Goal: Task Accomplishment & Management: Use online tool/utility

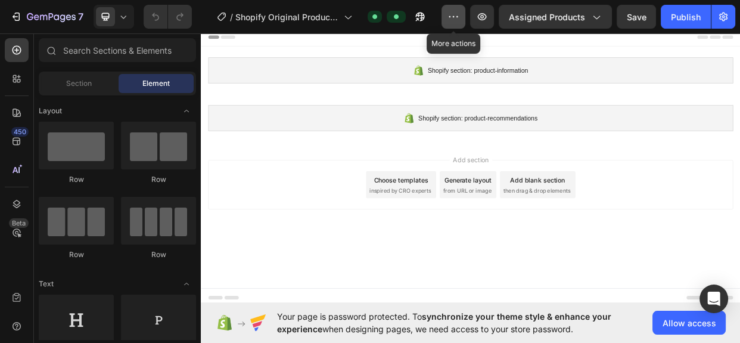
click at [449, 14] on icon "button" at bounding box center [453, 17] width 12 height 12
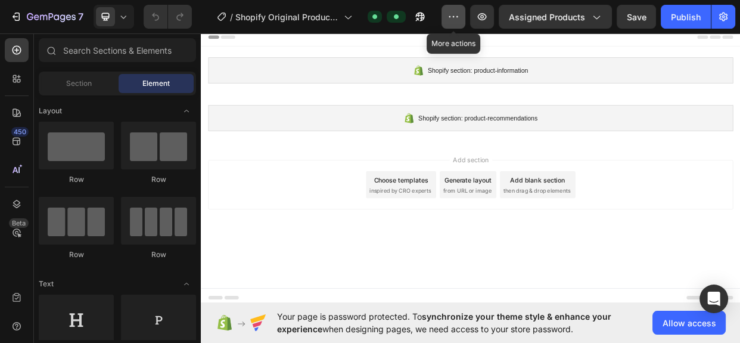
click at [449, 14] on icon "button" at bounding box center [453, 17] width 12 height 12
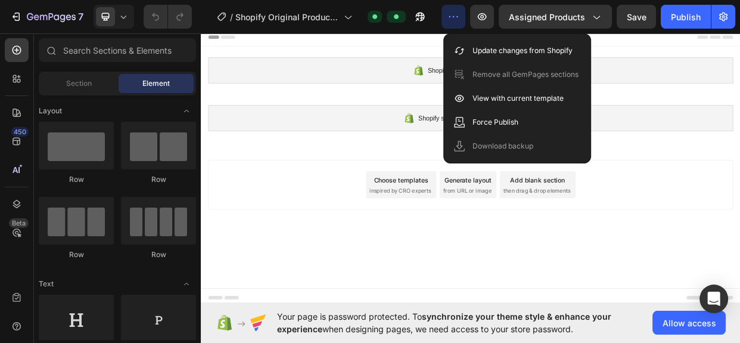
click at [381, 219] on div "Add section Choose templates inspired by CRO experts Generate layout from URL o…" at bounding box center [558, 236] width 696 height 66
click at [235, 41] on icon at bounding box center [236, 40] width 19 height 5
click at [13, 133] on div "450" at bounding box center [19, 132] width 17 height 10
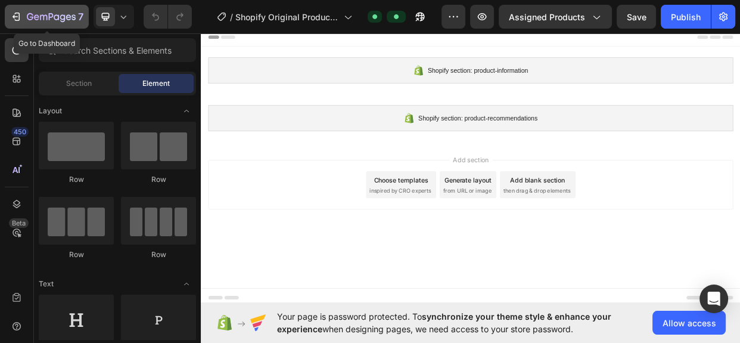
click at [23, 15] on div "7" at bounding box center [46, 17] width 73 height 14
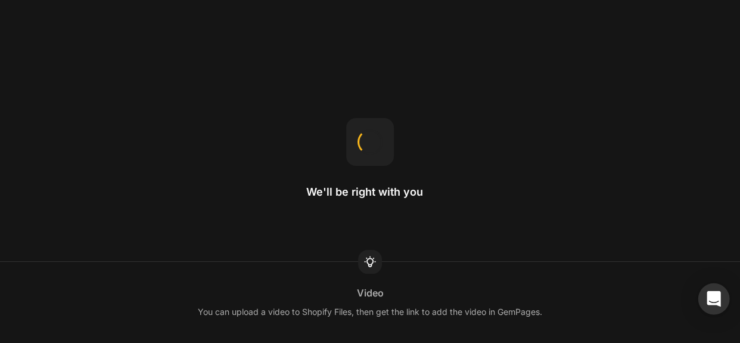
click at [720, 297] on div "Open Intercom Messenger" at bounding box center [714, 299] width 32 height 32
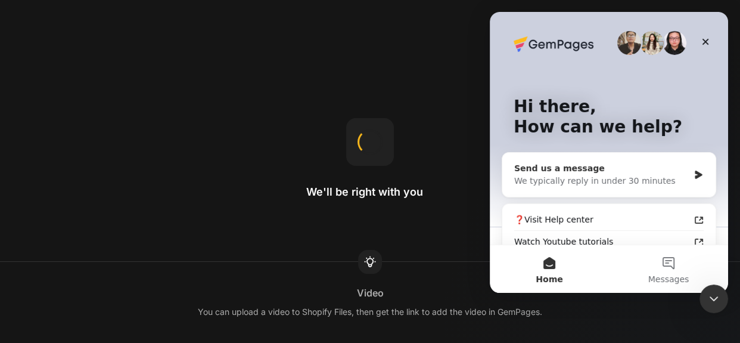
click at [638, 175] on div "We typically reply in under 30 minutes" at bounding box center [601, 181] width 175 height 13
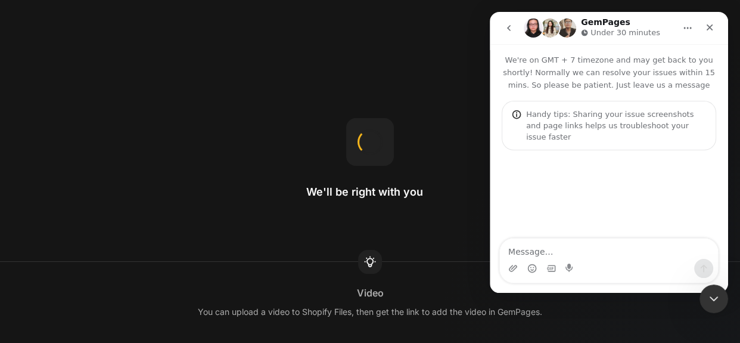
click at [614, 250] on textarea "Message…" at bounding box center [609, 248] width 218 height 20
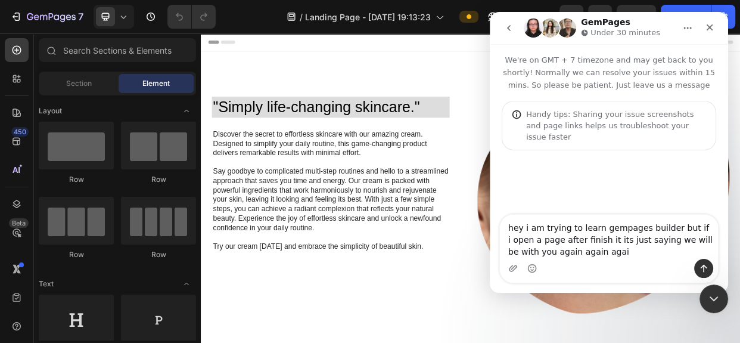
type textarea "hey i am trying to learn gempages builder but if i open a page after finish it …"
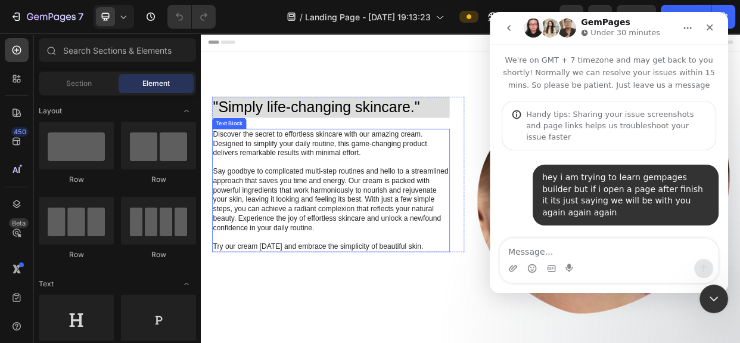
click at [407, 188] on p "Discover the secret to effortless skincare with our amazing cream. Designed to …" at bounding box center [372, 179] width 313 height 37
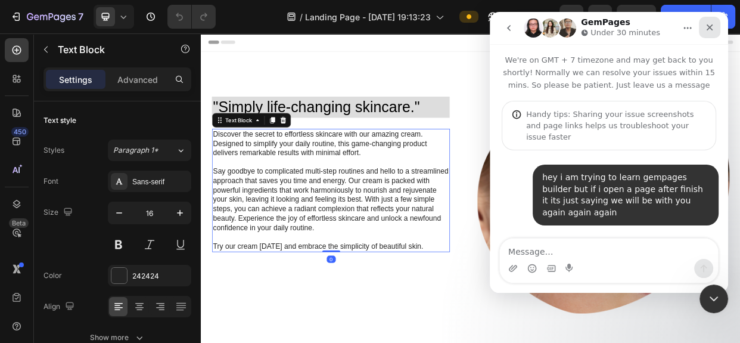
click at [707, 26] on icon "Close" at bounding box center [710, 28] width 10 height 10
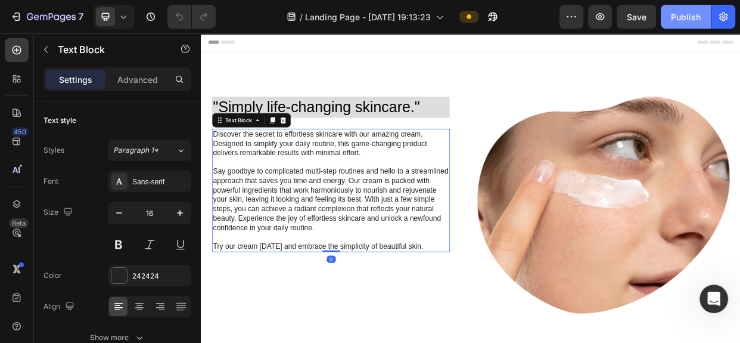
click at [676, 16] on div "Publish" at bounding box center [686, 17] width 30 height 13
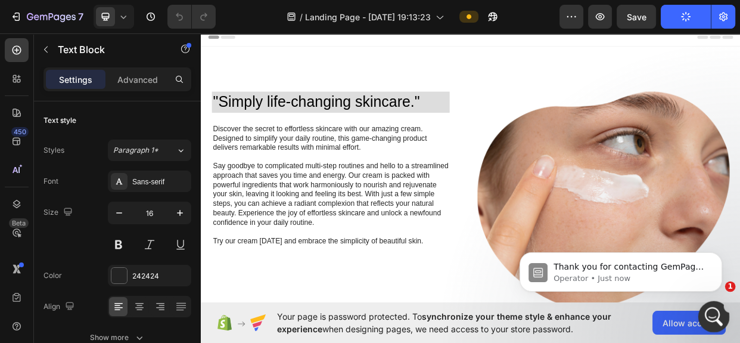
click at [720, 310] on div "Open Intercom Messenger" at bounding box center [711, 314] width 39 height 39
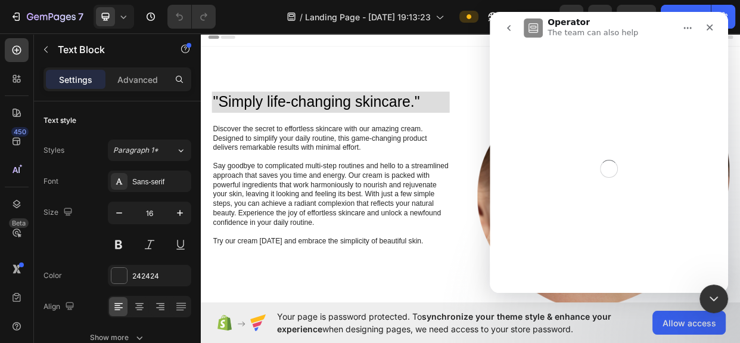
click at [511, 32] on icon "go back" at bounding box center [509, 28] width 10 height 10
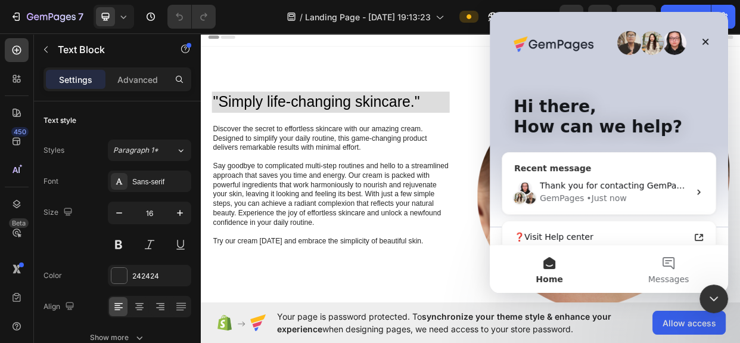
click at [603, 196] on div "• Just now" at bounding box center [606, 198] width 40 height 13
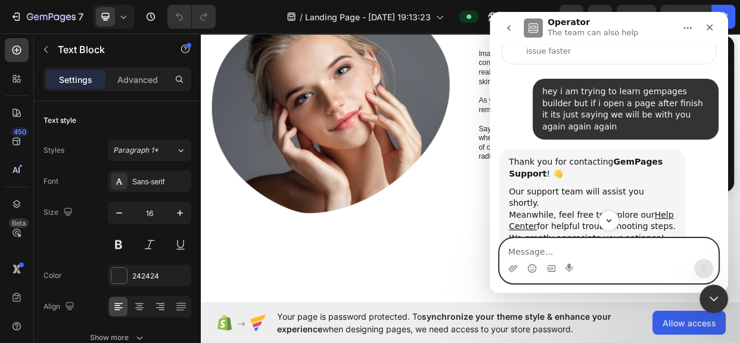
scroll to position [88, 0]
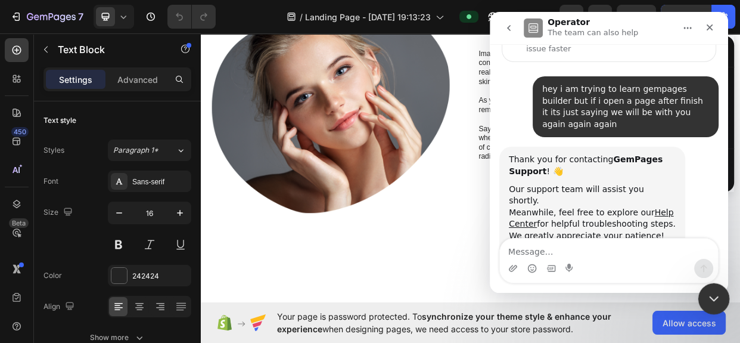
click at [718, 295] on icon "Close Intercom Messenger" at bounding box center [712, 297] width 14 height 14
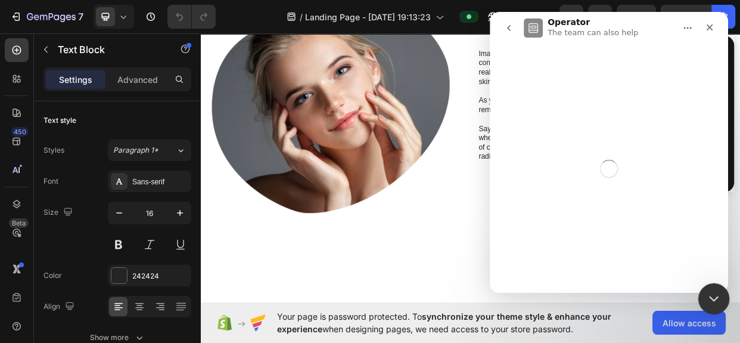
click at [718, 294] on icon "Close Intercom Messenger" at bounding box center [712, 297] width 14 height 14
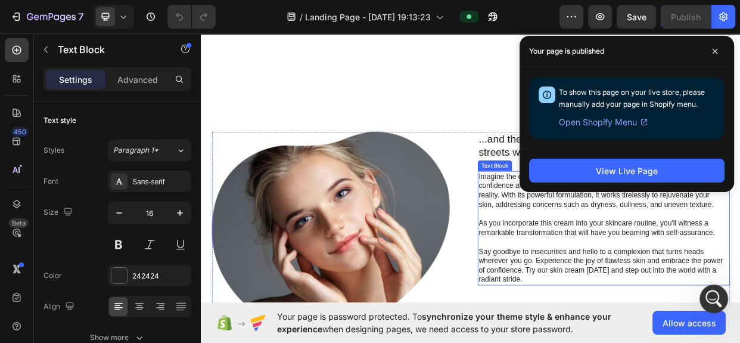
scroll to position [216, 0]
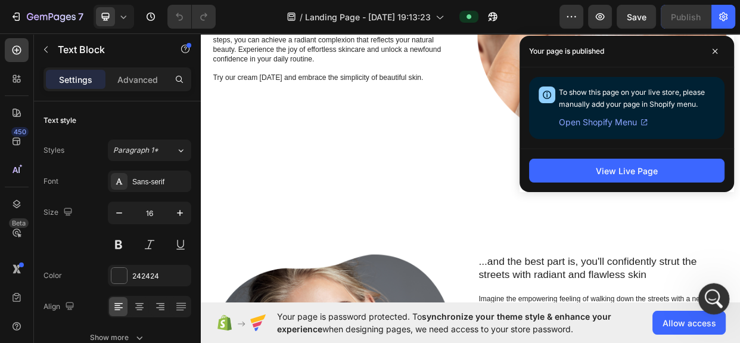
click at [708, 298] on icon "Open Intercom Messenger" at bounding box center [712, 297] width 20 height 20
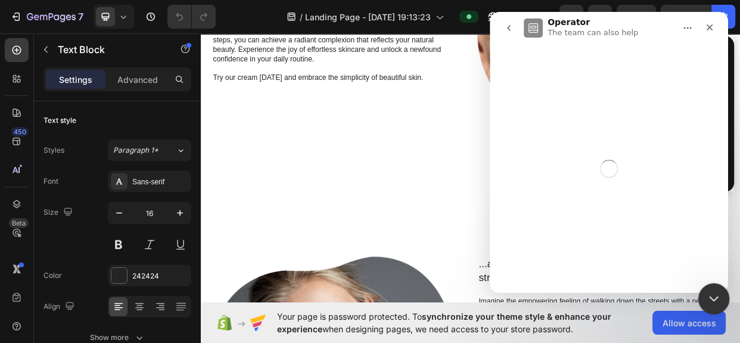
click at [709, 298] on icon "Close Intercom Messenger" at bounding box center [712, 297] width 14 height 14
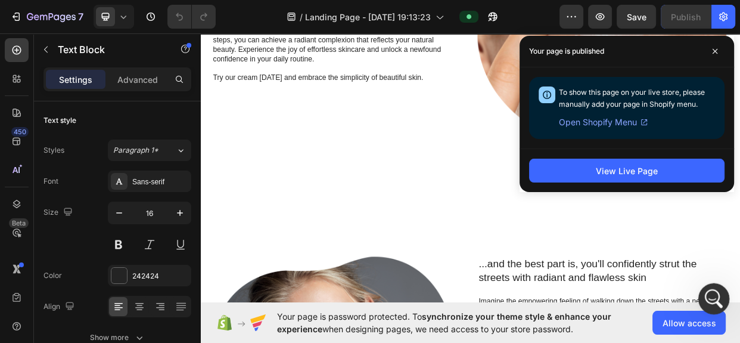
click at [710, 297] on icon "Open Intercom Messenger" at bounding box center [712, 297] width 20 height 20
click at [709, 298] on icon "Close Intercom Messenger" at bounding box center [712, 297] width 14 height 14
click at [710, 297] on icon "Open Intercom Messenger" at bounding box center [712, 297] width 20 height 20
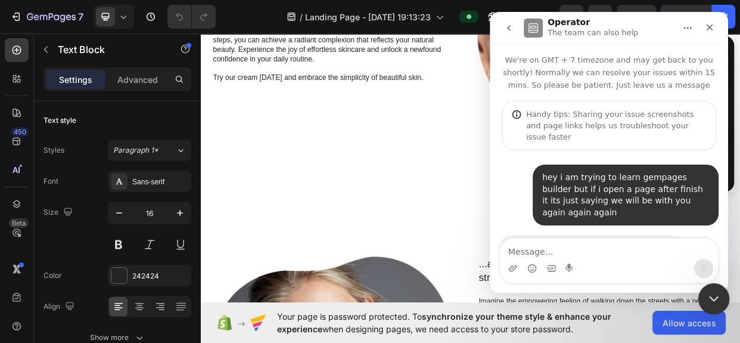
click at [708, 297] on icon "Close Intercom Messenger" at bounding box center [712, 297] width 14 height 14
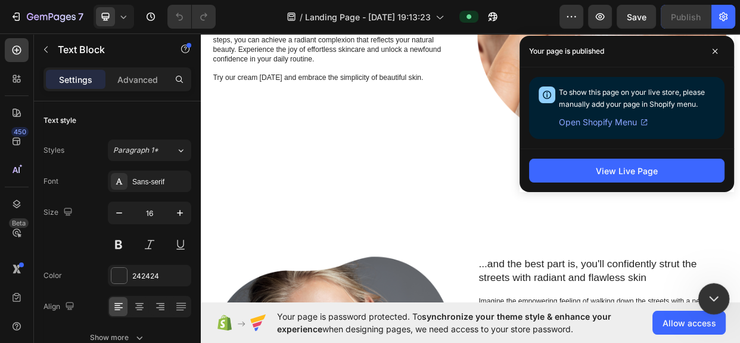
scroll to position [88, 0]
click at [394, 219] on div ""Simply life-changing skincare." Heading Discover the secret to effortless skin…" at bounding box center [558, 53] width 715 height 435
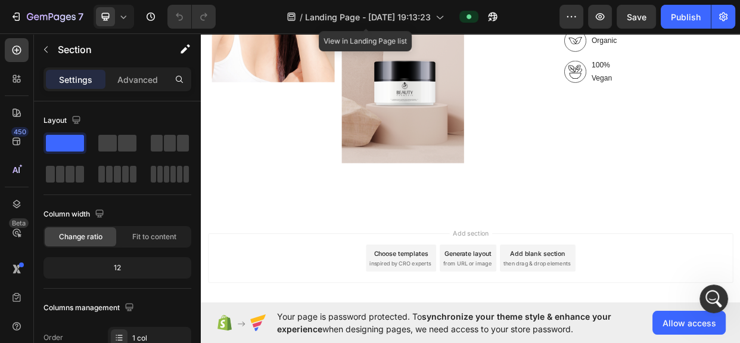
scroll to position [1159, 0]
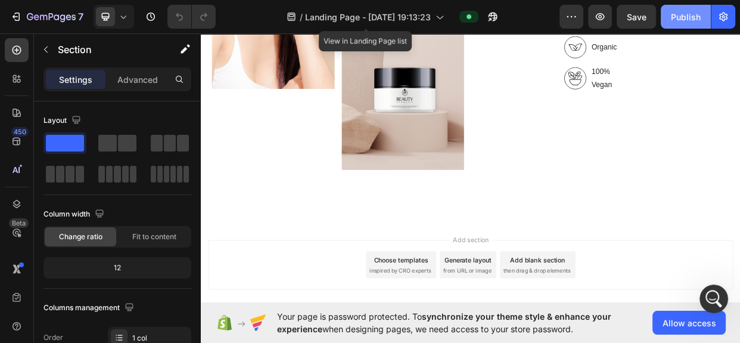
click at [680, 14] on div "Publish" at bounding box center [686, 17] width 30 height 13
click at [717, 301] on div "Open Intercom Messenger" at bounding box center [711, 296] width 39 height 39
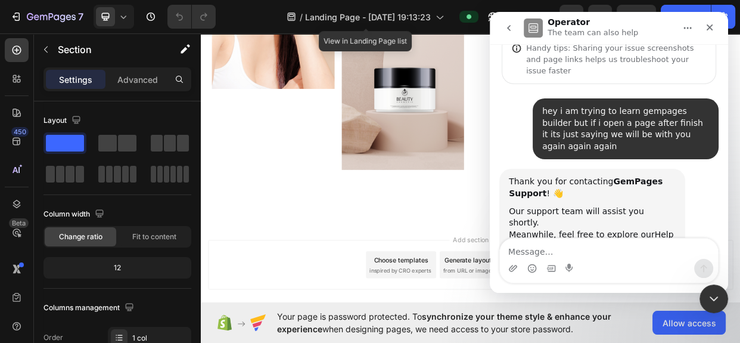
scroll to position [88, 0]
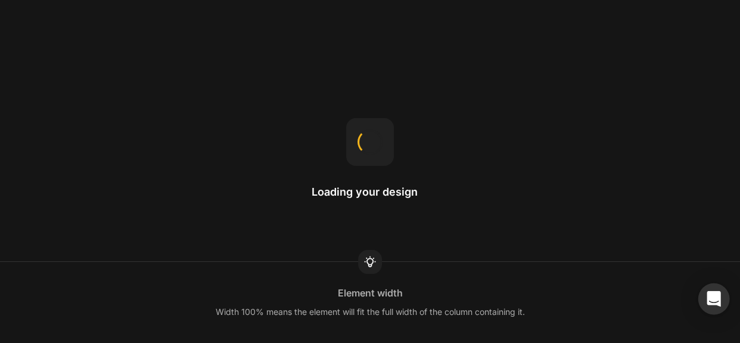
click at [710, 307] on div "Open Intercom Messenger" at bounding box center [714, 299] width 32 height 32
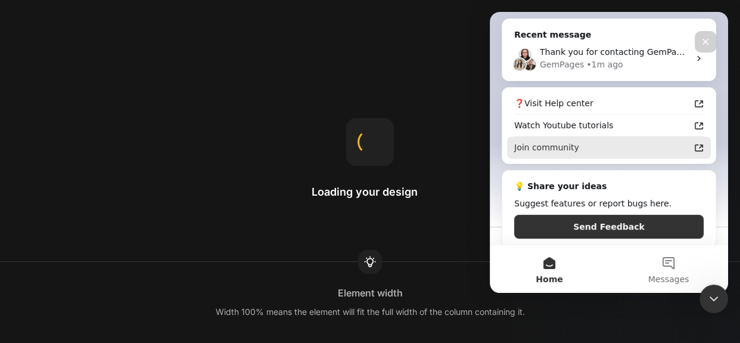
scroll to position [141, 0]
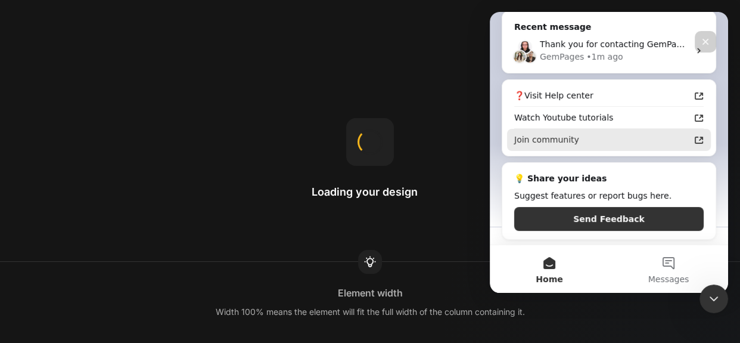
click at [603, 141] on div "Join community" at bounding box center [601, 139] width 175 height 13
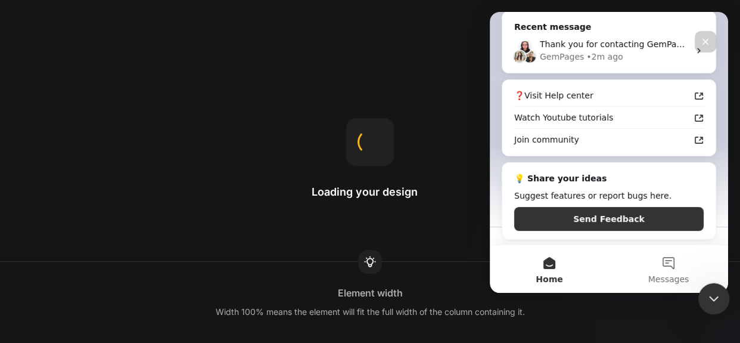
click at [707, 295] on icon "Close Intercom Messenger" at bounding box center [712, 297] width 14 height 14
click at [708, 295] on icon "Close Intercom Messenger" at bounding box center [712, 297] width 14 height 14
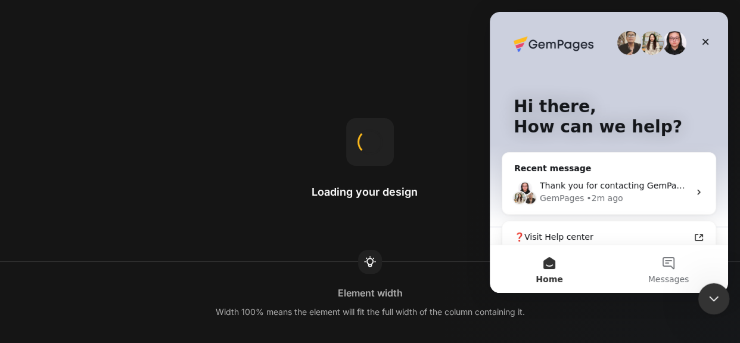
scroll to position [0, 0]
click at [710, 293] on icon "Close Intercom Messenger" at bounding box center [712, 297] width 14 height 14
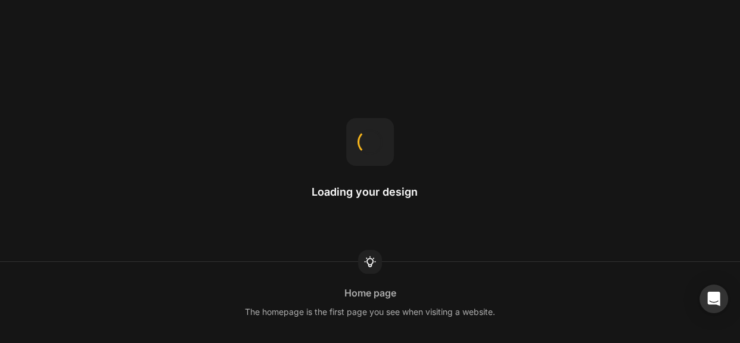
click at [388, 186] on h2 "Loading your design" at bounding box center [370, 192] width 117 height 14
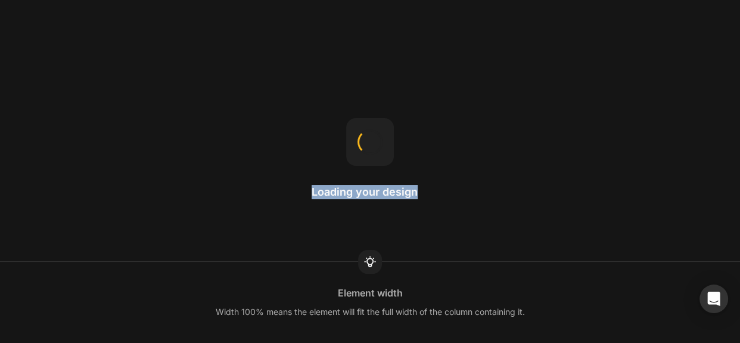
click at [430, 176] on div "Loading your design Element width Width 100% means the element will fit the ful…" at bounding box center [370, 171] width 740 height 343
click at [430, 176] on div "Loading your design Reusable design Save your section to the library as a Theme…" at bounding box center [370, 171] width 740 height 343
click at [430, 176] on div "Loading your design Shopify Liquid Yes, we support Shopify Liquid. Right-click …" at bounding box center [370, 171] width 740 height 343
click at [430, 176] on div "Loading your design Fit to content This adjusts the column width to fit the con…" at bounding box center [370, 171] width 740 height 343
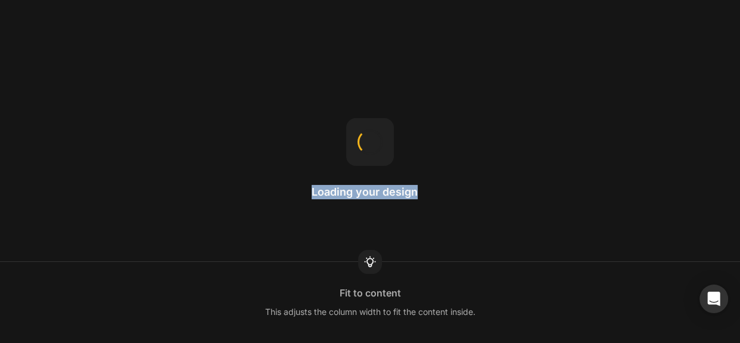
click at [430, 176] on div "Loading your design Fit to content This adjusts the column width to fit the con…" at bounding box center [370, 171] width 740 height 343
click at [430, 176] on div "Loading your design Product template You can use a template for a single produc…" at bounding box center [370, 171] width 740 height 343
click at [430, 176] on div "Loading your design Text Styles Global styles help maintain consistent styling …" at bounding box center [370, 171] width 740 height 343
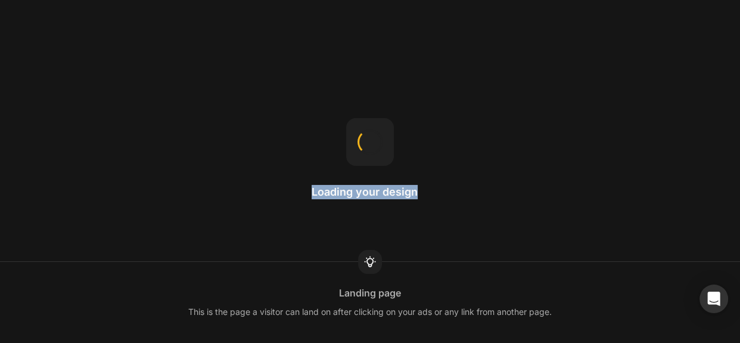
click at [430, 176] on div "Loading your design Landing page This is the page a visitor can land on after c…" at bounding box center [370, 171] width 740 height 343
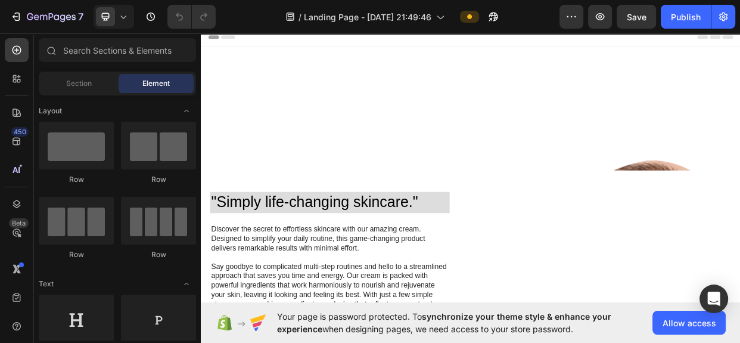
drag, startPoint x: 911, startPoint y: 287, endPoint x: 939, endPoint y: 40, distance: 248.9
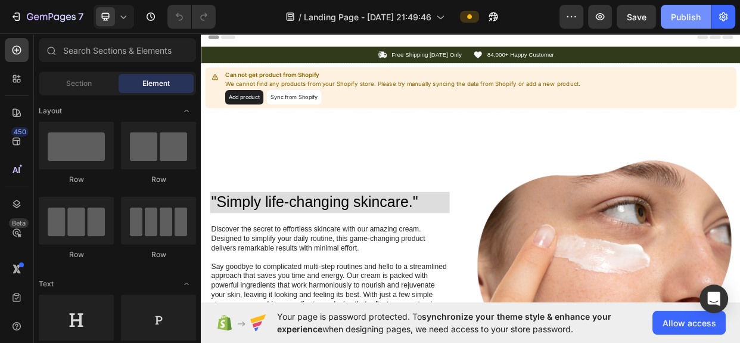
click at [679, 15] on div "Publish" at bounding box center [686, 17] width 30 height 13
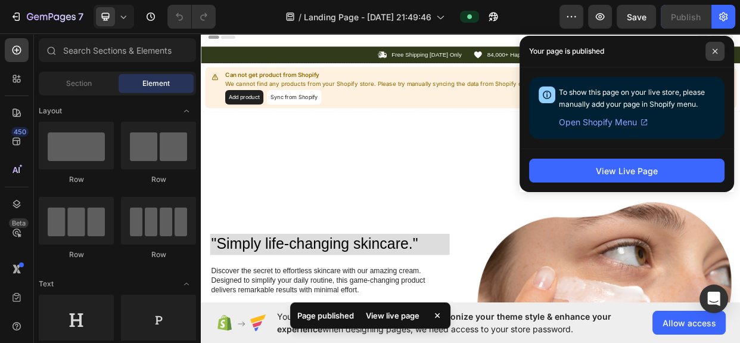
click at [715, 52] on icon at bounding box center [715, 51] width 6 height 6
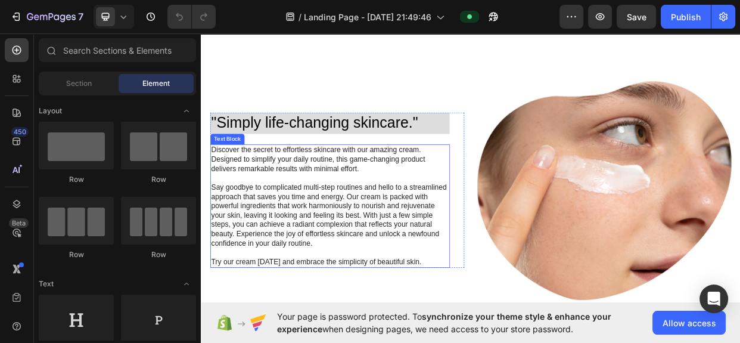
scroll to position [325, 0]
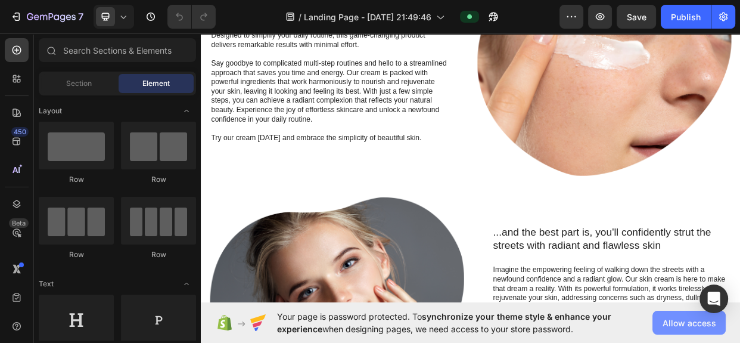
click at [674, 319] on span "Allow access" at bounding box center [689, 322] width 54 height 13
click at [683, 328] on span "Allow access" at bounding box center [689, 322] width 54 height 13
click at [683, 326] on span "Allow access" at bounding box center [689, 322] width 54 height 13
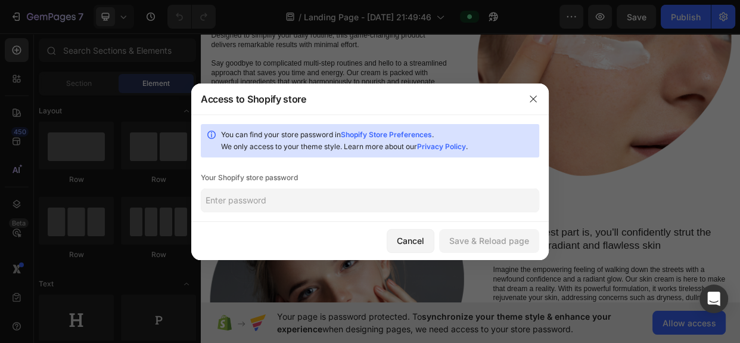
click at [287, 197] on input "text" at bounding box center [370, 200] width 338 height 24
type input "1"
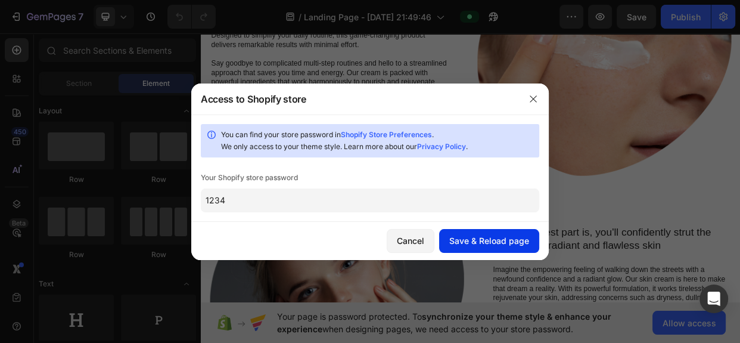
click at [469, 237] on div "Save & Reload page" at bounding box center [489, 240] width 80 height 13
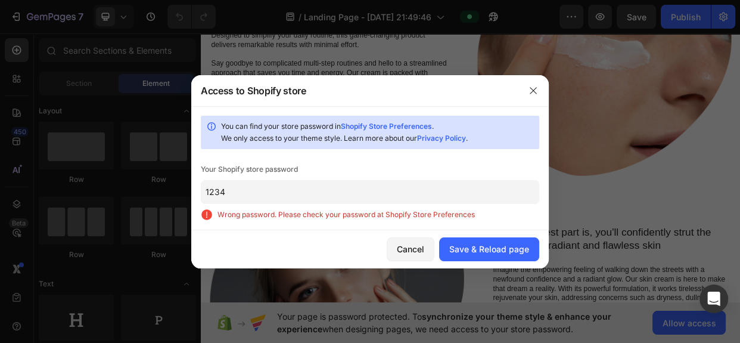
click at [376, 188] on input "1234" at bounding box center [370, 192] width 338 height 24
click at [369, 189] on input "1234" at bounding box center [370, 192] width 338 height 24
click at [287, 178] on div "You can find your store password in Shopify Store Preferences . We only access …" at bounding box center [369, 168] width 357 height 124
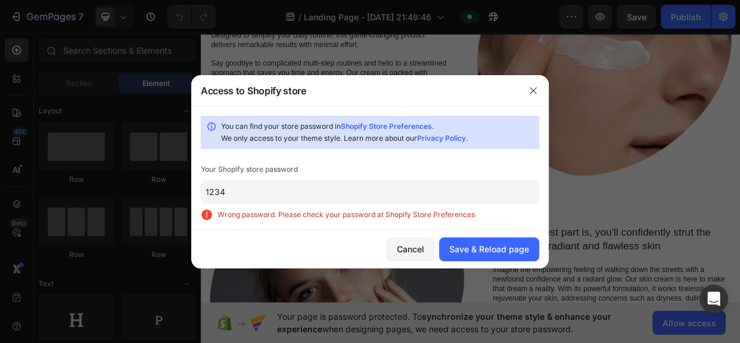
click at [282, 186] on input "1234" at bounding box center [370, 192] width 338 height 24
click at [282, 191] on input "1234" at bounding box center [370, 192] width 338 height 24
click at [284, 191] on input "1234" at bounding box center [370, 192] width 338 height 24
click at [311, 189] on input "1234" at bounding box center [370, 192] width 338 height 24
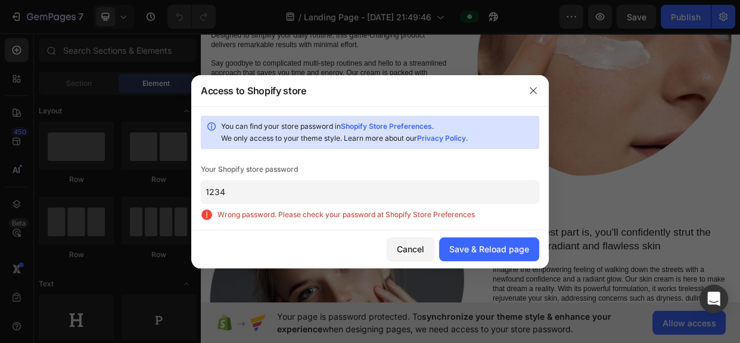
click at [311, 189] on input "1234" at bounding box center [370, 192] width 338 height 24
click at [285, 199] on input "1234" at bounding box center [370, 192] width 338 height 24
click at [285, 191] on input "1234" at bounding box center [370, 192] width 338 height 24
click at [334, 188] on input "1234" at bounding box center [370, 192] width 338 height 24
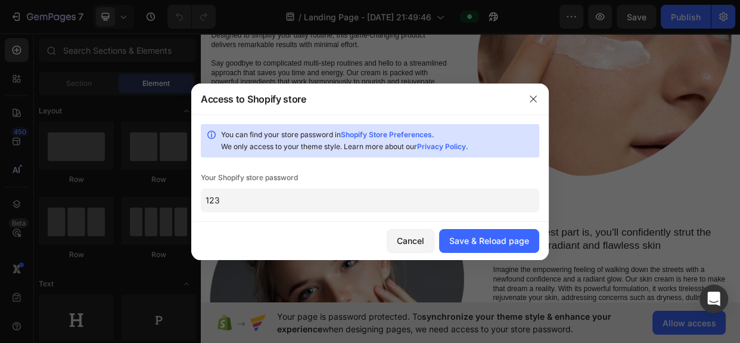
type input "123"
click at [472, 250] on button "Save & Reload page" at bounding box center [489, 241] width 100 height 24
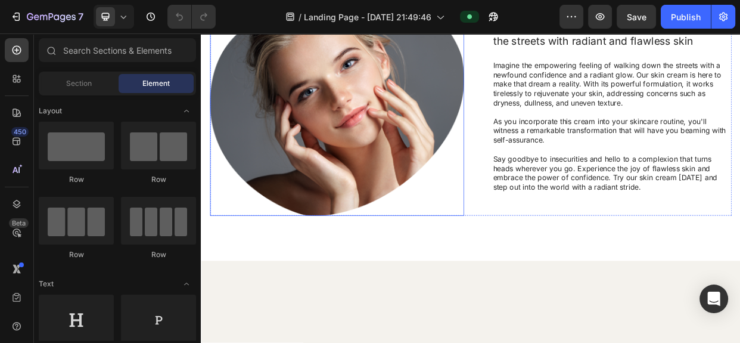
scroll to position [379, 0]
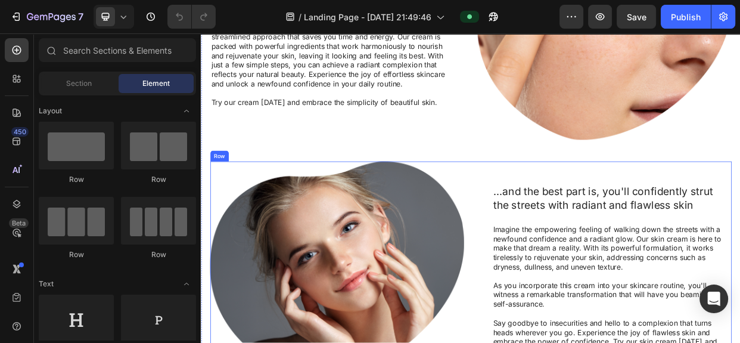
click at [554, 214] on div "...and the best part is, you'll confidently strut the streets with radiant and …" at bounding box center [558, 348] width 691 height 290
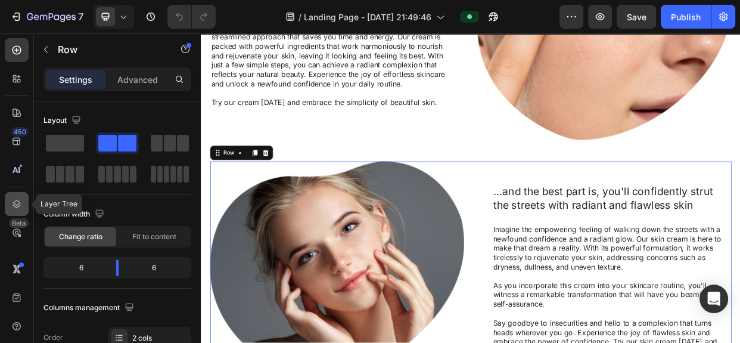
click at [13, 198] on icon at bounding box center [17, 204] width 12 height 12
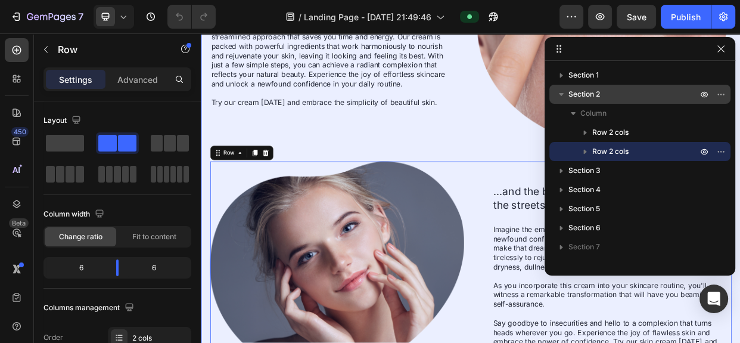
click at [596, 93] on span "Section 2" at bounding box center [584, 94] width 32 height 12
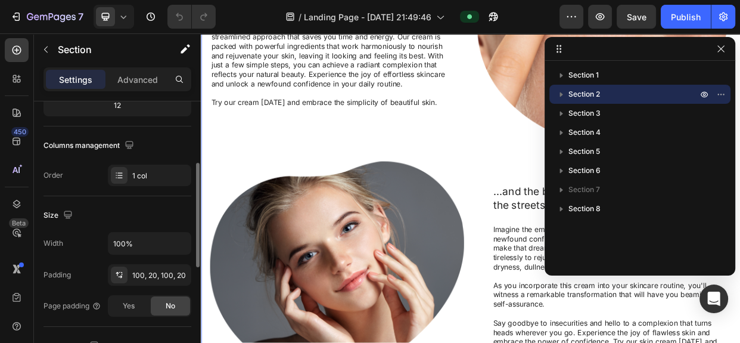
scroll to position [216, 0]
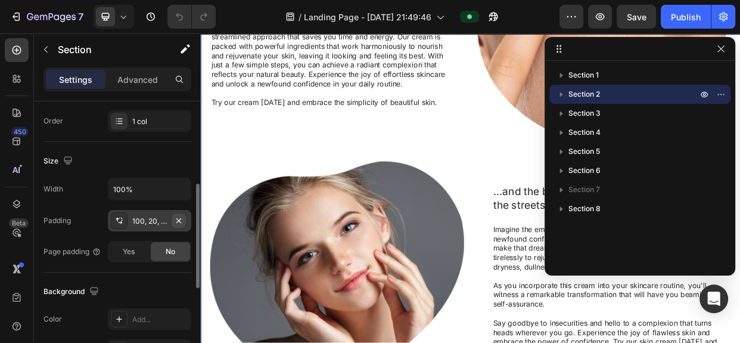
click at [176, 218] on icon "button" at bounding box center [179, 221] width 10 height 10
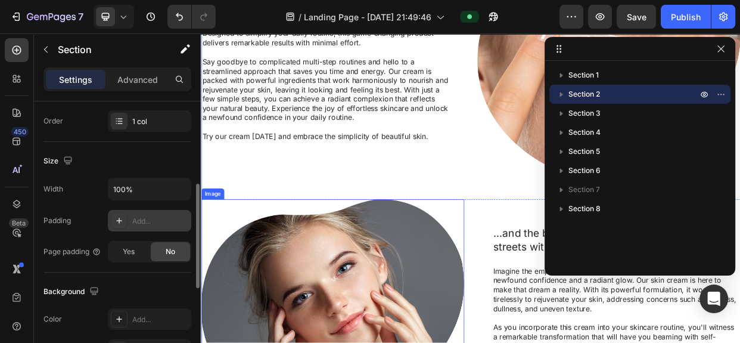
scroll to position [270, 0]
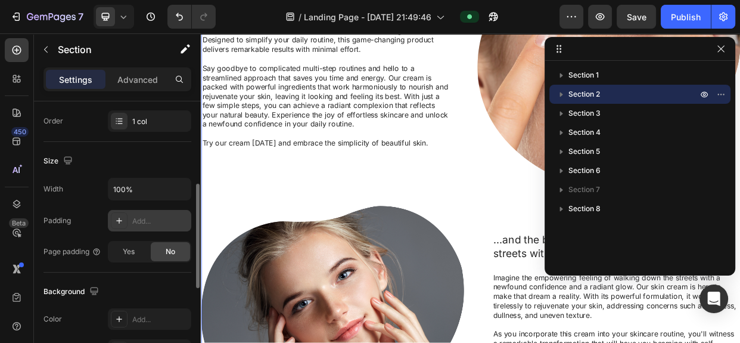
click at [154, 216] on div "Add..." at bounding box center [160, 221] width 56 height 11
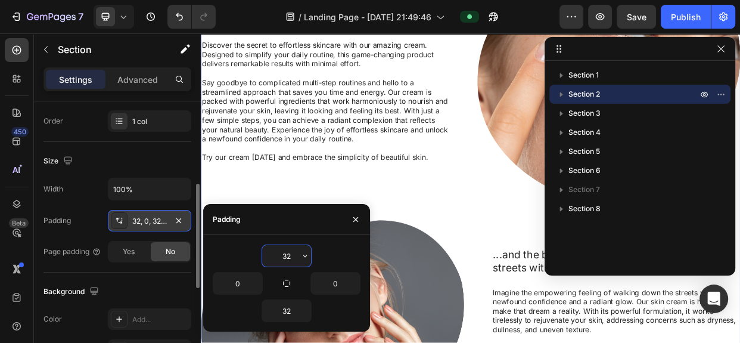
click at [293, 256] on input "32" at bounding box center [286, 255] width 49 height 21
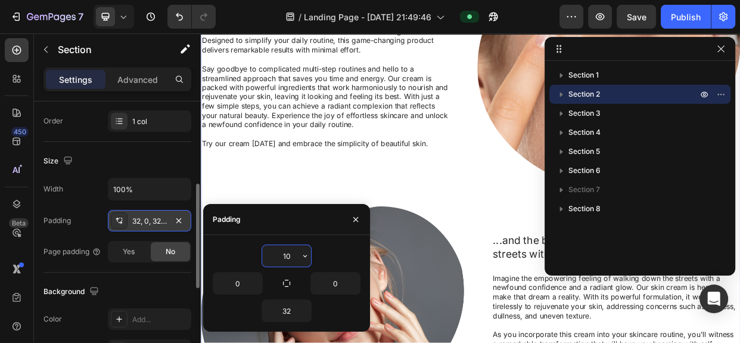
type input "100"
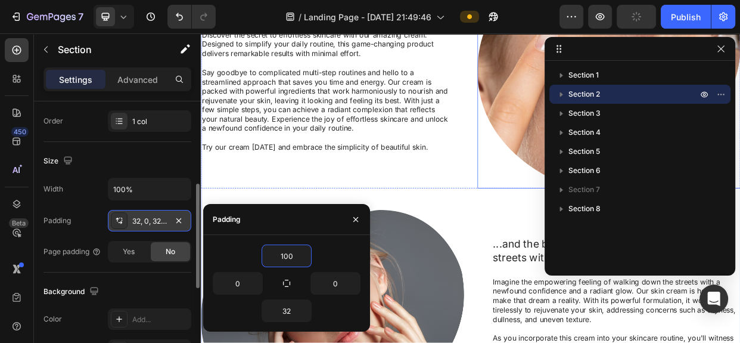
scroll to position [433, 0]
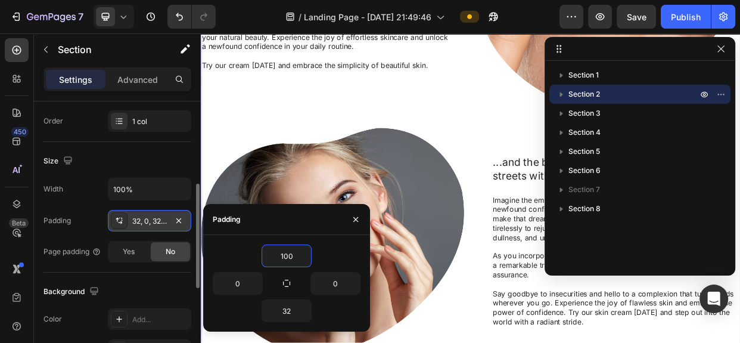
click at [74, 228] on div "Padding 32, 0, 32, 0" at bounding box center [117, 220] width 148 height 21
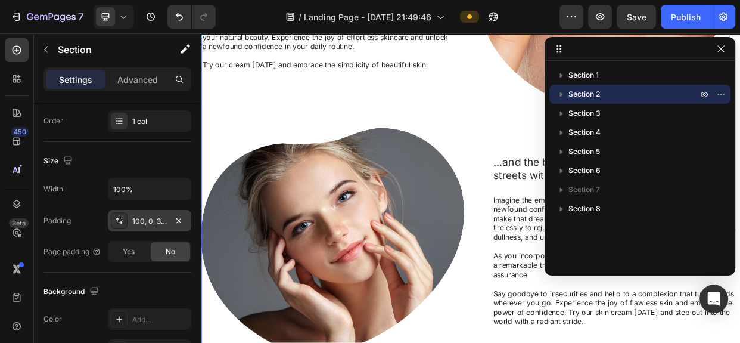
click at [593, 99] on span "Section 2" at bounding box center [584, 94] width 32 height 12
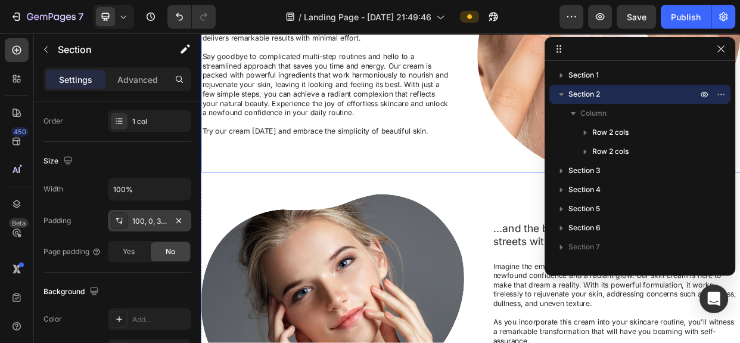
scroll to position [399, 0]
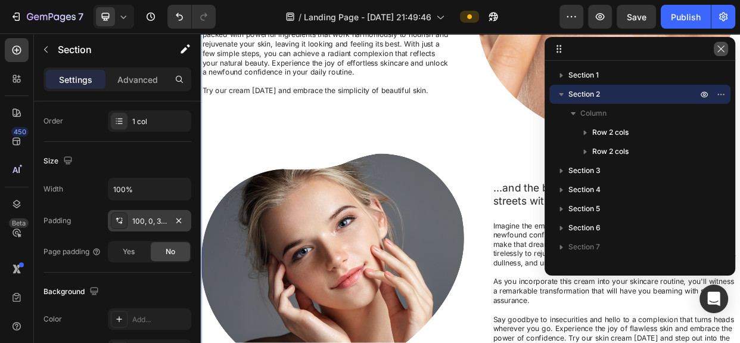
click at [718, 49] on icon "button" at bounding box center [721, 49] width 10 height 10
click at [739, 54] on img at bounding box center [741, 15] width 349 height 300
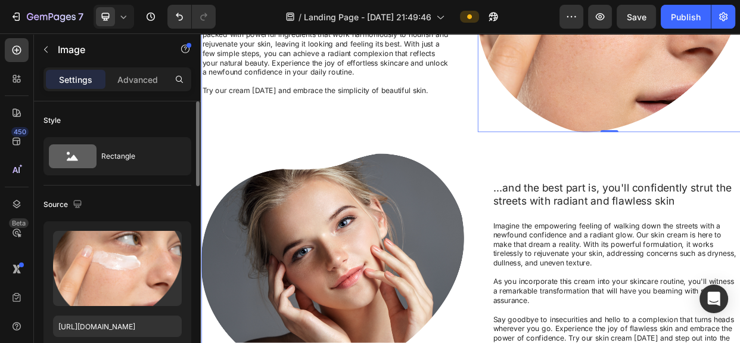
scroll to position [237, 0]
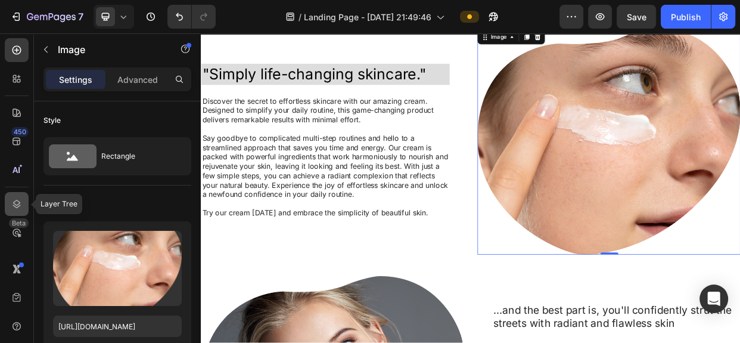
click at [11, 200] on icon at bounding box center [17, 204] width 12 height 12
click at [6, 198] on div at bounding box center [17, 204] width 24 height 24
click at [18, 205] on icon at bounding box center [17, 204] width 8 height 8
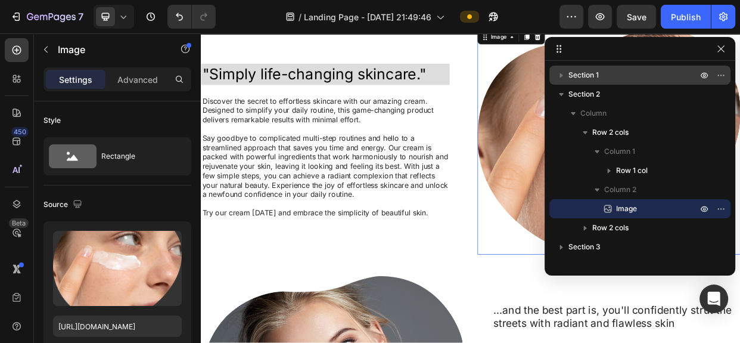
click at [583, 80] on span "Section 1" at bounding box center [583, 75] width 30 height 12
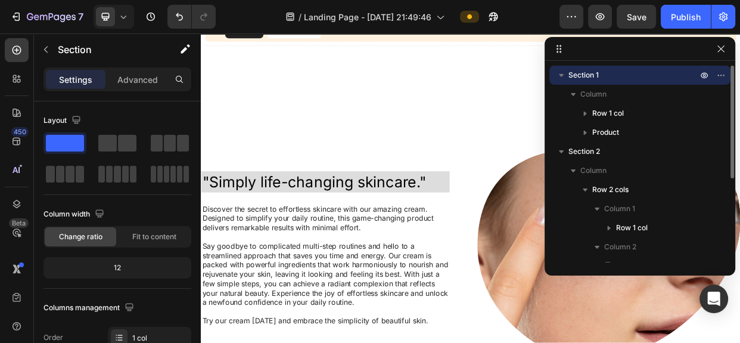
scroll to position [0, 0]
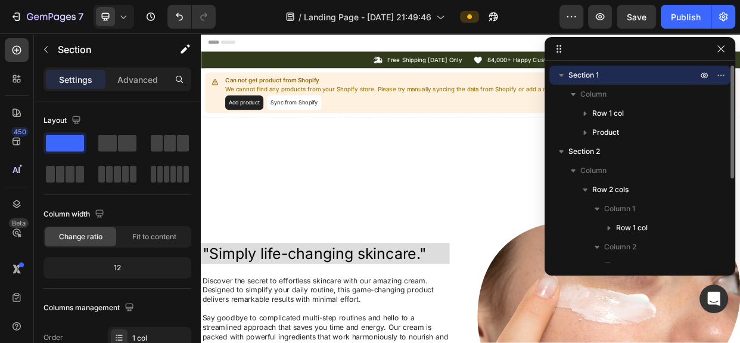
click at [611, 80] on p "Section 1" at bounding box center [633, 75] width 131 height 12
click at [609, 79] on p "Section 1" at bounding box center [633, 75] width 131 height 12
click at [587, 79] on span "Section 1" at bounding box center [583, 75] width 30 height 12
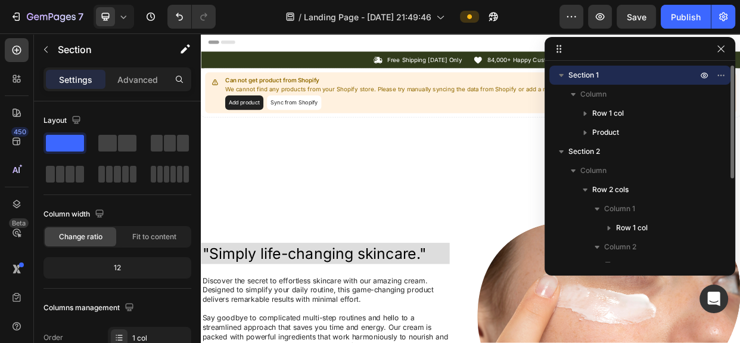
click at [587, 79] on span "Section 1" at bounding box center [583, 75] width 30 height 12
click at [569, 79] on span "Section 1" at bounding box center [583, 75] width 30 height 12
click at [702, 70] on icon "button" at bounding box center [704, 75] width 10 height 10
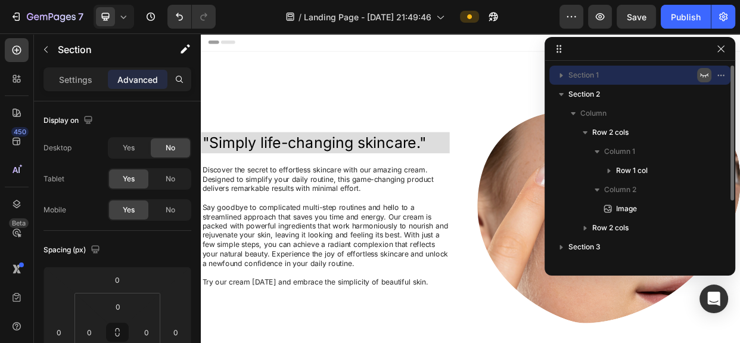
click at [704, 74] on icon "button" at bounding box center [704, 75] width 10 height 10
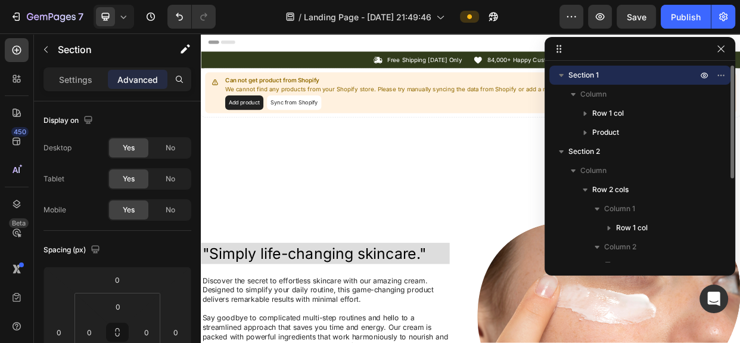
click at [559, 77] on icon "button" at bounding box center [561, 75] width 12 height 12
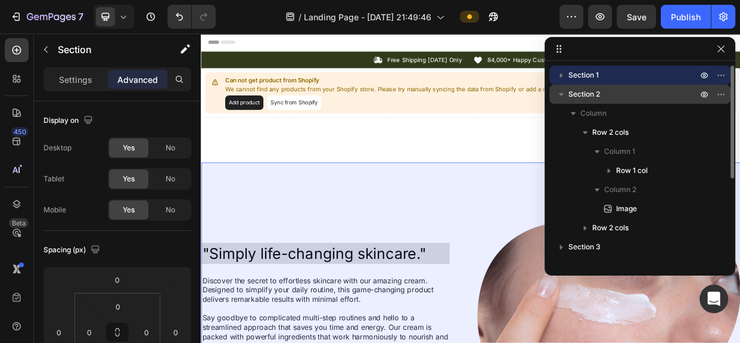
click at [570, 92] on span "Section 2" at bounding box center [584, 94] width 32 height 12
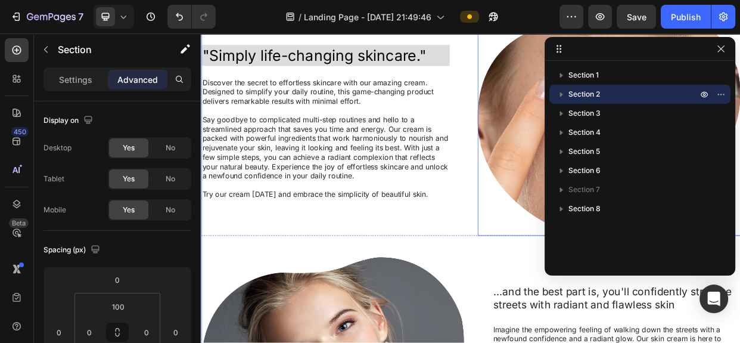
scroll to position [291, 0]
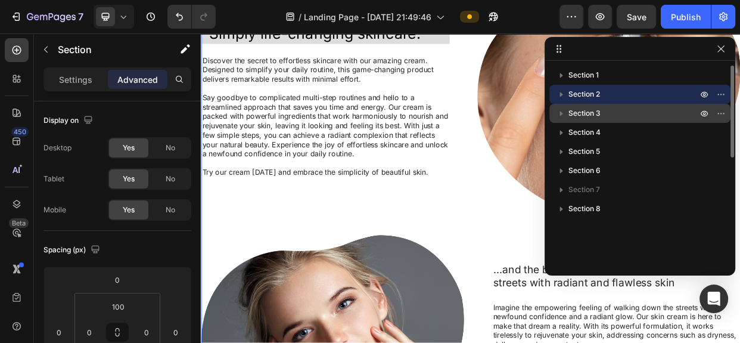
click at [605, 113] on p "Section 3" at bounding box center [633, 113] width 131 height 12
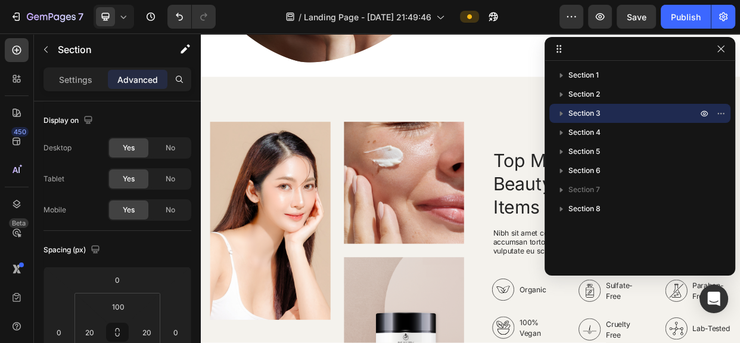
scroll to position [828, 0]
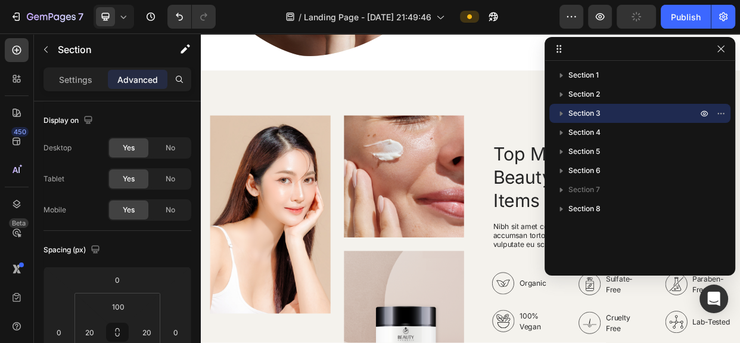
click at [560, 113] on icon "button" at bounding box center [561, 113] width 3 height 5
click at [704, 113] on icon "button" at bounding box center [704, 113] width 3 height 3
click at [704, 113] on icon "button" at bounding box center [704, 113] width 10 height 10
click at [704, 113] on icon "button" at bounding box center [704, 113] width 3 height 3
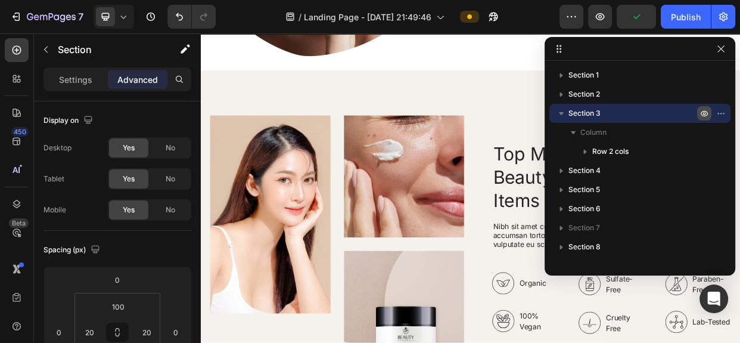
click at [704, 113] on icon "button" at bounding box center [704, 113] width 10 height 10
click at [704, 113] on icon "button" at bounding box center [704, 113] width 3 height 3
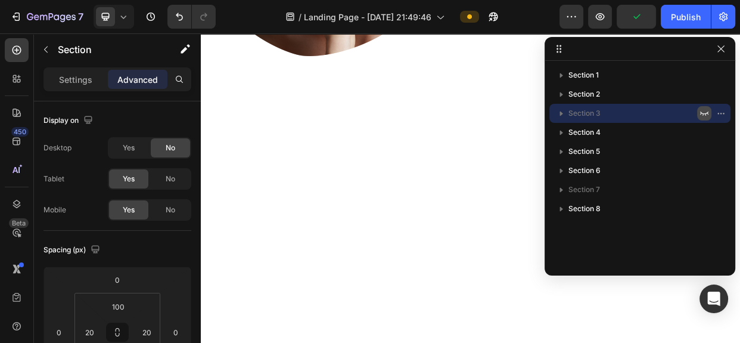
click at [704, 113] on icon "button" at bounding box center [704, 113] width 10 height 10
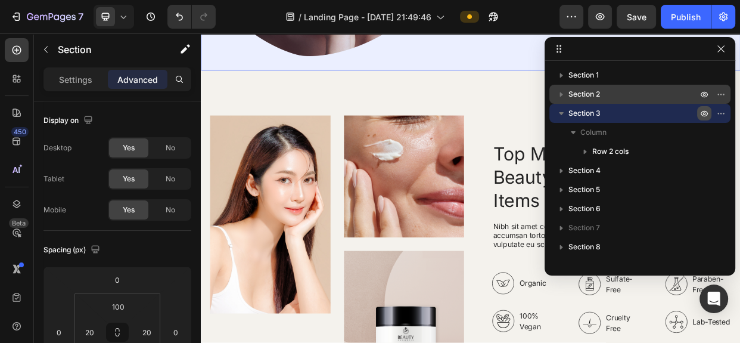
click at [609, 98] on p "Section 2" at bounding box center [633, 94] width 131 height 12
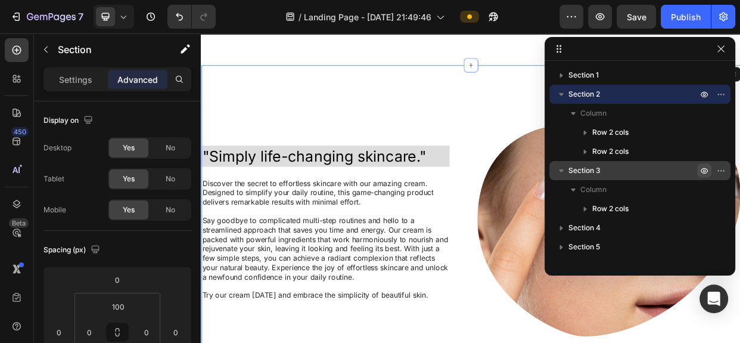
scroll to position [0, 0]
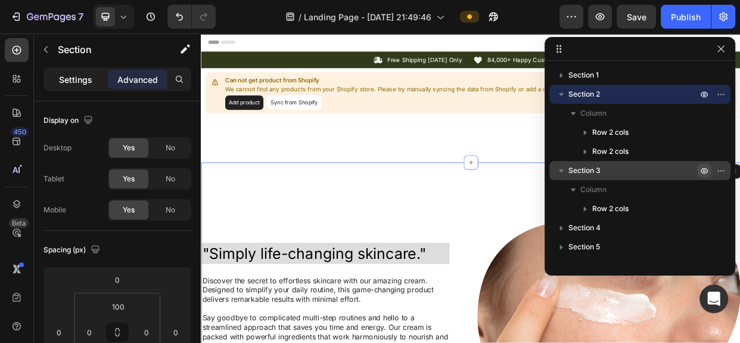
click at [82, 85] on div "Settings" at bounding box center [76, 79] width 60 height 19
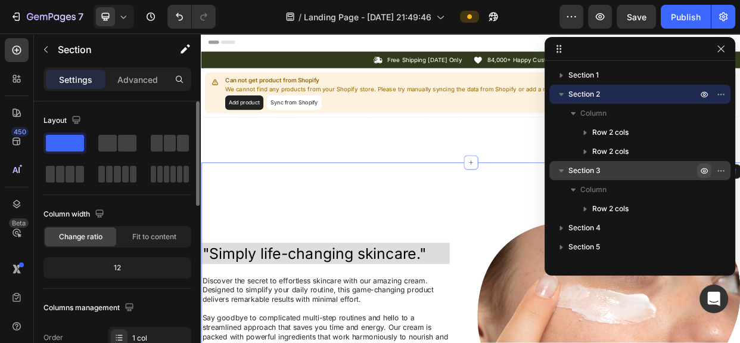
scroll to position [216, 0]
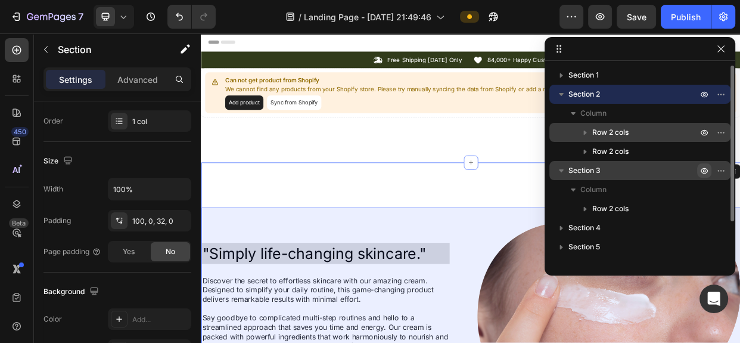
click at [609, 127] on span "Row 2 cols" at bounding box center [610, 132] width 36 height 12
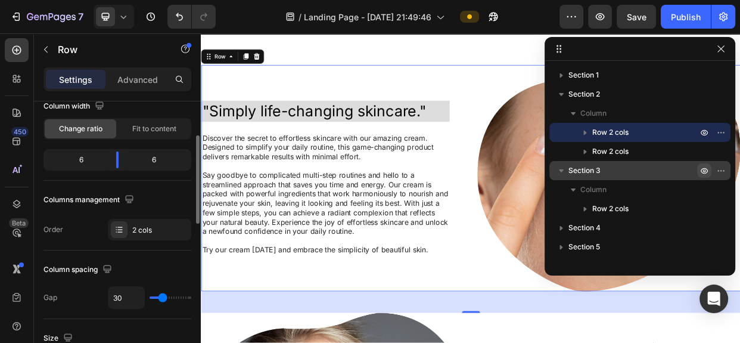
scroll to position [0, 0]
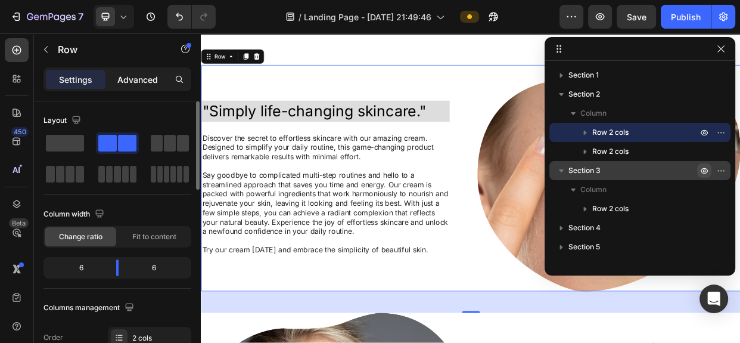
click at [131, 84] on p "Advanced" at bounding box center [137, 79] width 41 height 13
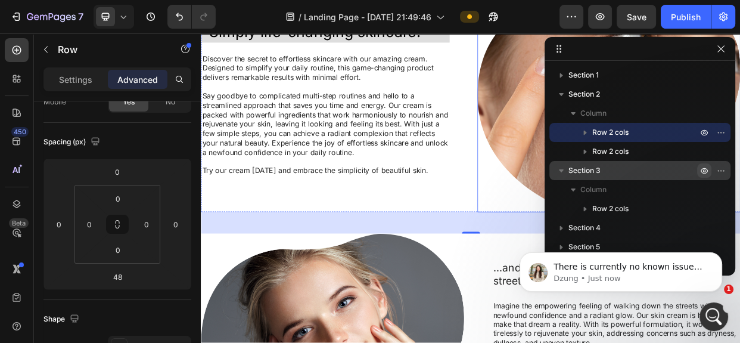
scroll to position [325, 0]
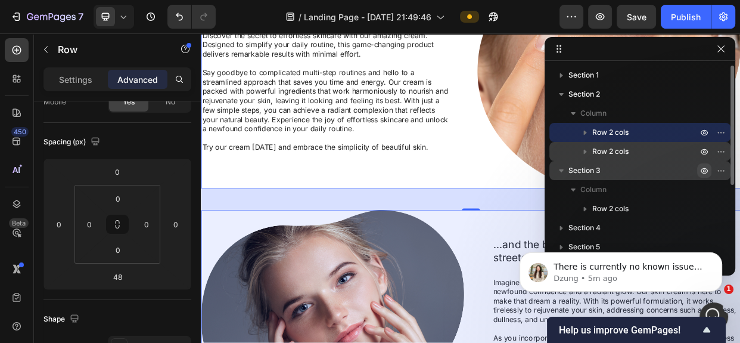
click at [584, 151] on icon "button" at bounding box center [585, 152] width 3 height 5
click at [584, 150] on icon "button" at bounding box center [585, 152] width 3 height 5
click at [584, 150] on icon "button" at bounding box center [585, 151] width 12 height 12
click at [584, 150] on icon "button" at bounding box center [585, 152] width 3 height 5
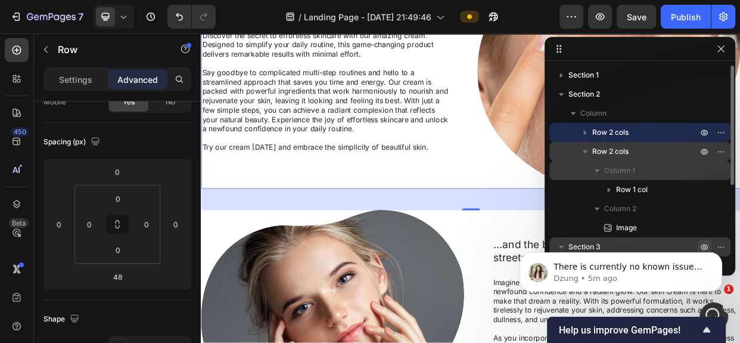
click at [593, 163] on button "button" at bounding box center [597, 170] width 14 height 14
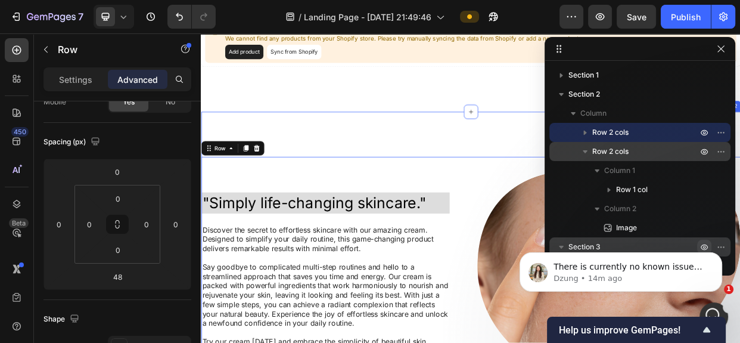
scroll to position [108, 0]
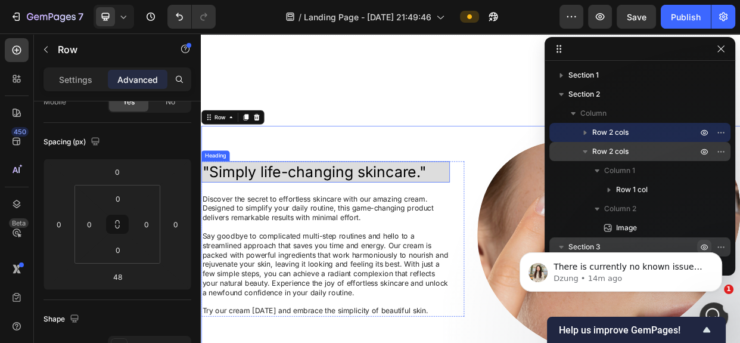
click at [326, 217] on h2 ""Simply life-changing skincare."" at bounding box center [365, 217] width 329 height 28
click at [325, 217] on h2 ""Simply life-changing skincare."" at bounding box center [365, 217] width 329 height 28
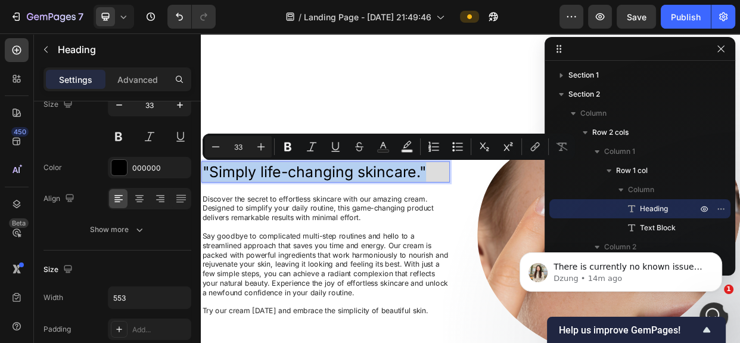
scroll to position [0, 0]
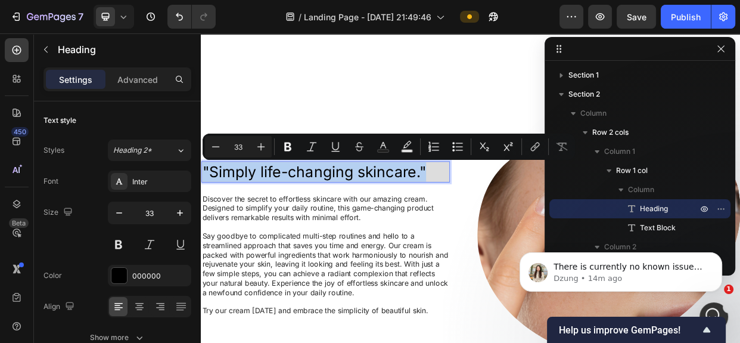
copy p ""Simply life-changing skincare.""
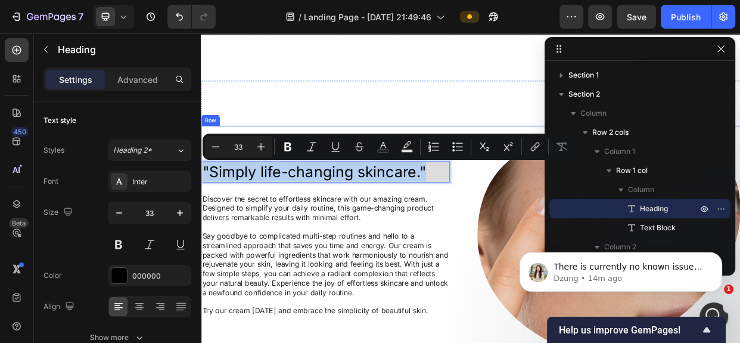
click at [550, 234] on div ""Simply life-changing skincare." Heading 24 Discover the secret to effortless s…" at bounding box center [558, 306] width 715 height 300
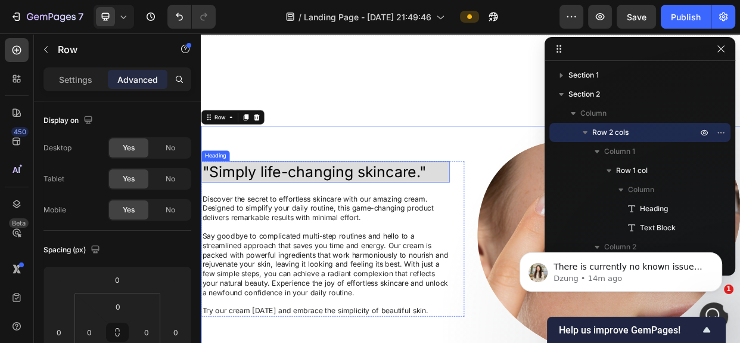
click at [370, 215] on p ""Simply life-changing skincare."" at bounding box center [365, 217] width 327 height 26
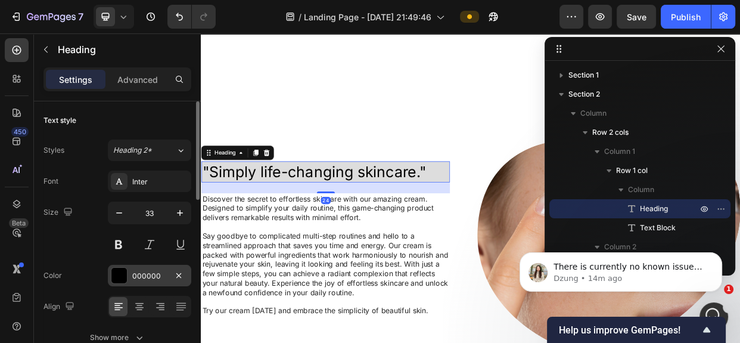
click at [141, 273] on div "000000" at bounding box center [149, 275] width 35 height 11
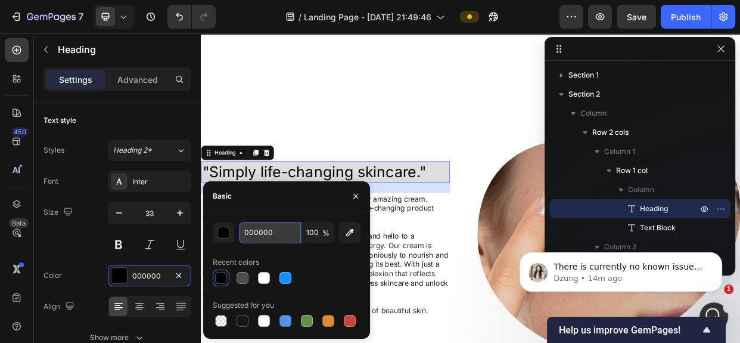
click at [265, 232] on input "000000" at bounding box center [270, 232] width 62 height 21
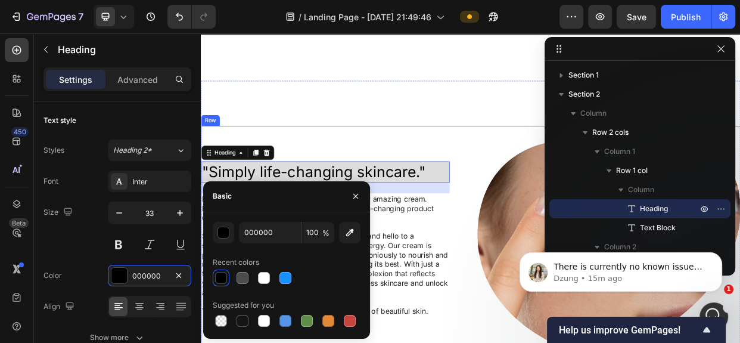
click at [478, 166] on div ""Simply life-changing skincare." Heading 24 Discover the secret to effortless s…" at bounding box center [375, 306] width 349 height 300
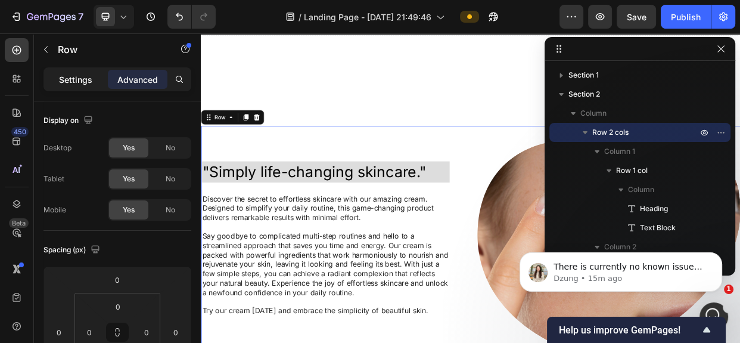
click at [77, 71] on div "Settings" at bounding box center [76, 79] width 60 height 19
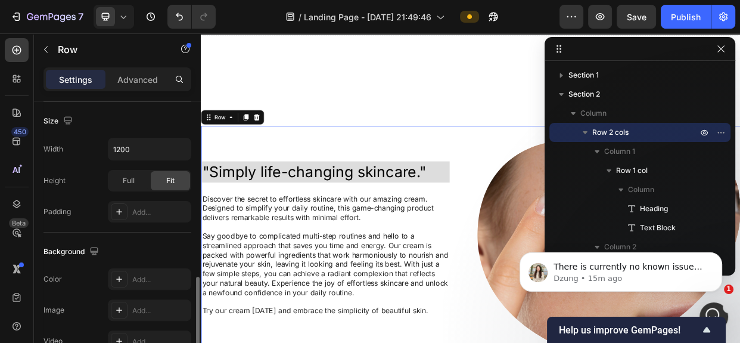
scroll to position [379, 0]
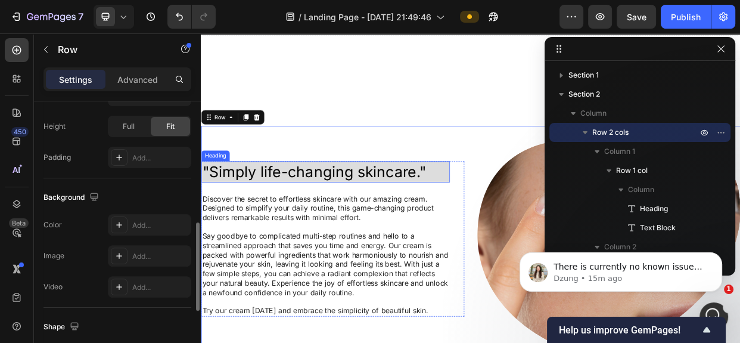
click at [302, 212] on p ""Simply life-changing skincare."" at bounding box center [365, 217] width 327 height 26
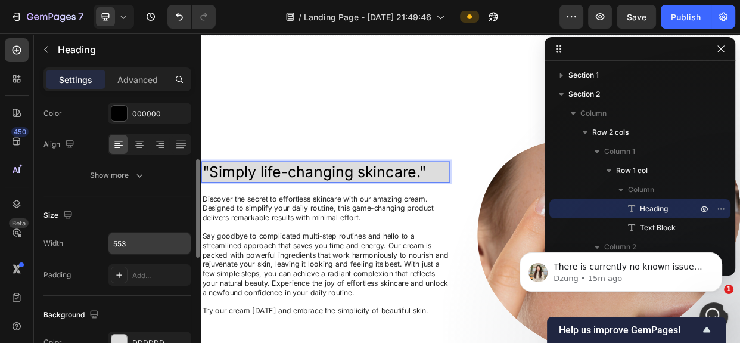
scroll to position [270, 0]
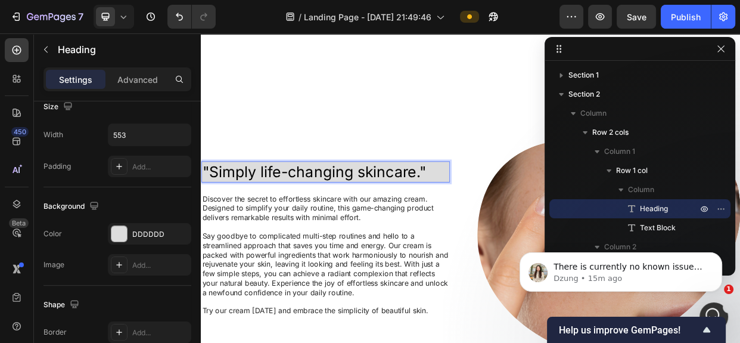
click at [374, 197] on div ""Simply life-changing skincare." Heading 24 Discover the secret to effortless s…" at bounding box center [375, 306] width 349 height 300
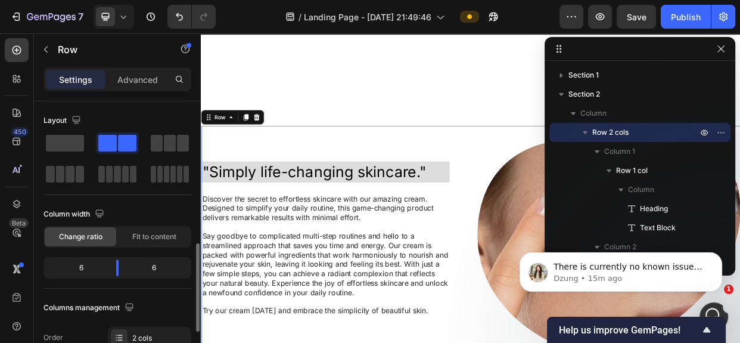
scroll to position [54, 0]
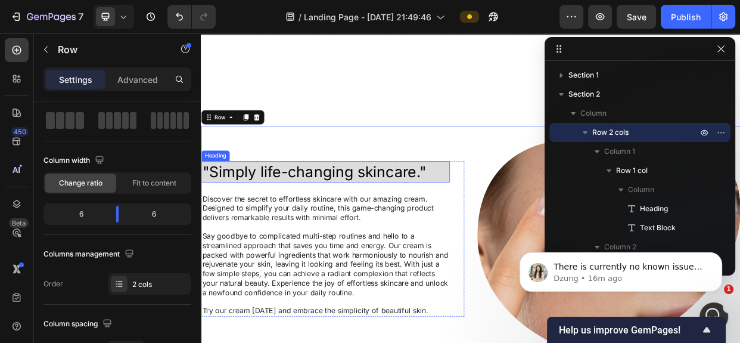
click at [279, 217] on p ""Simply life-changing skincare."" at bounding box center [365, 217] width 327 height 26
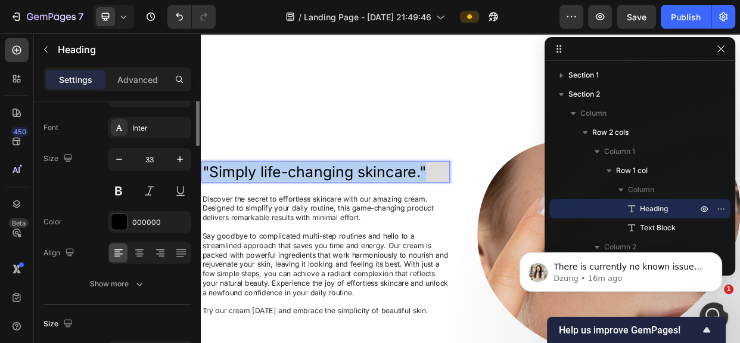
scroll to position [0, 0]
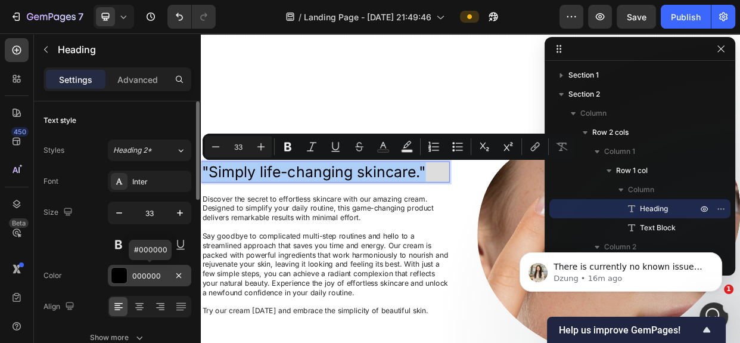
click at [149, 272] on div "000000" at bounding box center [149, 275] width 35 height 11
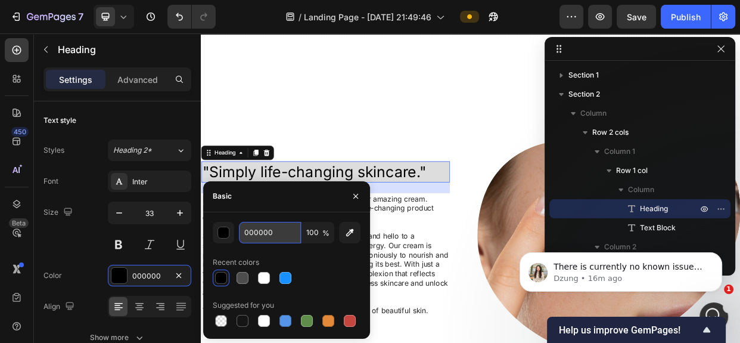
click at [256, 235] on input "000000" at bounding box center [270, 232] width 62 height 21
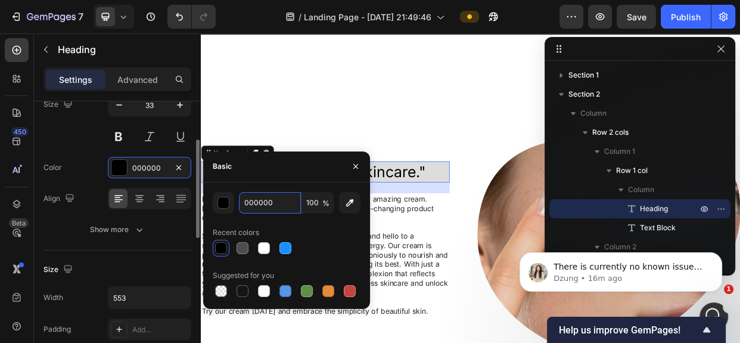
scroll to position [216, 0]
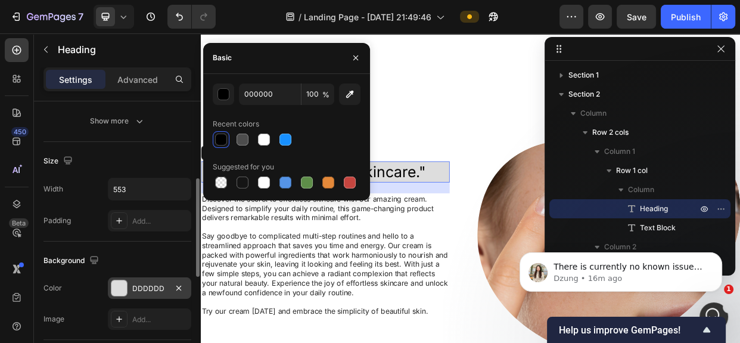
click at [145, 285] on div "DDDDDD" at bounding box center [149, 288] width 35 height 11
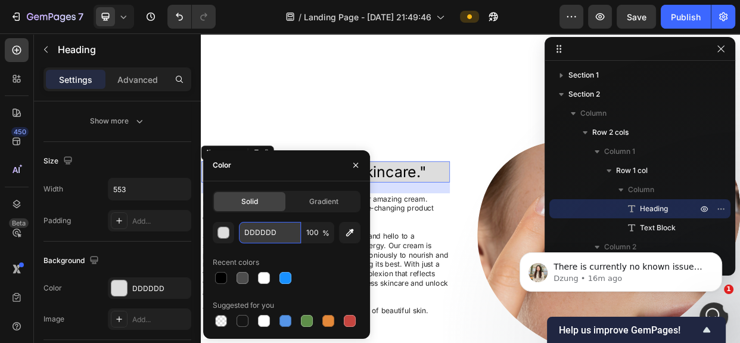
click at [253, 229] on input "DDDDDD" at bounding box center [270, 232] width 62 height 21
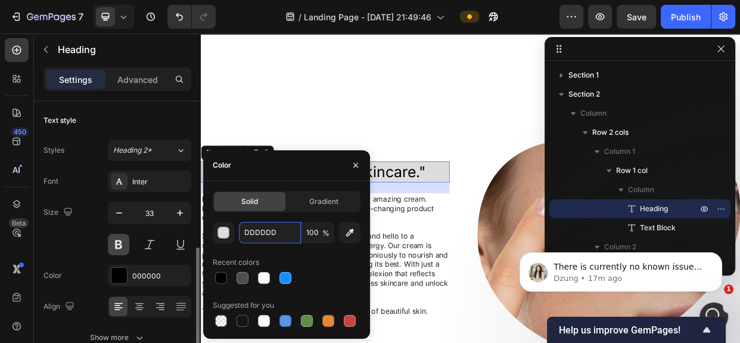
scroll to position [108, 0]
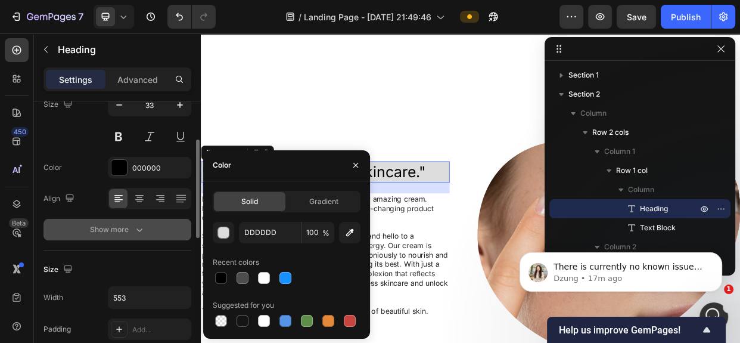
click at [97, 226] on div "Show more" at bounding box center [117, 229] width 55 height 12
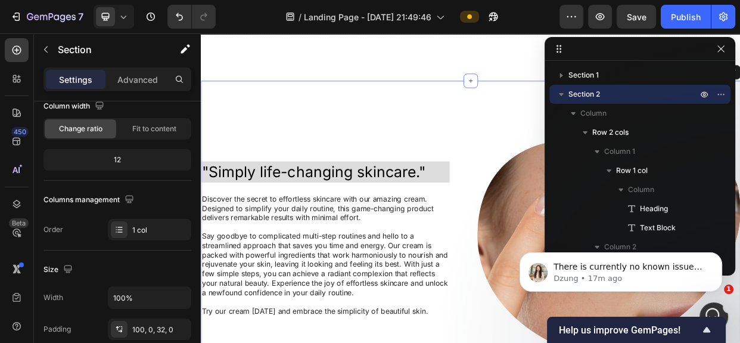
scroll to position [0, 0]
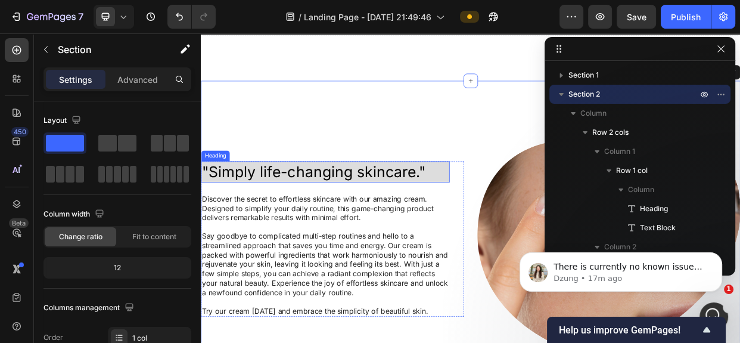
click at [316, 214] on p ""Simply life-changing skincare."" at bounding box center [365, 217] width 327 height 26
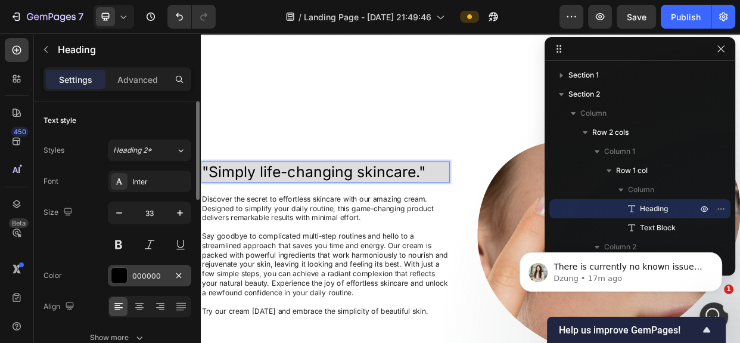
scroll to position [108, 0]
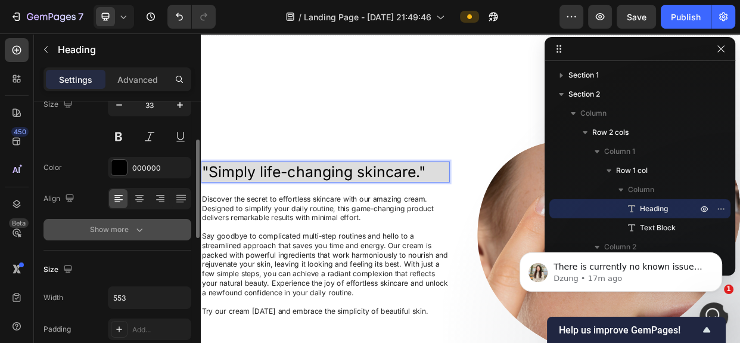
click at [111, 223] on div "Show more" at bounding box center [117, 229] width 55 height 12
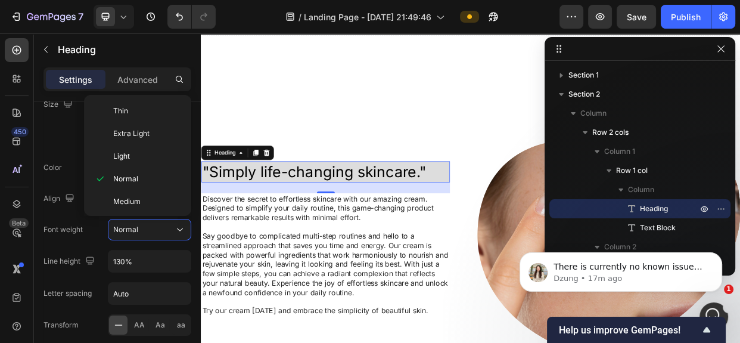
click at [276, 204] on p ""Simply life-changing skincare."" at bounding box center [365, 217] width 327 height 26
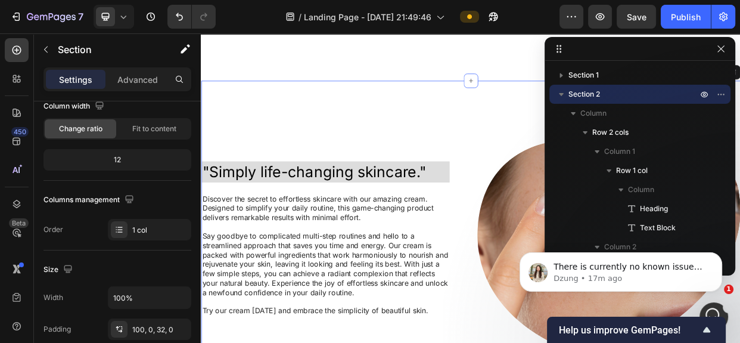
scroll to position [0, 0]
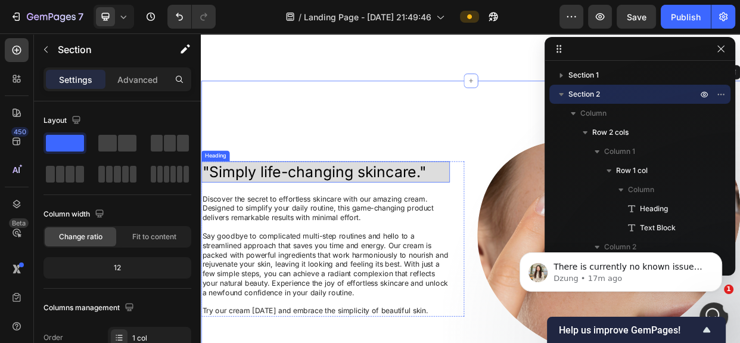
click at [289, 216] on p ""Simply life-changing skincare."" at bounding box center [365, 217] width 327 height 26
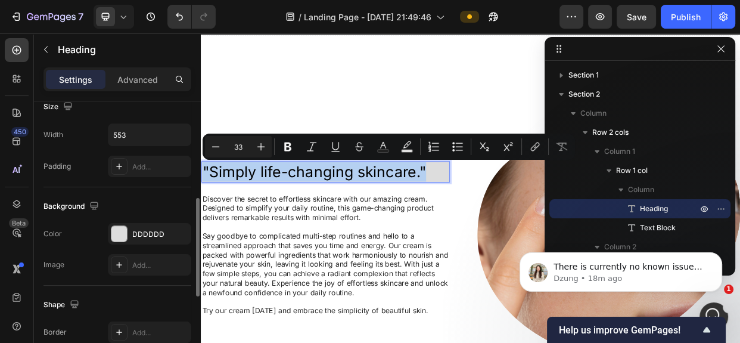
scroll to position [216, 0]
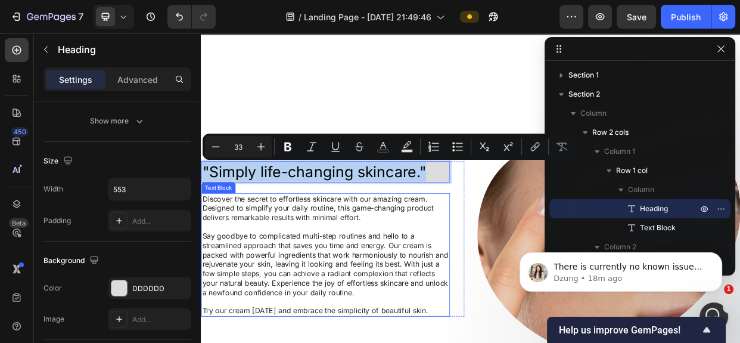
click at [221, 272] on p "Discover the secret to effortless skincare with our amazing cream. Designed to …" at bounding box center [365, 265] width 327 height 37
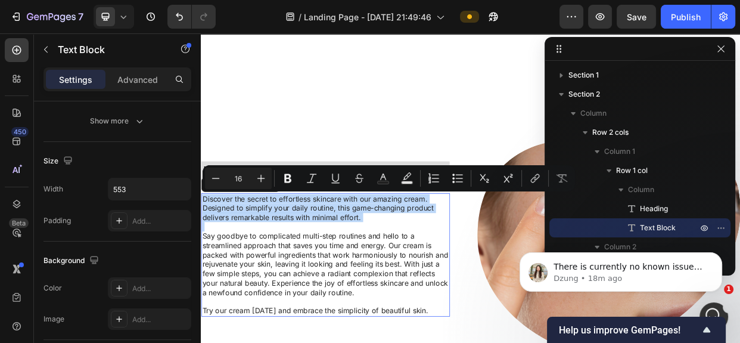
scroll to position [0, 0]
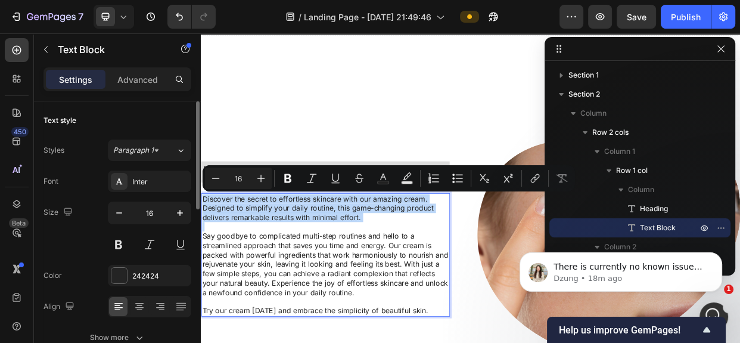
click at [210, 254] on p "Discover the secret to effortless skincare with our amazing cream. Designed to …" at bounding box center [365, 265] width 327 height 37
click at [267, 296] on p "Say goodbye to complicated multi-step routines and hello to a streamlined appro…" at bounding box center [365, 339] width 327 height 87
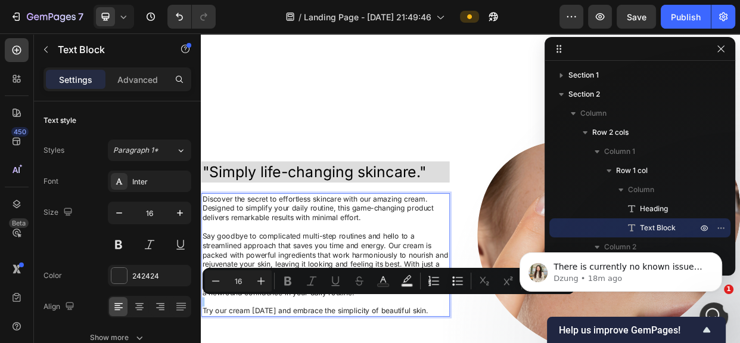
scroll to position [275, 0]
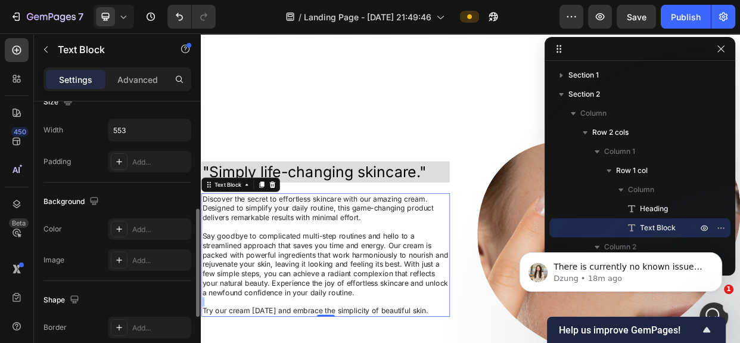
drag, startPoint x: 401, startPoint y: 225, endPoint x: 309, endPoint y: 290, distance: 112.1
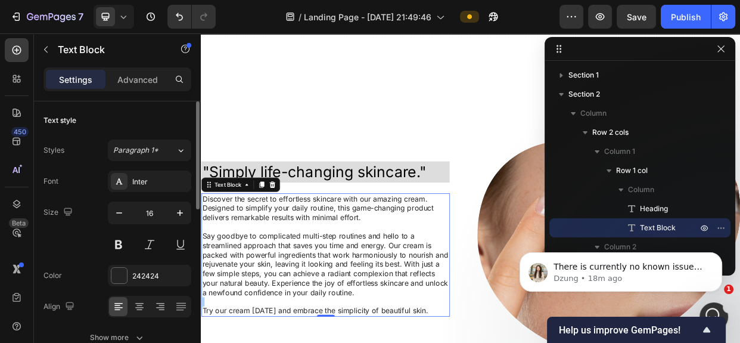
drag, startPoint x: 401, startPoint y: 226, endPoint x: 247, endPoint y: 271, distance: 160.2
click at [213, 253] on p "Discover the secret to effortless skincare with our amazing cream. Designed to …" at bounding box center [365, 265] width 327 height 37
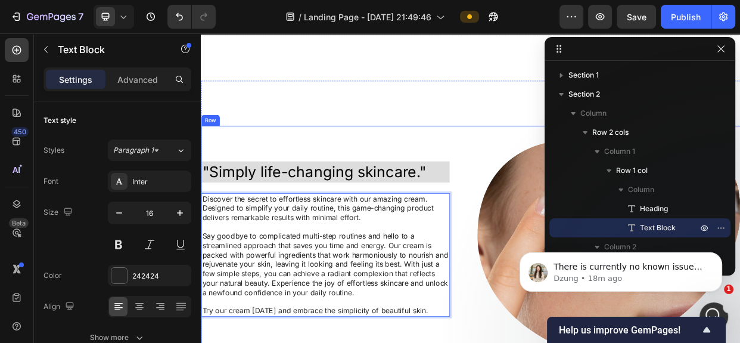
click at [370, 180] on div ""Simply life-changing skincare." Heading Discover the secret to effortless skin…" at bounding box center [375, 306] width 349 height 300
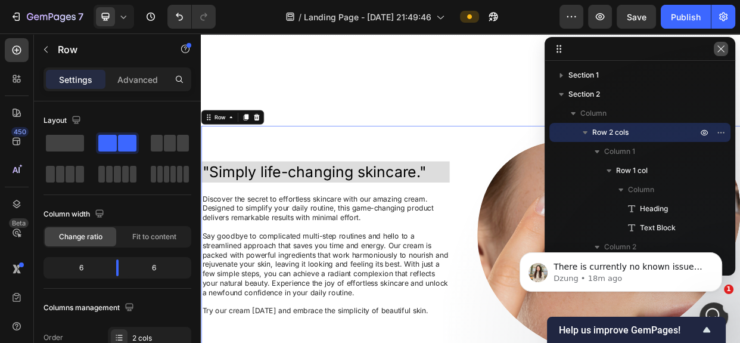
click at [721, 46] on icon "button" at bounding box center [721, 49] width 10 height 10
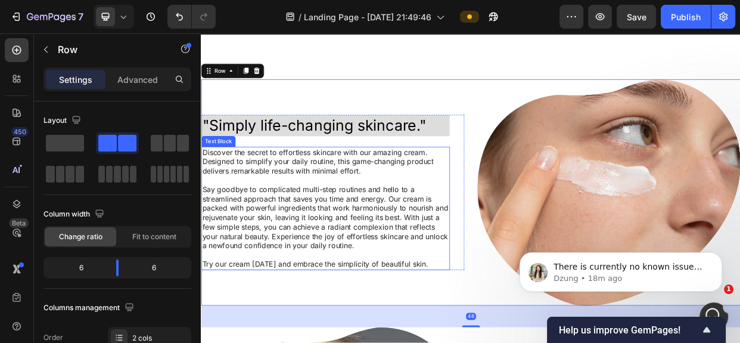
scroll to position [270, 0]
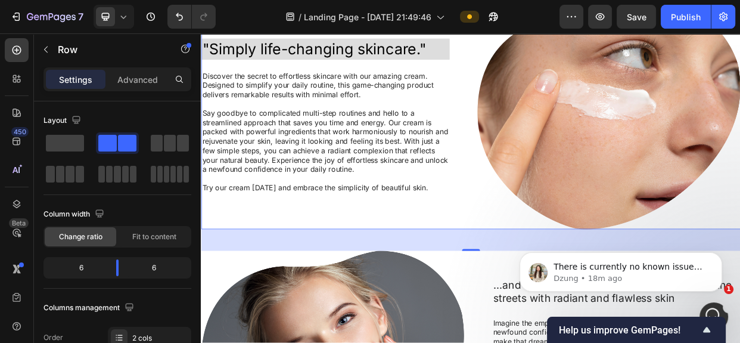
click at [340, 270] on div ""Simply life-changing skincare." Heading Discover the secret to effortless skin…" at bounding box center [375, 143] width 349 height 300
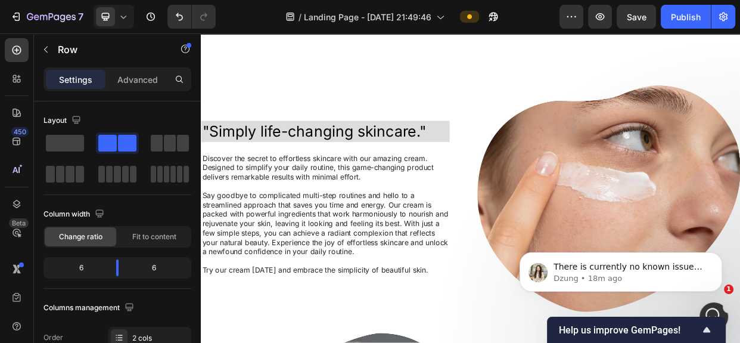
scroll to position [108, 0]
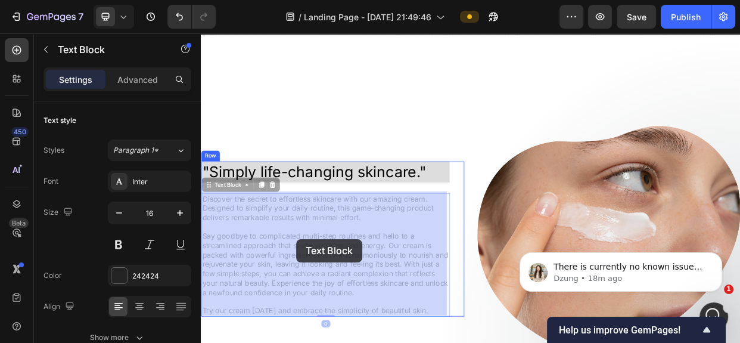
drag, startPoint x: 202, startPoint y: 247, endPoint x: 279, endPoint y: 278, distance: 83.1
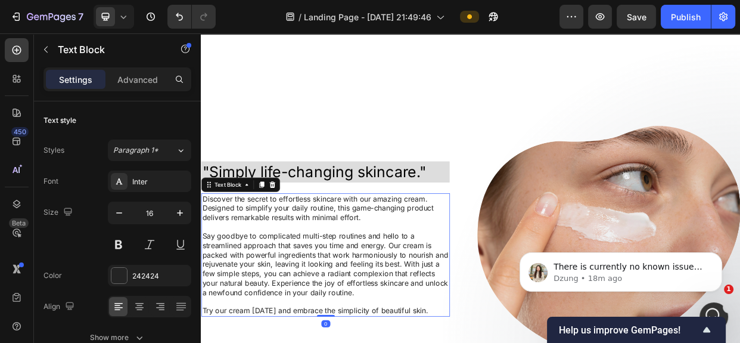
scroll to position [123, 0]
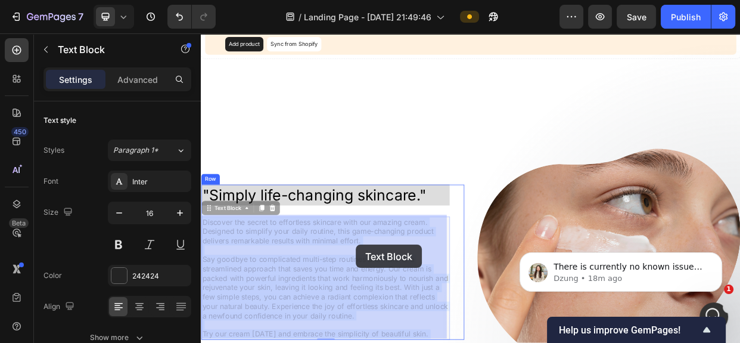
drag, startPoint x: 202, startPoint y: 230, endPoint x: 406, endPoint y: 313, distance: 220.7
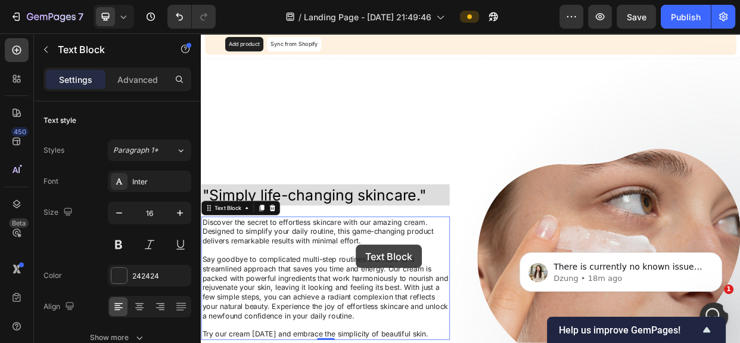
scroll to position [94, 0]
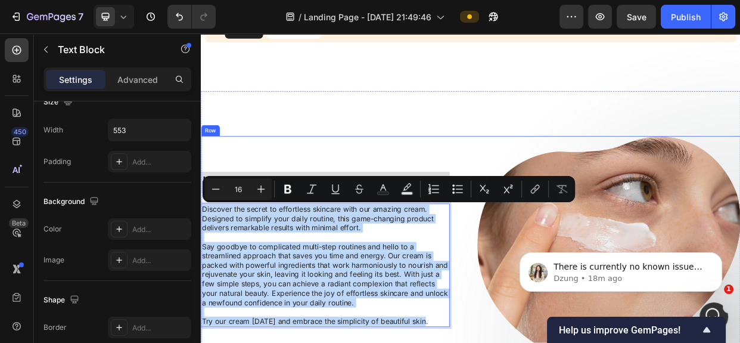
drag, startPoint x: 201, startPoint y: 261, endPoint x: 505, endPoint y: 422, distance: 344.1
click at [505, 342] on div ""Simply life-changing skincare." Heading Discover the secret to effortless skin…" at bounding box center [375, 320] width 349 height 300
copy div "Discover the secret to effortless skincare with our amazing cream. Designed to …"
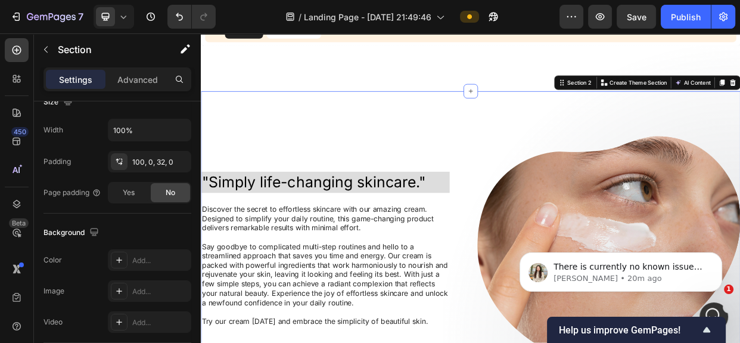
scroll to position [0, 0]
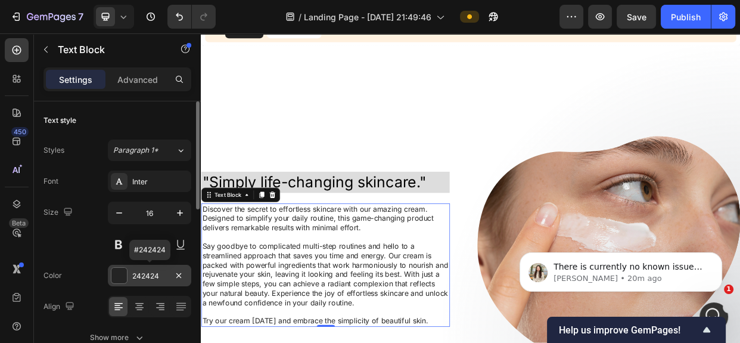
click at [140, 270] on div "242424" at bounding box center [149, 275] width 35 height 11
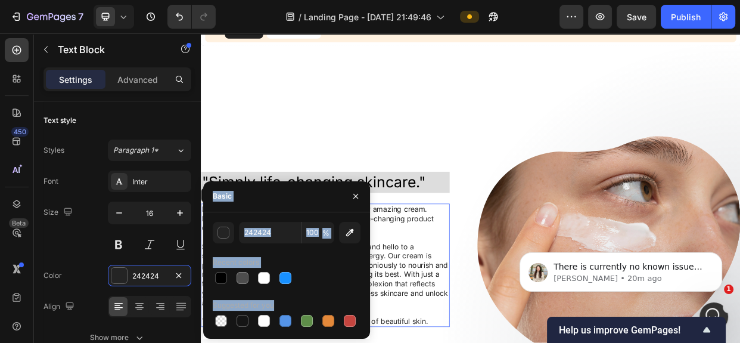
click at [334, 279] on div at bounding box center [287, 277] width 148 height 17
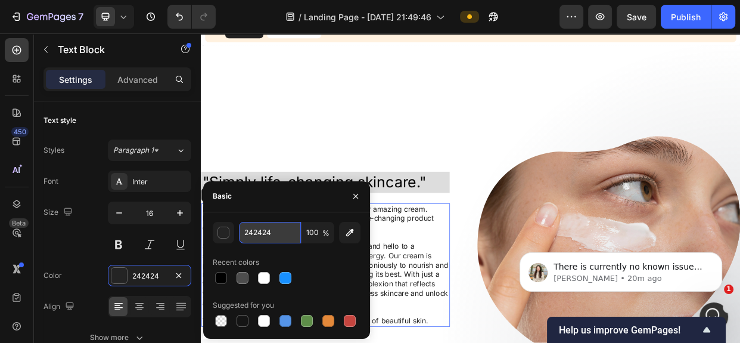
click at [260, 234] on input "242424" at bounding box center [270, 232] width 62 height 21
click at [394, 183] on div ""Simply life-changing skincare." Heading Discover the secret to effortless skin…" at bounding box center [375, 320] width 349 height 300
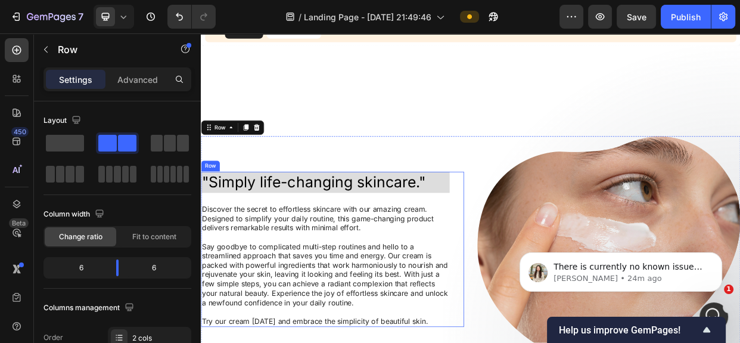
click at [424, 246] on div ""Simply life-changing skincare." Heading Discover the secret to effortless skin…" at bounding box center [365, 320] width 329 height 206
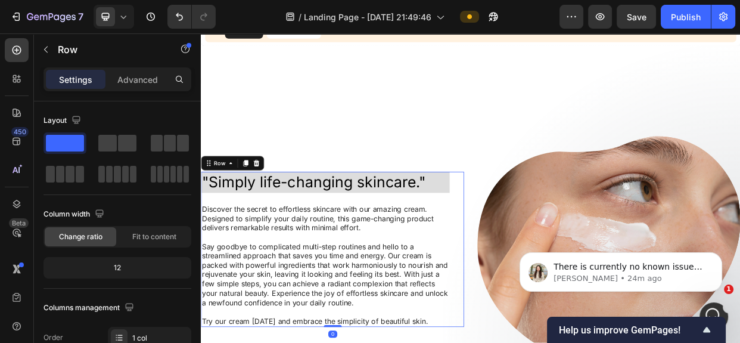
click at [530, 251] on div ""Simply life-changing skincare." Heading Discover the secret to effortless skin…" at bounding box center [375, 320] width 349 height 206
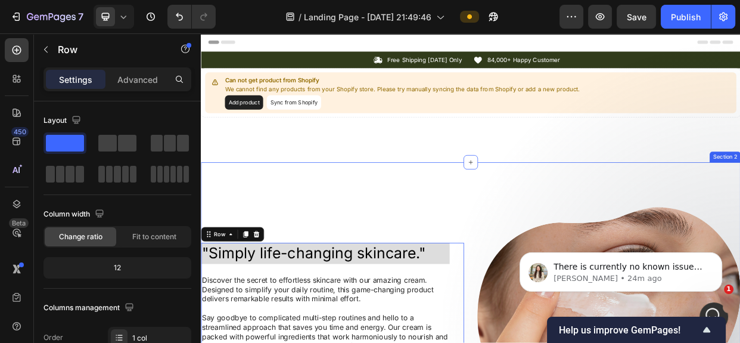
scroll to position [162, 0]
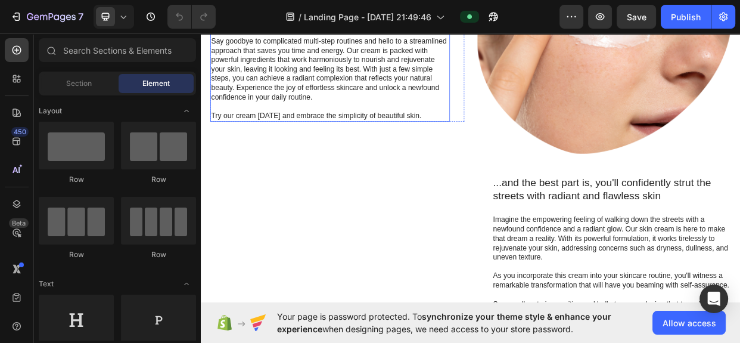
scroll to position [325, 0]
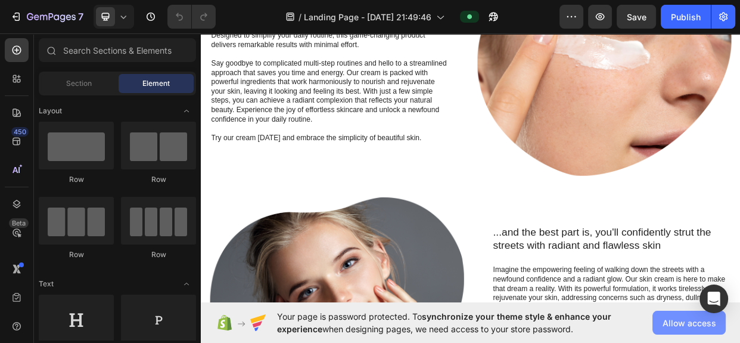
click at [668, 322] on span "Allow access" at bounding box center [689, 322] width 54 height 13
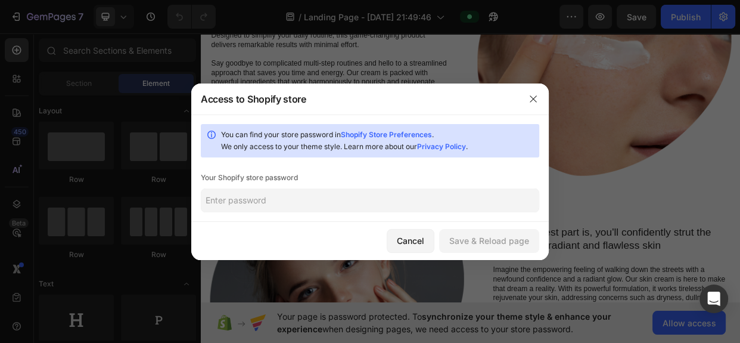
click at [321, 191] on input "text" at bounding box center [370, 200] width 338 height 24
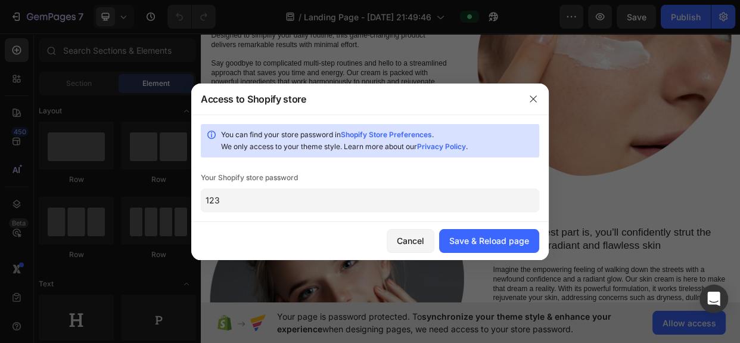
type input "123"
click at [515, 242] on div "Save & Reload page" at bounding box center [489, 240] width 80 height 13
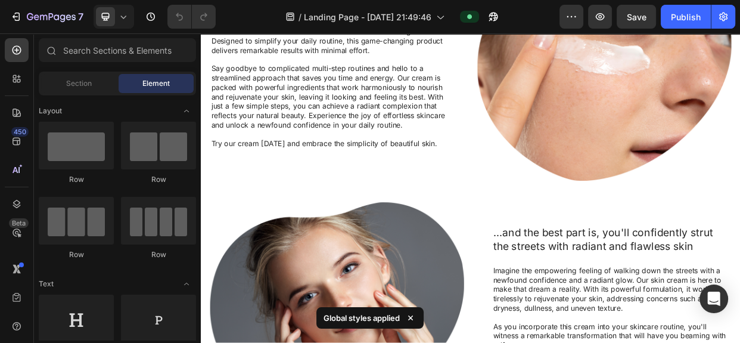
scroll to position [324, 0]
click at [695, 11] on div "Publish" at bounding box center [686, 17] width 30 height 13
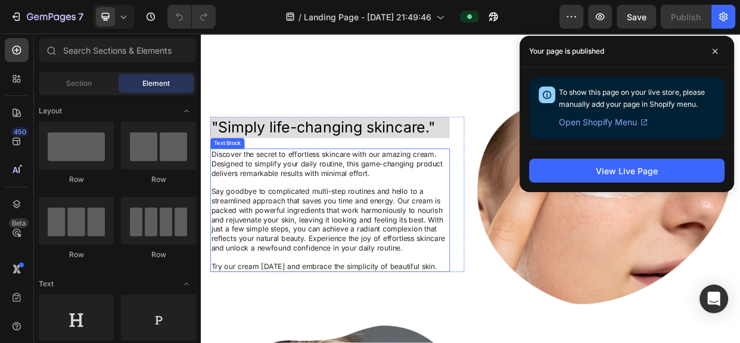
scroll to position [378, 0]
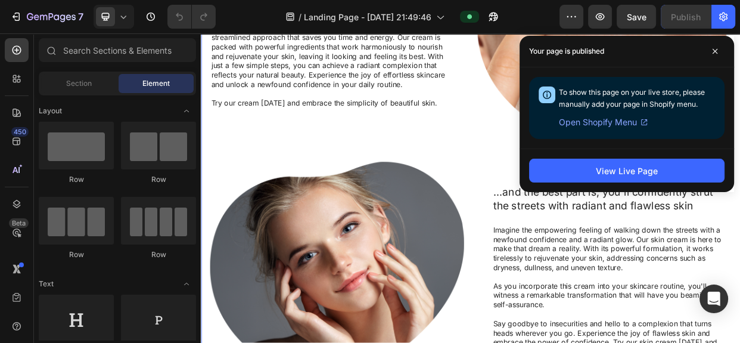
click at [544, 222] on img at bounding box center [381, 349] width 337 height 290
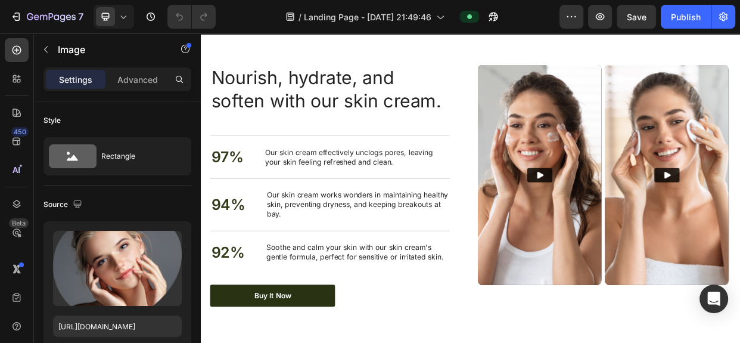
scroll to position [1679, 0]
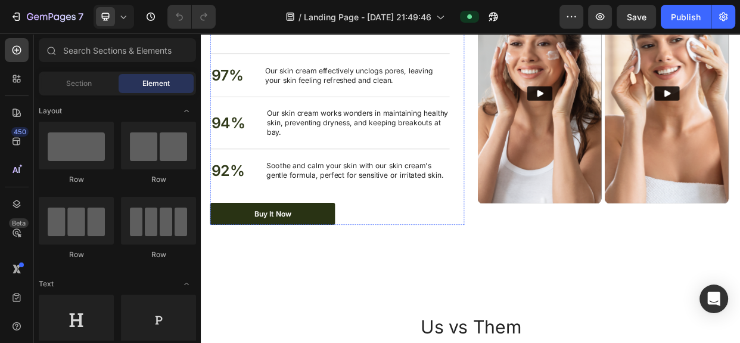
scroll to position [1733, 0]
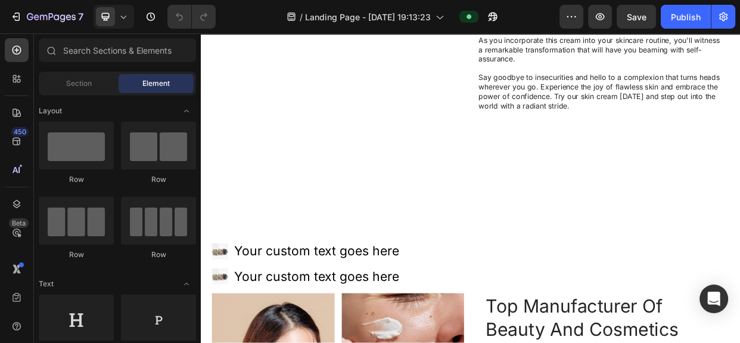
scroll to position [427, 0]
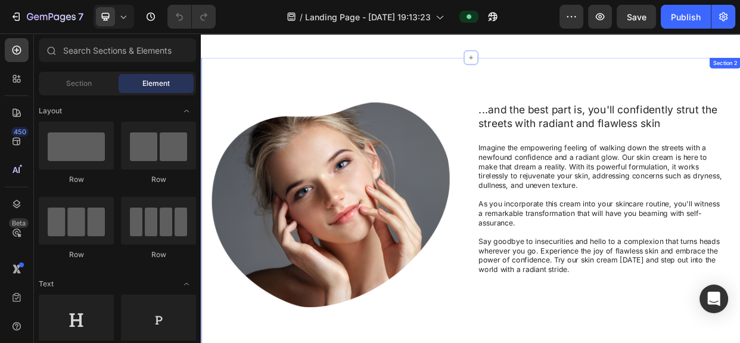
click at [532, 73] on div "Image Row ...and the best part is, you'll confidently strut the streets with ra…" at bounding box center [558, 268] width 715 height 405
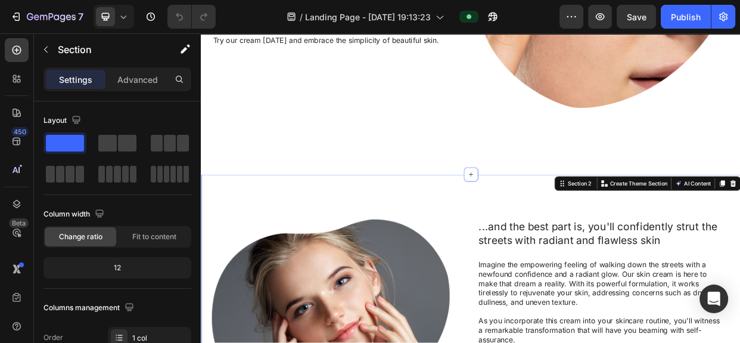
scroll to position [265, 0]
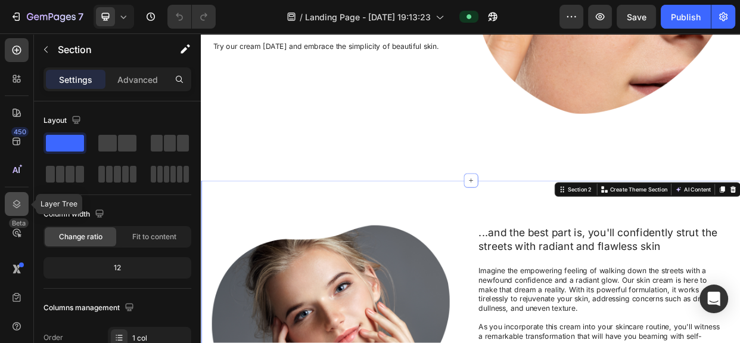
click at [23, 204] on div at bounding box center [17, 204] width 24 height 24
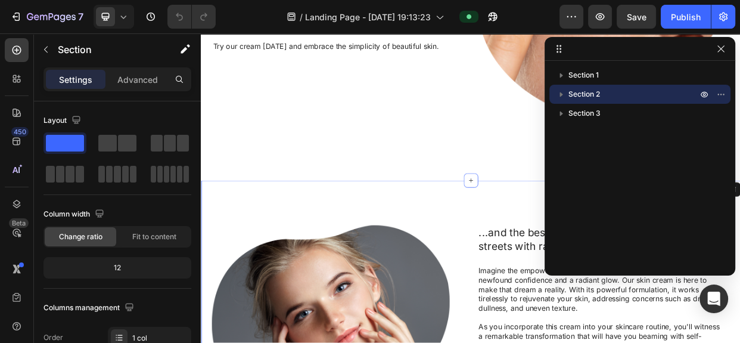
click at [563, 96] on icon "button" at bounding box center [561, 94] width 12 height 12
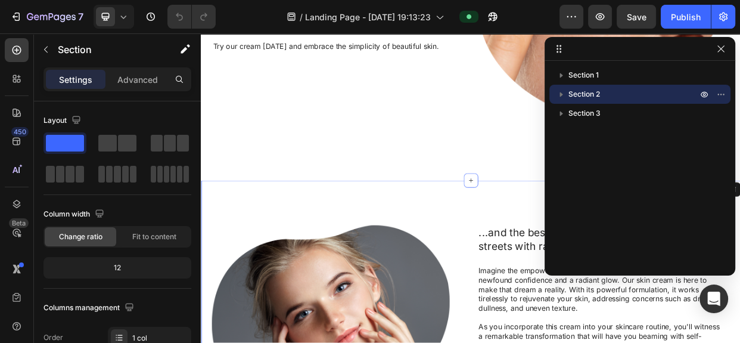
click at [563, 96] on icon "button" at bounding box center [561, 94] width 12 height 12
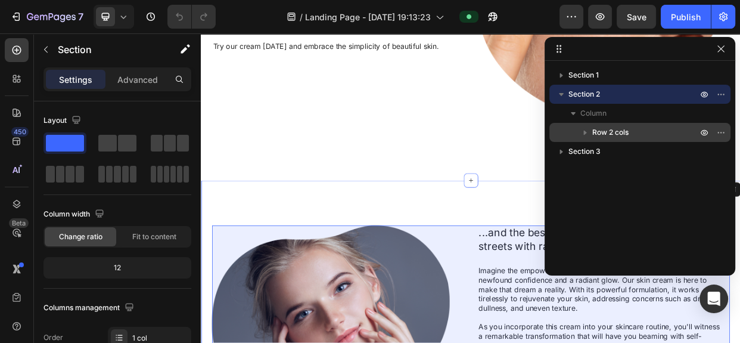
click at [585, 131] on icon "button" at bounding box center [585, 132] width 3 height 5
click at [585, 131] on icon "button" at bounding box center [585, 132] width 5 height 3
click at [608, 127] on span "Row 2 cols" at bounding box center [610, 132] width 36 height 12
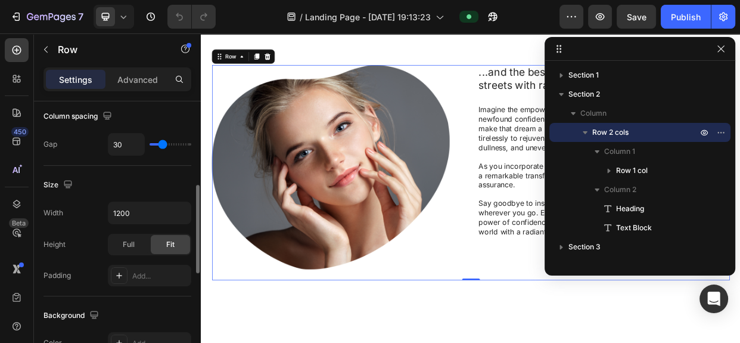
scroll to position [0, 0]
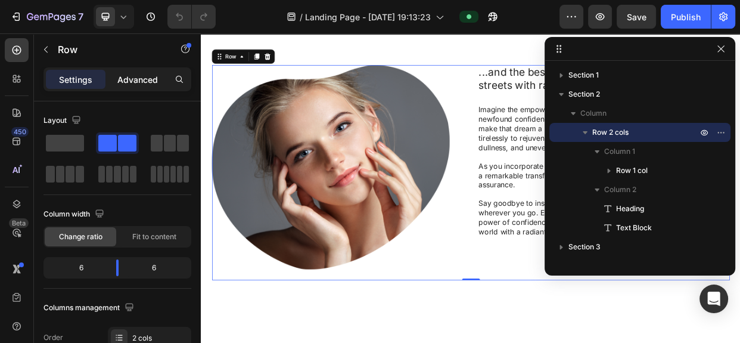
click at [134, 83] on p "Advanced" at bounding box center [137, 79] width 41 height 13
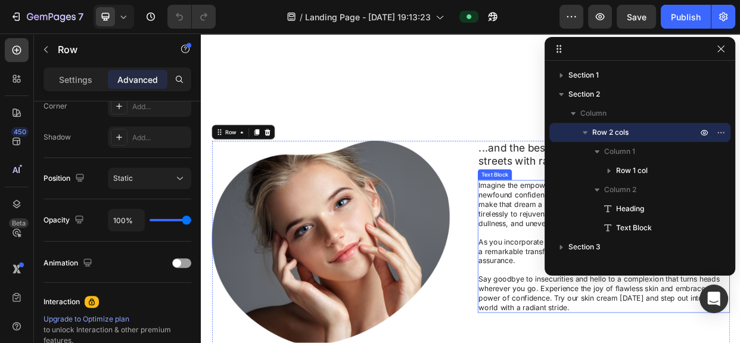
scroll to position [311, 0]
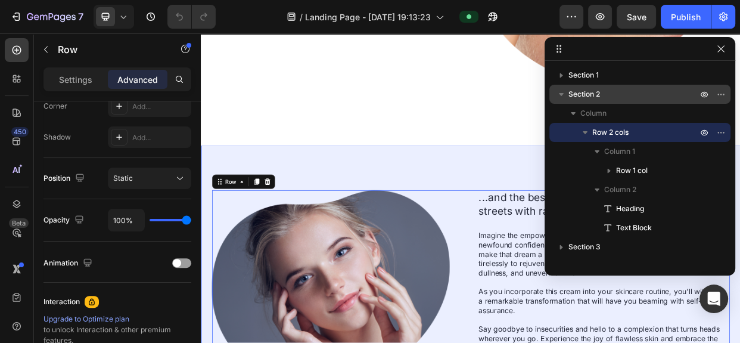
click at [606, 95] on p "Section 2" at bounding box center [633, 94] width 131 height 12
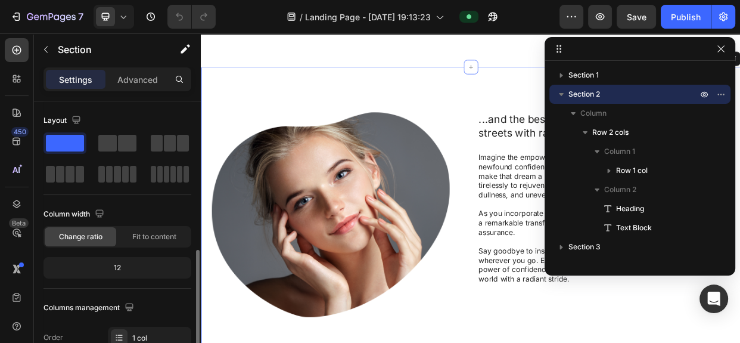
scroll to position [162, 0]
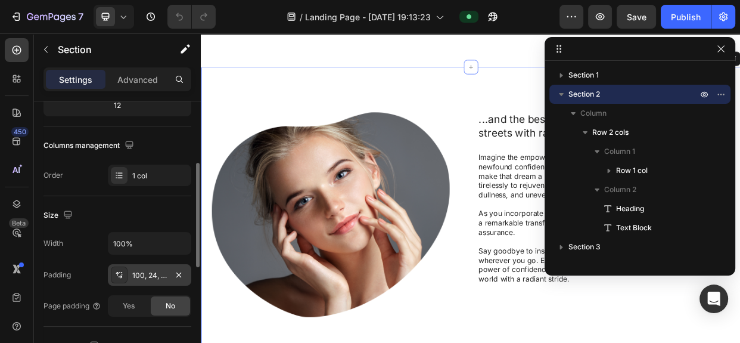
click at [156, 274] on div "100, 24, 100, 24" at bounding box center [149, 275] width 35 height 11
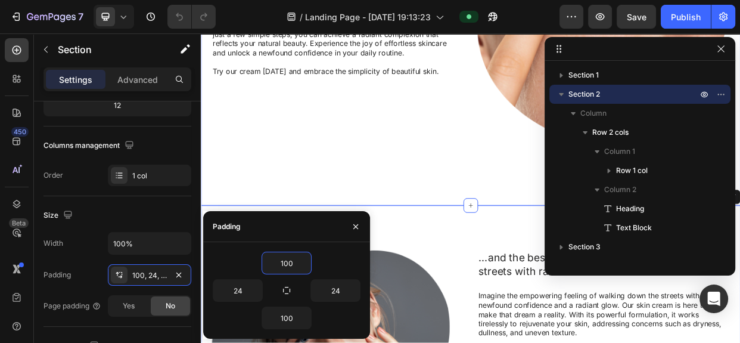
scroll to position [89, 0]
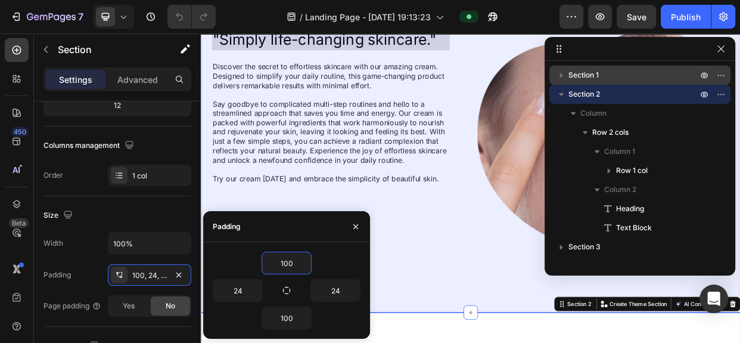
click at [596, 77] on span "Section 1" at bounding box center [583, 75] width 30 height 12
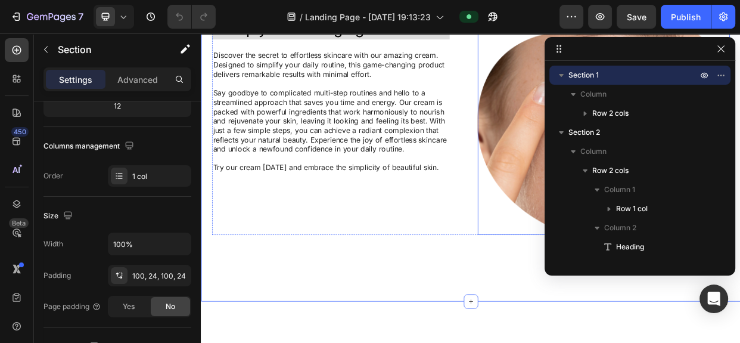
scroll to position [0, 0]
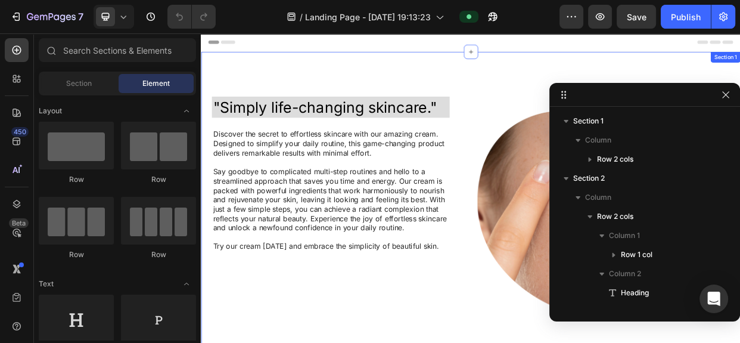
drag, startPoint x: 761, startPoint y: 66, endPoint x: 657, endPoint y: 85, distance: 106.5
click at [657, 85] on div ""Simply life-changing skincare." Heading Discover the secret to effortless skin…" at bounding box center [558, 275] width 715 height 435
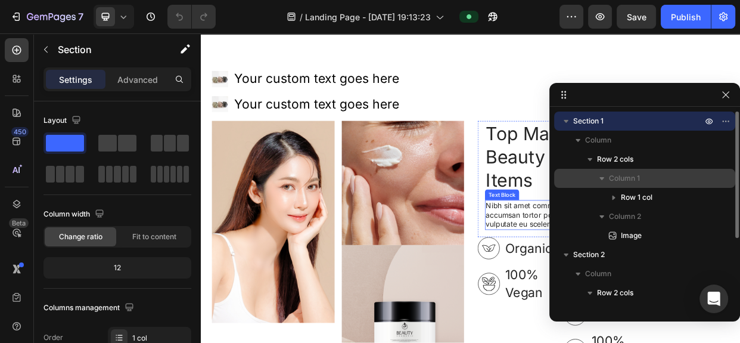
scroll to position [806, 0]
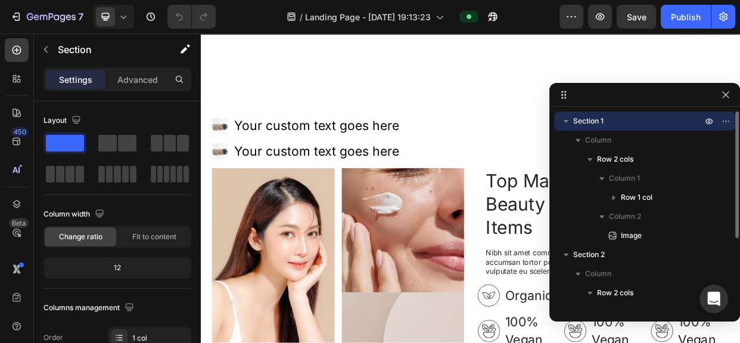
click at [597, 123] on span "Section 1" at bounding box center [588, 121] width 30 height 12
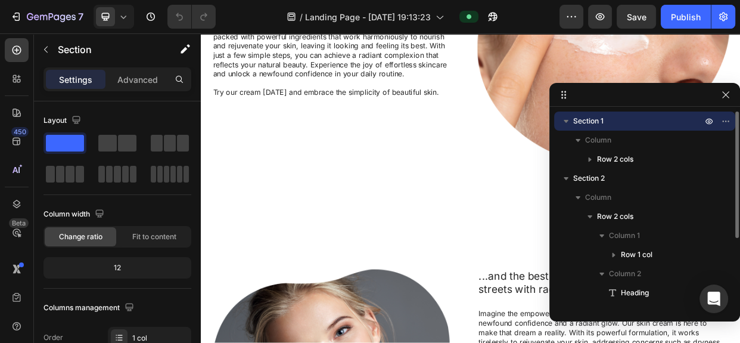
scroll to position [0, 0]
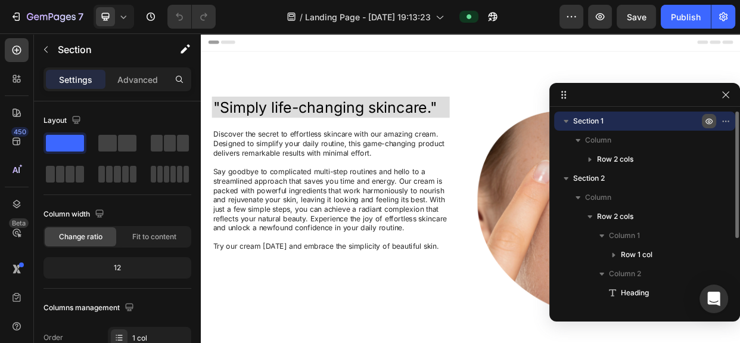
click at [705, 119] on icon "button" at bounding box center [709, 121] width 10 height 10
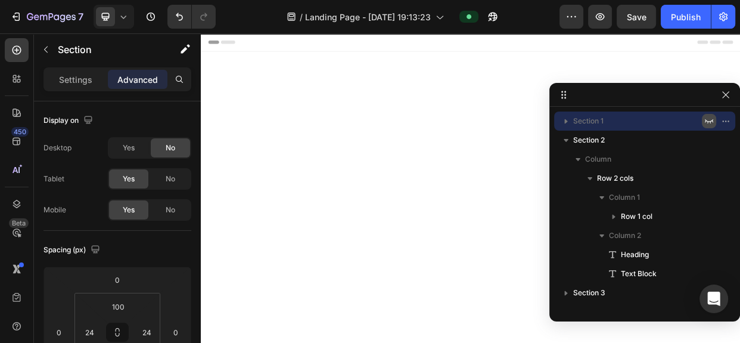
click at [705, 119] on icon "button" at bounding box center [709, 121] width 10 height 10
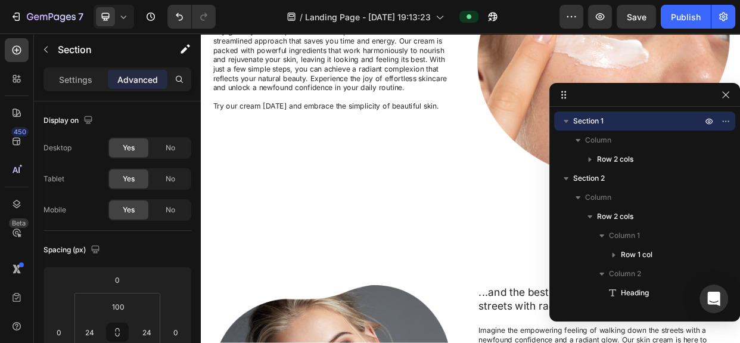
scroll to position [216, 0]
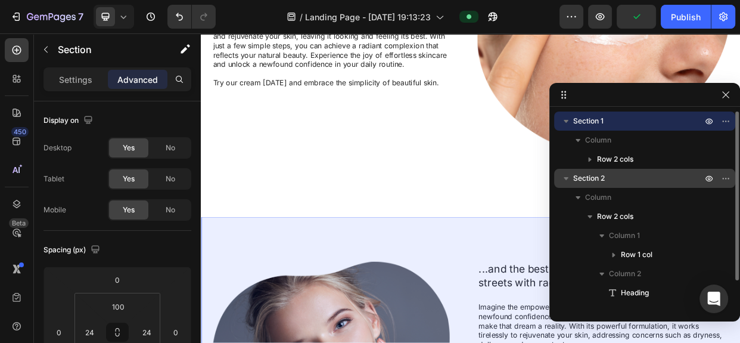
click at [567, 178] on icon "button" at bounding box center [566, 178] width 12 height 12
click at [567, 178] on icon "button" at bounding box center [566, 178] width 5 height 3
click at [567, 178] on icon "button" at bounding box center [566, 178] width 12 height 12
click at [567, 178] on icon "button" at bounding box center [566, 178] width 5 height 3
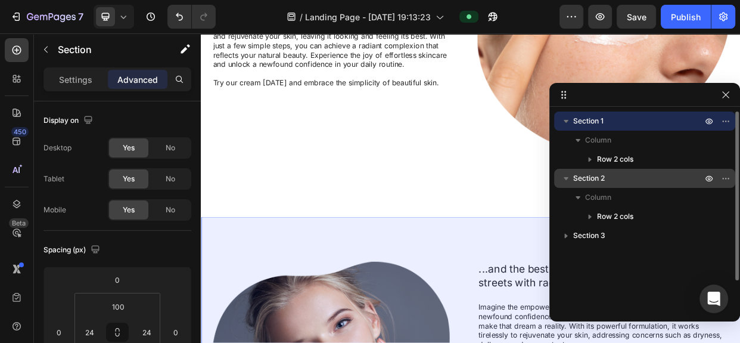
click at [567, 178] on icon "button" at bounding box center [566, 178] width 12 height 12
click at [567, 178] on icon "button" at bounding box center [566, 178] width 5 height 3
click at [567, 178] on icon "button" at bounding box center [566, 178] width 12 height 12
click at [704, 176] on icon "button" at bounding box center [709, 178] width 10 height 10
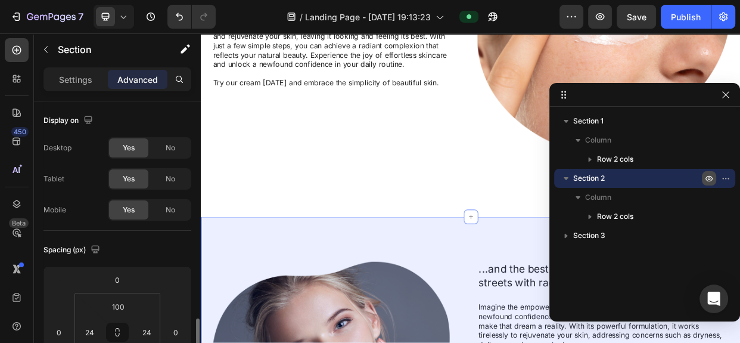
scroll to position [161, 0]
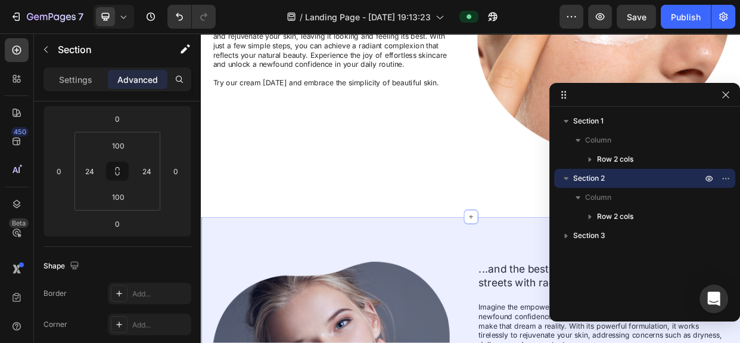
click at [659, 178] on p "Section 2" at bounding box center [638, 178] width 131 height 12
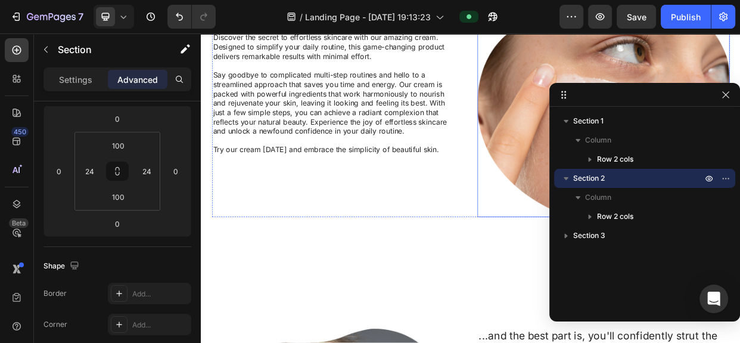
scroll to position [216, 0]
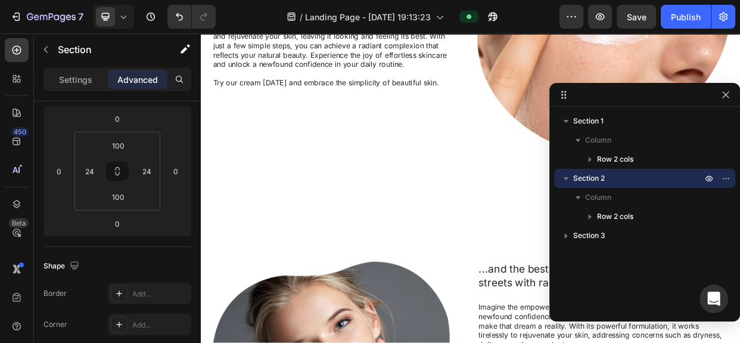
click at [567, 179] on icon "button" at bounding box center [566, 178] width 5 height 3
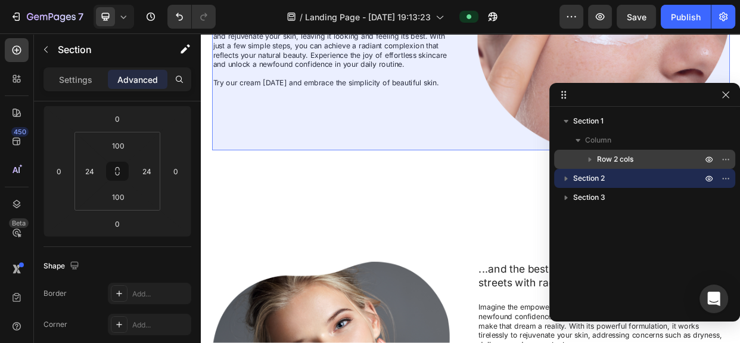
click at [612, 166] on div "Row 2 cols" at bounding box center [645, 159] width 172 height 19
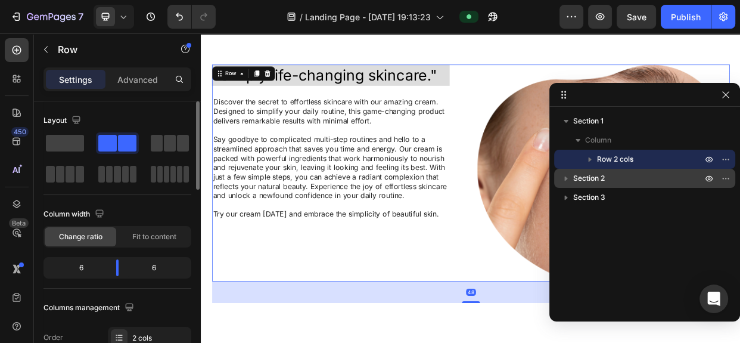
scroll to position [42, 0]
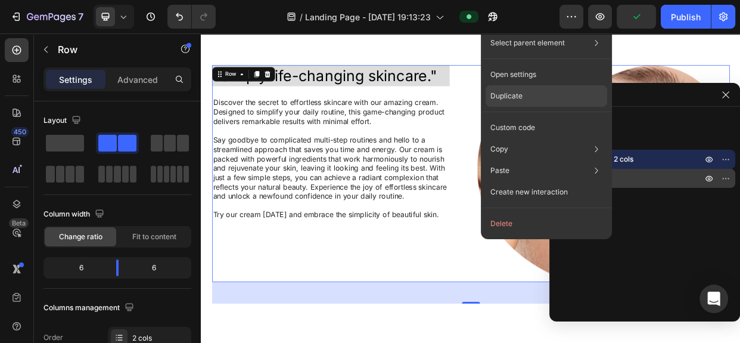
click at [531, 100] on div "Duplicate" at bounding box center [547, 95] width 122 height 21
click at [640, 122] on img at bounding box center [734, 219] width 334 height 287
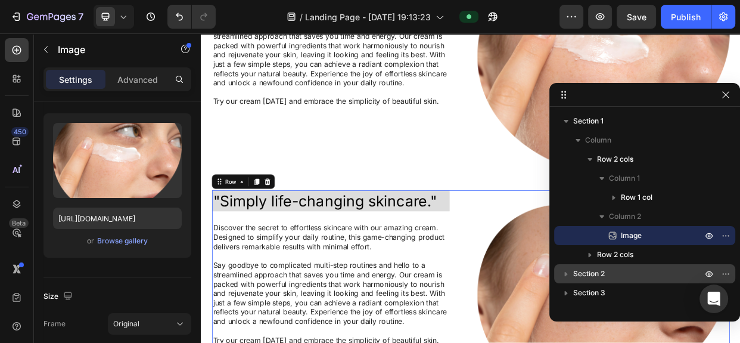
scroll to position [0, 0]
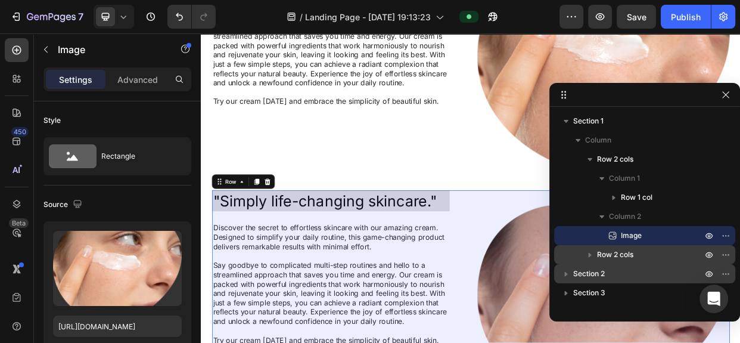
click at [620, 254] on span "Row 2 cols" at bounding box center [615, 254] width 36 height 12
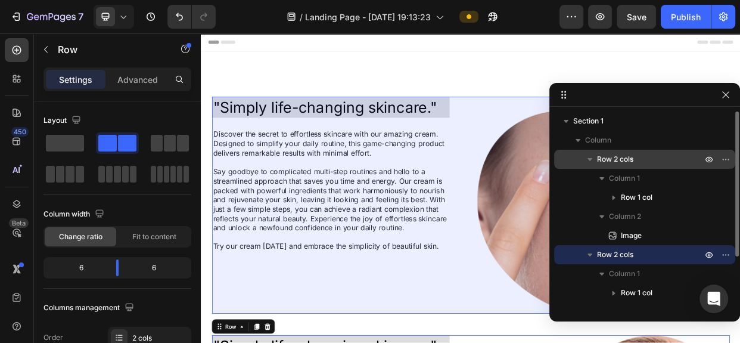
click at [590, 159] on icon "button" at bounding box center [589, 159] width 5 height 3
click at [591, 159] on icon "button" at bounding box center [590, 159] width 12 height 12
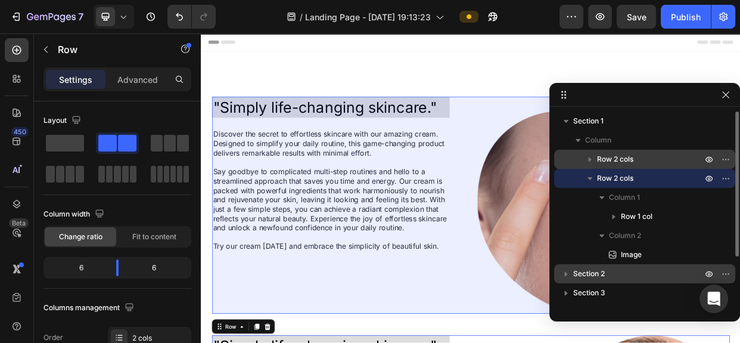
click at [612, 161] on span "Row 2 cols" at bounding box center [615, 159] width 36 height 12
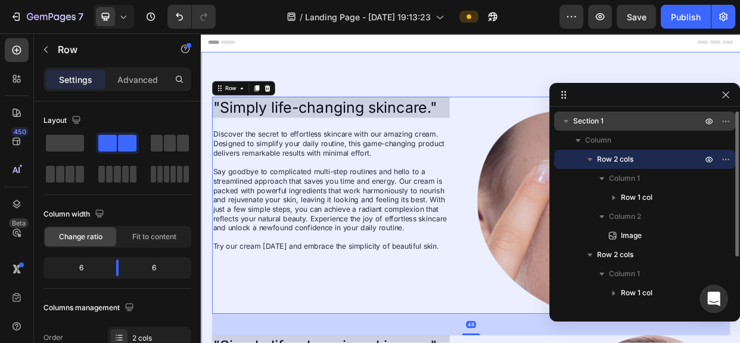
click at [584, 120] on span "Section 1" at bounding box center [588, 121] width 30 height 12
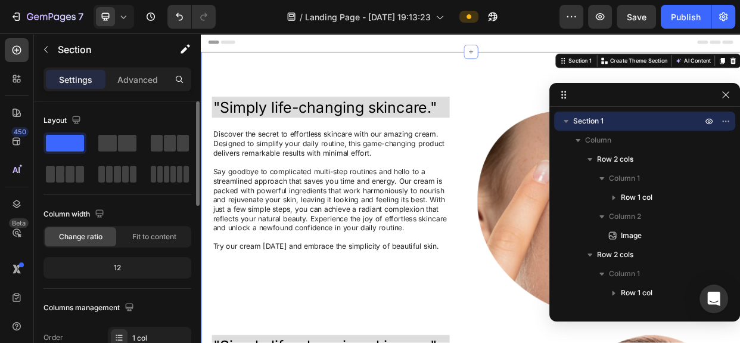
scroll to position [162, 0]
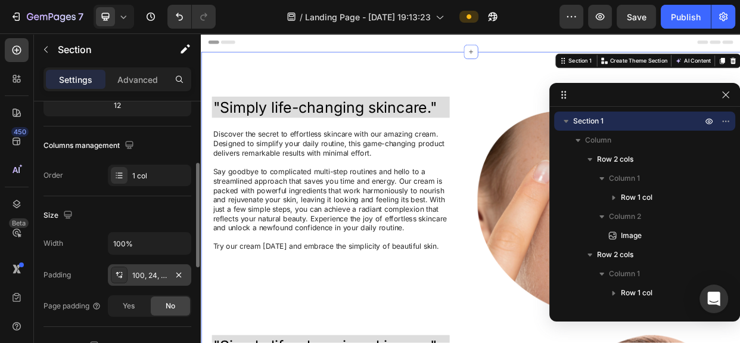
click at [152, 275] on div "100, 24, 100, 24" at bounding box center [149, 275] width 35 height 11
click at [167, 275] on div "100, 24, 100, 24" at bounding box center [149, 274] width 83 height 21
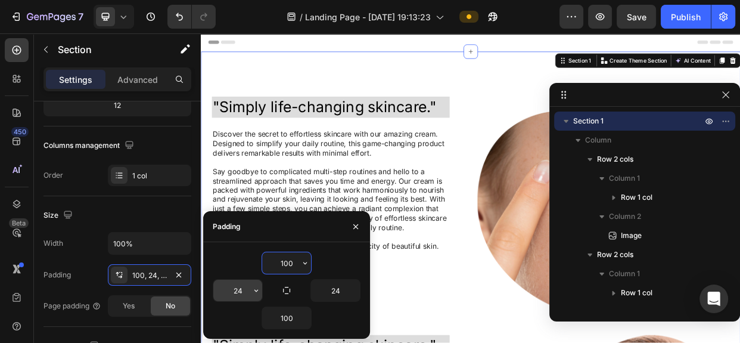
click at [247, 294] on input "24" at bounding box center [237, 289] width 49 height 21
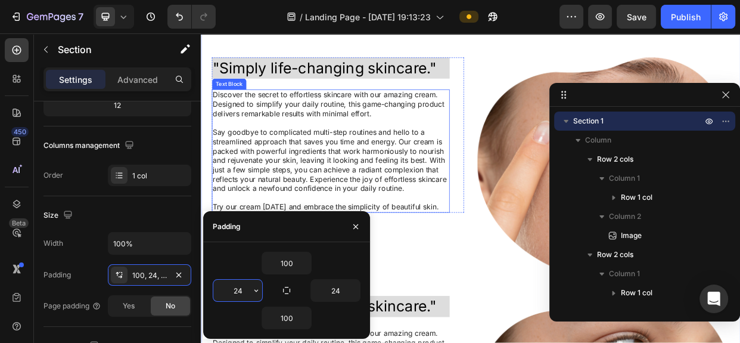
scroll to position [54, 0]
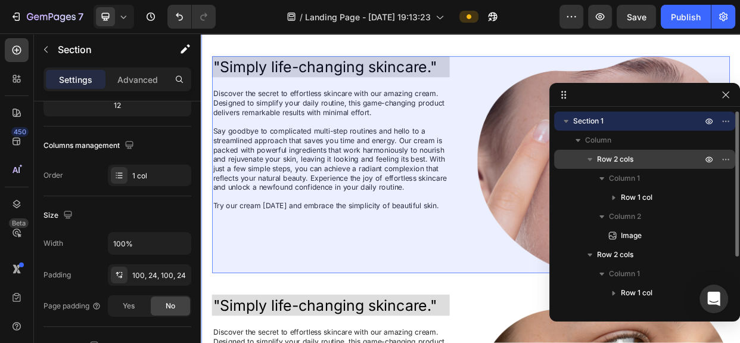
click at [620, 158] on span "Row 2 cols" at bounding box center [615, 159] width 36 height 12
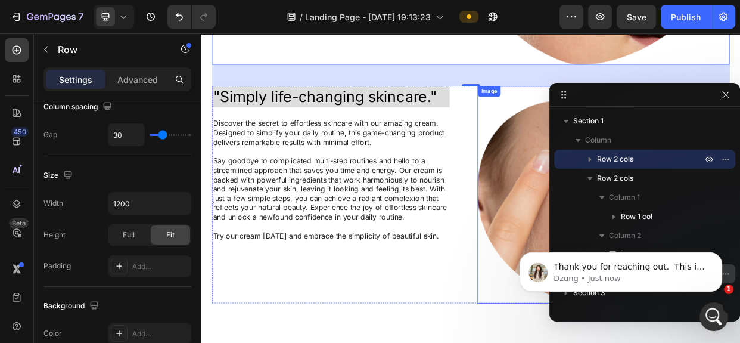
scroll to position [270, 0]
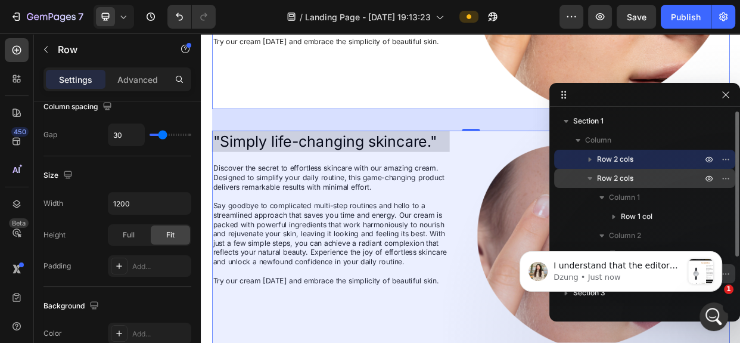
click at [606, 173] on span "Row 2 cols" at bounding box center [615, 178] width 36 height 12
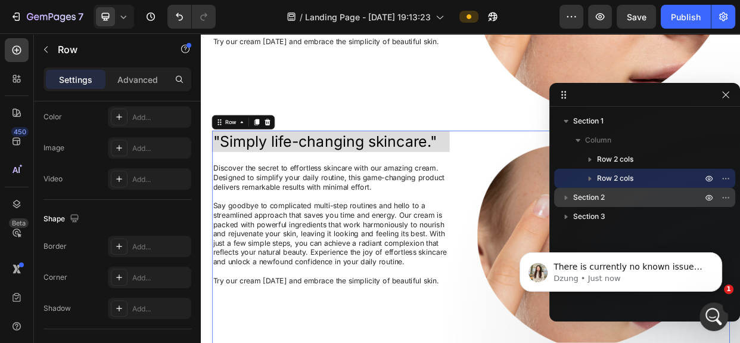
scroll to position [586, 0]
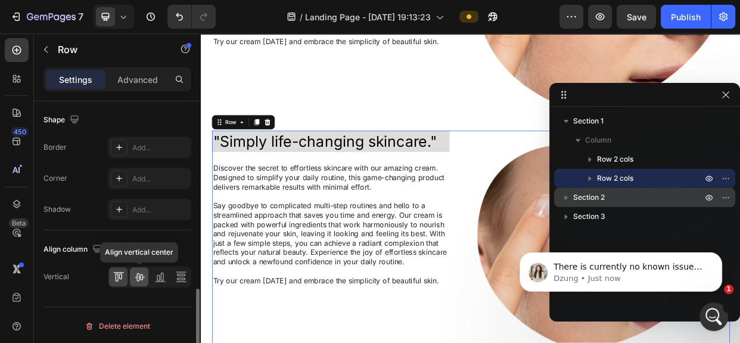
click at [133, 278] on icon at bounding box center [139, 276] width 12 height 12
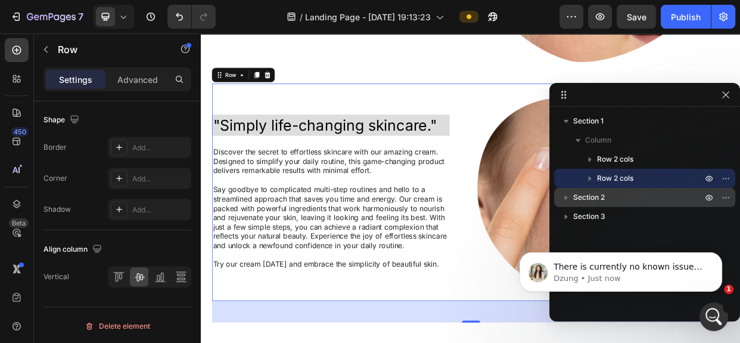
scroll to position [433, 0]
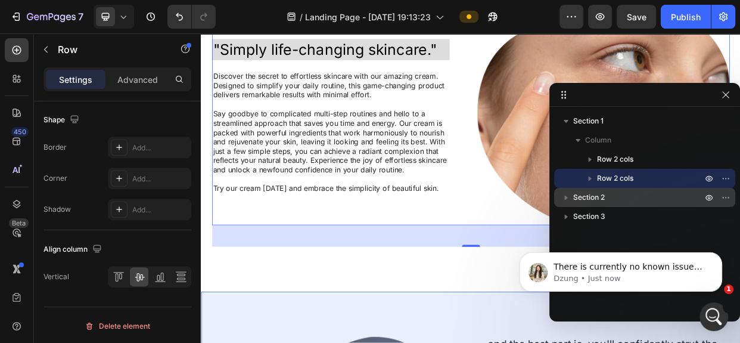
click at [621, 197] on p "Section 2" at bounding box center [638, 197] width 131 height 12
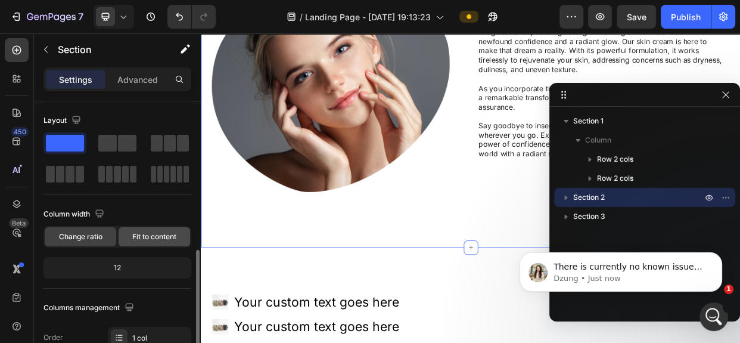
scroll to position [108, 0]
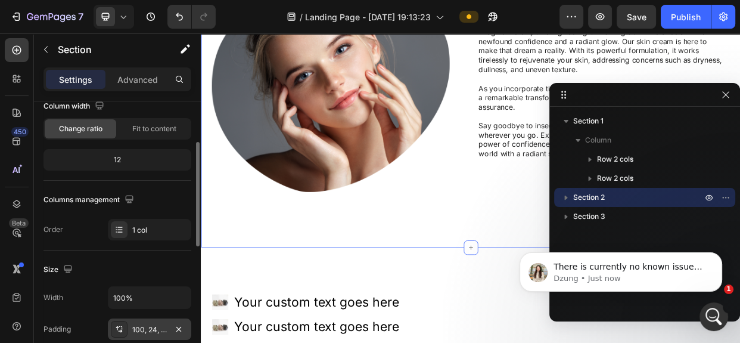
click at [140, 329] on div "100, 24, 100, 24" at bounding box center [149, 329] width 35 height 11
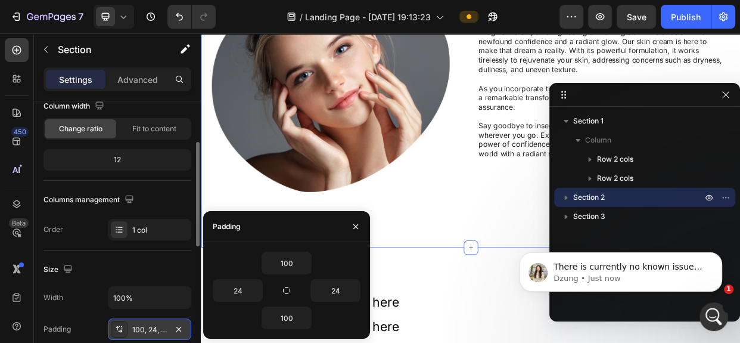
click at [140, 329] on div "100, 24, 100, 24" at bounding box center [149, 329] width 35 height 11
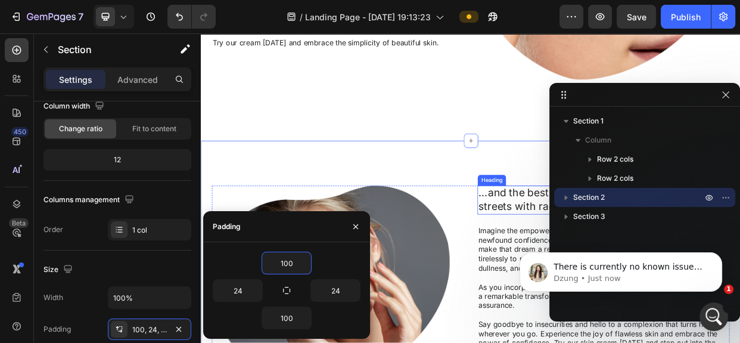
scroll to position [564, 0]
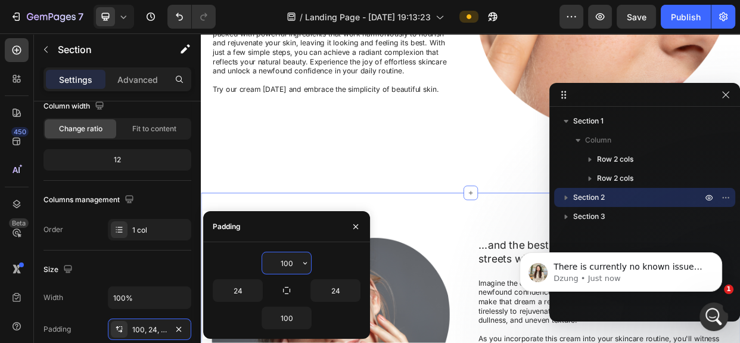
click at [285, 263] on input "100" at bounding box center [286, 262] width 49 height 21
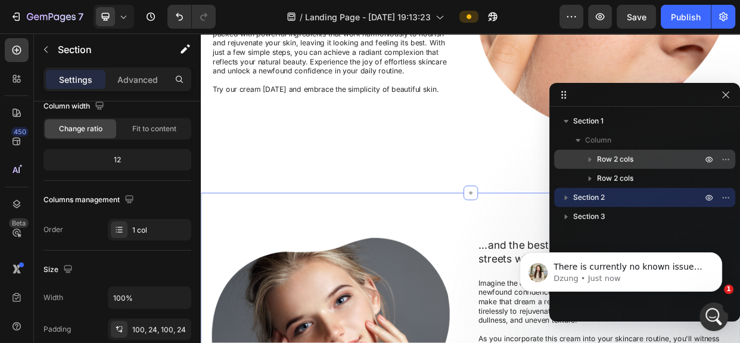
click at [592, 158] on icon "button" at bounding box center [590, 159] width 12 height 12
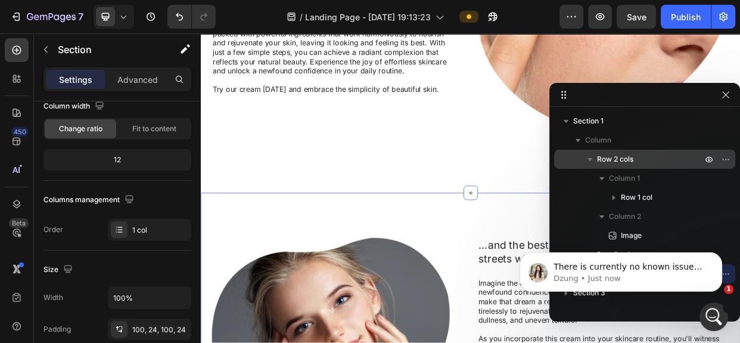
click at [587, 157] on icon "button" at bounding box center [590, 159] width 12 height 12
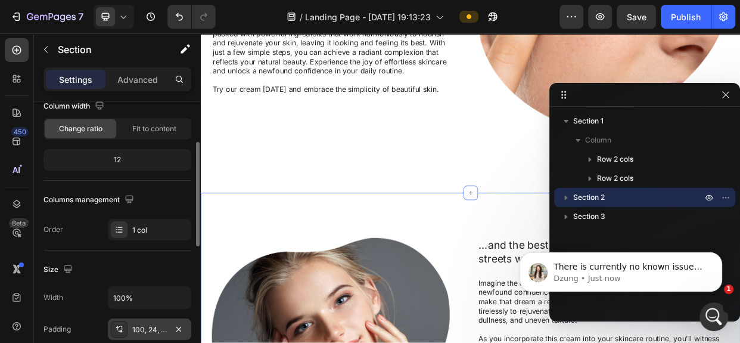
click at [135, 324] on div "100, 24, 100, 24" at bounding box center [149, 329] width 35 height 11
click at [150, 324] on div "100, 24, 100, 24" at bounding box center [149, 329] width 35 height 11
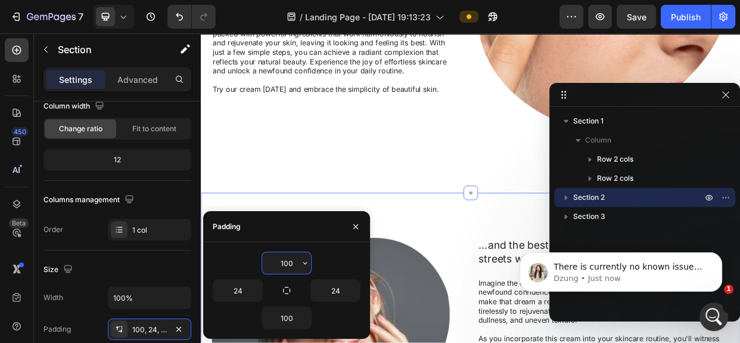
click at [291, 259] on input "100" at bounding box center [286, 262] width 49 height 21
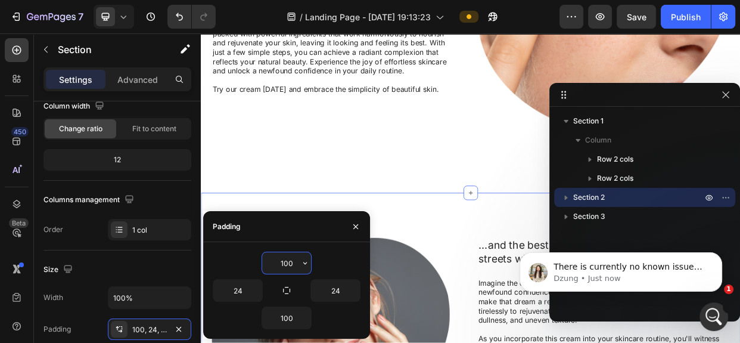
click at [291, 259] on input "100" at bounding box center [286, 262] width 49 height 21
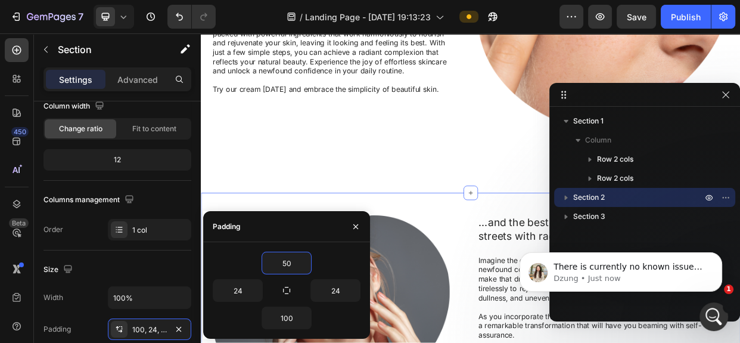
type input "50"
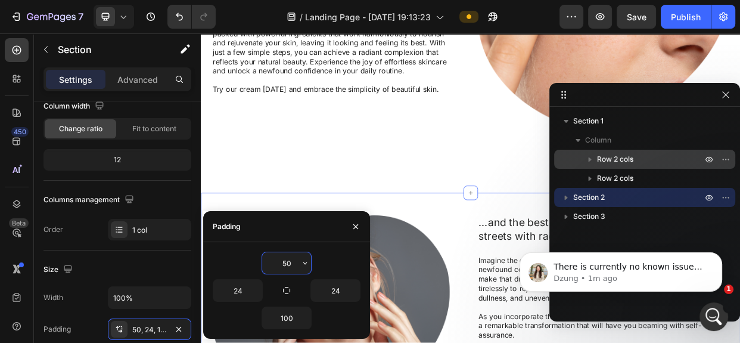
click at [609, 158] on span "Row 2 cols" at bounding box center [615, 159] width 36 height 12
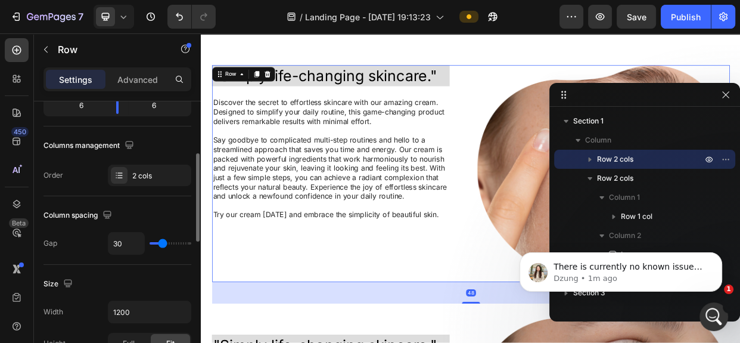
scroll to position [270, 0]
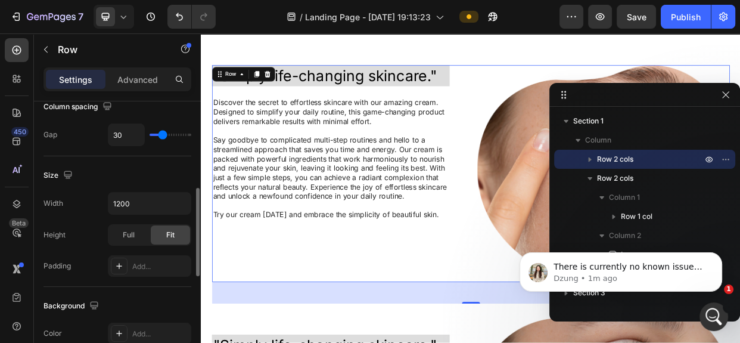
click at [157, 135] on input "range" at bounding box center [171, 134] width 42 height 2
type input "10"
click at [157, 135] on input "range" at bounding box center [171, 134] width 42 height 2
type input "0"
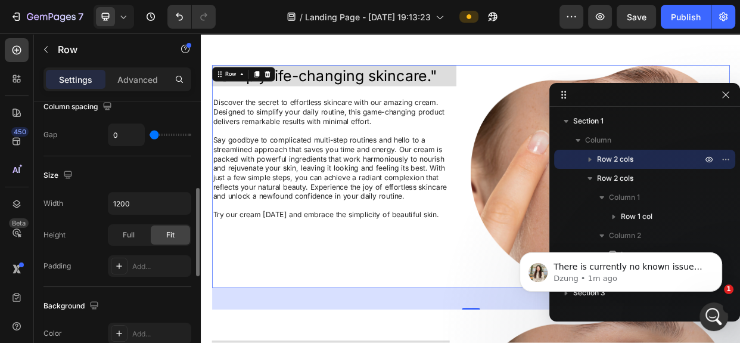
type input "20"
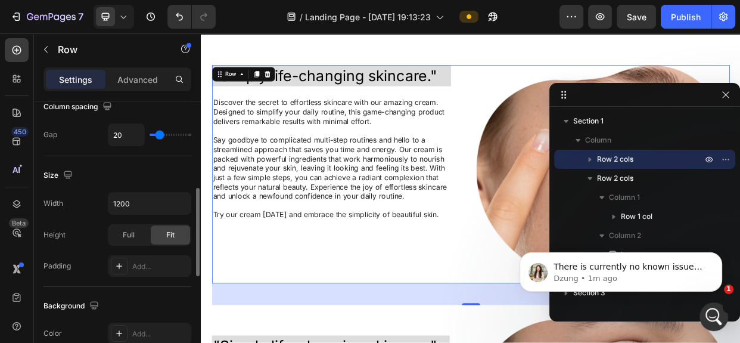
type input "25"
drag, startPoint x: 154, startPoint y: 135, endPoint x: 161, endPoint y: 136, distance: 6.7
type input "25"
click at [161, 136] on input "range" at bounding box center [171, 134] width 42 height 2
click at [127, 137] on input "25" at bounding box center [126, 134] width 36 height 21
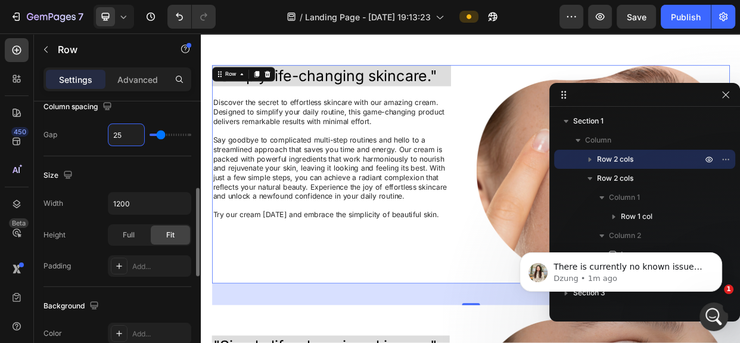
click at [127, 137] on input "25" at bounding box center [126, 134] width 36 height 21
type input "3"
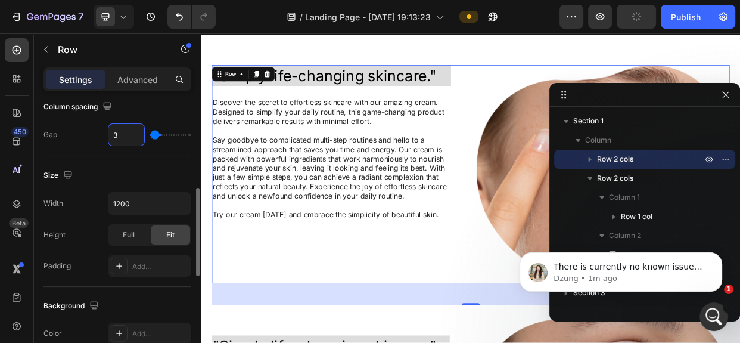
type input "30"
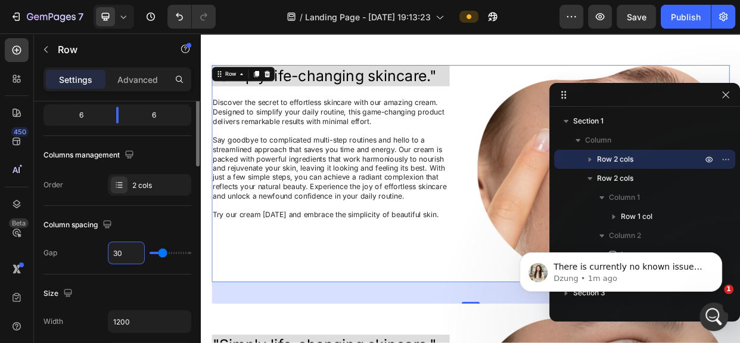
scroll to position [44, 0]
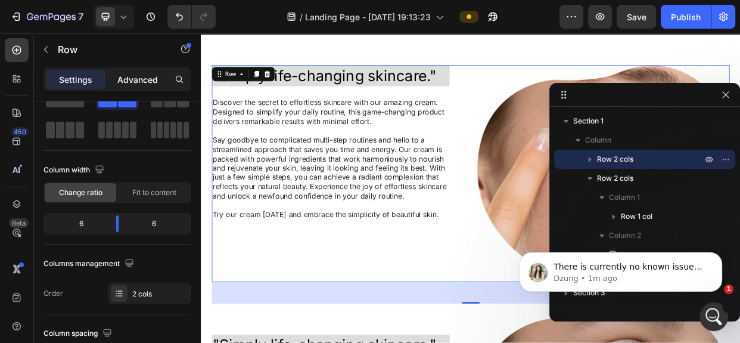
click at [129, 75] on p "Advanced" at bounding box center [137, 79] width 41 height 13
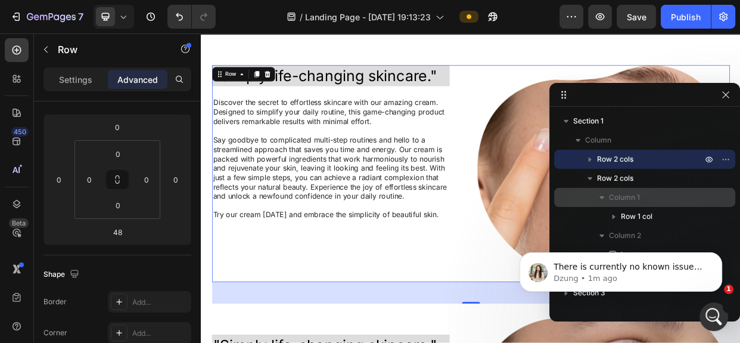
scroll to position [150, 0]
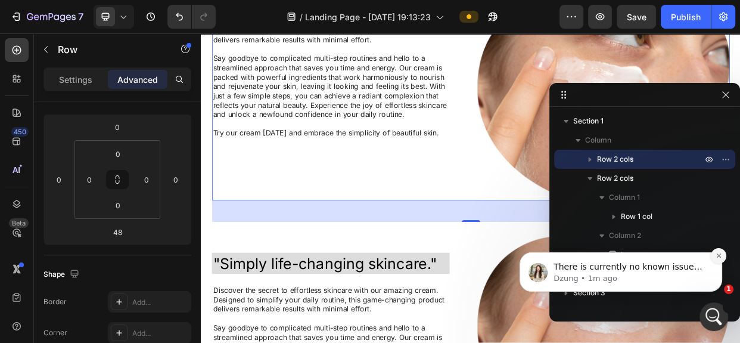
click at [722, 251] on button "Dismiss notification" at bounding box center [718, 255] width 15 height 15
click at [727, 251] on div "Image" at bounding box center [645, 254] width 172 height 19
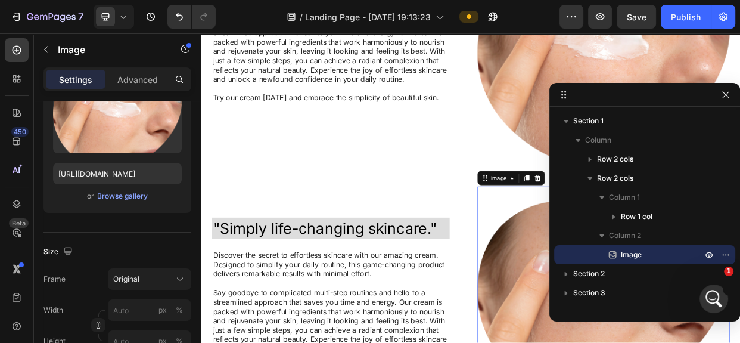
scroll to position [0, 0]
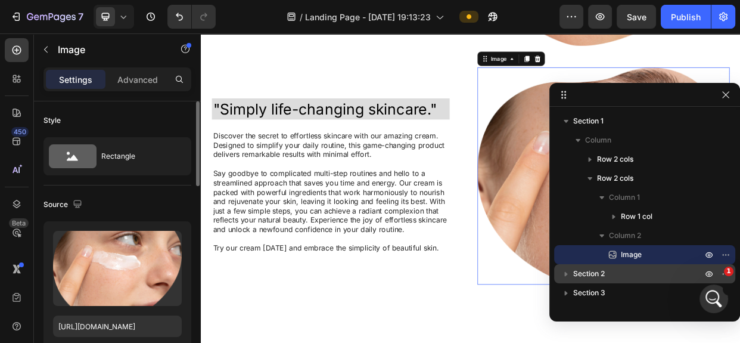
click at [601, 270] on span "Section 2" at bounding box center [589, 273] width 32 height 12
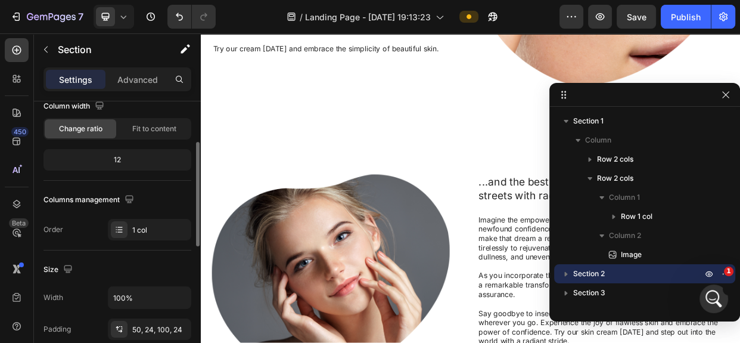
scroll to position [270, 0]
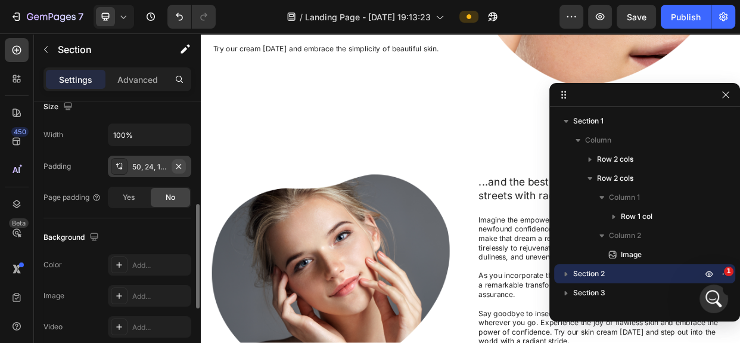
click at [184, 168] on button "button" at bounding box center [179, 166] width 14 height 14
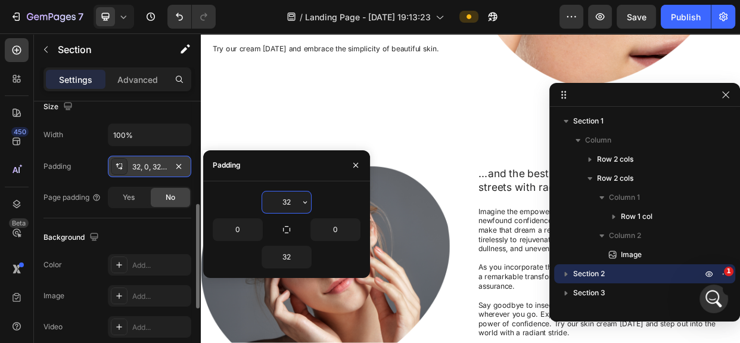
type input "0"
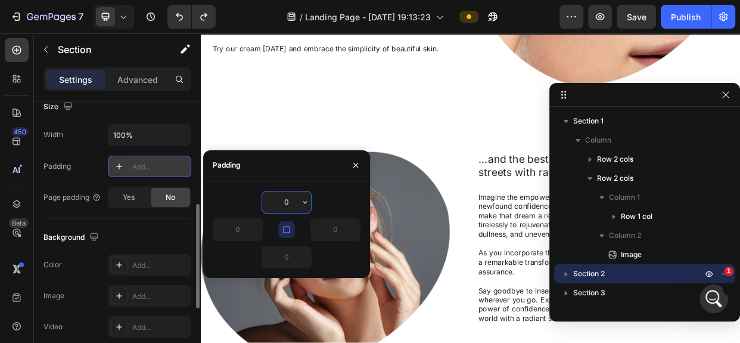
click at [134, 167] on div "Add..." at bounding box center [160, 166] width 56 height 11
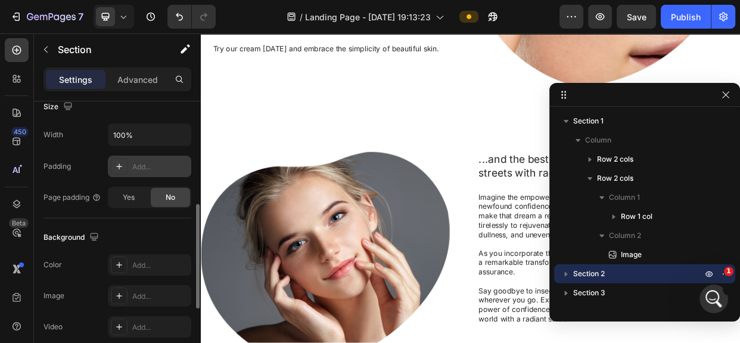
click at [122, 164] on icon at bounding box center [119, 166] width 10 height 10
type input "32"
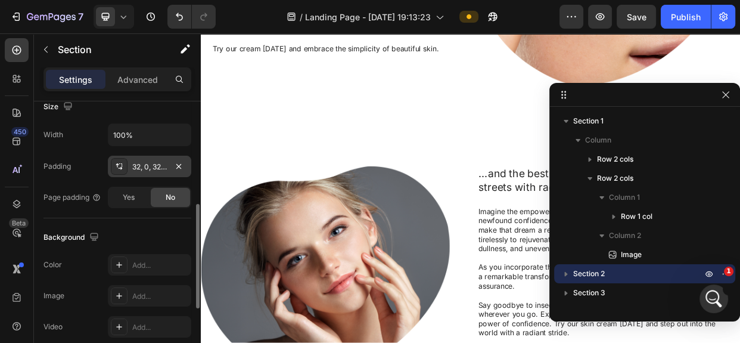
click at [124, 165] on div at bounding box center [119, 166] width 17 height 17
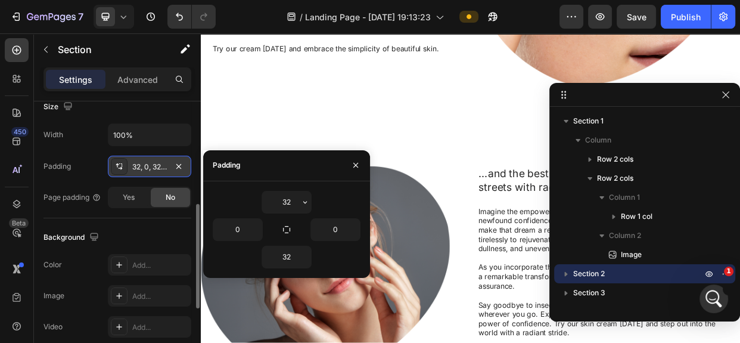
click at [124, 165] on div at bounding box center [119, 166] width 17 height 17
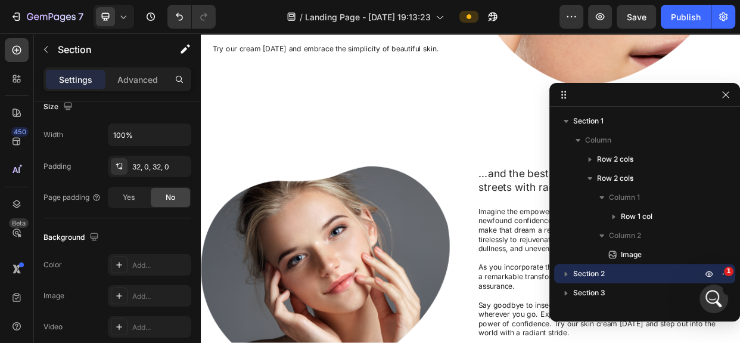
click at [114, 170] on icon at bounding box center [119, 166] width 10 height 10
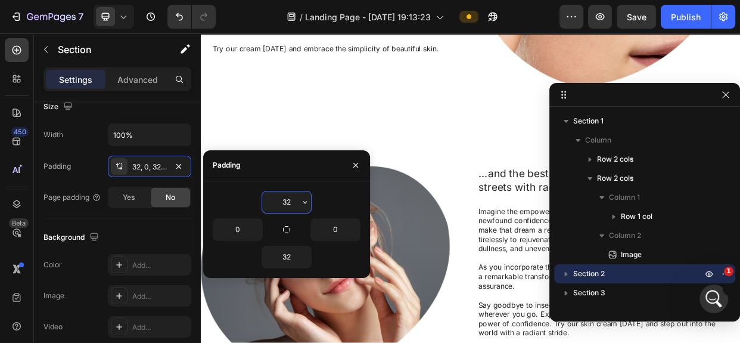
click at [277, 198] on input "32" at bounding box center [286, 201] width 49 height 21
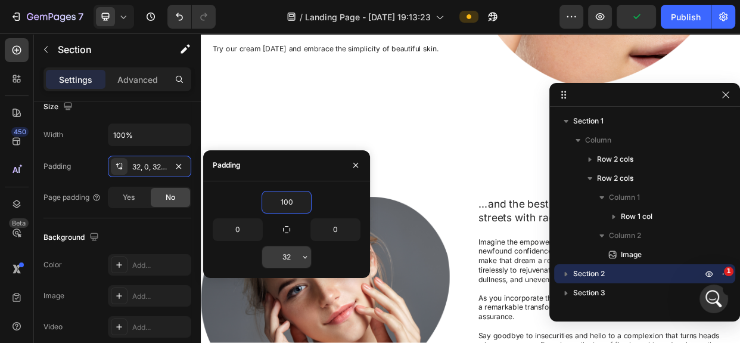
type input "100"
click at [290, 260] on input "32" at bounding box center [286, 256] width 49 height 21
type input "100"
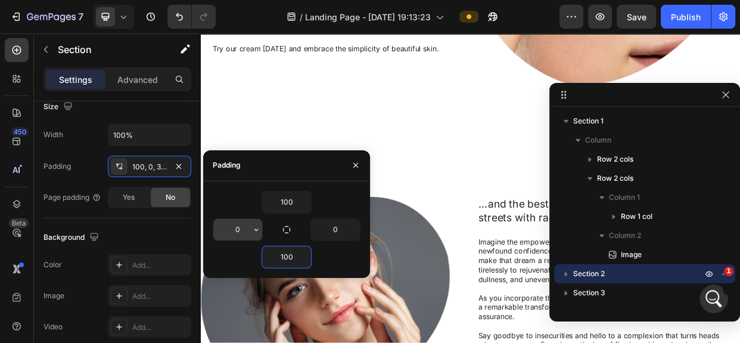
click at [241, 226] on input "0" at bounding box center [237, 229] width 49 height 21
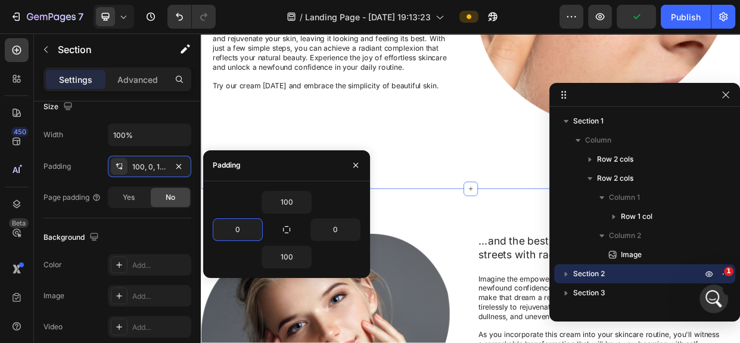
scroll to position [456, 0]
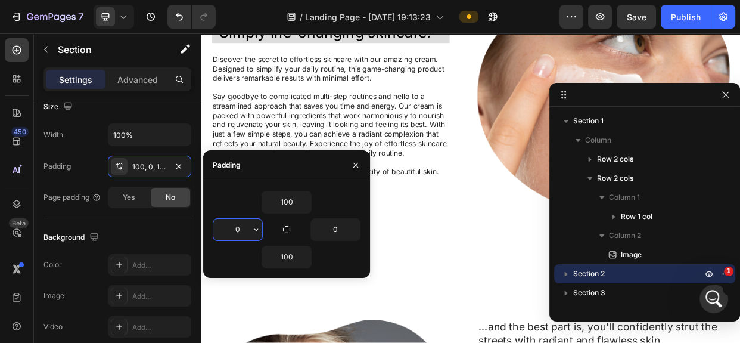
click at [235, 220] on input "0" at bounding box center [237, 229] width 49 height 21
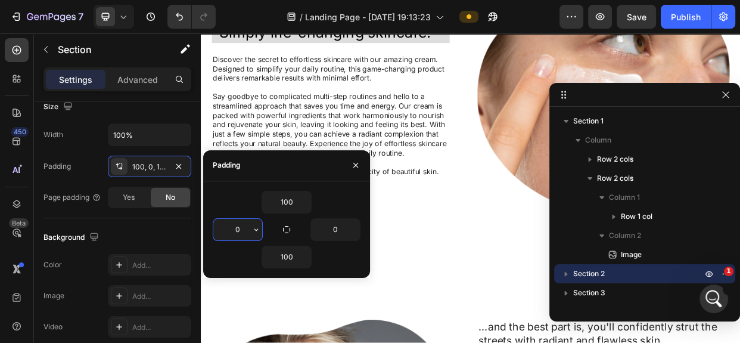
click at [238, 223] on input "0" at bounding box center [237, 229] width 49 height 21
type input "3"
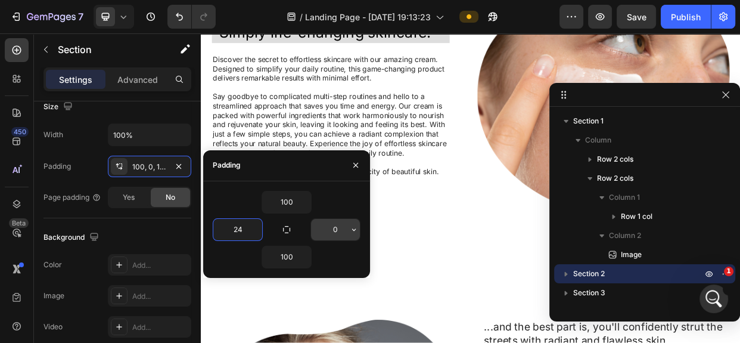
type input "24"
click at [344, 222] on input "0" at bounding box center [335, 229] width 49 height 21
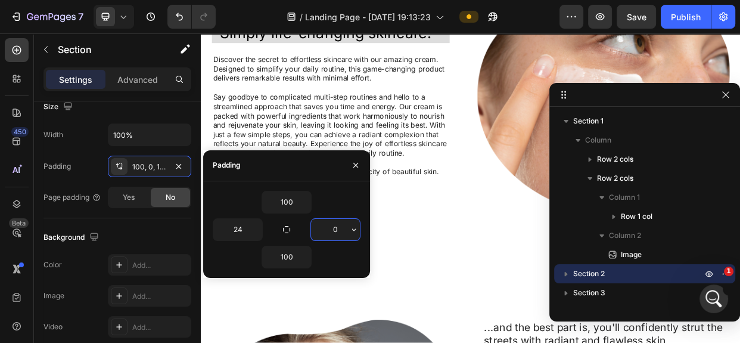
click at [344, 222] on input "0" at bounding box center [335, 229] width 49 height 21
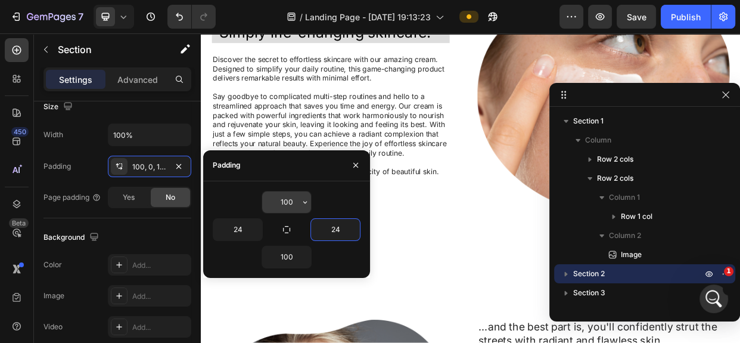
type input "24"
click at [287, 204] on input "100" at bounding box center [286, 201] width 49 height 21
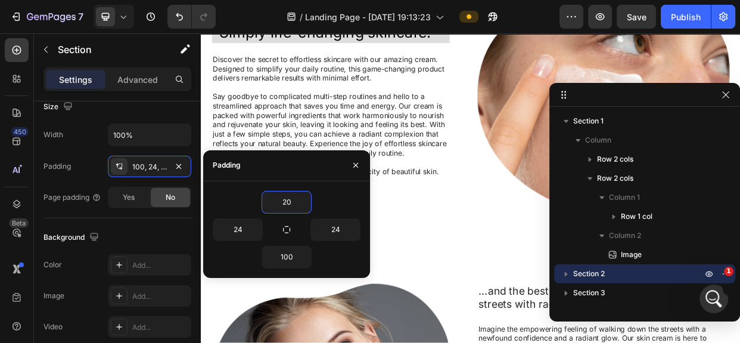
type input "2"
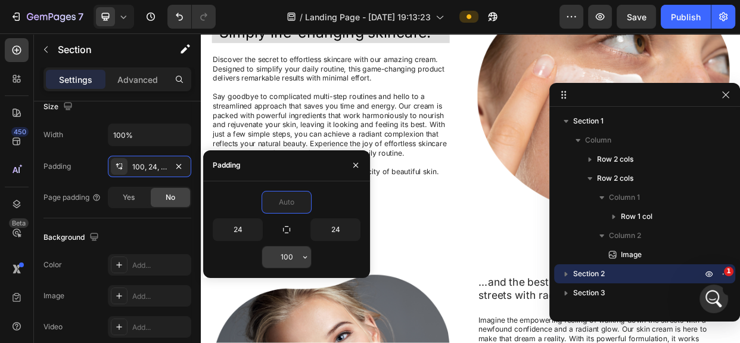
click at [284, 263] on input "100" at bounding box center [286, 256] width 49 height 21
type input "0"
click at [284, 263] on input "100" at bounding box center [286, 256] width 49 height 21
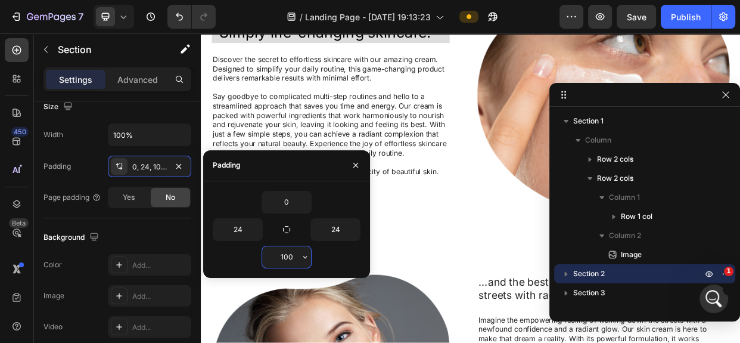
click at [284, 263] on input "100" at bounding box center [286, 256] width 49 height 21
type input "00"
click at [293, 256] on input "00" at bounding box center [286, 256] width 49 height 21
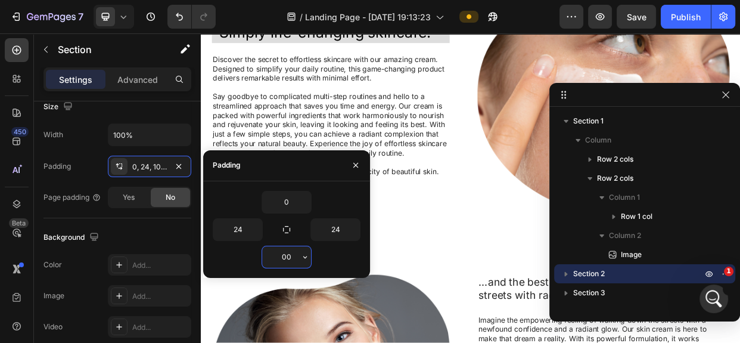
click at [293, 256] on input "00" at bounding box center [286, 256] width 49 height 21
click at [93, 170] on div "Padding 0, 24, 100, 24" at bounding box center [117, 165] width 148 height 21
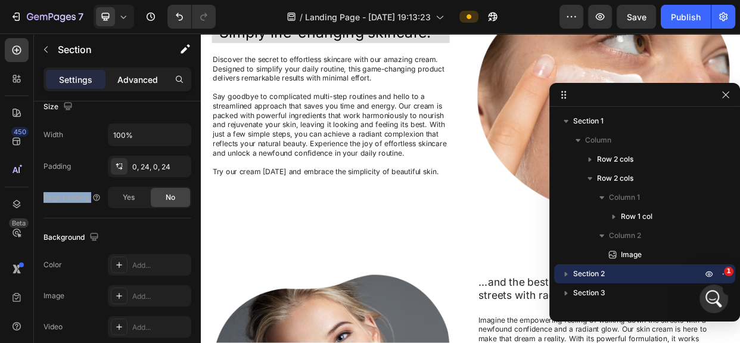
click at [146, 78] on p "Advanced" at bounding box center [137, 79] width 41 height 13
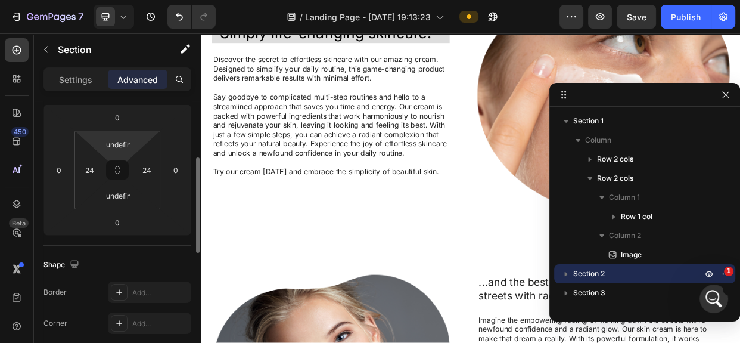
scroll to position [108, 0]
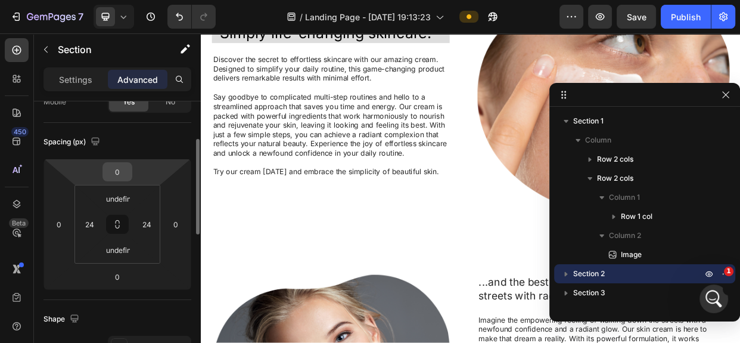
click at [117, 173] on input "0" at bounding box center [117, 172] width 24 height 18
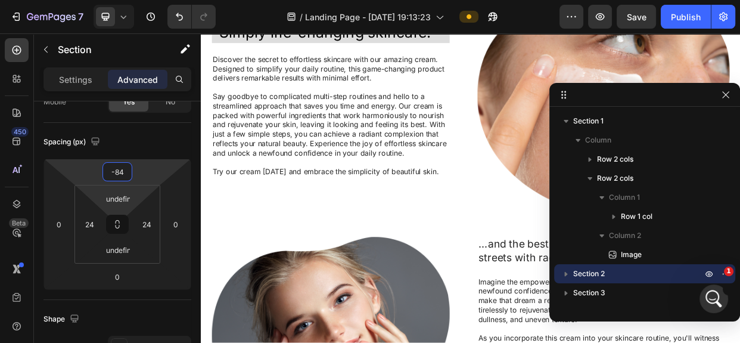
type input "-85"
click at [708, 271] on icon "button" at bounding box center [708, 274] width 7 height 6
click at [708, 271] on icon "button" at bounding box center [709, 274] width 10 height 10
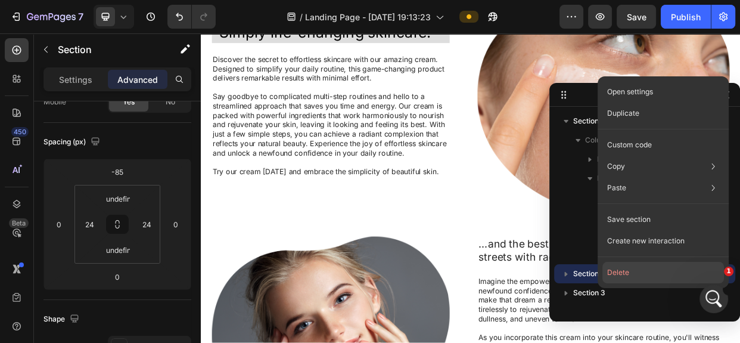
click at [603, 272] on button "Delete" at bounding box center [663, 272] width 122 height 21
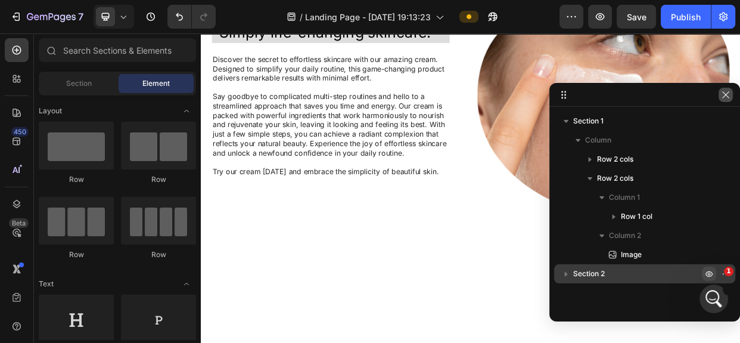
click at [727, 95] on icon "button" at bounding box center [726, 95] width 10 height 10
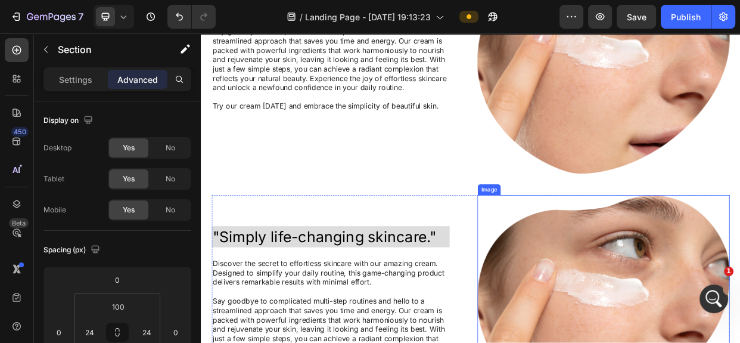
scroll to position [185, 0]
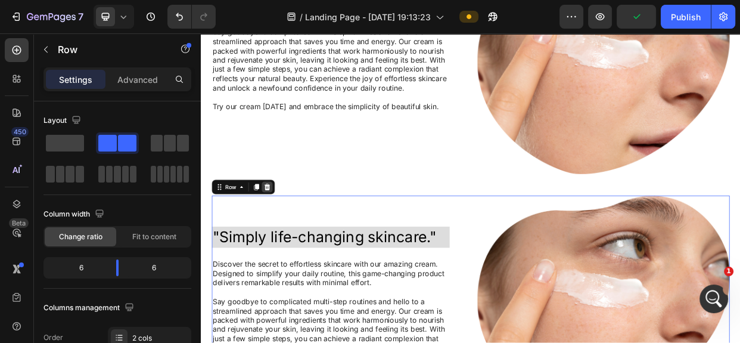
click at [284, 234] on icon at bounding box center [289, 237] width 10 height 10
click at [284, 234] on div ""Simply life-changing skincare." Heading Discover the secret to effortless skin…" at bounding box center [558, 249] width 686 height 632
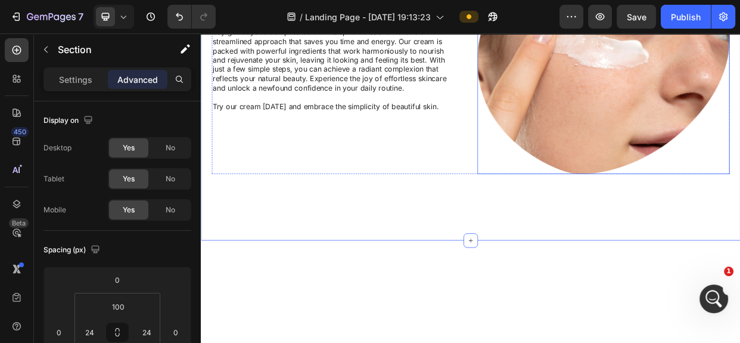
click at [574, 161] on img at bounding box center [734, 76] width 334 height 287
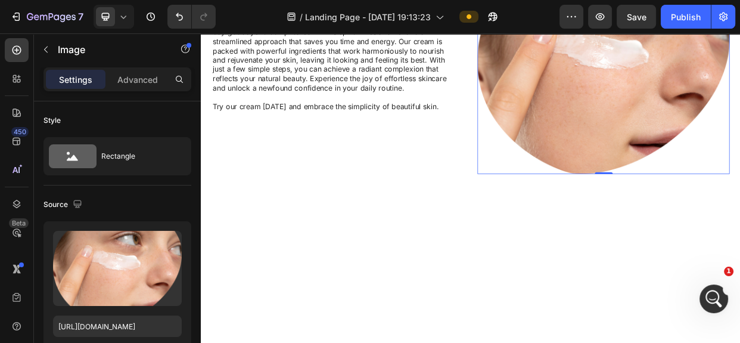
click at [484, 162] on div ""Simply life-changing skincare." Heading Discover the secret to effortless skin…" at bounding box center [382, 76] width 334 height 287
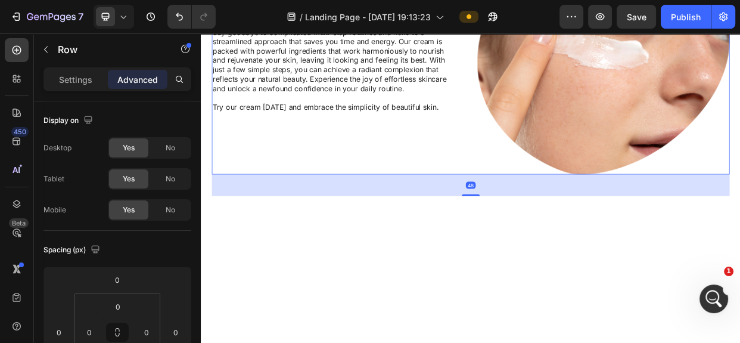
scroll to position [131, 0]
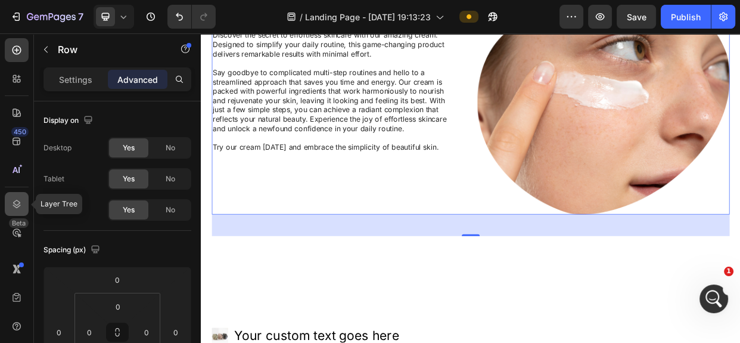
click at [21, 198] on icon at bounding box center [17, 204] width 12 height 12
click at [14, 209] on icon at bounding box center [17, 204] width 12 height 12
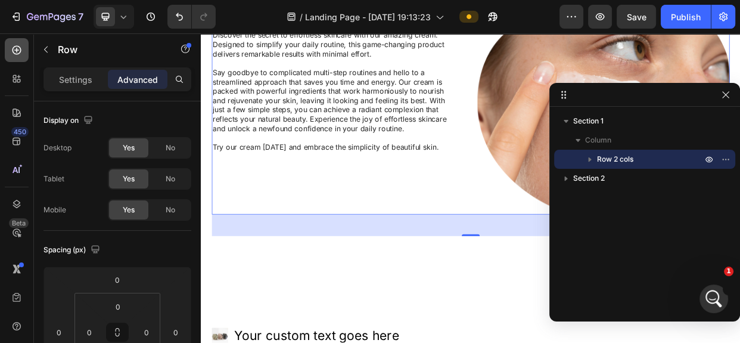
click at [9, 52] on div at bounding box center [17, 50] width 24 height 24
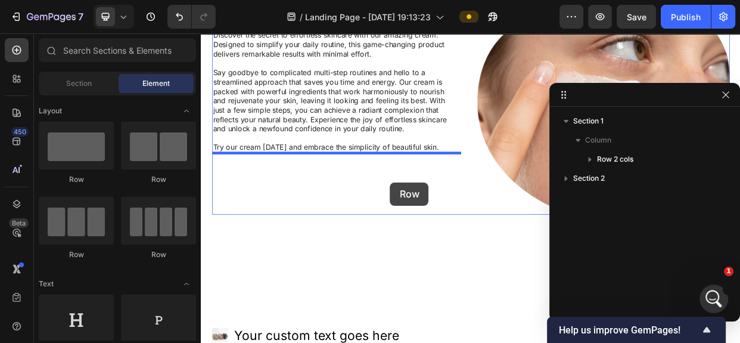
drag, startPoint x: 350, startPoint y: 185, endPoint x: 452, endPoint y: 231, distance: 111.7
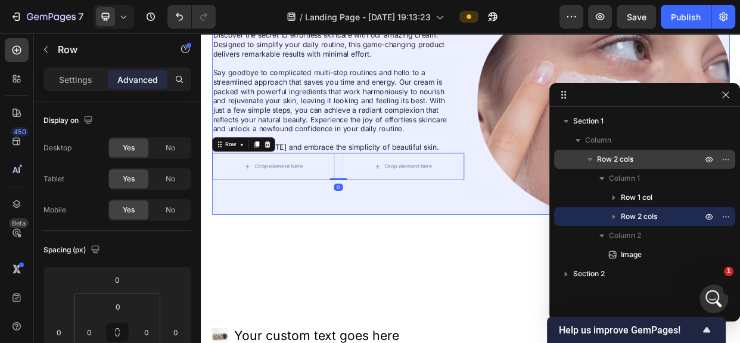
click at [591, 157] on icon "button" at bounding box center [590, 159] width 12 height 12
click at [589, 160] on icon "button" at bounding box center [589, 159] width 5 height 3
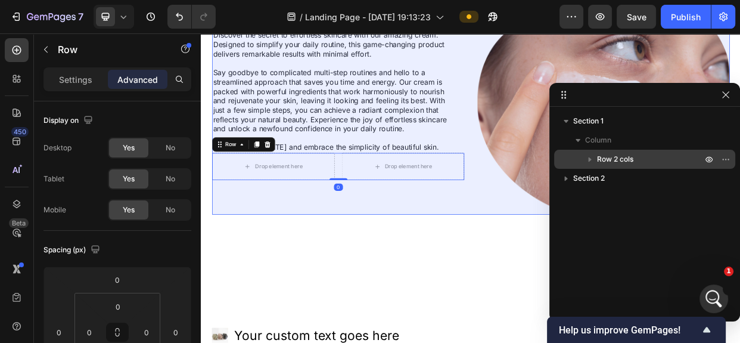
click at [589, 160] on icon "button" at bounding box center [590, 159] width 3 height 5
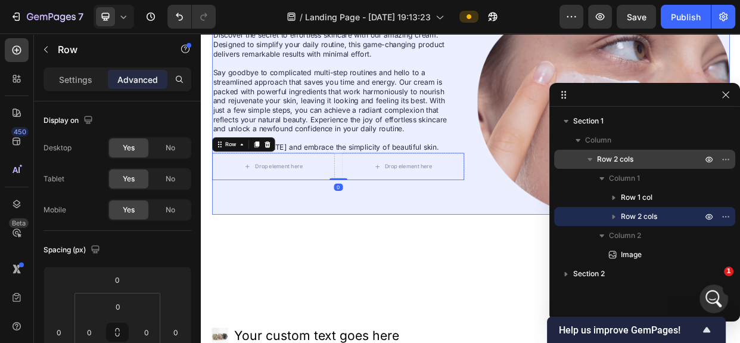
click at [589, 160] on icon "button" at bounding box center [589, 159] width 5 height 3
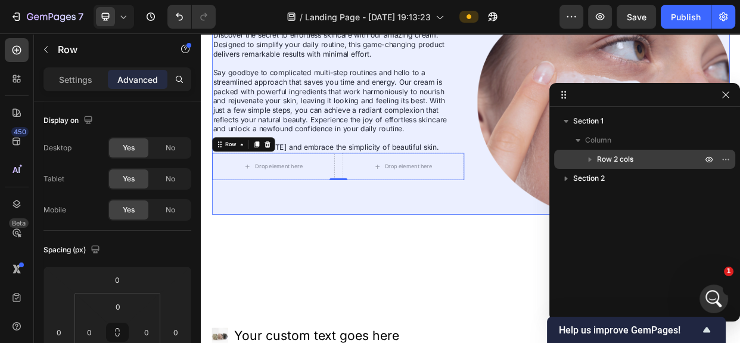
click at [589, 164] on icon "button" at bounding box center [590, 159] width 12 height 12
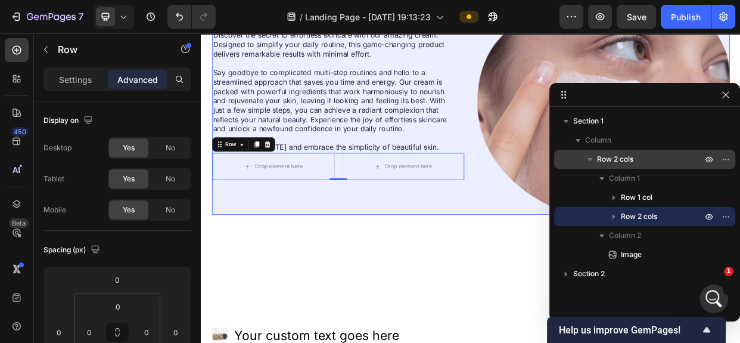
click at [589, 164] on icon "button" at bounding box center [590, 159] width 12 height 12
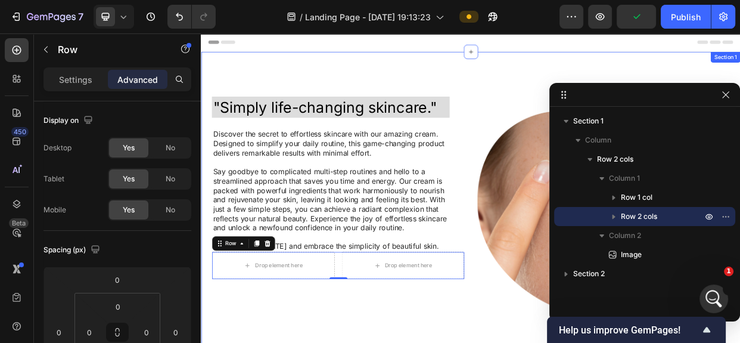
scroll to position [0, 0]
click at [721, 219] on icon "button" at bounding box center [726, 216] width 10 height 10
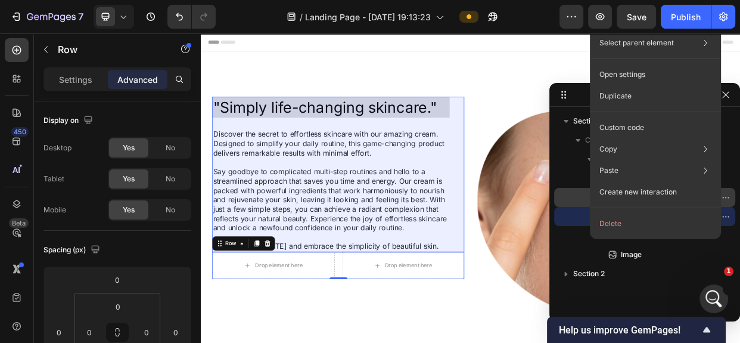
click at [578, 204] on div "Row 1 col" at bounding box center [645, 197] width 172 height 19
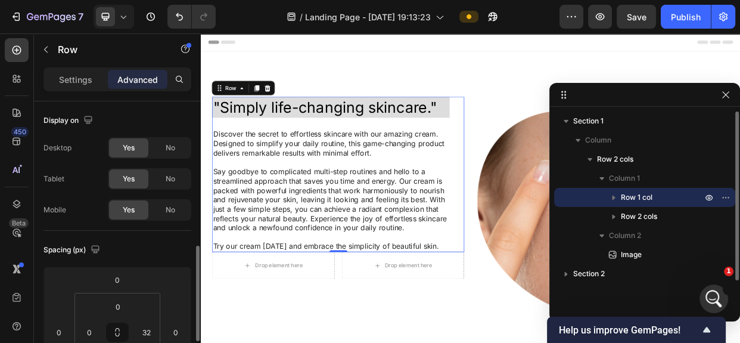
scroll to position [107, 0]
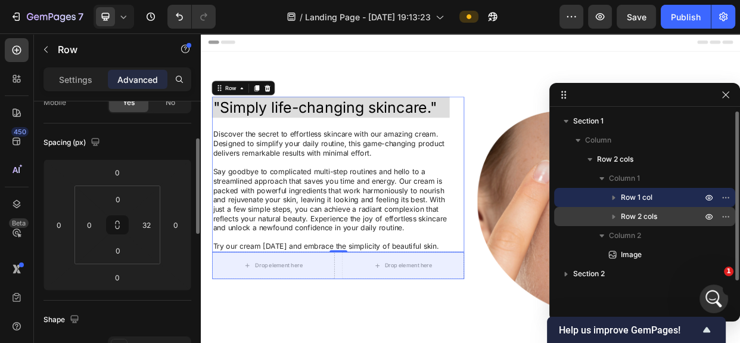
click at [648, 216] on span "Row 2 cols" at bounding box center [639, 216] width 36 height 12
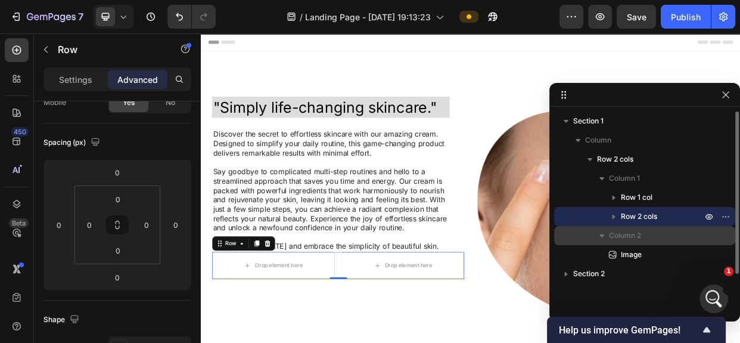
click at [601, 235] on icon "button" at bounding box center [601, 235] width 5 height 3
click at [601, 235] on icon "button" at bounding box center [602, 236] width 3 height 5
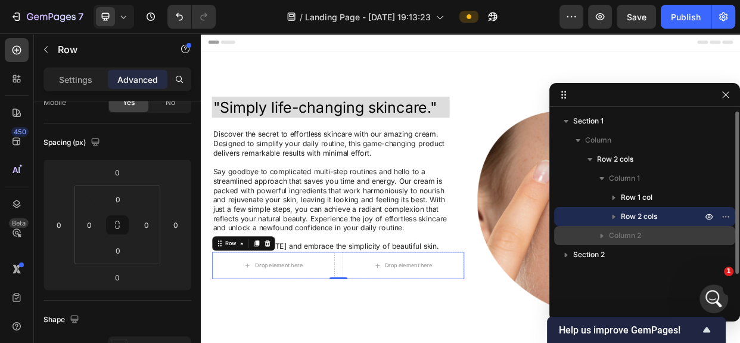
click at [601, 235] on icon "button" at bounding box center [602, 236] width 3 height 5
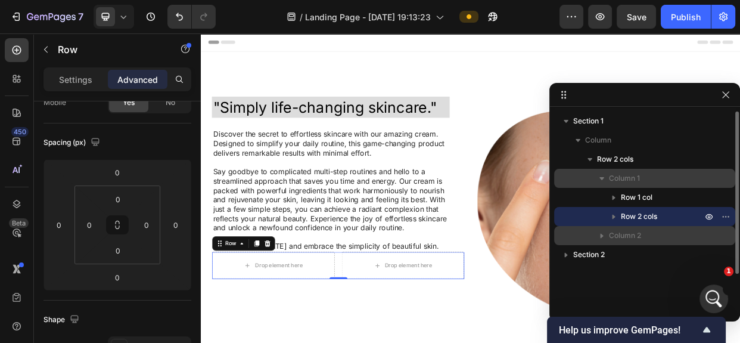
click at [599, 178] on icon "button" at bounding box center [602, 178] width 12 height 12
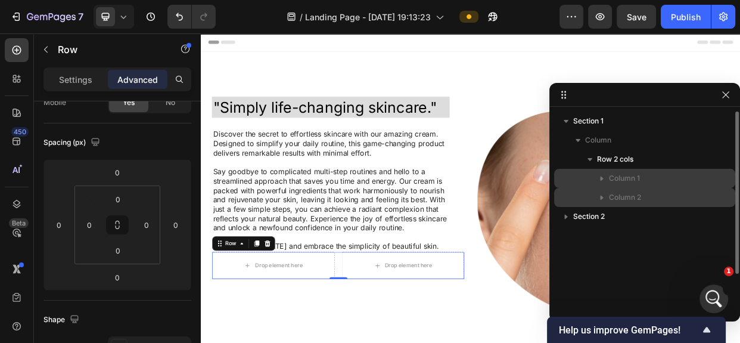
click at [599, 178] on icon "button" at bounding box center [602, 178] width 12 height 12
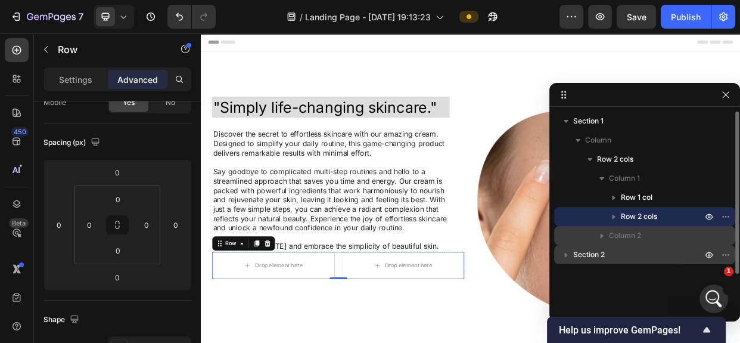
drag, startPoint x: 621, startPoint y: 219, endPoint x: 621, endPoint y: 249, distance: 29.8
click at [621, 249] on div "Section 1 Column Row 2 cols Column 1 Row 1 col Row 2 cols Column 2 Section 2" at bounding box center [644, 209] width 191 height 197
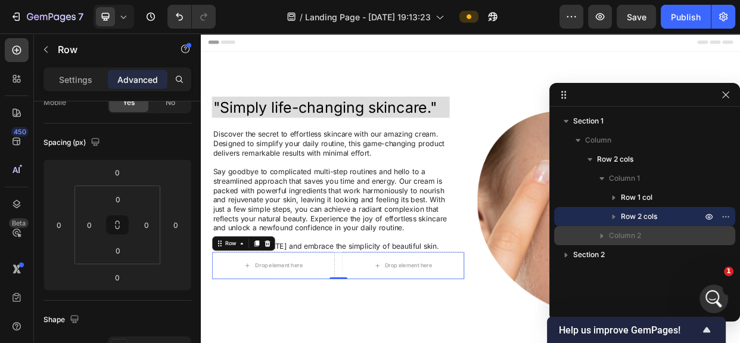
drag, startPoint x: 643, startPoint y: 214, endPoint x: 573, endPoint y: 226, distance: 71.4
click at [642, 238] on div "Column 1 Row 1 col Row 2 cols Column 2" at bounding box center [644, 207] width 181 height 76
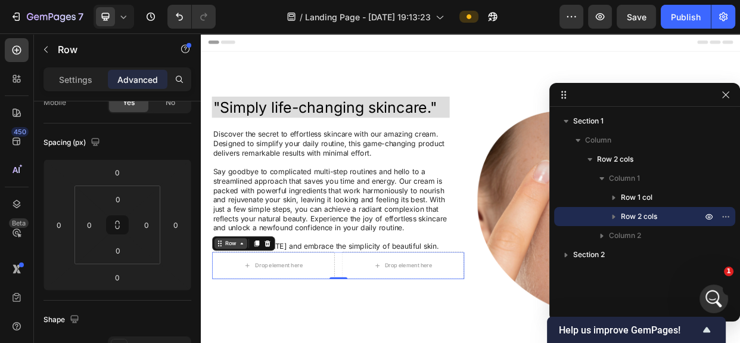
click at [224, 312] on icon at bounding box center [224, 312] width 2 height 2
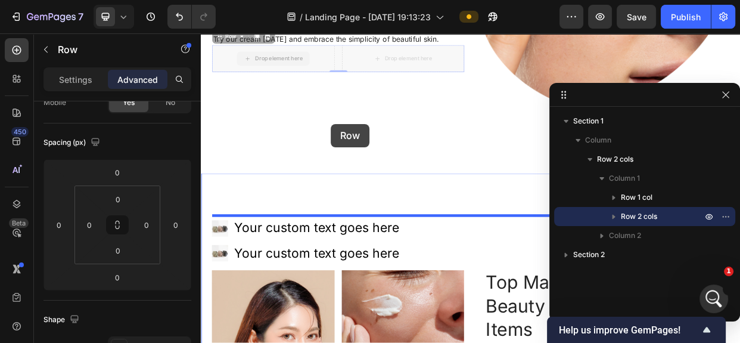
scroll to position [263, 0]
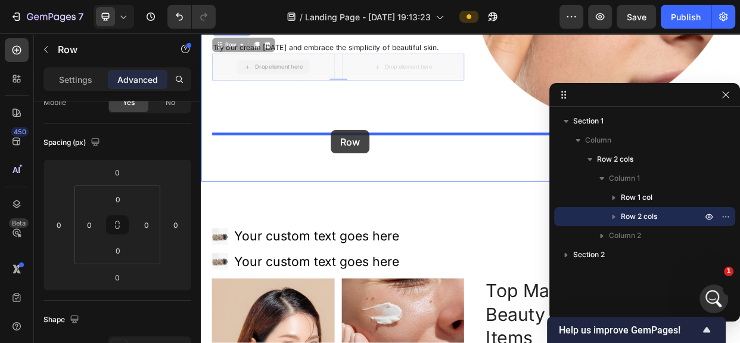
drag, startPoint x: 224, startPoint y: 312, endPoint x: 373, endPoint y: 161, distance: 211.9
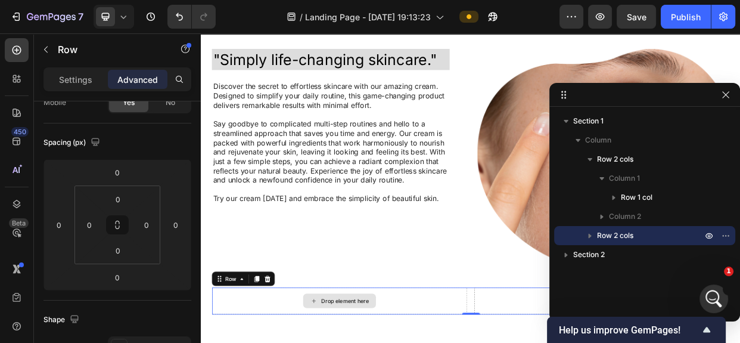
scroll to position [162, 0]
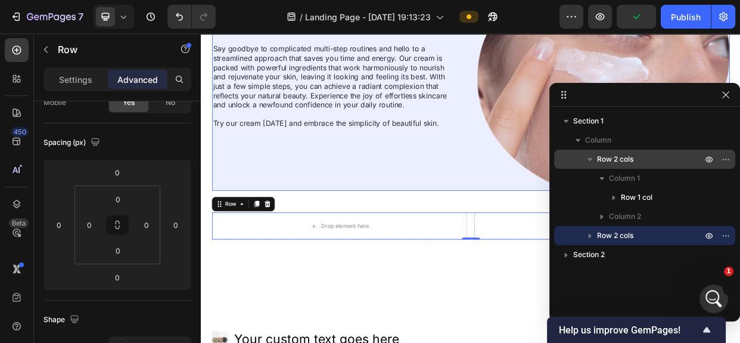
click at [591, 158] on icon "button" at bounding box center [589, 159] width 5 height 3
click at [591, 158] on icon "button" at bounding box center [590, 159] width 12 height 12
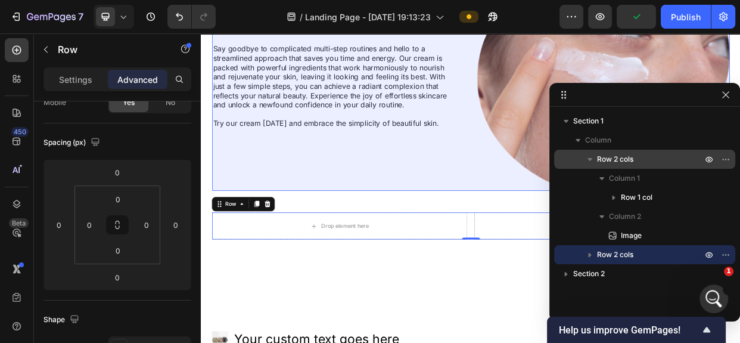
click at [591, 158] on icon "button" at bounding box center [589, 159] width 5 height 3
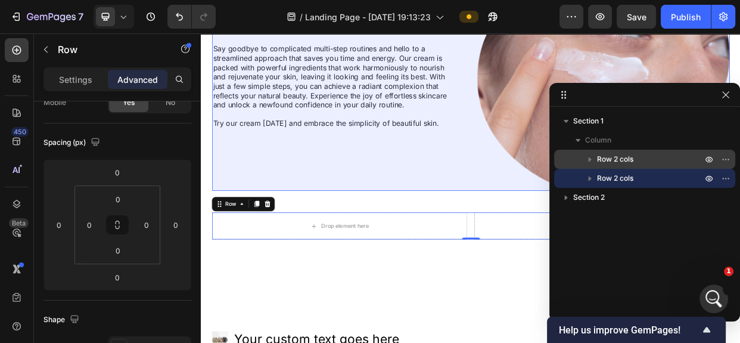
click at [586, 158] on icon "button" at bounding box center [590, 159] width 12 height 12
click at [590, 158] on icon "button" at bounding box center [590, 159] width 12 height 12
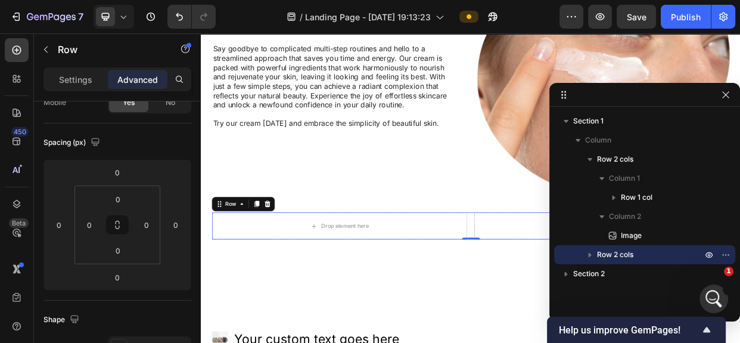
click at [591, 255] on icon "button" at bounding box center [590, 254] width 12 height 12
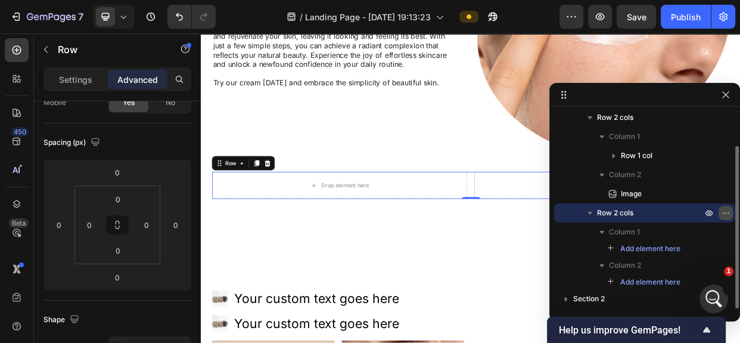
click at [730, 213] on button "button" at bounding box center [725, 213] width 14 height 14
click at [729, 212] on icon "button" at bounding box center [726, 213] width 10 height 10
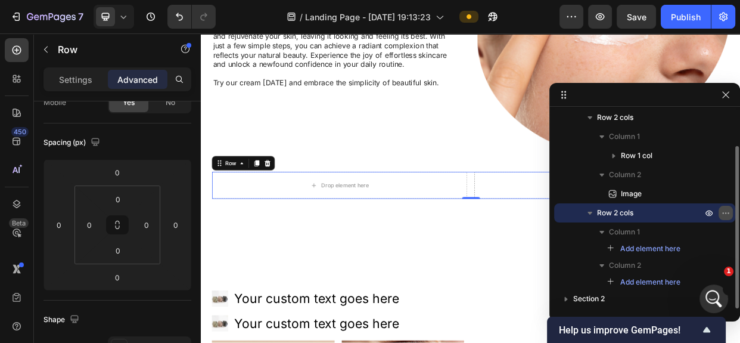
click at [729, 212] on icon "button" at bounding box center [726, 213] width 10 height 10
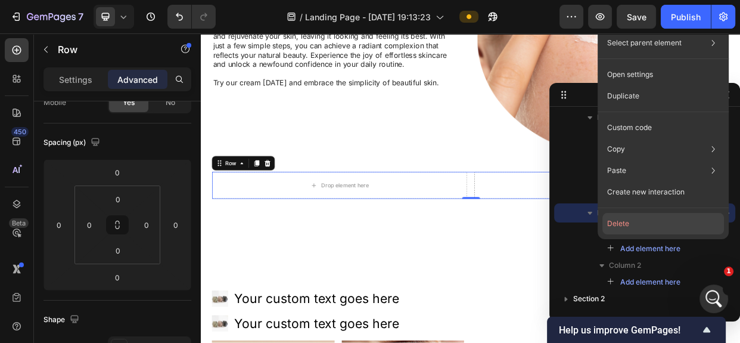
click at [631, 229] on button "Delete" at bounding box center [663, 223] width 122 height 21
click at [631, 200] on span "Image" at bounding box center [631, 194] width 21 height 12
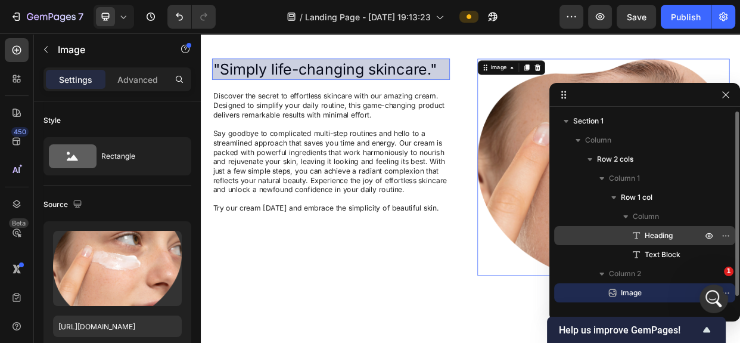
scroll to position [42, 0]
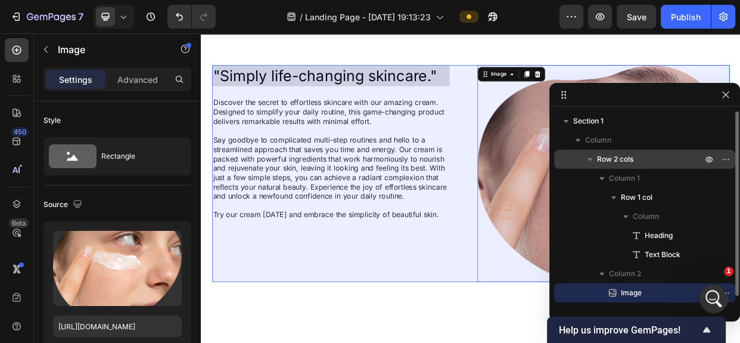
click at [592, 160] on icon "button" at bounding box center [590, 159] width 12 height 12
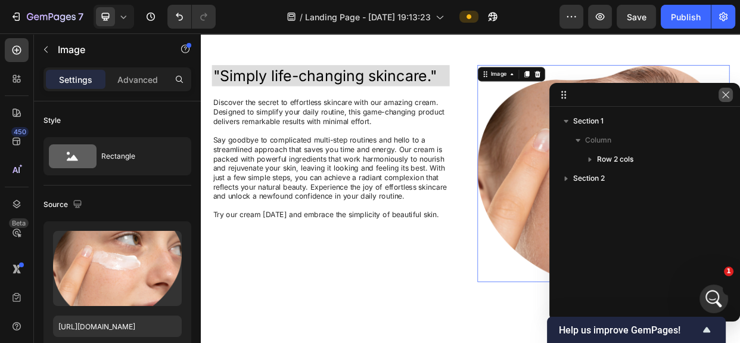
click at [730, 92] on icon "button" at bounding box center [726, 95] width 10 height 10
click at [739, 111] on div ""Simply life-changing skincare." Heading Discover the secret to effortless skin…" at bounding box center [558, 233] width 715 height 435
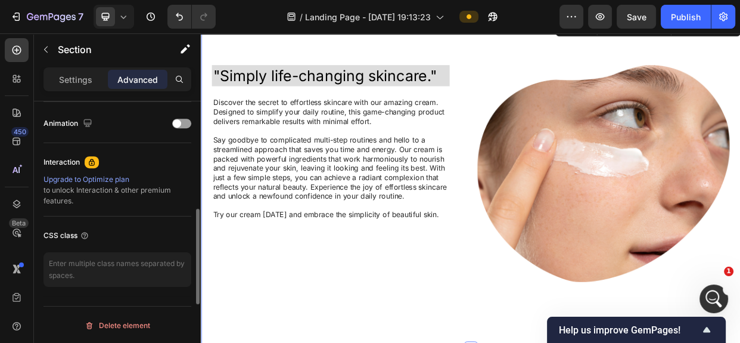
scroll to position [464, 0]
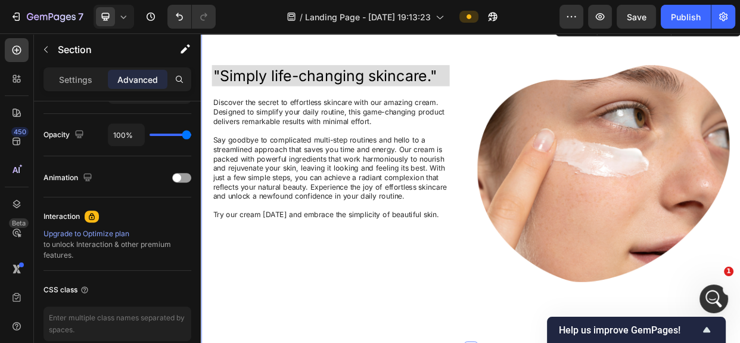
click at [135, 81] on p "Advanced" at bounding box center [137, 79] width 41 height 13
click at [65, 74] on p "Settings" at bounding box center [75, 79] width 33 height 13
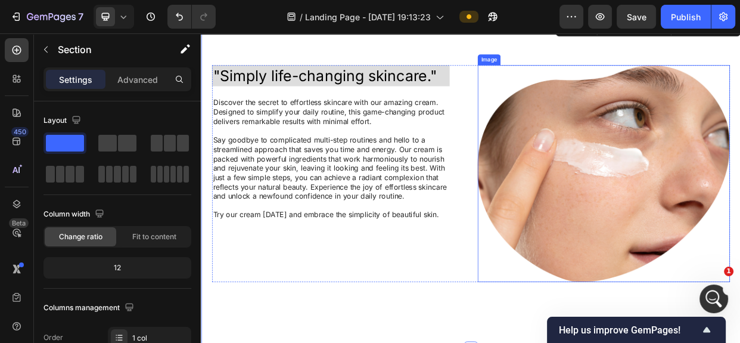
scroll to position [0, 0]
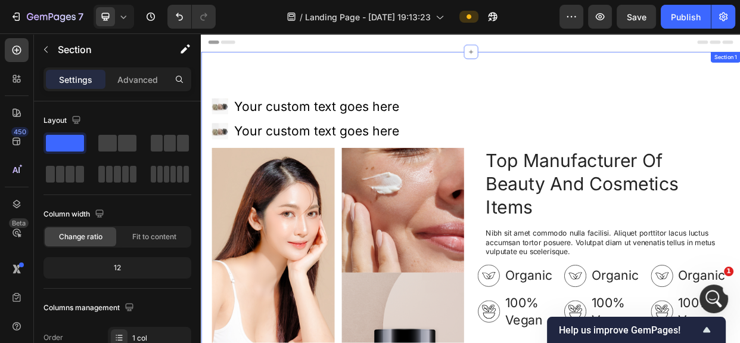
click at [485, 86] on div "Image Your custom text goes here Text Block Image Your custom text goes here Te…" at bounding box center [558, 344] width 715 height 572
click at [739, 64] on div "Image Your custom text goes here Text Block Image Your custom text goes here Te…" at bounding box center [558, 344] width 715 height 572
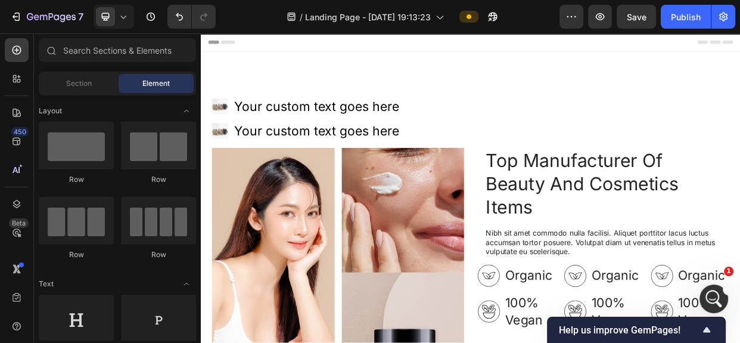
click at [282, 53] on div "Header" at bounding box center [558, 45] width 696 height 24
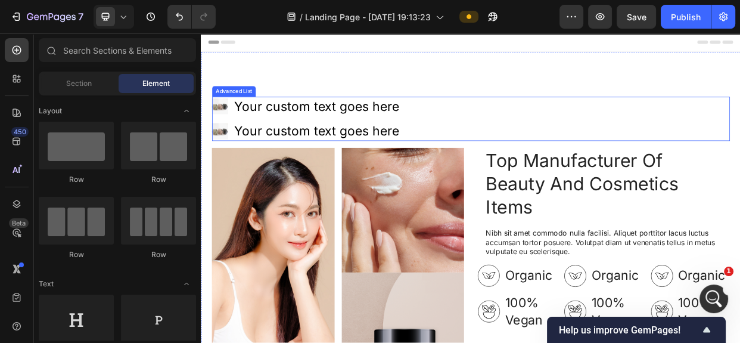
click at [739, 174] on div "Image Your custom text goes here Text Block Image Your custom text goes here Te…" at bounding box center [558, 146] width 686 height 58
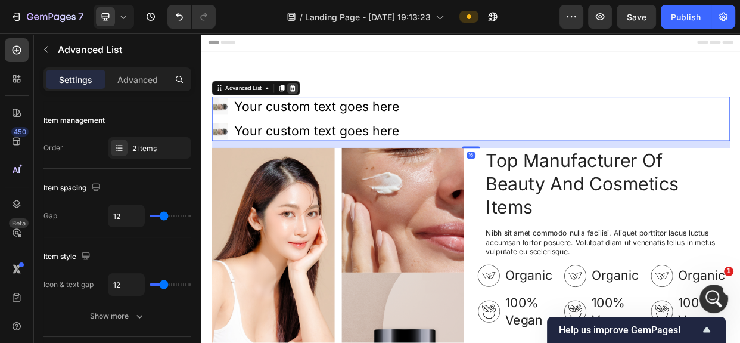
click at [320, 107] on icon at bounding box center [322, 106] width 8 height 8
click at [320, 107] on div "Image Your custom text goes here Text Block Image Your custom text goes here Te…" at bounding box center [558, 344] width 715 height 572
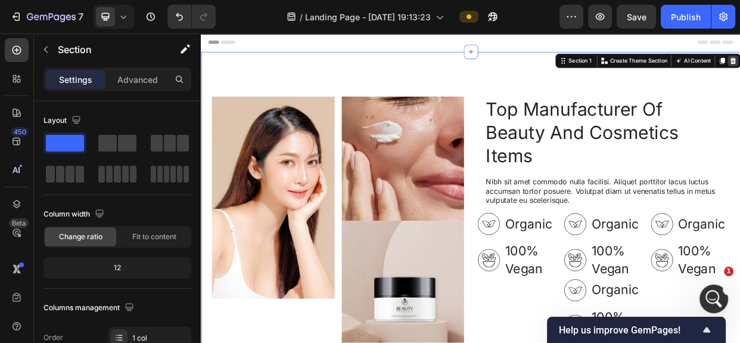
click at [201, 33] on div "Start with Sections from sidebar Add sections Add elements Start with Generatin…" at bounding box center [201, 33] width 0 height 0
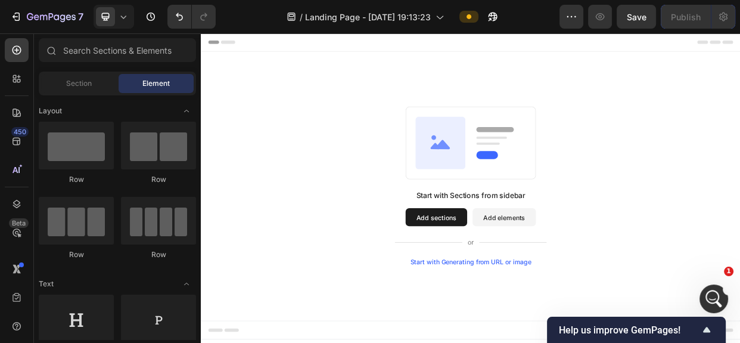
click at [602, 277] on button "Add elements" at bounding box center [603, 277] width 84 height 24
click at [505, 273] on button "Add sections" at bounding box center [513, 277] width 82 height 24
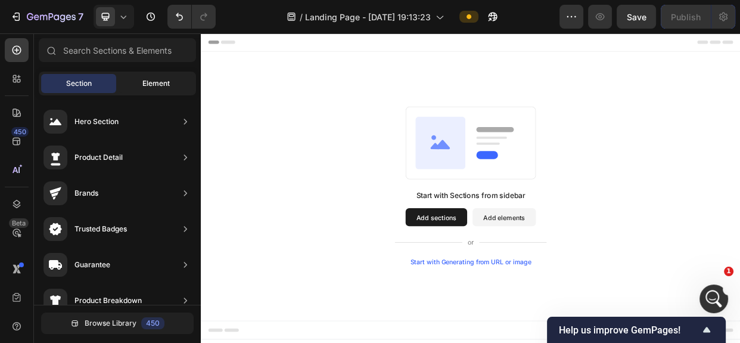
click at [160, 80] on span "Element" at bounding box center [155, 83] width 27 height 11
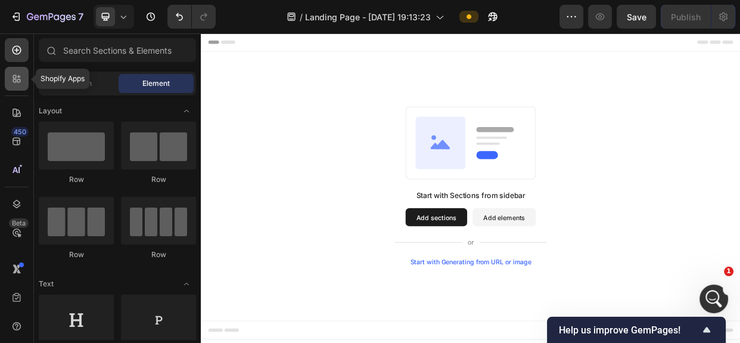
click at [16, 71] on div at bounding box center [17, 79] width 24 height 24
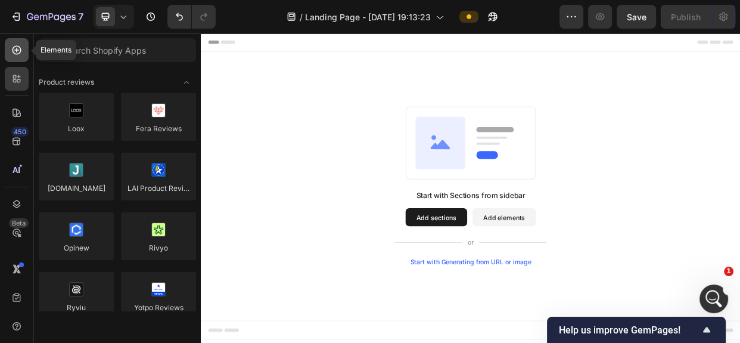
click at [14, 48] on icon at bounding box center [17, 50] width 12 height 12
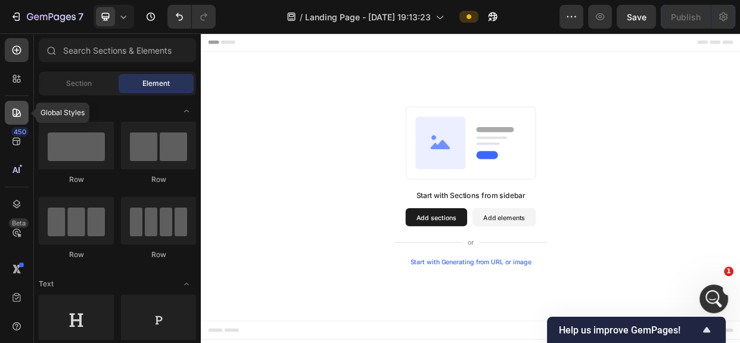
click at [18, 113] on icon at bounding box center [17, 113] width 12 height 12
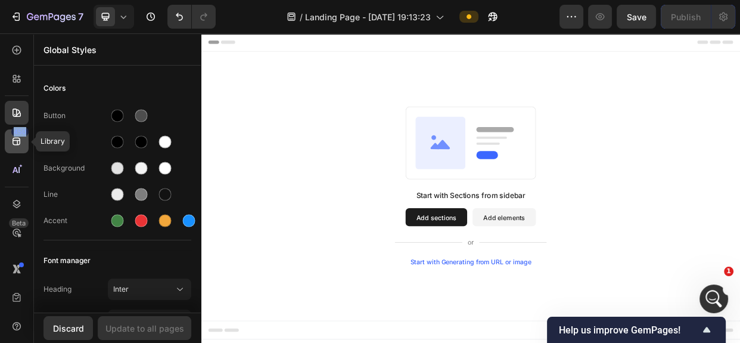
click at [18, 141] on icon at bounding box center [17, 141] width 12 height 12
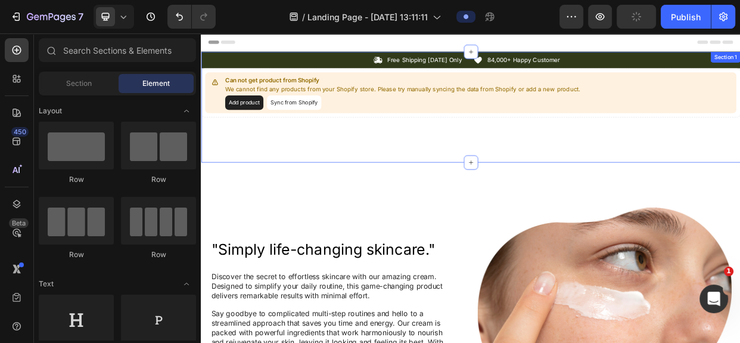
click at [676, 193] on div "Icon Free Shipping [DATE] Only Text Block Row Icon 84,000+ Happy Customer Text …" at bounding box center [558, 131] width 715 height 147
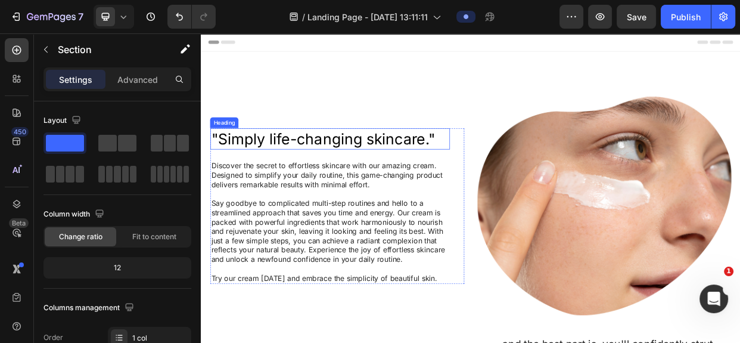
click at [374, 179] on h2 ""Simply life-changing skincare."" at bounding box center [372, 173] width 318 height 28
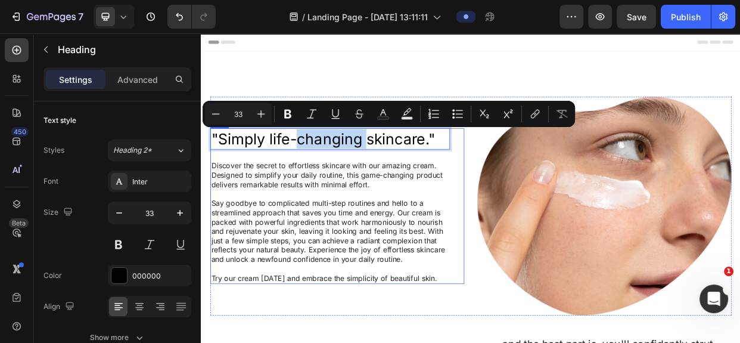
click at [354, 194] on div ""Simply life-changing skincare." Heading 24 Discover the secret to effortless s…" at bounding box center [372, 262] width 318 height 206
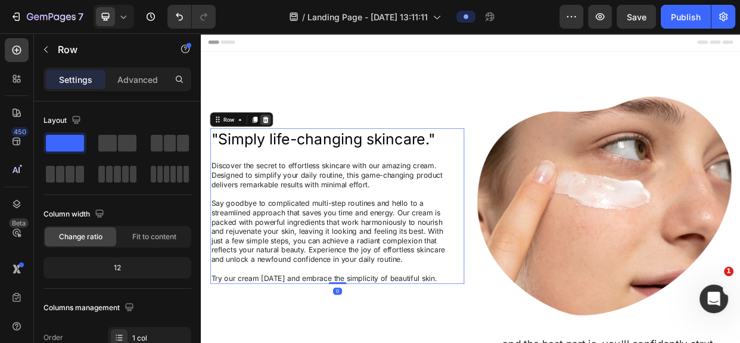
click at [287, 145] on icon at bounding box center [286, 148] width 8 height 8
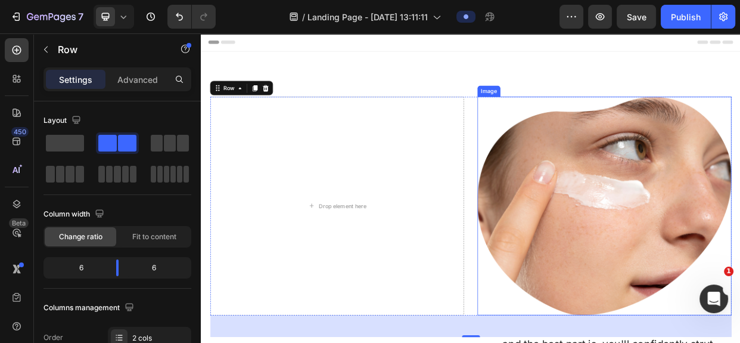
click at [590, 170] on img at bounding box center [735, 262] width 337 height 290
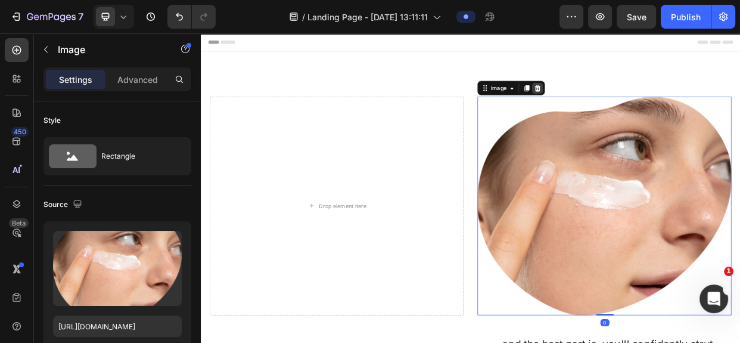
click at [643, 106] on icon at bounding box center [647, 106] width 10 height 10
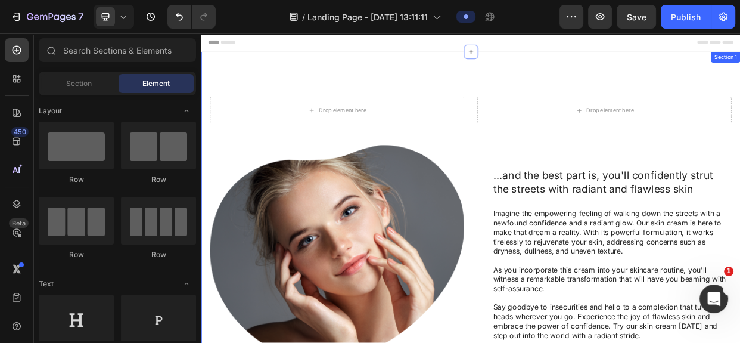
click at [497, 87] on div "Drop element here Drop element here Row ...and the best part is, you'll confide…" at bounding box center [558, 294] width 715 height 473
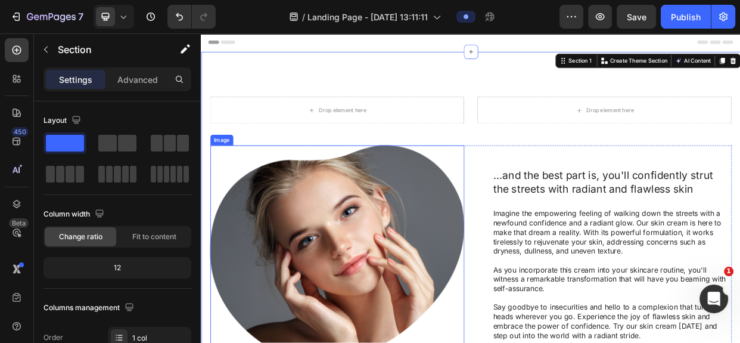
click at [527, 191] on img at bounding box center [381, 327] width 337 height 290
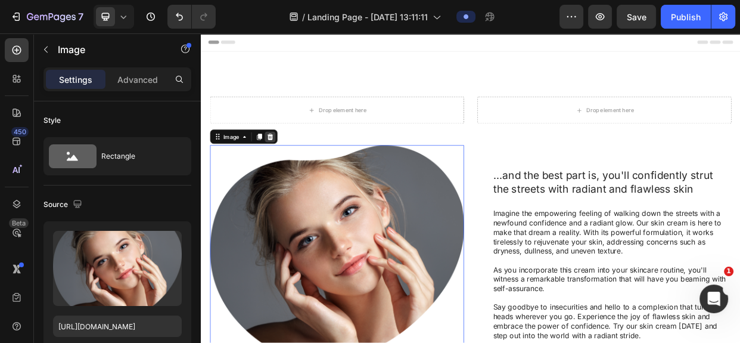
click at [294, 171] on icon at bounding box center [292, 170] width 8 height 8
click at [294, 171] on div "Drop element here Drop element here Row ...and the best part is, you'll confide…" at bounding box center [558, 294] width 691 height 354
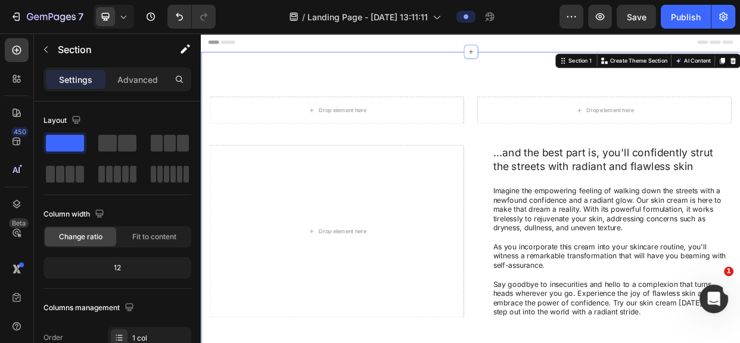
click at [739, 170] on div "Drop element here Drop element here Row ...and the best part is, you'll confide…" at bounding box center [558, 263] width 691 height 293
click at [565, 179] on div "Drop element here Drop element here Row ...and the best part is, you'll confide…" at bounding box center [558, 263] width 691 height 293
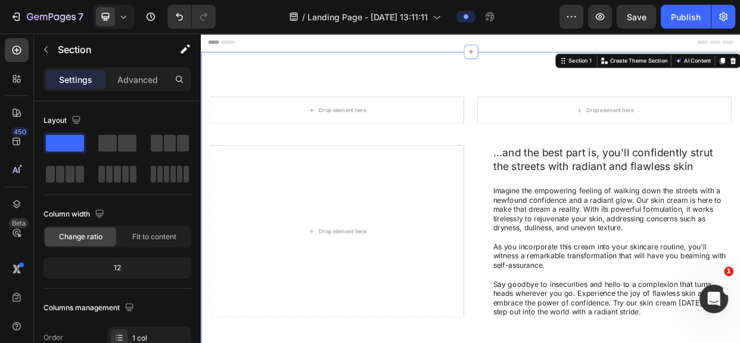
click at [565, 179] on div "Drop element here Drop element here Row ...and the best part is, you'll confide…" at bounding box center [558, 263] width 691 height 293
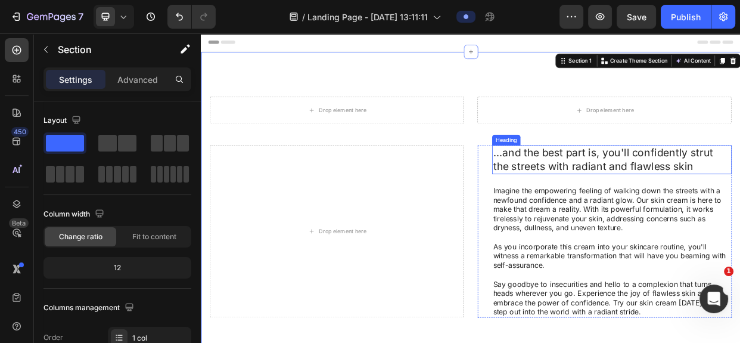
click at [715, 185] on h2 "...and the best part is, you'll confidently strut the streets with radiant and …" at bounding box center [745, 201] width 318 height 38
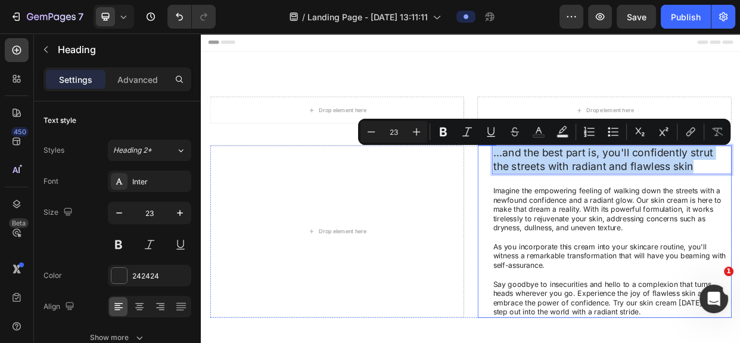
click at [571, 214] on div "...and the best part is, you'll confidently strut the streets with radiant and …" at bounding box center [735, 296] width 337 height 228
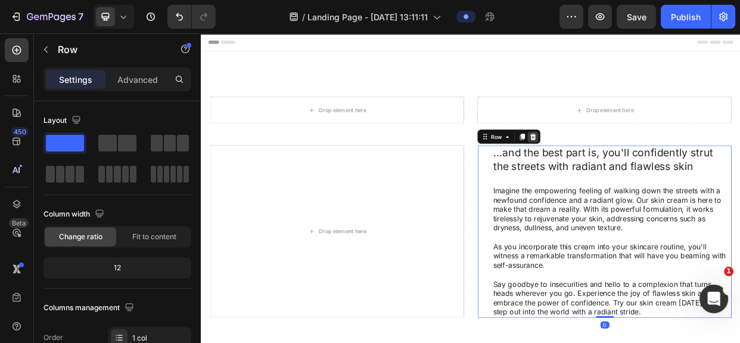
click at [636, 169] on icon at bounding box center [641, 171] width 10 height 10
click at [631, 169] on div "Drop element here Drop element here Row ...and the best part is, you'll confide…" at bounding box center [558, 263] width 691 height 293
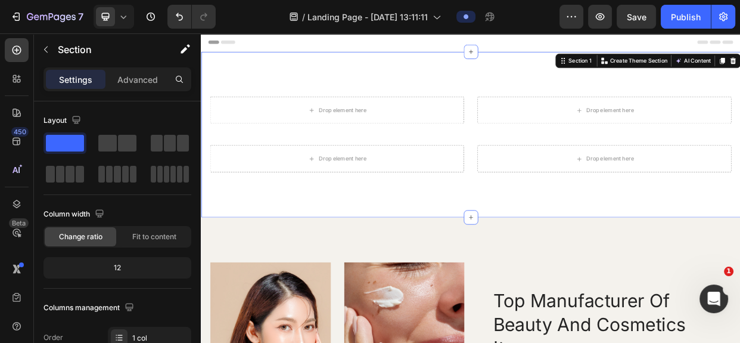
click at [546, 85] on div "Drop element here Drop element here Row Drop element here Drop element here Row…" at bounding box center [558, 167] width 715 height 219
click at [263, 73] on div "Drop element here Drop element here Row Drop element here Drop element here Row…" at bounding box center [558, 167] width 715 height 219
click at [150, 77] on p "Advanced" at bounding box center [137, 79] width 41 height 13
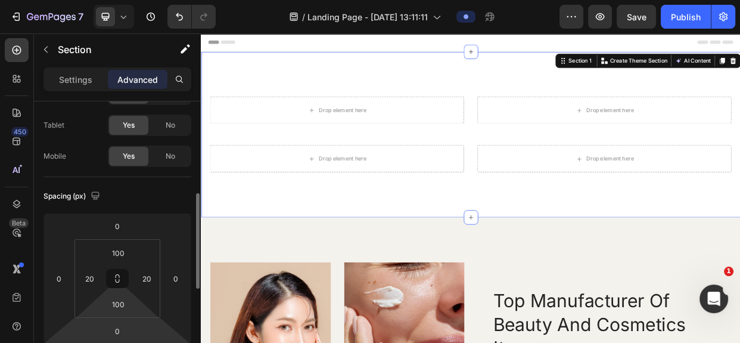
scroll to position [108, 0]
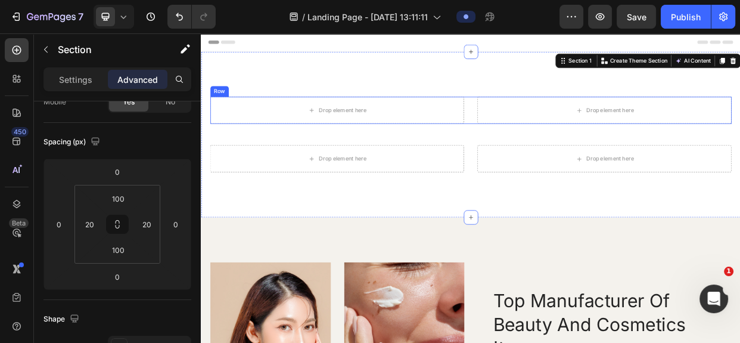
click at [550, 148] on div "Drop element here Drop element here Row" at bounding box center [558, 135] width 691 height 36
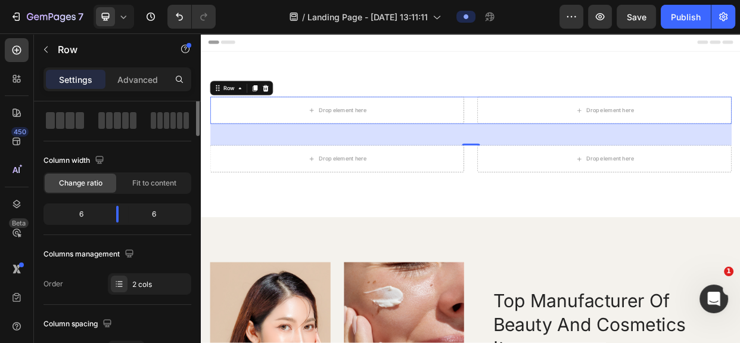
scroll to position [0, 0]
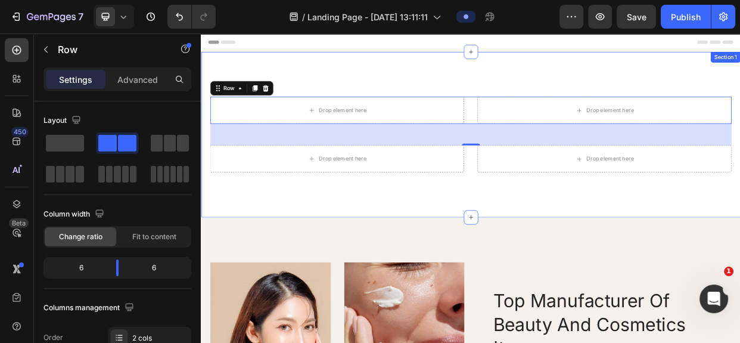
click at [504, 76] on div "Drop element here Drop element here Row 48 Drop element here Drop element here …" at bounding box center [558, 167] width 715 height 219
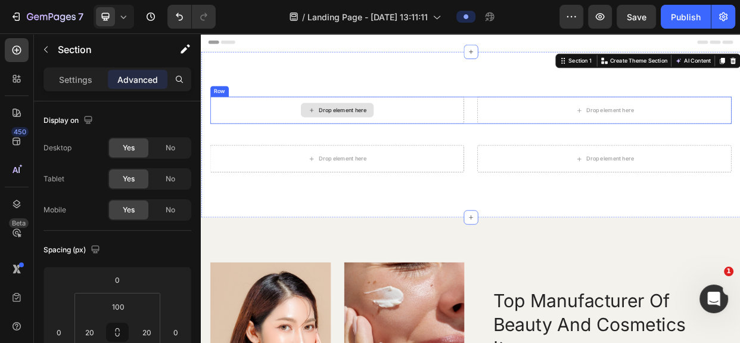
click at [470, 133] on div "Drop element here" at bounding box center [381, 135] width 337 height 36
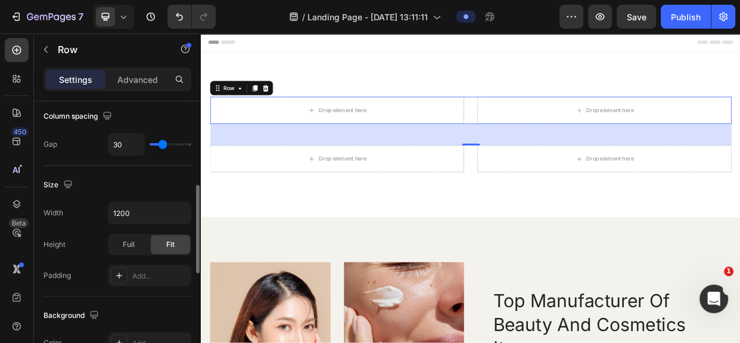
scroll to position [98, 0]
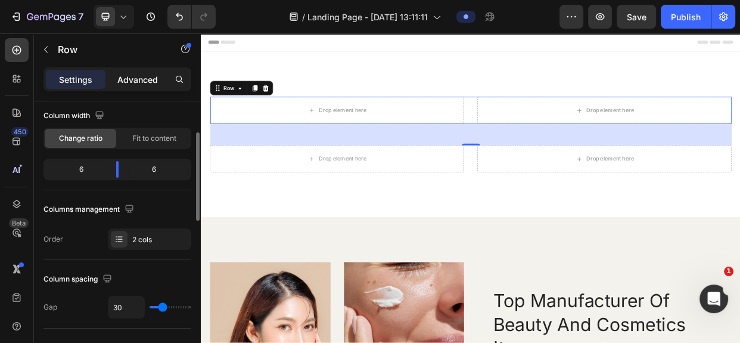
click at [144, 79] on p "Advanced" at bounding box center [137, 79] width 41 height 13
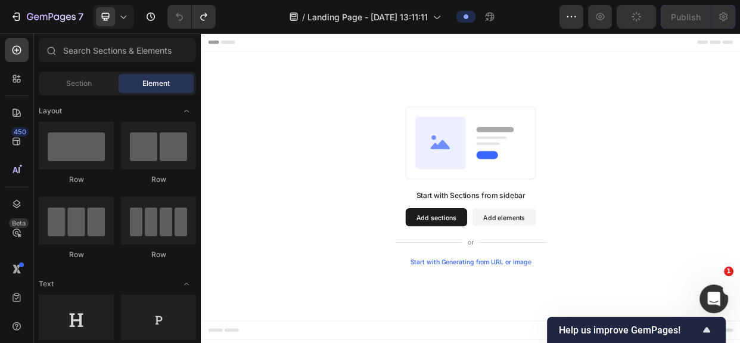
scroll to position [0, 0]
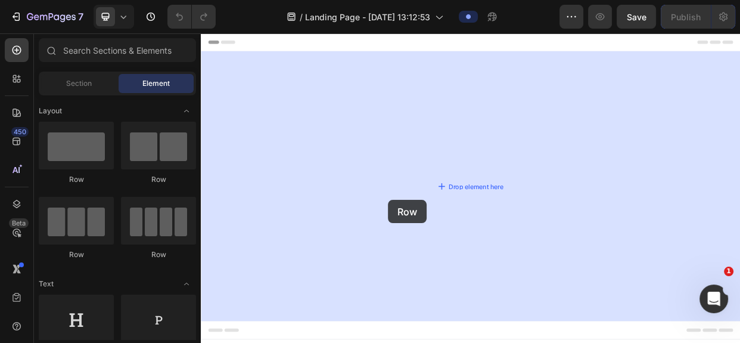
click at [201, 33] on div "Add section Choose templates inspired by CRO experts Generate layout from URL o…" at bounding box center [201, 33] width 0 height 0
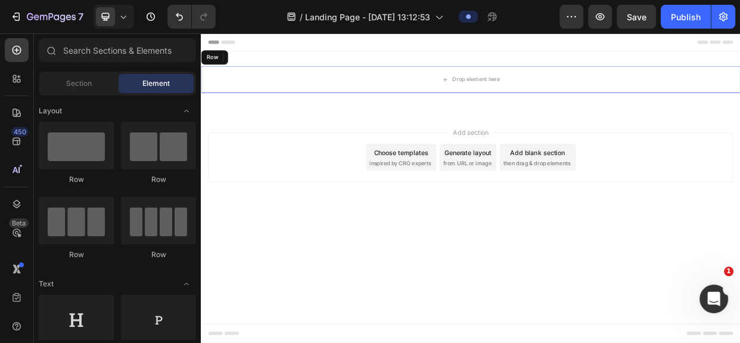
drag, startPoint x: 537, startPoint y: 214, endPoint x: 550, endPoint y: 229, distance: 19.8
click at [550, 229] on div "Add section Choose templates inspired by CRO experts Generate layout from URL o…" at bounding box center [558, 198] width 696 height 66
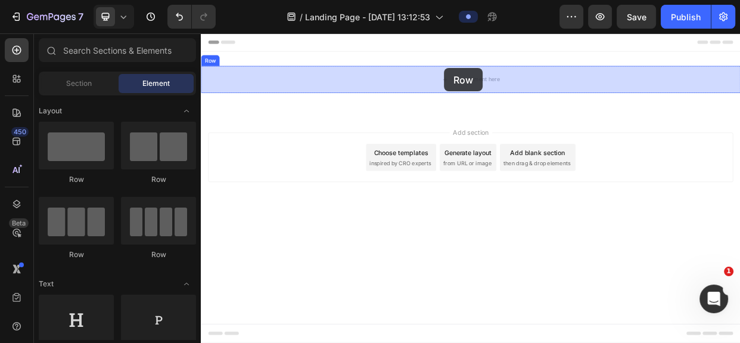
drag, startPoint x: 365, startPoint y: 188, endPoint x: 523, endPoint y: 79, distance: 192.3
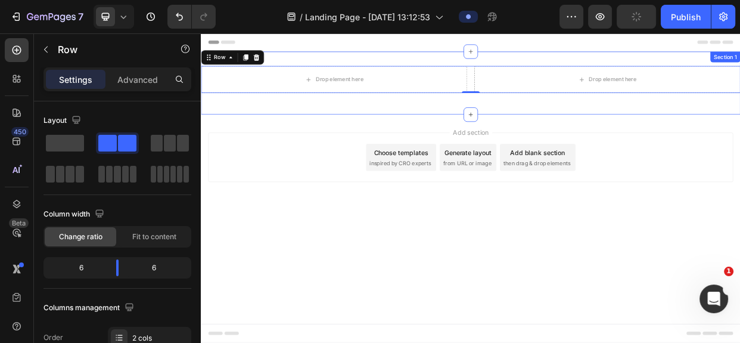
click at [564, 113] on div "Drop element here Drop element here Row 0 Row" at bounding box center [558, 99] width 715 height 45
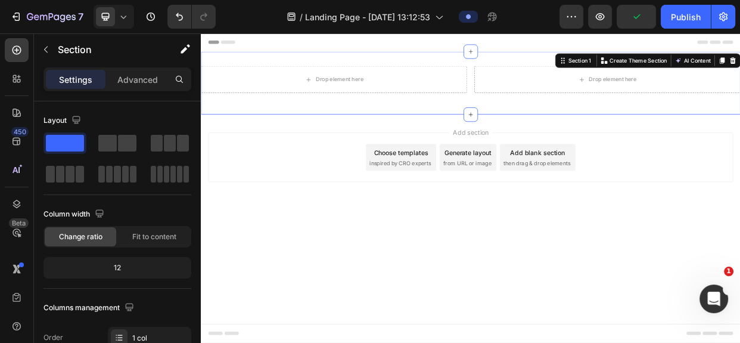
click at [564, 113] on div "Drop element here Drop element here Row Row" at bounding box center [558, 99] width 715 height 45
drag, startPoint x: 311, startPoint y: 174, endPoint x: 490, endPoint y: 175, distance: 179.3
click at [286, 283] on div "Add section Choose templates inspired by CRO experts Generate layout from URL o…" at bounding box center [558, 214] width 715 height 147
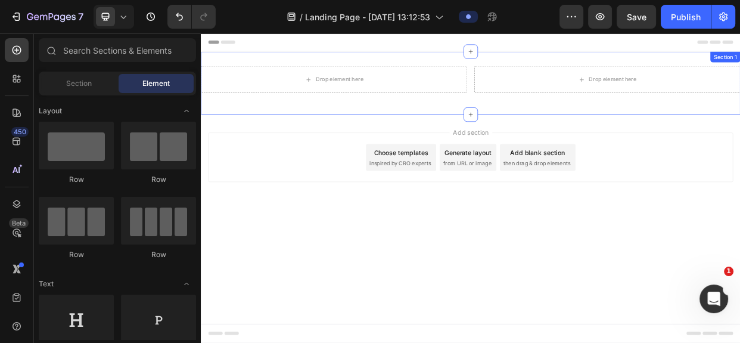
click at [520, 113] on div "Drop element here Drop element here Row Row" at bounding box center [558, 99] width 715 height 45
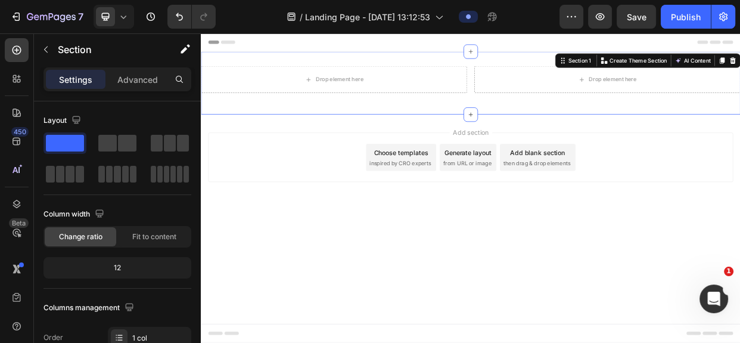
click at [561, 113] on div "Drop element here Drop element here Row Row" at bounding box center [558, 99] width 715 height 45
click at [555, 115] on div "Drop element here Drop element here Row Row" at bounding box center [558, 99] width 715 height 45
click at [555, 110] on div "Drop element here Drop element here Row" at bounding box center [558, 95] width 715 height 36
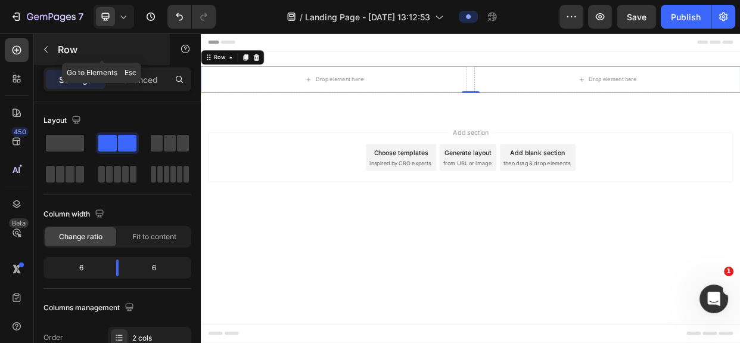
click at [43, 46] on icon "button" at bounding box center [46, 50] width 10 height 10
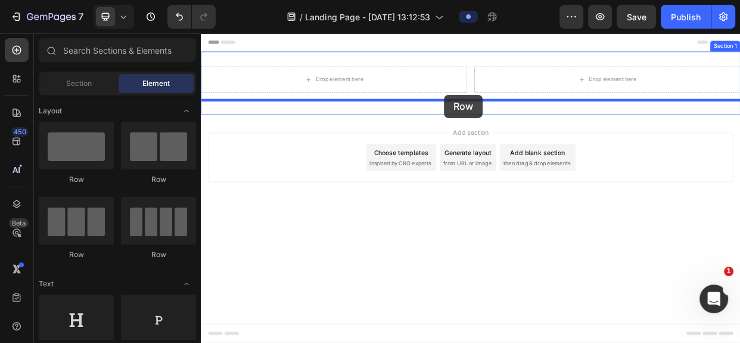
drag, startPoint x: 354, startPoint y: 176, endPoint x: 523, endPoint y: 114, distance: 180.0
click at [523, 114] on div "Drop element here Drop element here Row Row" at bounding box center [558, 99] width 715 height 45
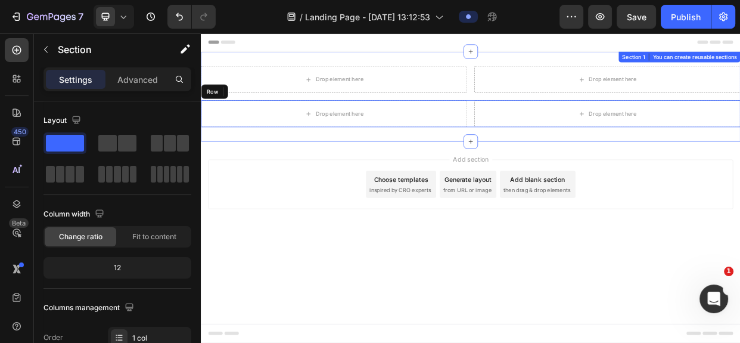
click at [462, 62] on div "Drop element here Drop element here Row Row Drop element here Drop element here…" at bounding box center [558, 117] width 715 height 119
click at [139, 77] on p "Advanced" at bounding box center [137, 79] width 41 height 13
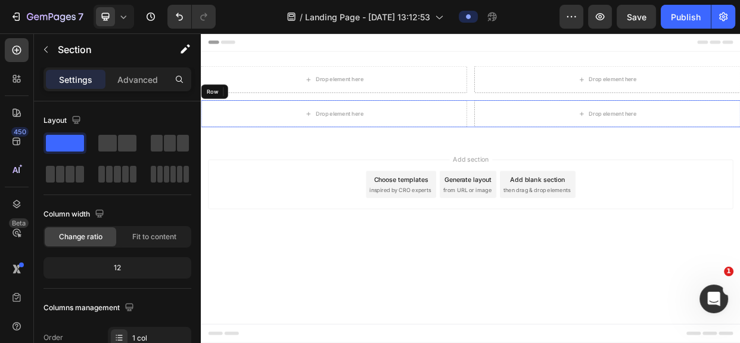
click at [139, 77] on p "Advanced" at bounding box center [137, 79] width 41 height 13
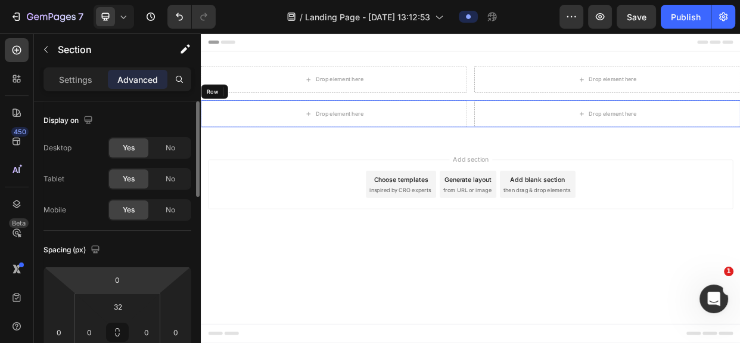
scroll to position [108, 0]
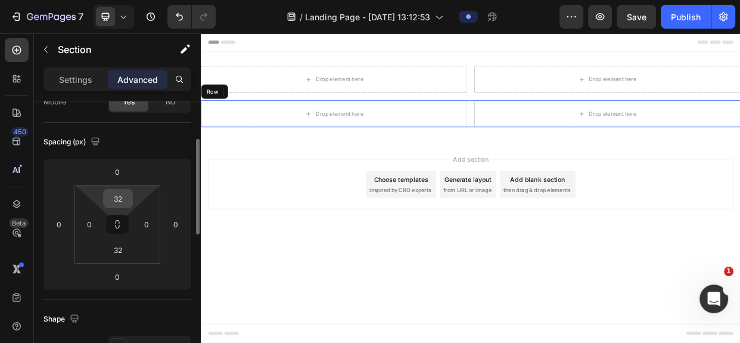
click at [119, 200] on input "32" at bounding box center [118, 198] width 24 height 18
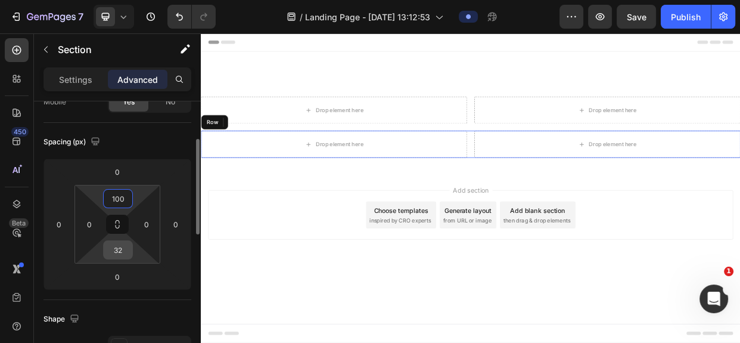
type input "100"
click at [114, 252] on input "32" at bounding box center [118, 250] width 24 height 18
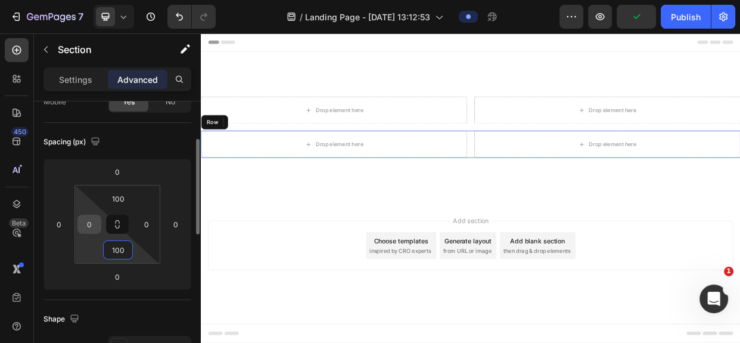
type input "100"
click at [89, 225] on input "0" at bounding box center [89, 224] width 18 height 18
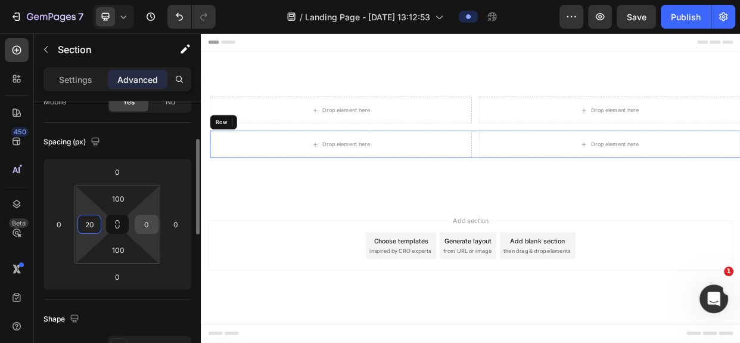
type input "20"
click at [148, 223] on input "0" at bounding box center [147, 224] width 18 height 18
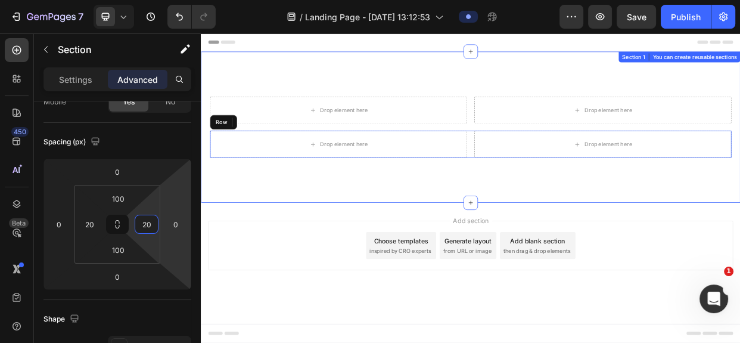
type input "20"
click at [326, 89] on div "Drop element here Drop element here Row Row Drop element here Drop element here…" at bounding box center [558, 158] width 715 height 200
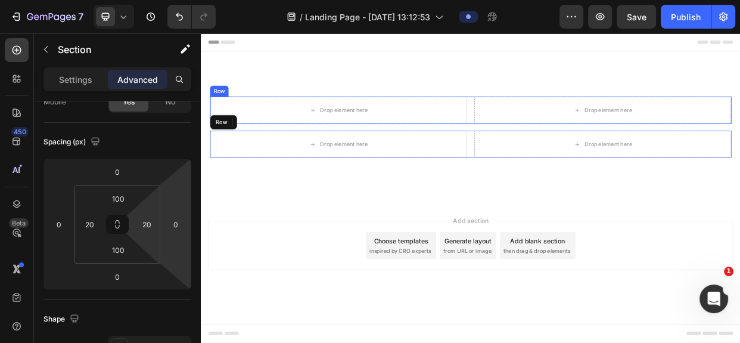
click at [556, 148] on div "Drop element here Drop element here Row" at bounding box center [558, 135] width 691 height 36
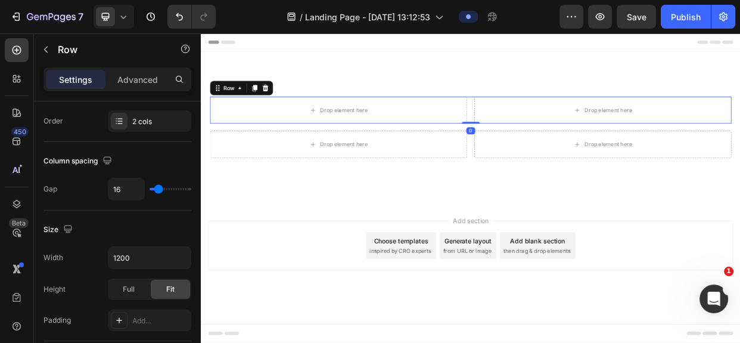
scroll to position [379, 0]
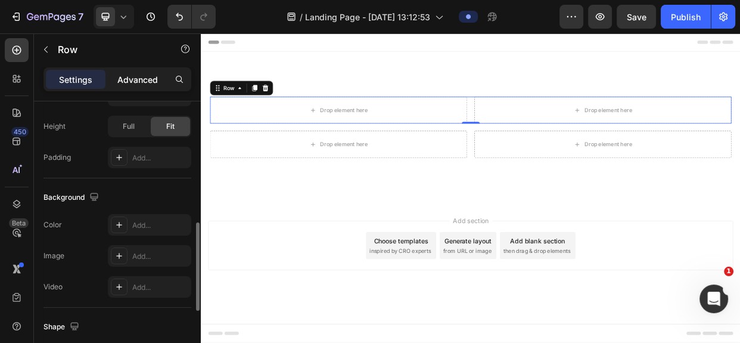
click at [136, 83] on p "Advanced" at bounding box center [137, 79] width 41 height 13
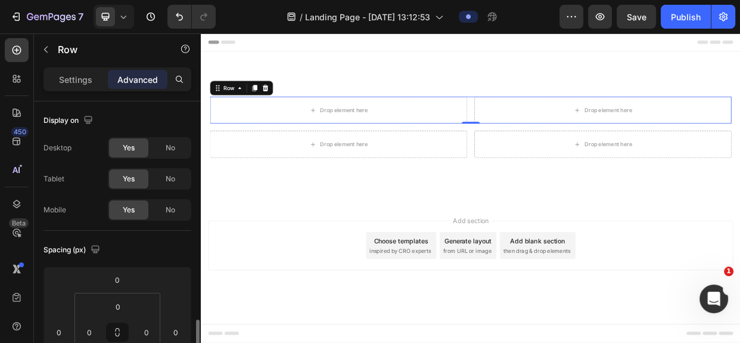
scroll to position [162, 0]
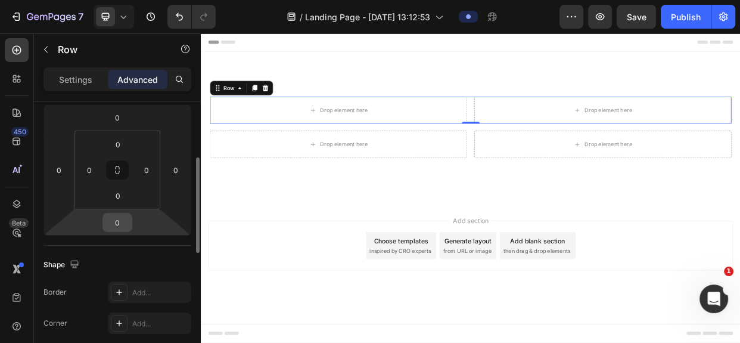
click at [119, 220] on input "0" at bounding box center [117, 222] width 24 height 18
click at [116, 221] on input "0" at bounding box center [117, 222] width 24 height 18
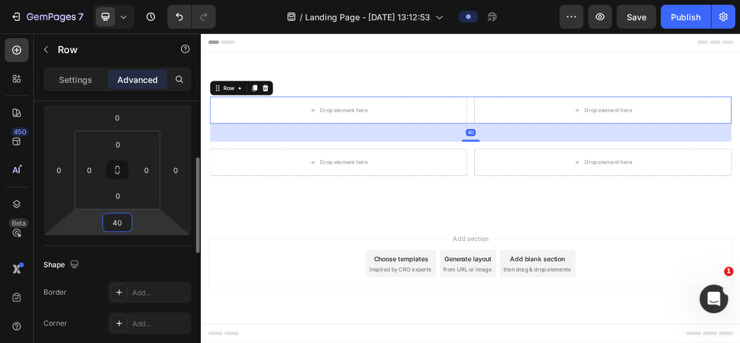
type input "480"
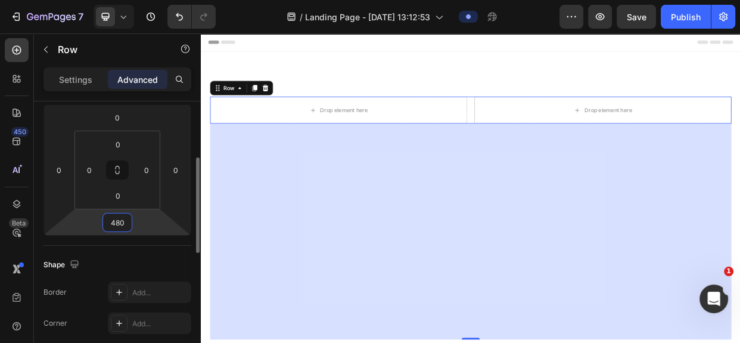
click at [124, 219] on input "480" at bounding box center [117, 222] width 24 height 18
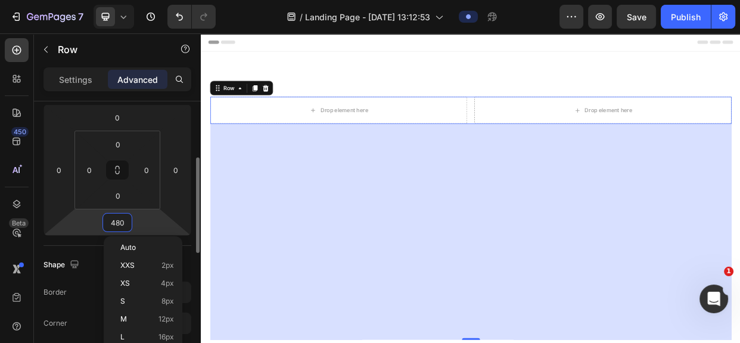
click at [124, 219] on input "480" at bounding box center [117, 222] width 24 height 18
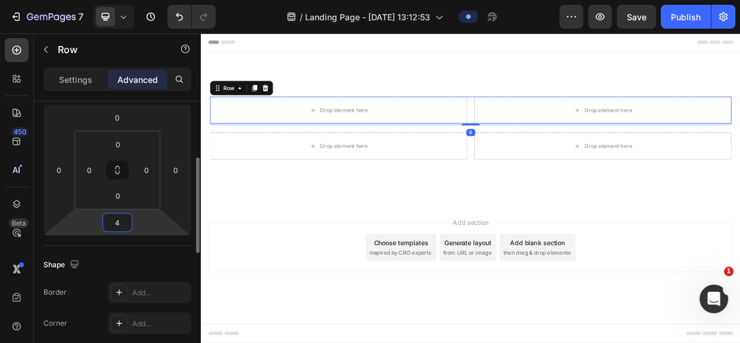
type input "48"
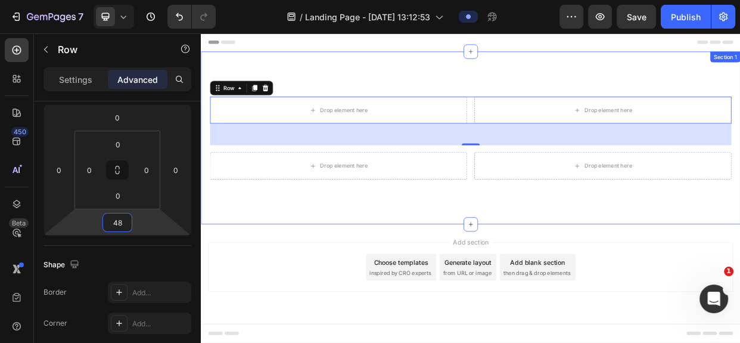
click at [471, 86] on div "Drop element here Drop element here Row 48 Row Drop element here Drop element h…" at bounding box center [558, 172] width 715 height 229
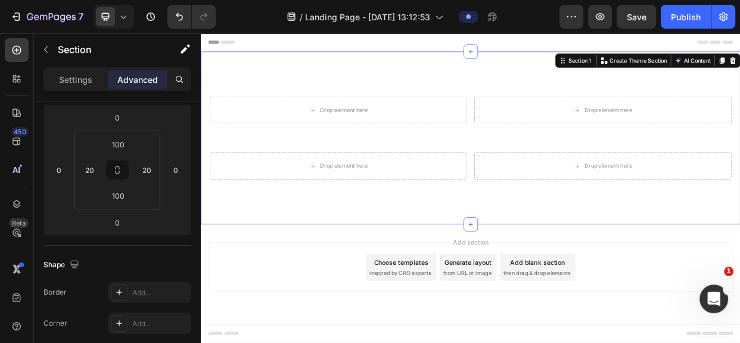
scroll to position [0, 0]
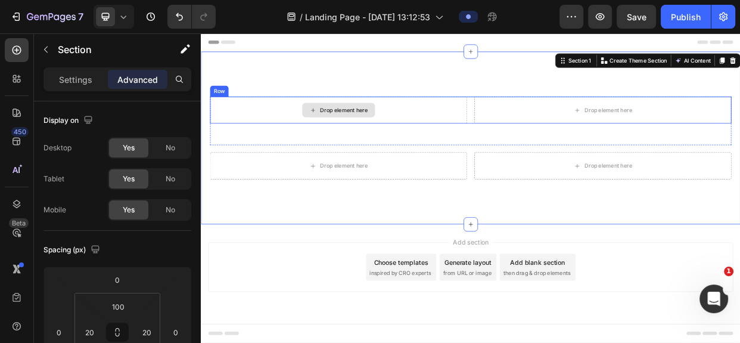
click at [357, 131] on div "Drop element here" at bounding box center [383, 135] width 97 height 19
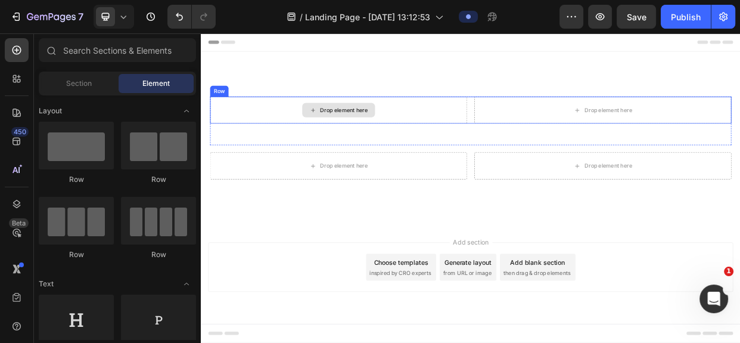
click at [357, 131] on div "Drop element here" at bounding box center [383, 135] width 97 height 19
click at [299, 131] on div "Drop element here" at bounding box center [383, 135] width 341 height 36
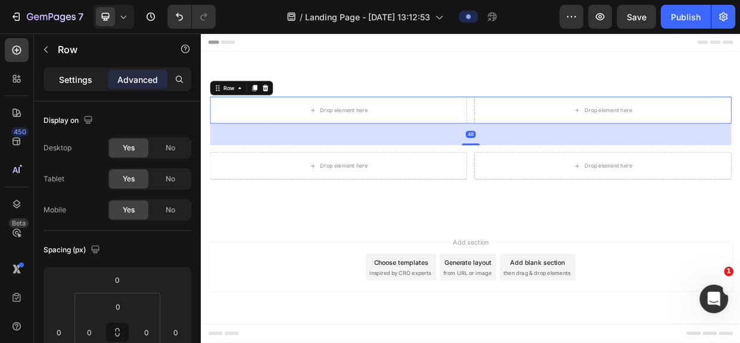
click at [67, 75] on p "Settings" at bounding box center [75, 79] width 33 height 13
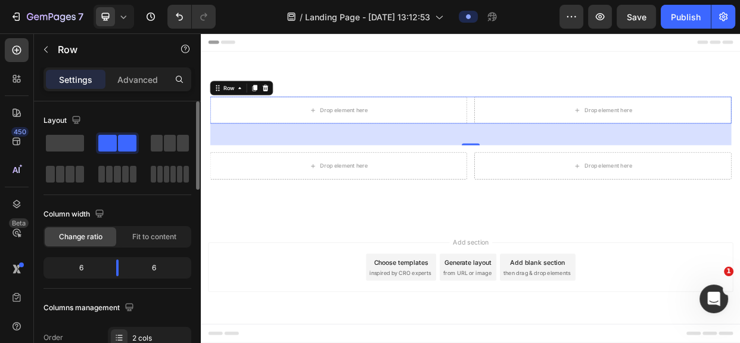
scroll to position [108, 0]
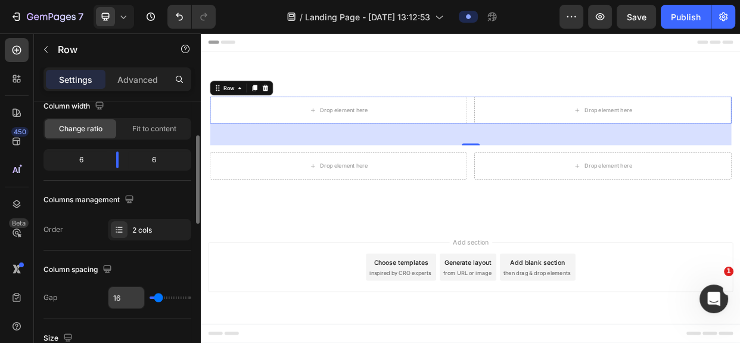
click at [117, 295] on input "16" at bounding box center [126, 297] width 36 height 21
type input "36"
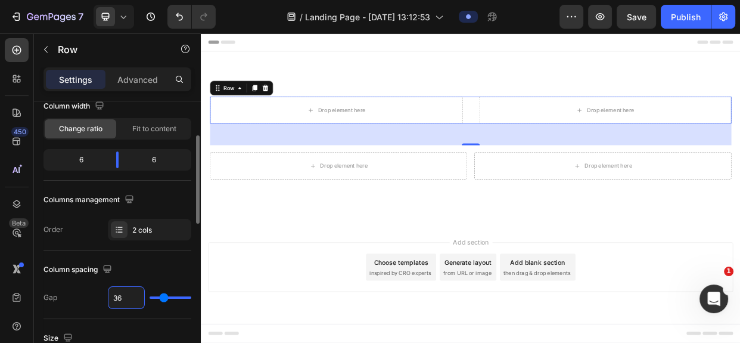
type input "306"
type input "120"
click at [133, 298] on input "306" at bounding box center [126, 297] width 36 height 21
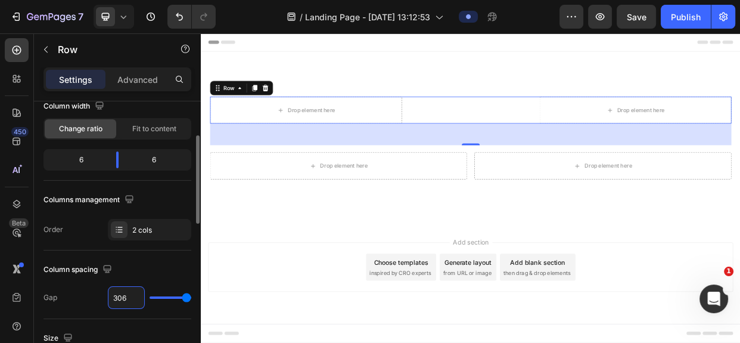
click at [133, 298] on input "306" at bounding box center [126, 297] width 36 height 21
type input "3"
type input "30"
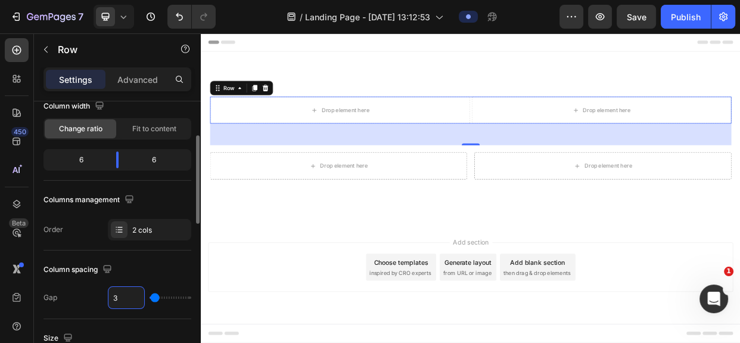
type input "30"
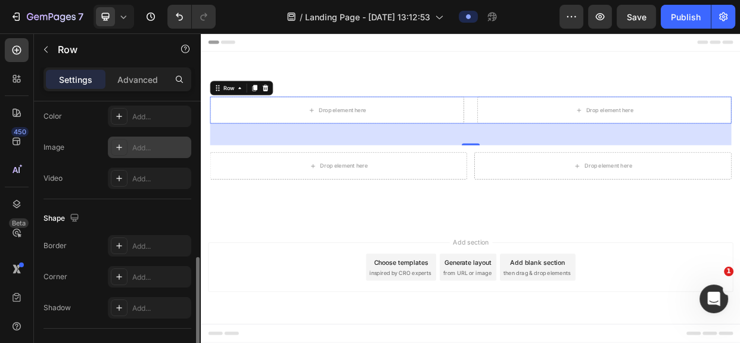
scroll to position [586, 0]
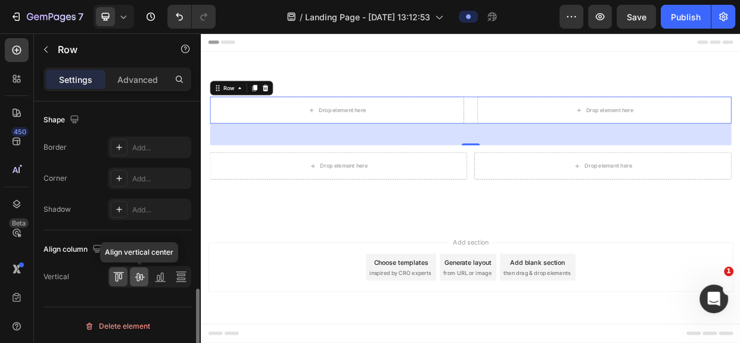
type input "30"
click at [138, 275] on icon at bounding box center [140, 277] width 10 height 8
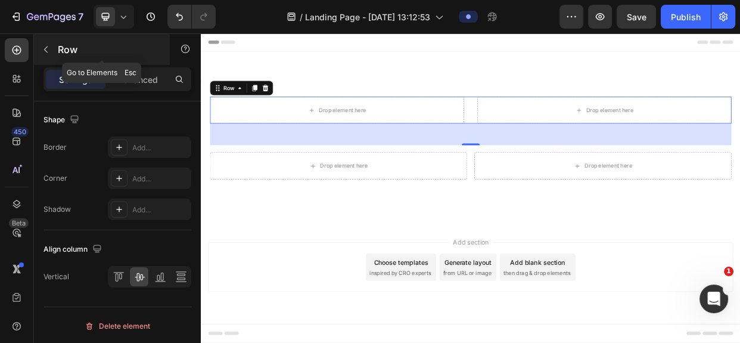
click at [47, 48] on icon "button" at bounding box center [46, 50] width 10 height 10
click at [0, 0] on icon at bounding box center [0, 0] width 0 height 0
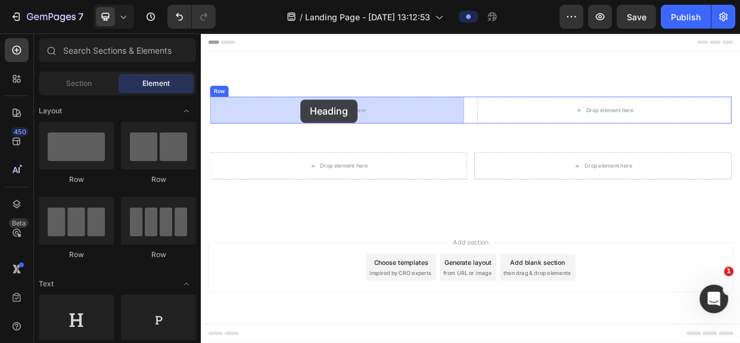
drag, startPoint x: 291, startPoint y: 349, endPoint x: 332, endPoint y: 121, distance: 231.9
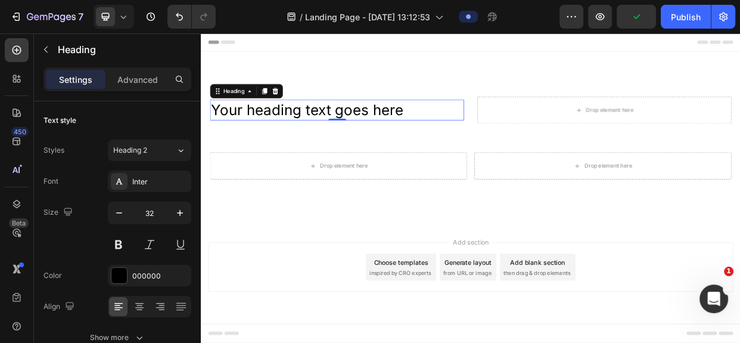
click at [377, 141] on h2 "Your heading text goes here" at bounding box center [381, 135] width 337 height 27
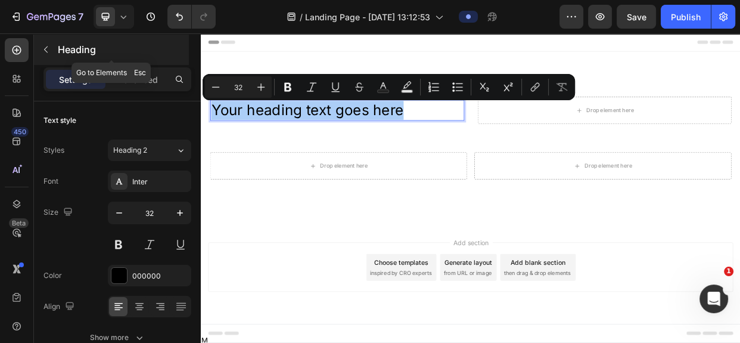
click at [45, 47] on icon "button" at bounding box center [46, 50] width 10 height 10
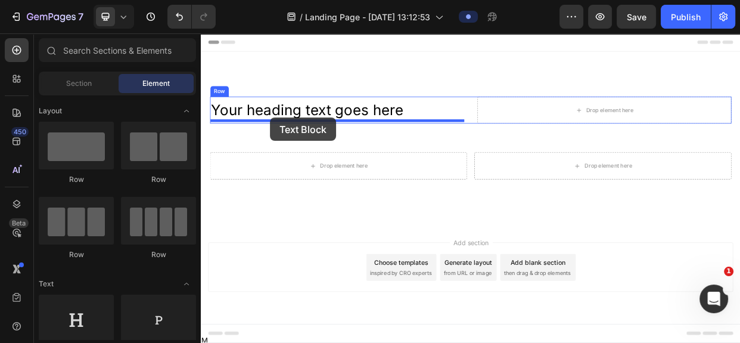
drag, startPoint x: 371, startPoint y: 332, endPoint x: 293, endPoint y: 145, distance: 202.7
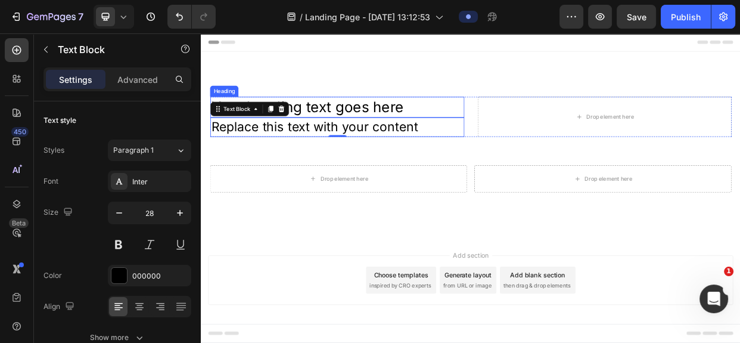
click at [341, 139] on p "Your heading text goes here" at bounding box center [381, 131] width 334 height 25
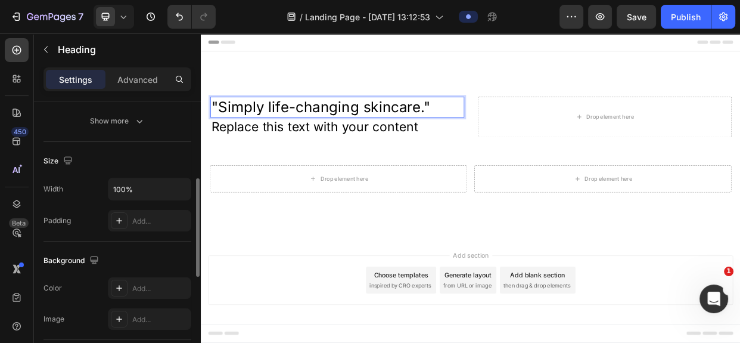
scroll to position [270, 0]
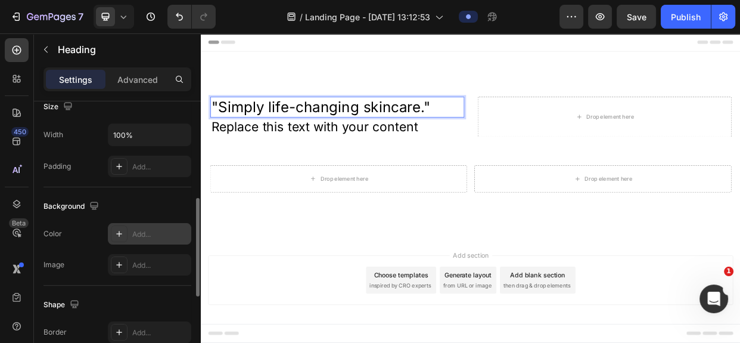
click at [142, 231] on div "Add..." at bounding box center [160, 234] width 56 height 11
click at [345, 127] on p ""Simply life-changing skincare."" at bounding box center [381, 131] width 334 height 25
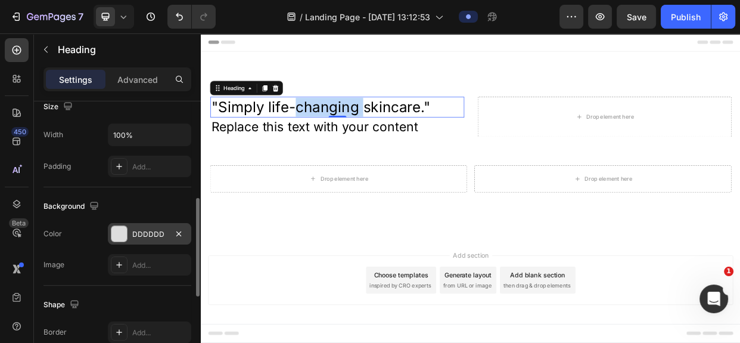
click at [345, 127] on p ""Simply life-changing skincare."" at bounding box center [381, 131] width 334 height 25
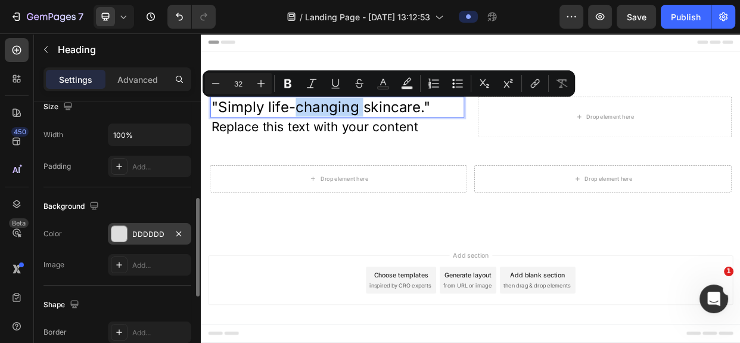
click at [321, 132] on p ""Simply life-changing skincare."" at bounding box center [381, 131] width 334 height 25
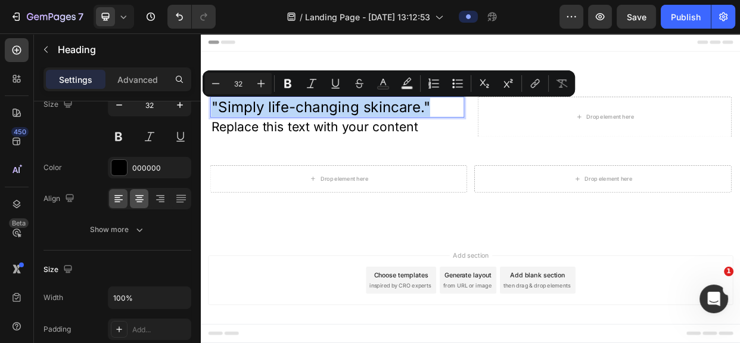
scroll to position [0, 0]
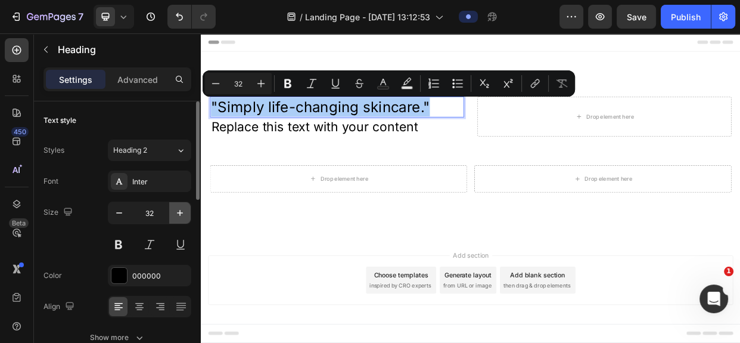
click at [179, 211] on icon "button" at bounding box center [180, 213] width 6 height 6
type input "33"
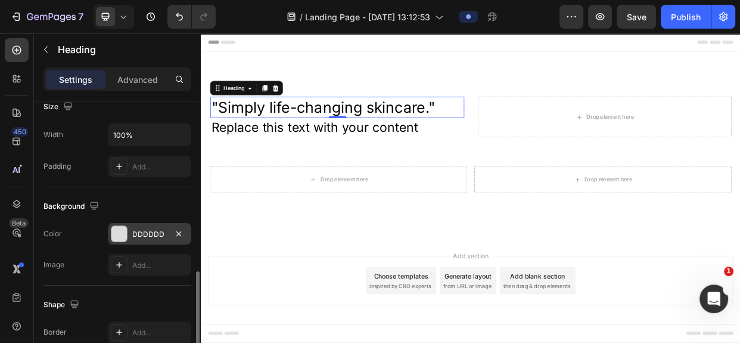
scroll to position [325, 0]
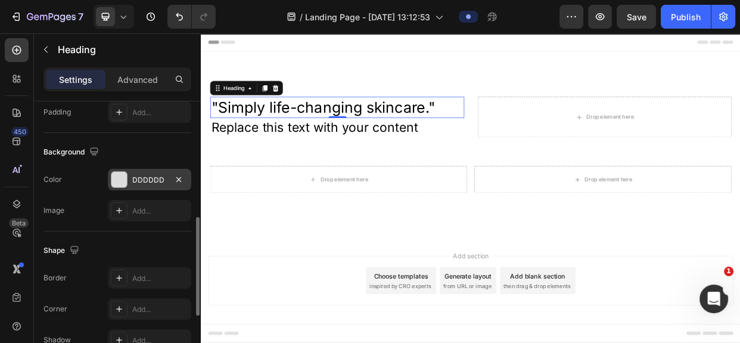
click at [140, 178] on div "DDDDDD" at bounding box center [149, 180] width 35 height 11
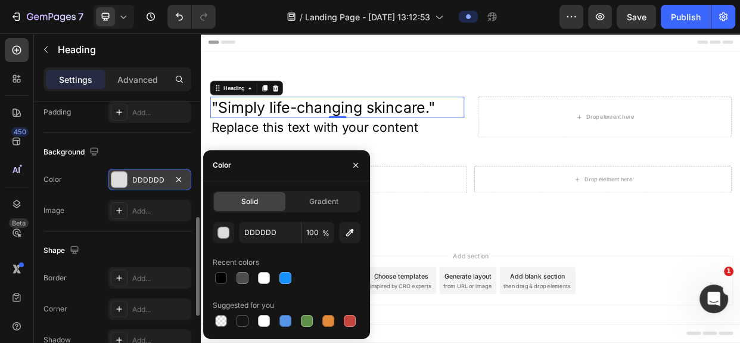
click at [140, 178] on div "DDDDDD" at bounding box center [149, 180] width 35 height 11
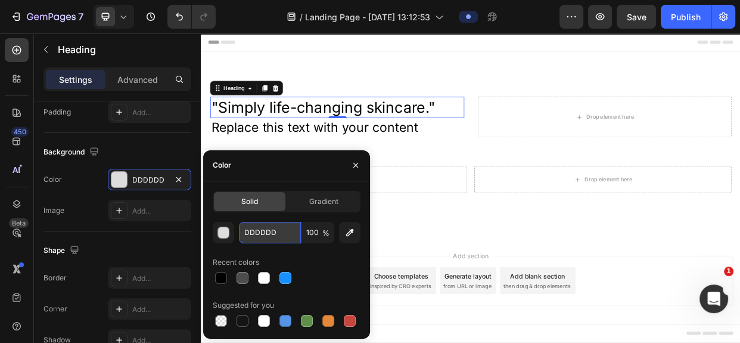
click at [263, 234] on input "DDDDDD" at bounding box center [270, 232] width 62 height 21
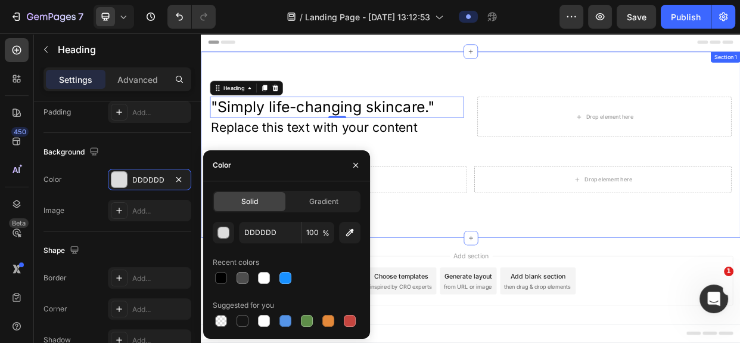
click at [334, 111] on div ""Simply life-changing skincare." Heading 0 Replace this text with your content …" at bounding box center [558, 181] width 715 height 247
drag, startPoint x: 334, startPoint y: 111, endPoint x: 331, endPoint y: 127, distance: 16.4
click at [334, 111] on div ""Simply life-changing skincare." Heading 0 Replace this text with your content …" at bounding box center [558, 181] width 715 height 247
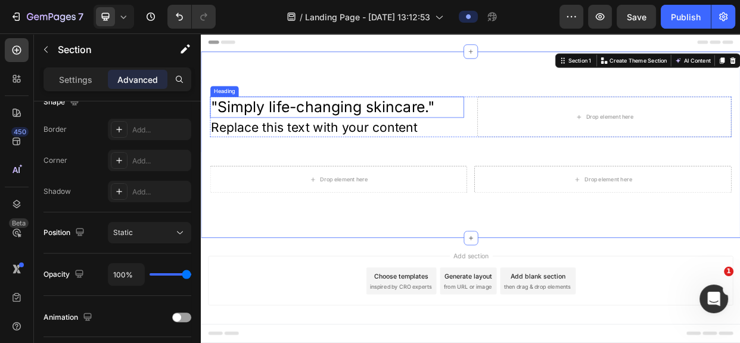
scroll to position [0, 0]
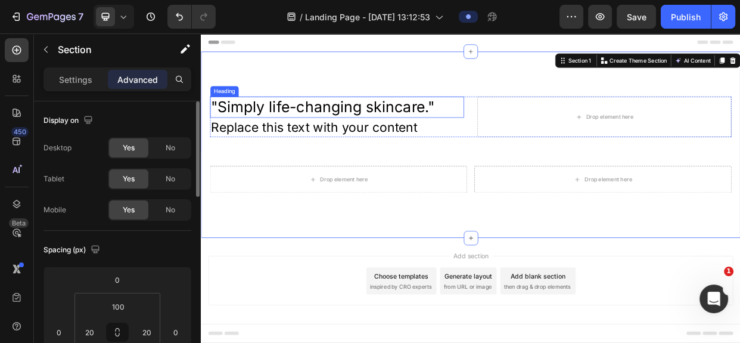
click at [331, 127] on p ""Simply life-changing skincare."" at bounding box center [381, 132] width 334 height 26
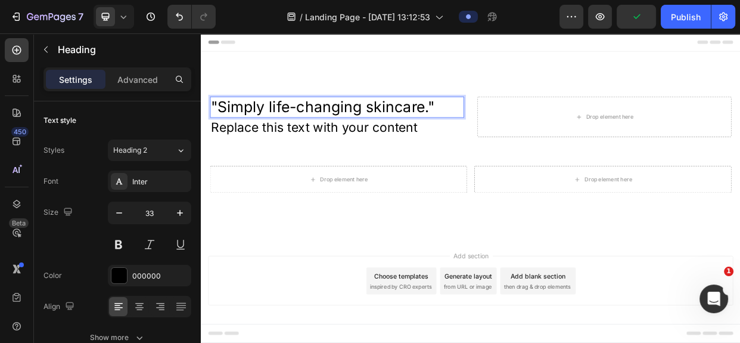
click at [323, 132] on p ""Simply life-changing skincare."" at bounding box center [381, 132] width 334 height 26
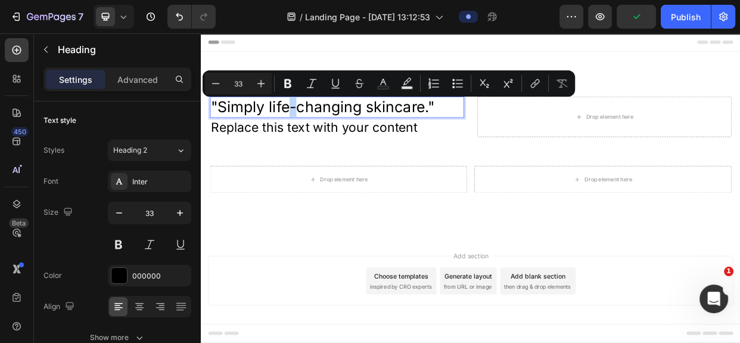
click at [325, 132] on p ""Simply life-changing skincare."" at bounding box center [381, 132] width 334 height 26
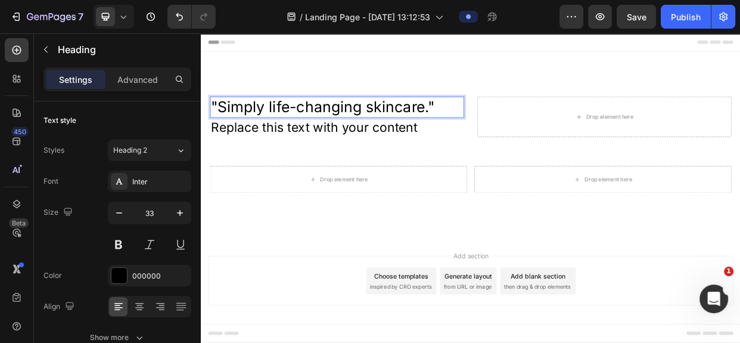
click at [512, 130] on p ""Simply life-changing skincare."" at bounding box center [381, 132] width 334 height 26
click at [148, 275] on div "000000" at bounding box center [149, 275] width 35 height 11
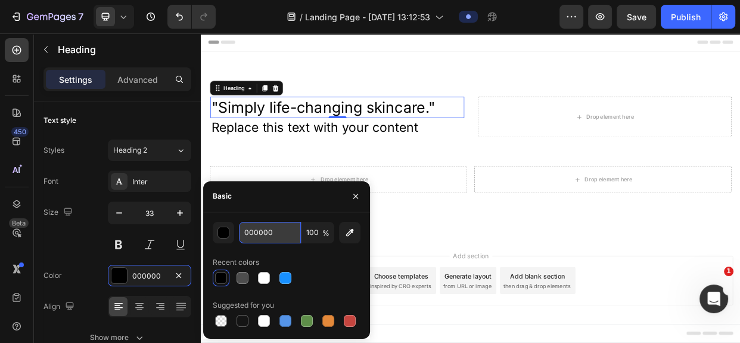
click at [265, 234] on input "000000" at bounding box center [270, 232] width 62 height 21
click at [355, 194] on icon "button" at bounding box center [356, 196] width 10 height 10
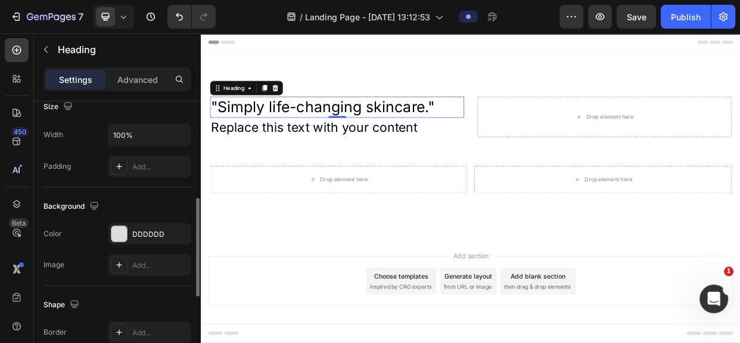
scroll to position [325, 0]
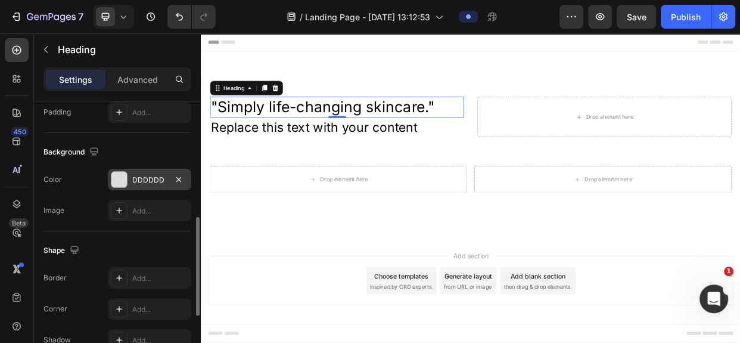
click at [148, 170] on div "DDDDDD" at bounding box center [149, 179] width 83 height 21
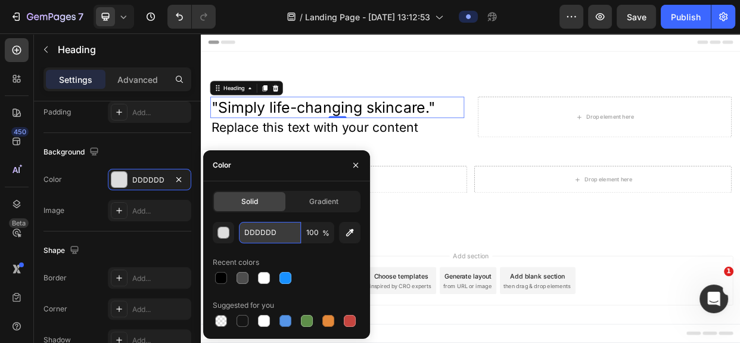
click at [254, 229] on input "DDDDDD" at bounding box center [270, 232] width 62 height 21
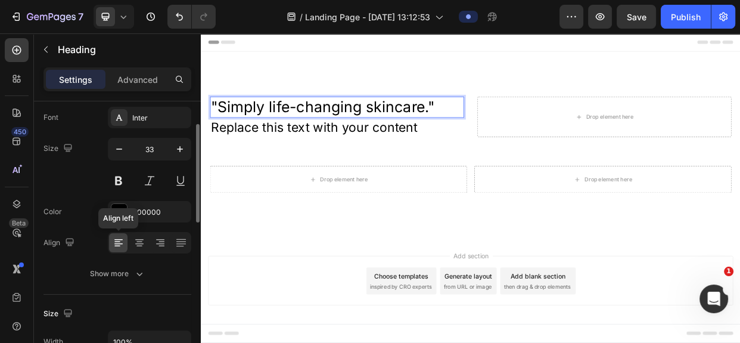
scroll to position [0, 0]
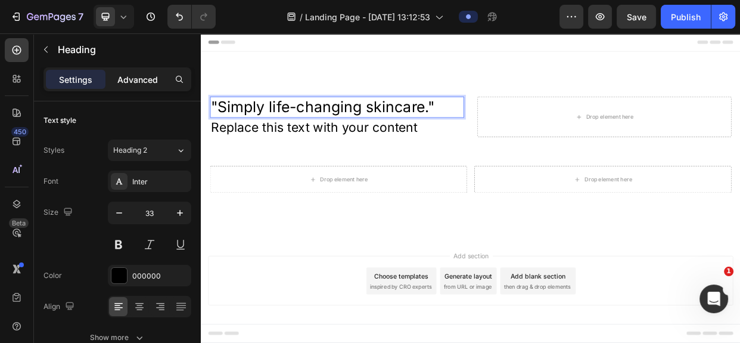
click at [135, 79] on p "Advanced" at bounding box center [137, 79] width 41 height 13
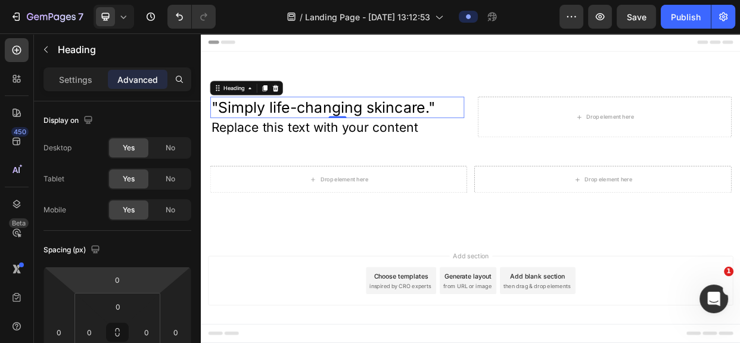
click at [523, 131] on p ""Simply life-changing skincare."" at bounding box center [381, 132] width 334 height 26
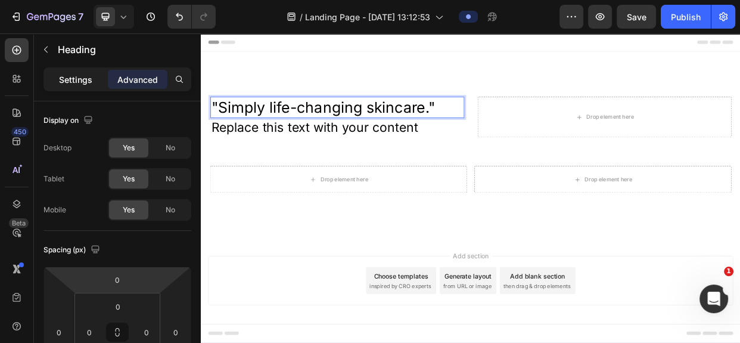
click at [77, 78] on p "Settings" at bounding box center [75, 79] width 33 height 13
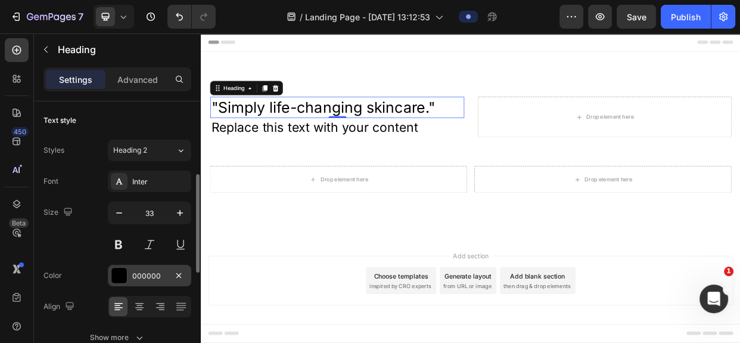
scroll to position [54, 0]
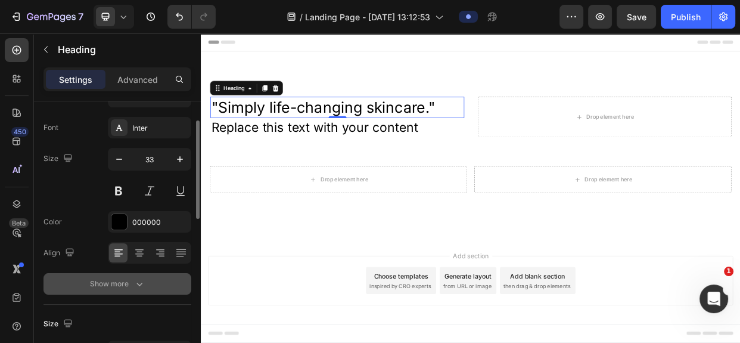
click at [119, 279] on div "Show more" at bounding box center [117, 284] width 55 height 12
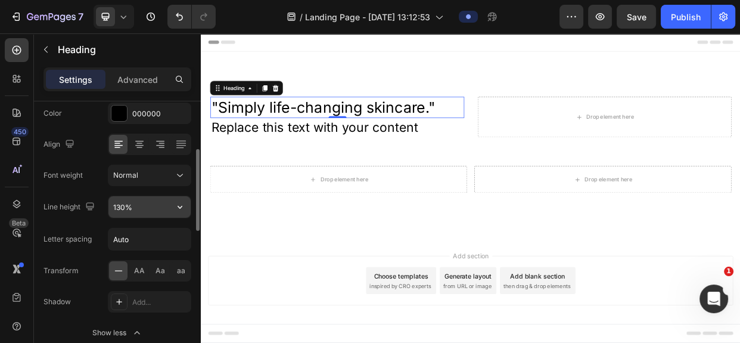
scroll to position [270, 0]
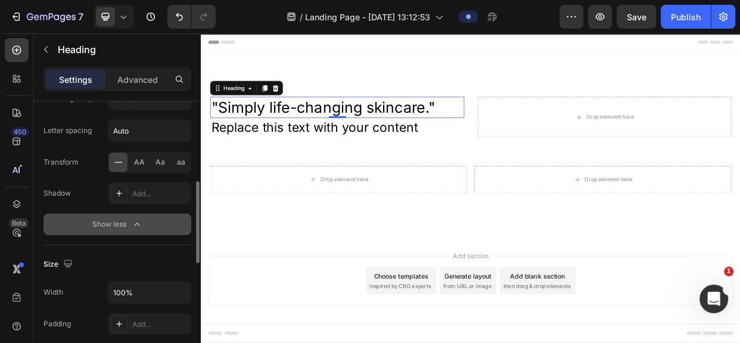
click at [112, 219] on div "Show less" at bounding box center [117, 224] width 51 height 12
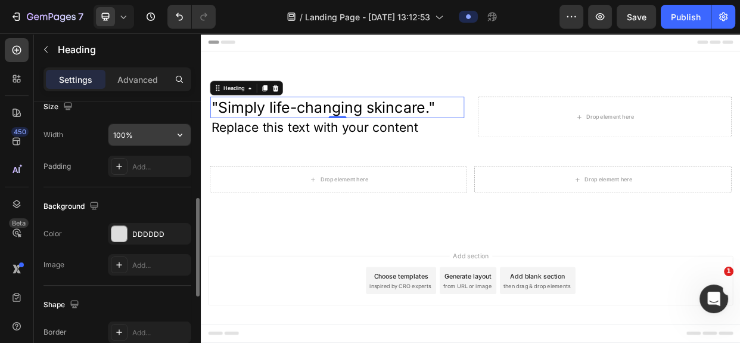
click at [120, 131] on input "100%" at bounding box center [149, 134] width 82 height 21
click at [122, 133] on input "100%" at bounding box center [149, 134] width 82 height 21
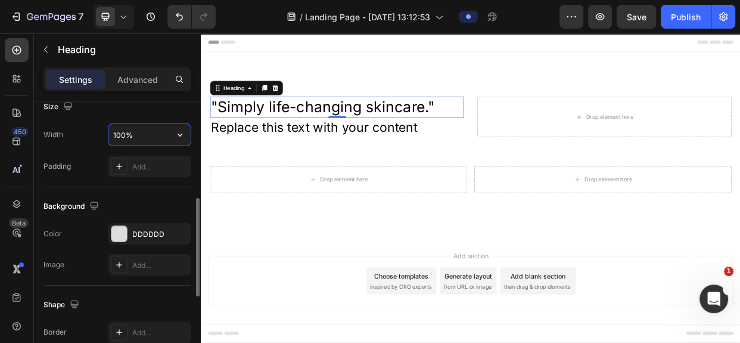
click at [122, 133] on input "100%" at bounding box center [149, 134] width 82 height 21
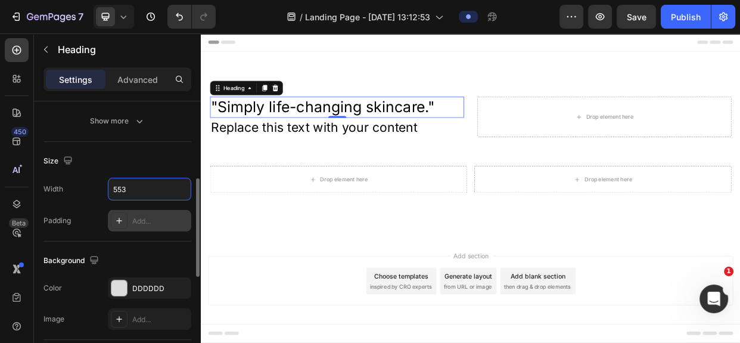
scroll to position [162, 0]
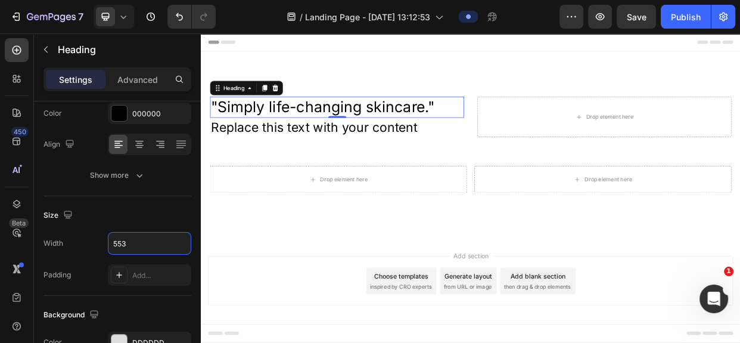
type input "553"
click at [313, 153] on div "Replace this text with your content" at bounding box center [381, 158] width 337 height 26
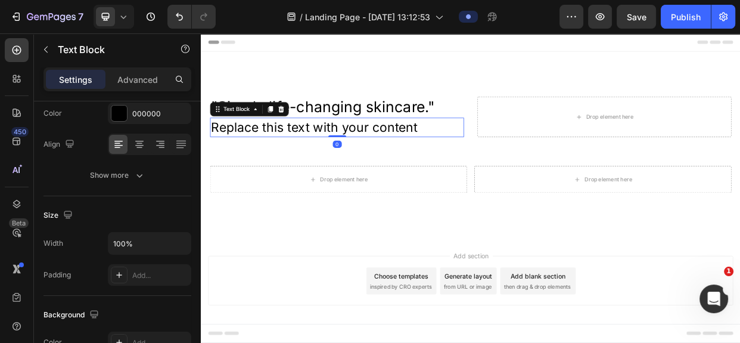
click at [313, 153] on p "Replace this text with your content" at bounding box center [381, 158] width 334 height 23
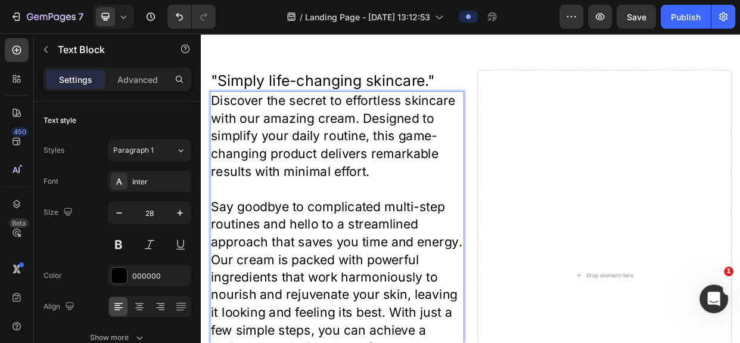
scroll to position [0, 0]
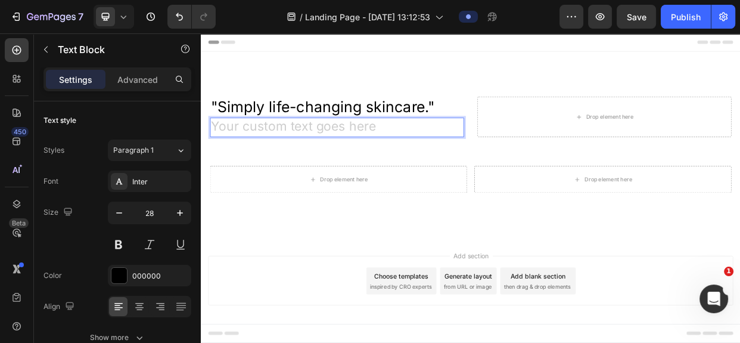
click at [286, 158] on div "Rich Text Editor. Editing area: main" at bounding box center [381, 158] width 337 height 26
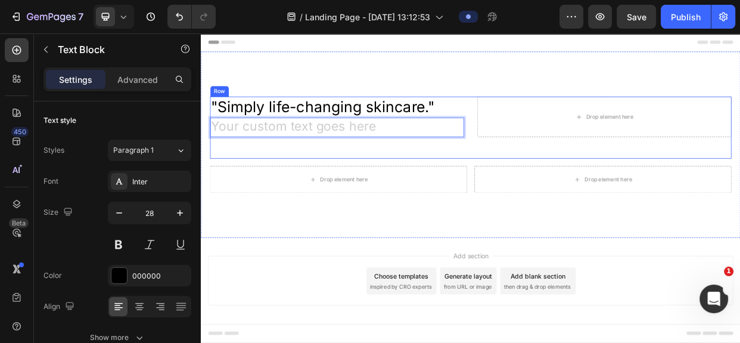
click at [518, 192] on div ""Simply life-changing skincare." Heading Text Block 0 Drop element here Row" at bounding box center [558, 158] width 691 height 82
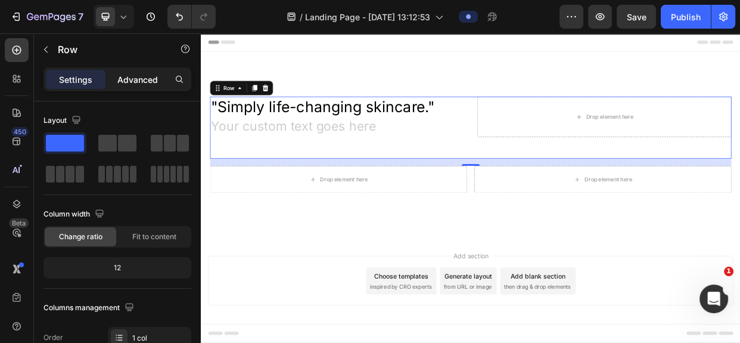
click at [141, 74] on p "Advanced" at bounding box center [137, 79] width 41 height 13
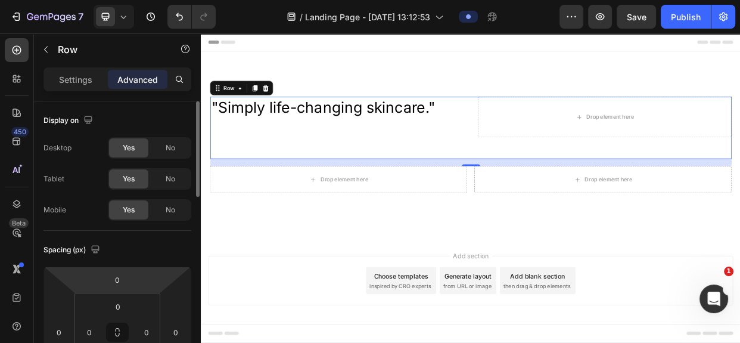
scroll to position [216, 0]
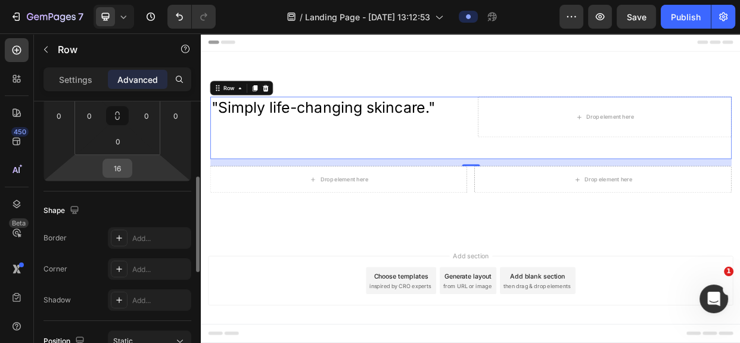
click at [115, 166] on input "16" at bounding box center [117, 168] width 24 height 18
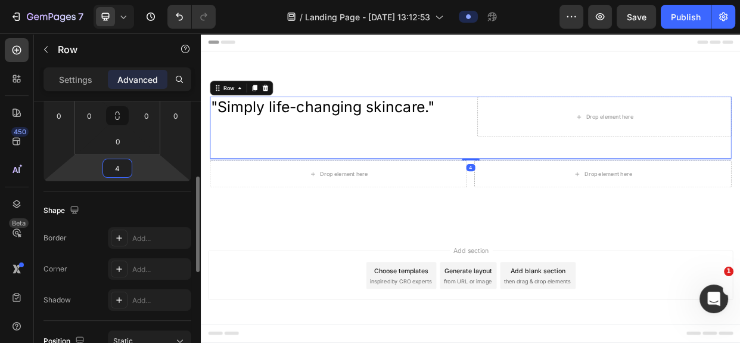
type input "48"
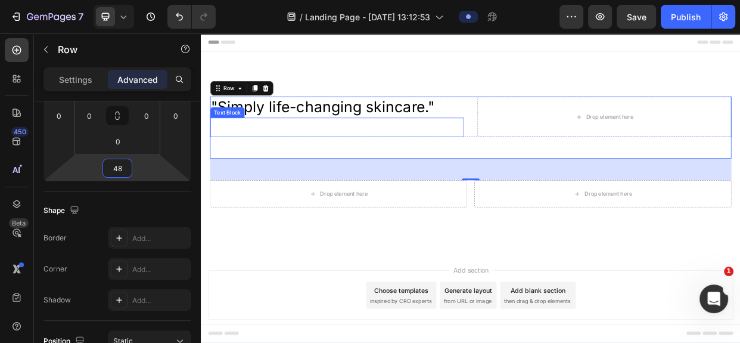
click at [233, 138] on div "Text Block" at bounding box center [235, 138] width 41 height 11
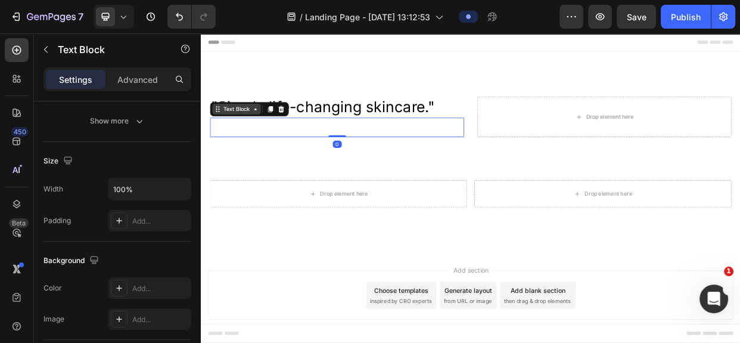
scroll to position [0, 0]
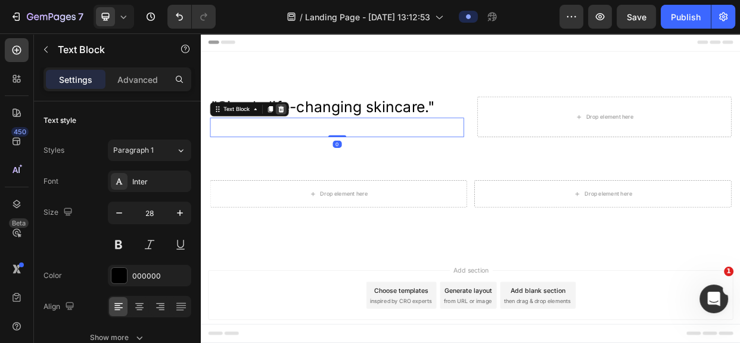
click at [305, 132] on icon at bounding box center [307, 134] width 8 height 8
click at [305, 132] on p ""Simply life-changing skincare."" at bounding box center [377, 132] width 327 height 26
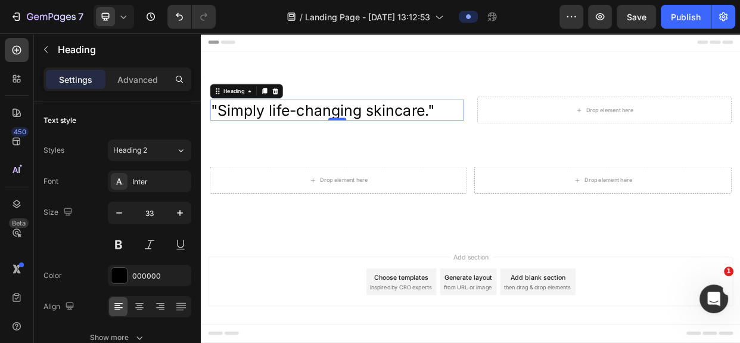
click at [375, 147] on div at bounding box center [381, 147] width 24 height 4
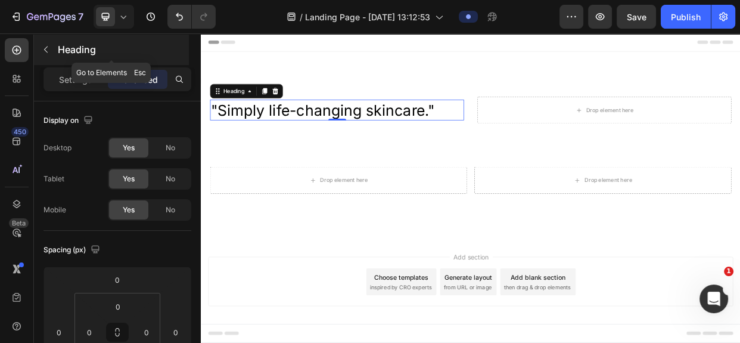
click at [44, 46] on icon "button" at bounding box center [46, 50] width 10 height 10
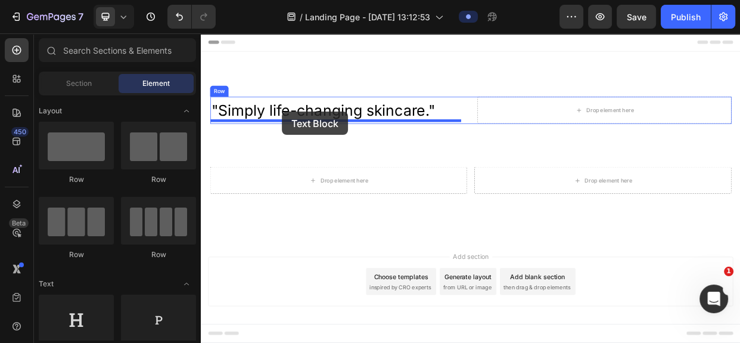
drag, startPoint x: 339, startPoint y: 348, endPoint x: 309, endPoint y: 137, distance: 213.1
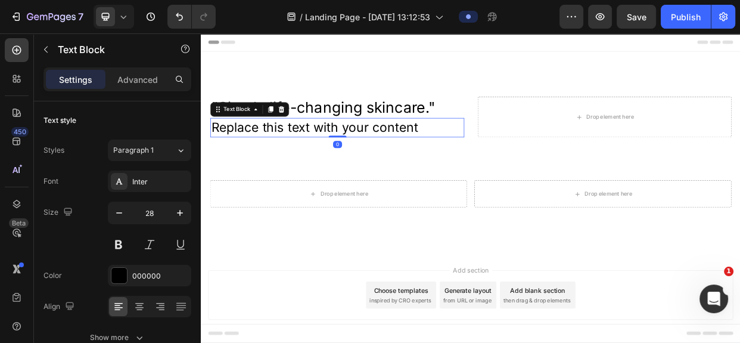
click at [334, 143] on p ""Simply life-changing skincare."" at bounding box center [377, 132] width 327 height 26
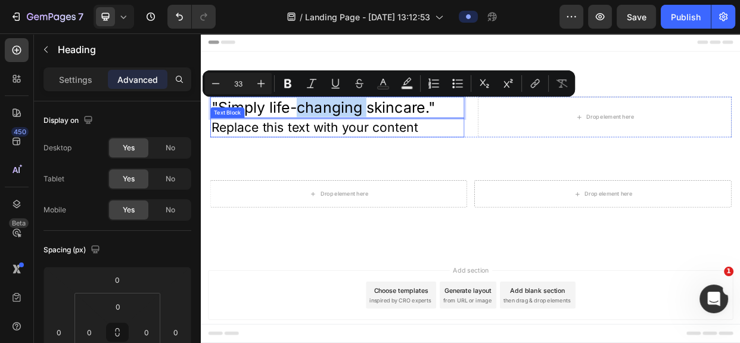
click at [308, 158] on div "Replace this text with your content" at bounding box center [381, 158] width 337 height 26
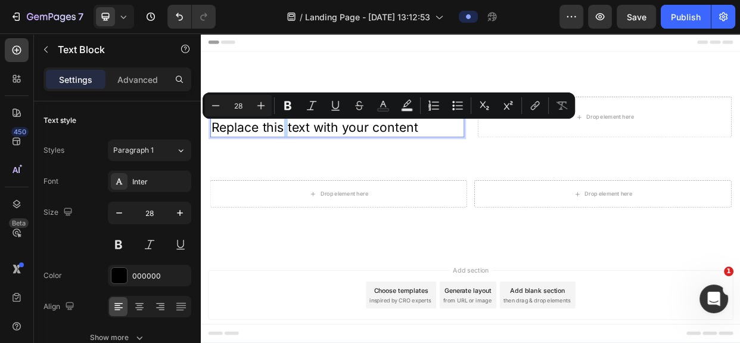
click at [306, 158] on p "Replace this text with your content" at bounding box center [381, 158] width 334 height 23
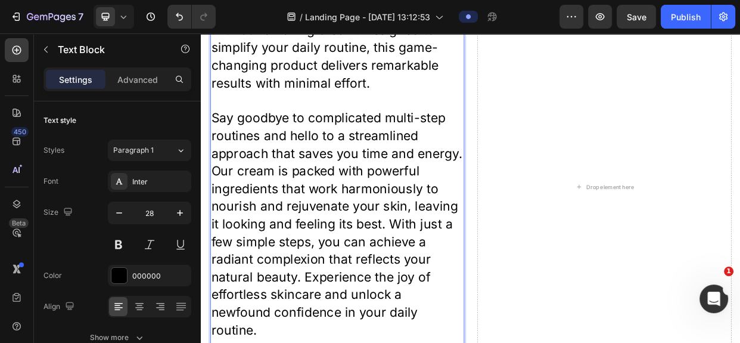
scroll to position [227, 0]
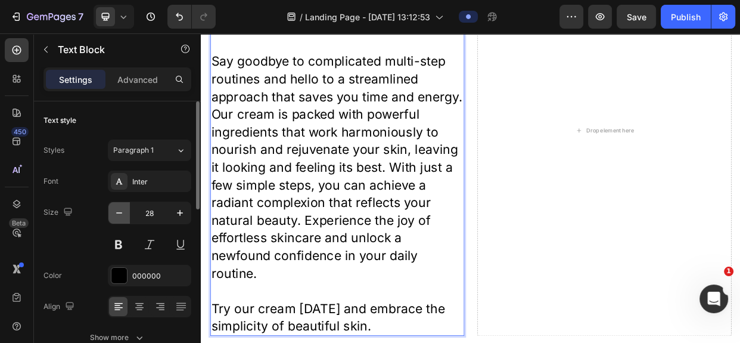
click at [119, 211] on icon "button" at bounding box center [119, 213] width 12 height 12
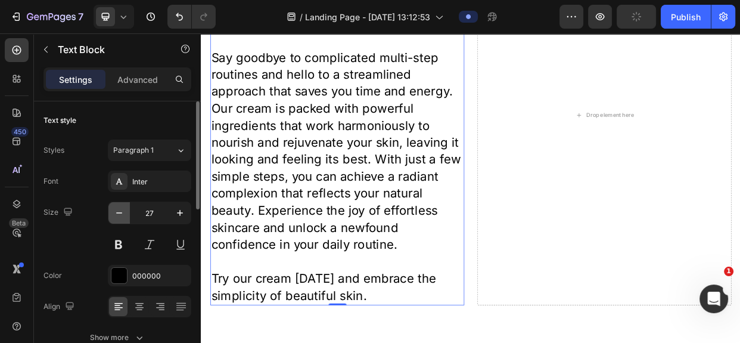
scroll to position [226, 0]
click at [119, 210] on icon "button" at bounding box center [119, 213] width 12 height 12
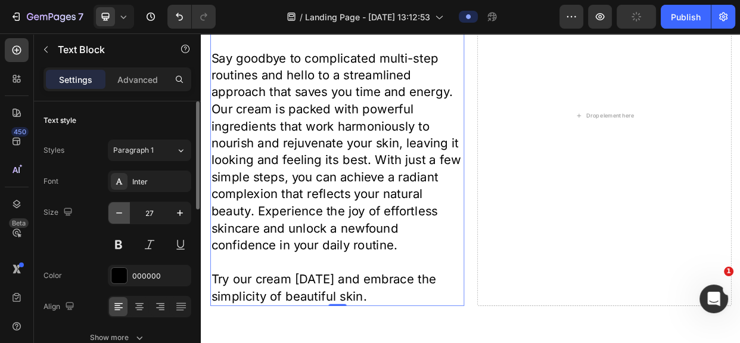
click at [119, 209] on icon "button" at bounding box center [119, 213] width 12 height 12
click at [119, 208] on icon "button" at bounding box center [119, 213] width 12 height 12
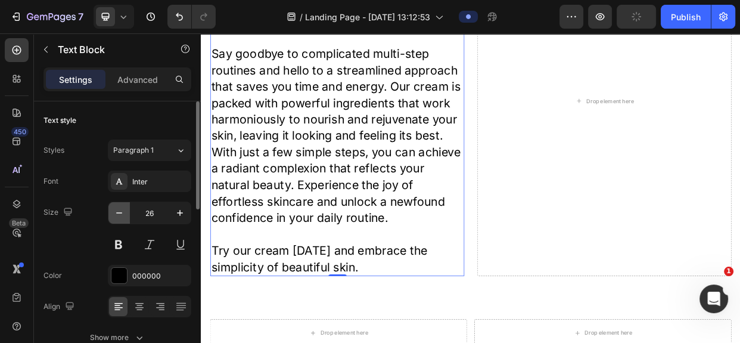
click at [119, 207] on icon "button" at bounding box center [119, 213] width 12 height 12
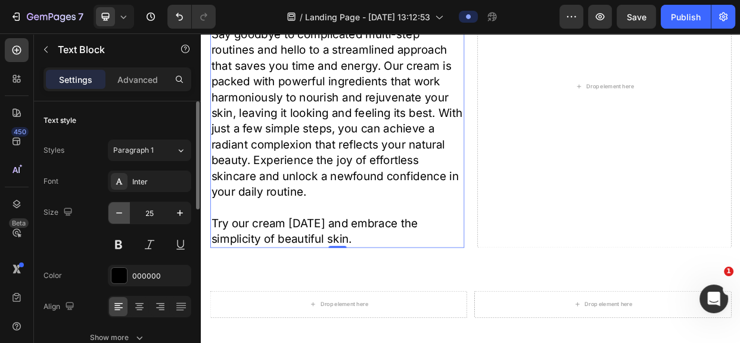
click at [119, 207] on icon "button" at bounding box center [119, 213] width 12 height 12
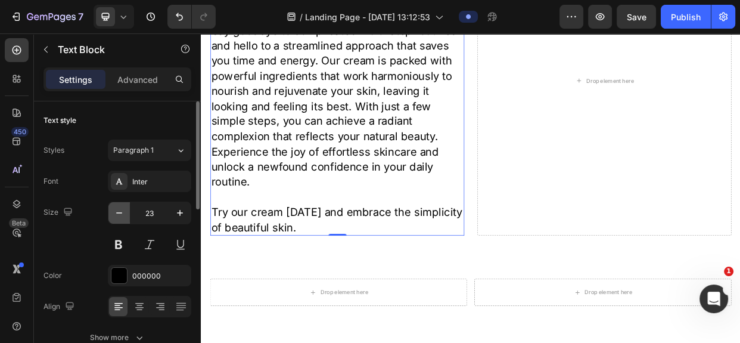
click at [118, 206] on button "button" at bounding box center [118, 212] width 21 height 21
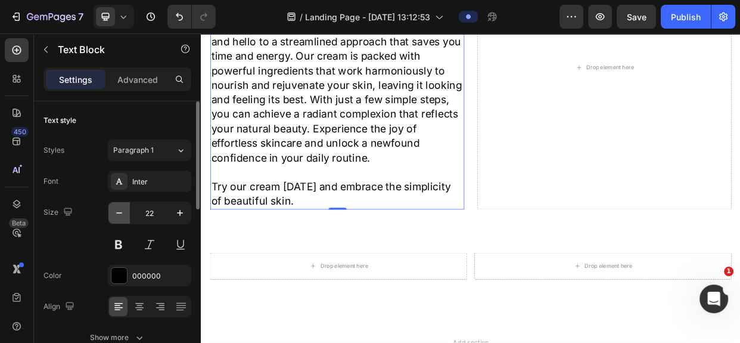
click at [118, 205] on button "button" at bounding box center [118, 212] width 21 height 21
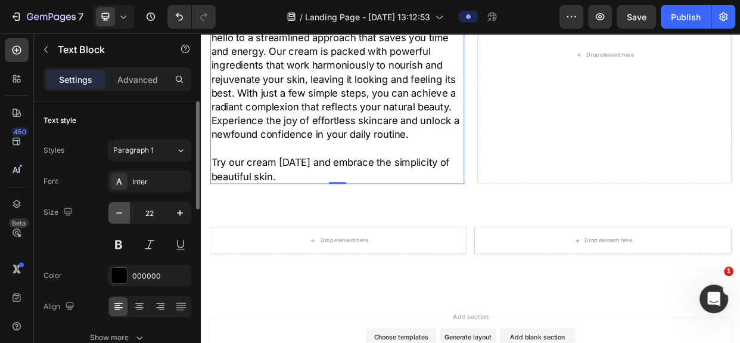
click at [118, 204] on button "button" at bounding box center [118, 212] width 21 height 21
click at [117, 203] on button "button" at bounding box center [118, 212] width 21 height 21
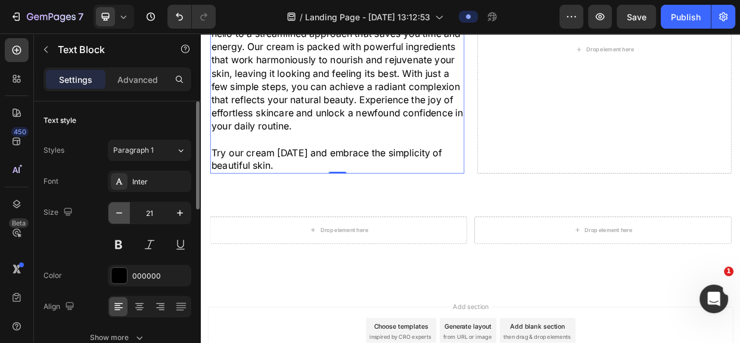
click at [117, 202] on button "button" at bounding box center [118, 212] width 21 height 21
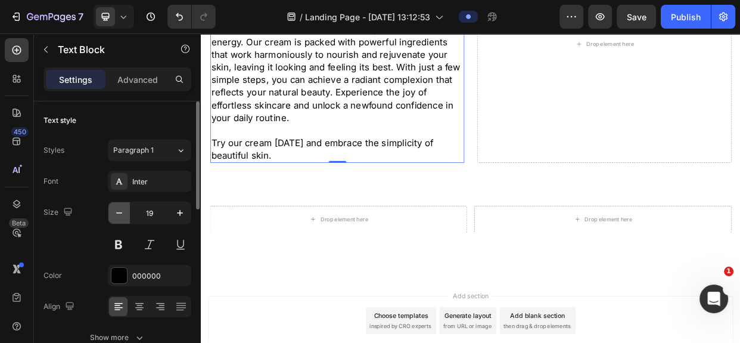
click at [117, 202] on button "button" at bounding box center [118, 212] width 21 height 21
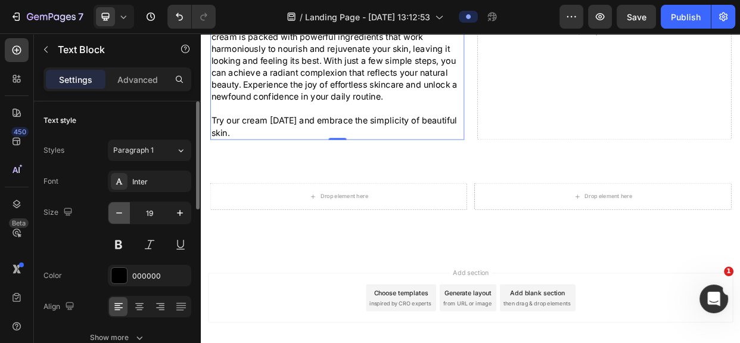
click at [117, 202] on button "button" at bounding box center [118, 212] width 21 height 21
click at [117, 199] on div "Font Inter Size 18 Color 000000 Align Show more" at bounding box center [117, 259] width 148 height 178
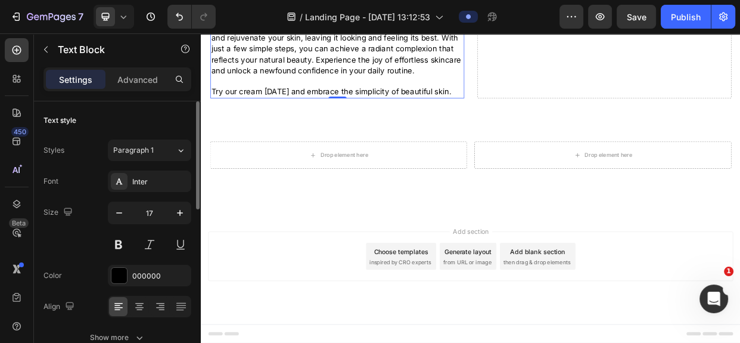
click at [117, 198] on div "Font Inter Size 17 Color 000000 Align Show more" at bounding box center [117, 259] width 148 height 178
click at [116, 197] on div "Font Inter Size 17 Color 000000 Align Show more" at bounding box center [117, 259] width 148 height 178
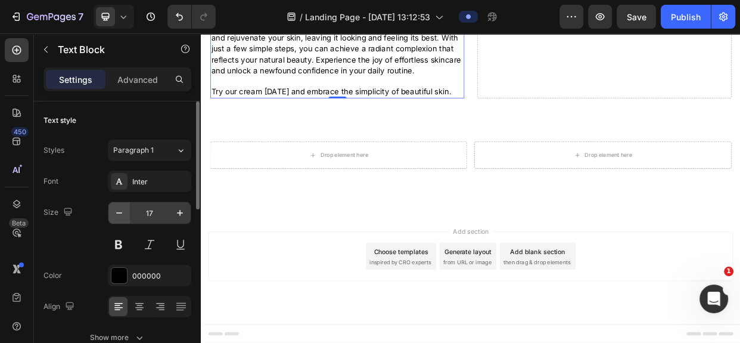
click at [116, 201] on div "17" at bounding box center [149, 212] width 83 height 23
click at [115, 203] on button "button" at bounding box center [118, 212] width 21 height 21
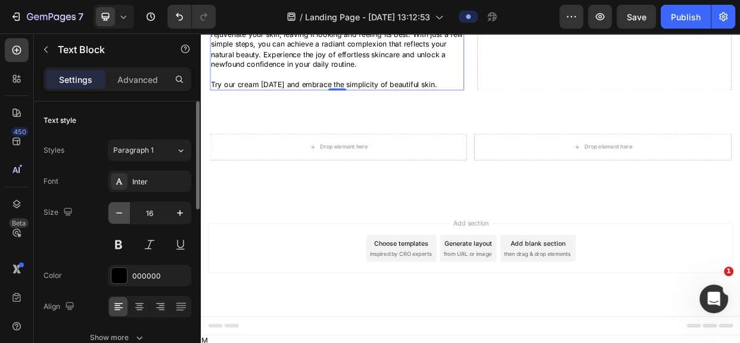
scroll to position [201, 0]
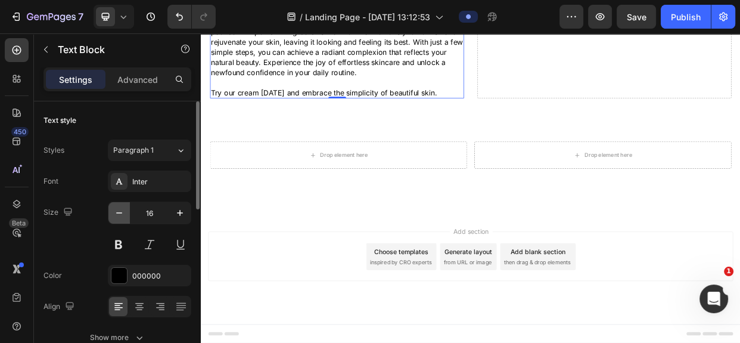
click at [117, 207] on icon "button" at bounding box center [119, 213] width 12 height 12
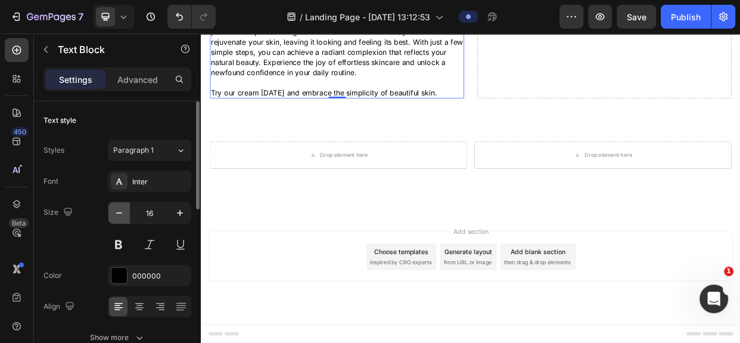
click at [117, 207] on icon "button" at bounding box center [119, 213] width 12 height 12
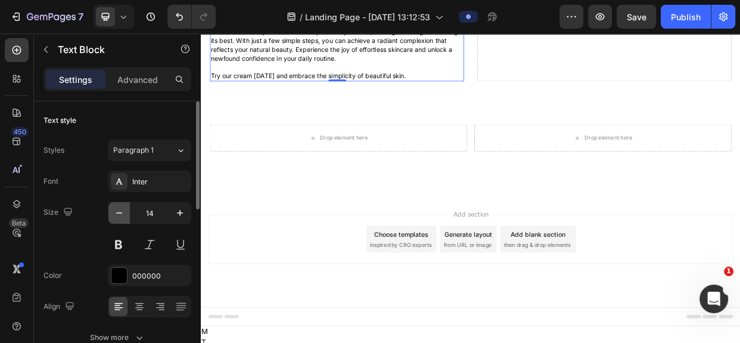
scroll to position [168, 0]
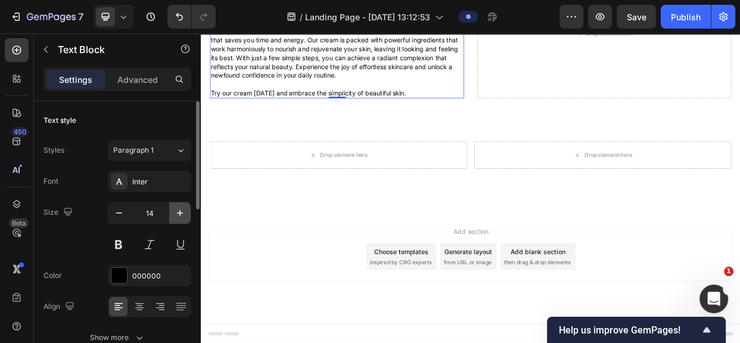
click at [179, 213] on icon "button" at bounding box center [180, 213] width 6 height 6
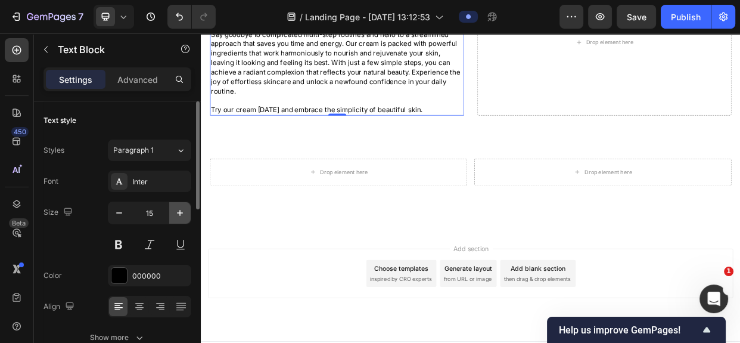
scroll to position [191, 0]
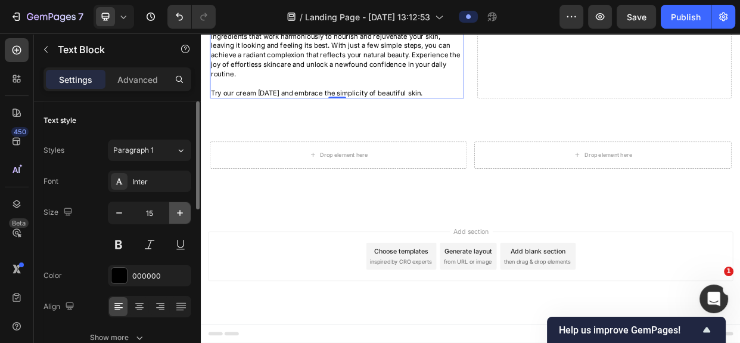
click at [179, 210] on icon "button" at bounding box center [180, 213] width 12 height 12
type input "16"
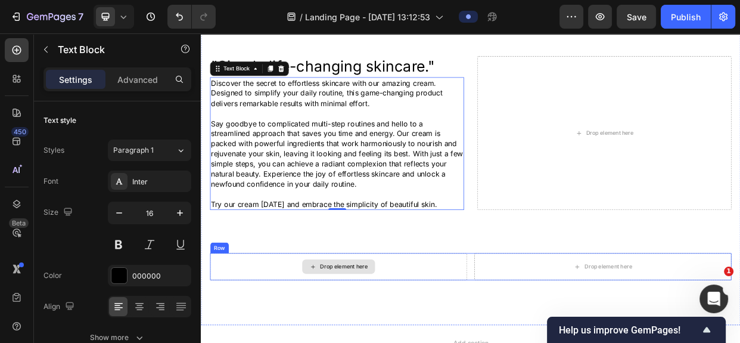
scroll to position [39, 0]
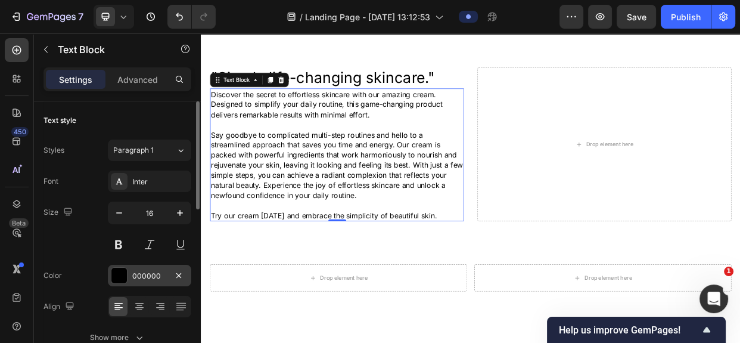
click at [142, 275] on div "000000" at bounding box center [149, 275] width 35 height 11
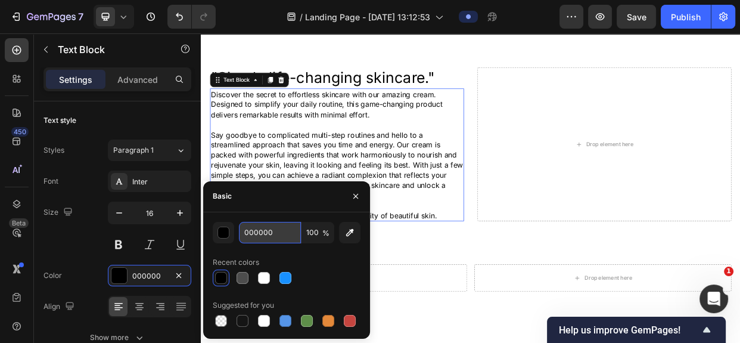
click at [251, 229] on input "000000" at bounding box center [270, 232] width 62 height 21
paste input "242424"
type input "242424"
click at [452, 328] on div ""Simply life-changing skincare." Heading Discover the secret to effortless skin…" at bounding box center [558, 227] width 691 height 297
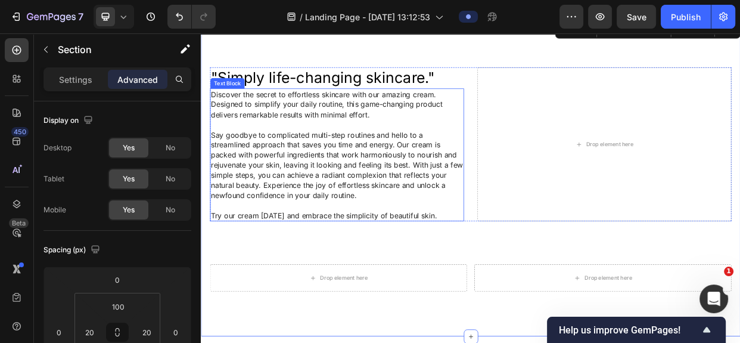
click at [281, 225] on p "Say goodbye to complicated multi-step routines and hello to a streamlined appro…" at bounding box center [381, 208] width 334 height 94
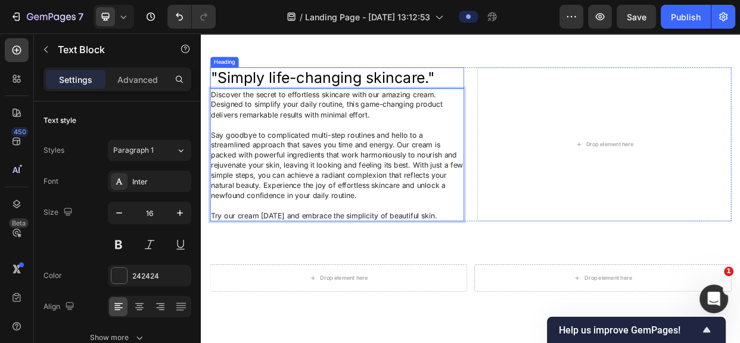
click at [537, 94] on p ""Simply life-changing skincare."" at bounding box center [377, 93] width 327 height 26
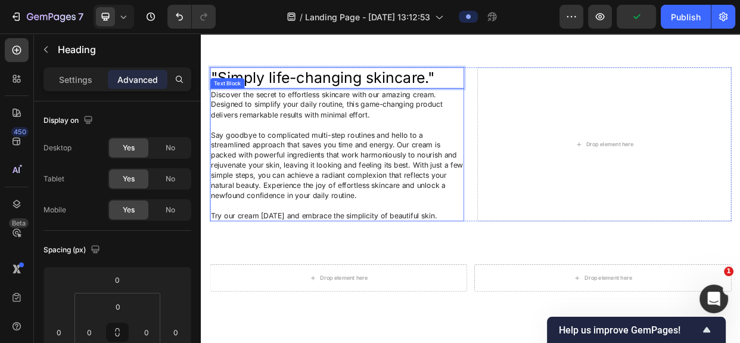
click at [536, 113] on p "Discover the secret to effortless skincare with our amazing cream. Designed to …" at bounding box center [381, 128] width 334 height 40
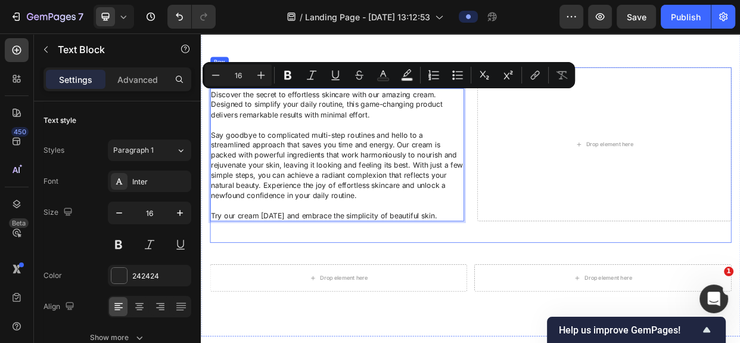
click at [393, 288] on div ""Simply life-changing skincare." Heading Discover the secret to effortless skin…" at bounding box center [558, 195] width 691 height 232
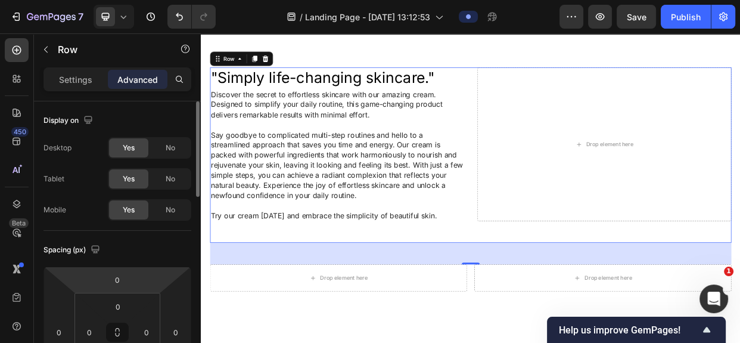
scroll to position [162, 0]
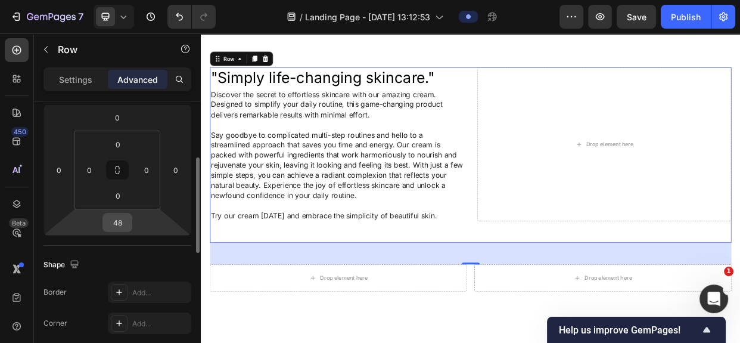
click at [115, 222] on input "48" at bounding box center [117, 222] width 24 height 18
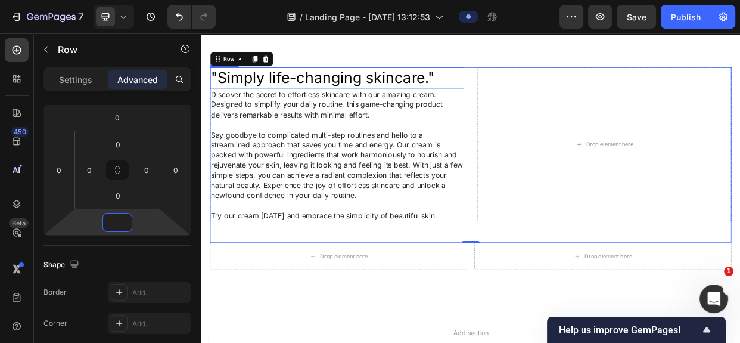
click at [330, 88] on p ""Simply life-changing skincare."" at bounding box center [377, 93] width 327 height 26
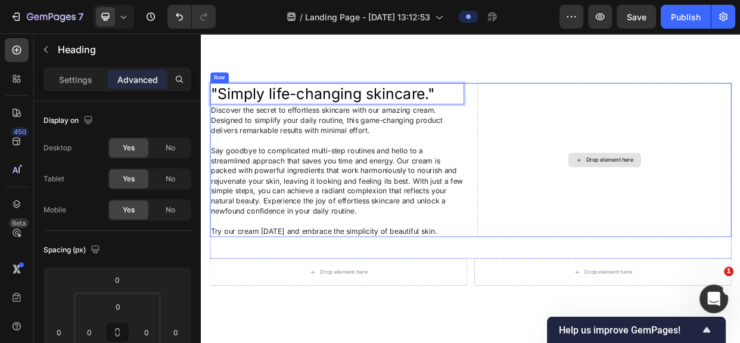
scroll to position [0, 0]
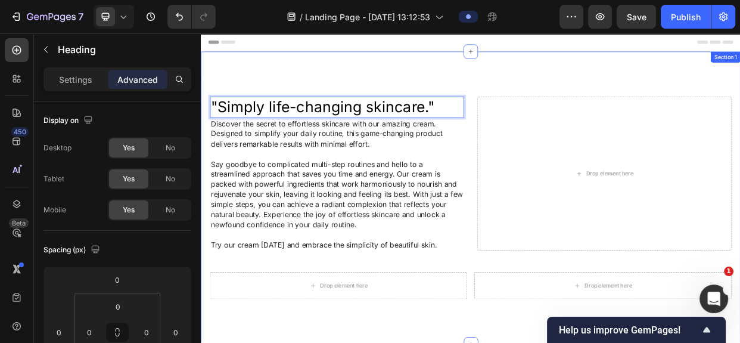
click at [615, 92] on div ""Simply life-changing skincare." Heading 0 Discover the secret to effortless sk…" at bounding box center [558, 251] width 715 height 387
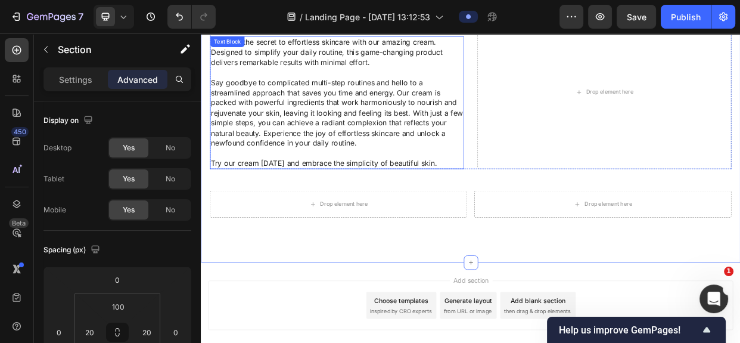
scroll to position [54, 0]
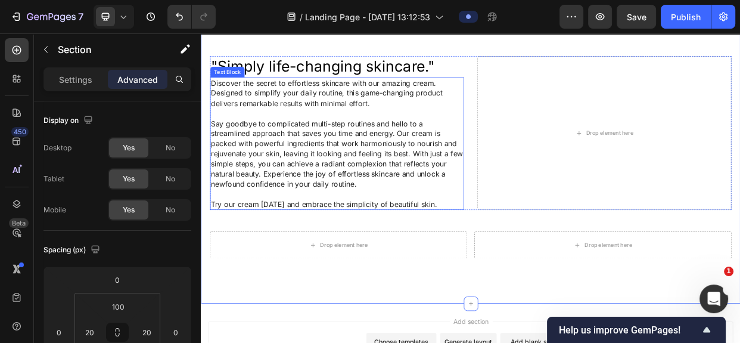
click at [527, 95] on p "Discover the secret to effortless skincare with our amazing cream. Designed to …" at bounding box center [381, 113] width 334 height 40
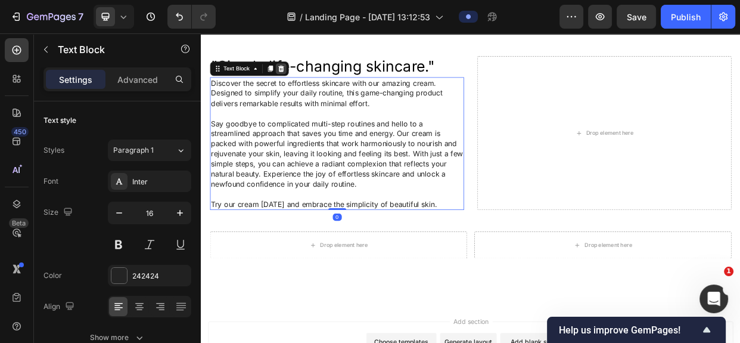
click at [301, 79] on div at bounding box center [307, 80] width 14 height 14
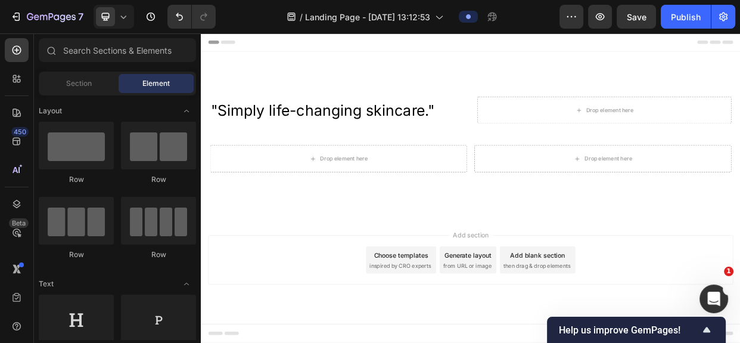
scroll to position [0, 0]
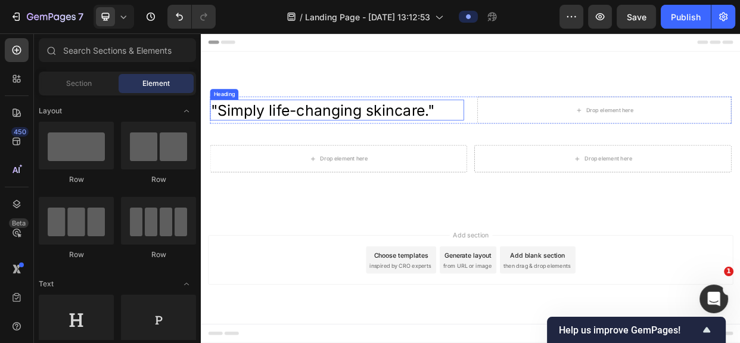
click at [330, 135] on p ""Simply life-changing skincare."" at bounding box center [377, 136] width 327 height 26
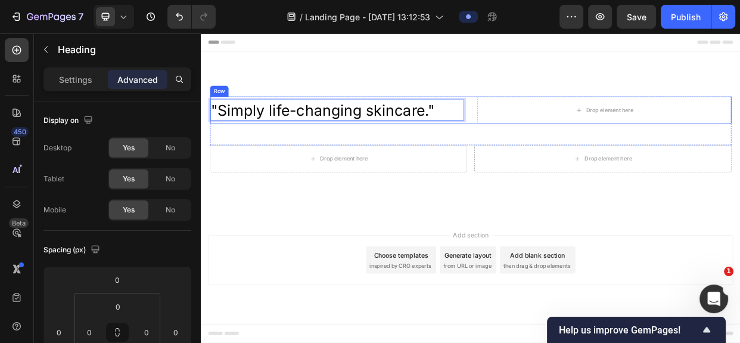
click at [368, 150] on div ""Simply life-changing skincare." Heading 0" at bounding box center [381, 135] width 337 height 36
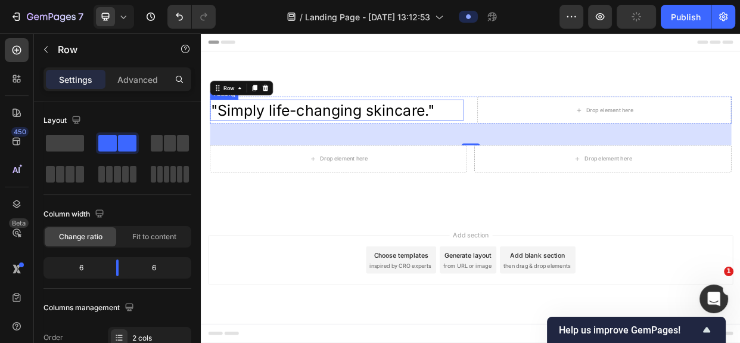
click at [385, 145] on p ""Simply life-changing skincare."" at bounding box center [377, 136] width 327 height 26
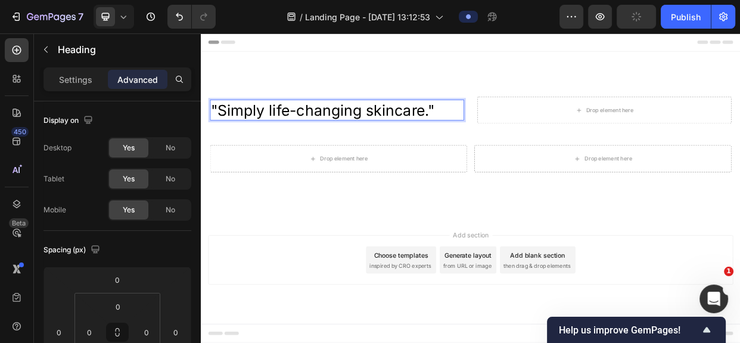
click at [372, 148] on h2 ""Simply life-changing skincare."" at bounding box center [377, 136] width 329 height 28
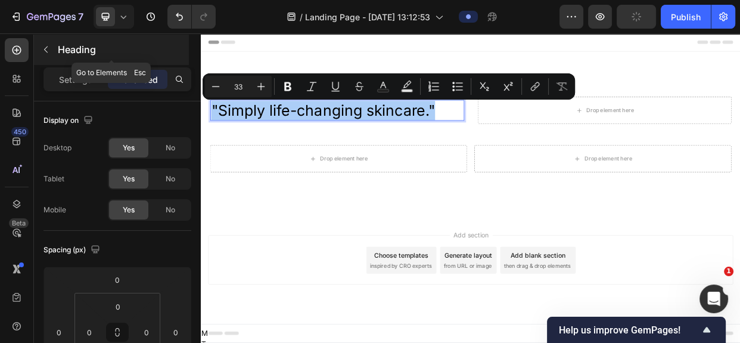
click at [46, 48] on icon "button" at bounding box center [46, 50] width 10 height 10
click at [0, 0] on icon at bounding box center [0, 0] width 0 height 0
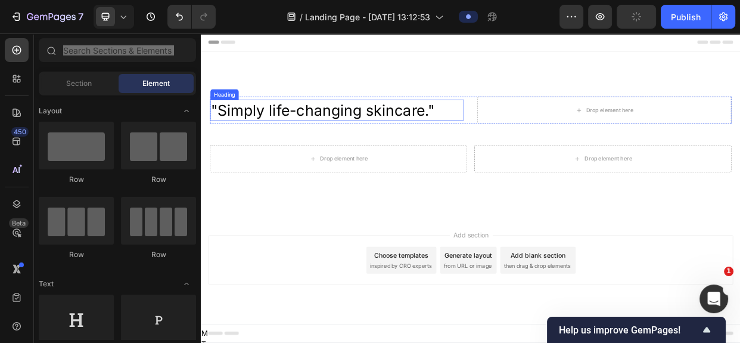
click at [355, 145] on p ""Simply life-changing skincare."" at bounding box center [377, 136] width 327 height 26
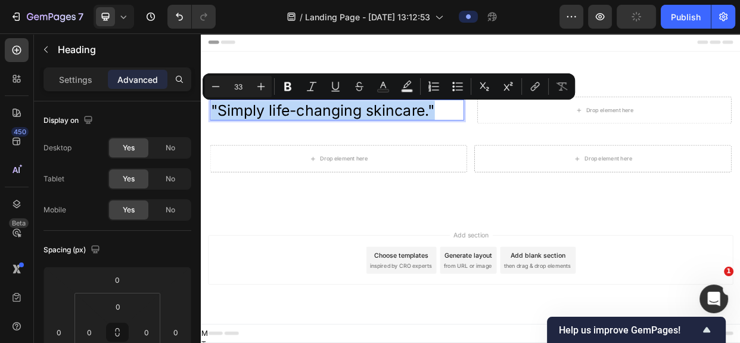
click at [355, 145] on p ""Simply life-changing skincare."" at bounding box center [377, 136] width 327 height 26
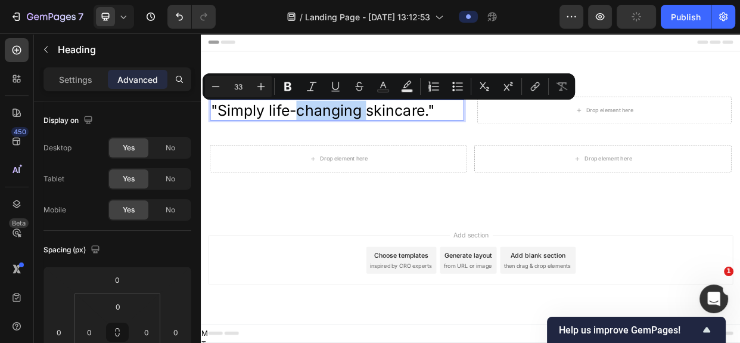
click at [362, 147] on p ""Simply life-changing skincare."" at bounding box center [377, 136] width 327 height 26
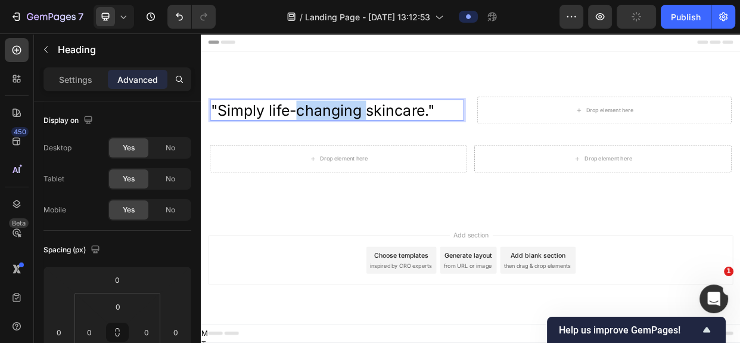
click at [362, 147] on p ""Simply life-changing skincare."" at bounding box center [377, 136] width 327 height 26
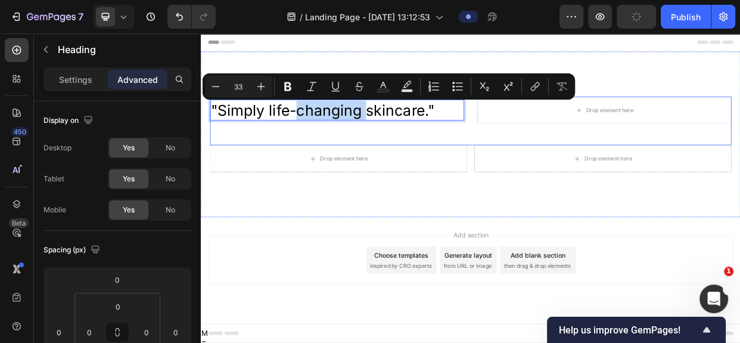
click at [357, 173] on div ""Simply life-changing skincare." Heading 0 Drop element here Row" at bounding box center [558, 149] width 691 height 64
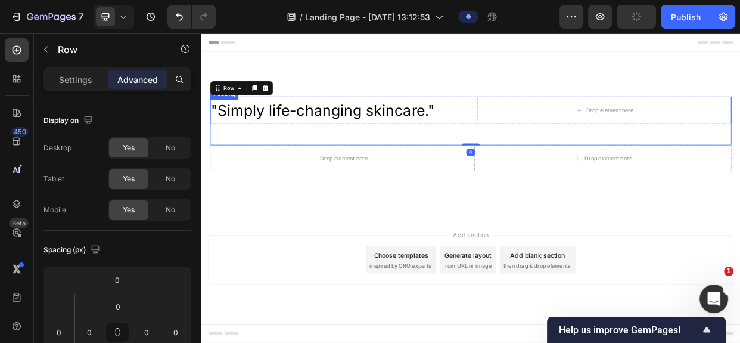
click at [394, 137] on p ""Simply life-changing skincare."" at bounding box center [377, 136] width 327 height 26
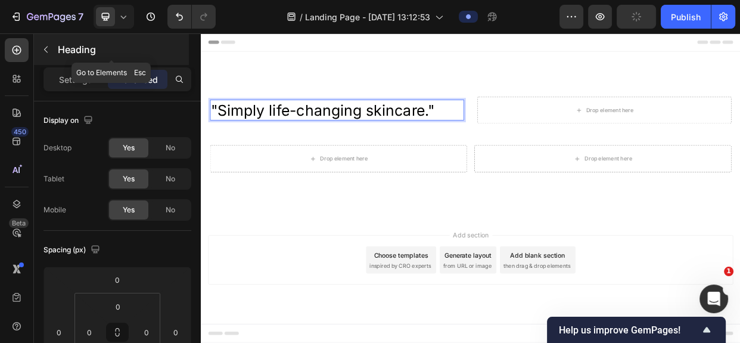
click at [42, 46] on icon "button" at bounding box center [46, 50] width 10 height 10
drag, startPoint x: 42, startPoint y: 46, endPoint x: 54, endPoint y: 56, distance: 14.8
click at [0, 0] on div at bounding box center [0, 0] width 0 height 0
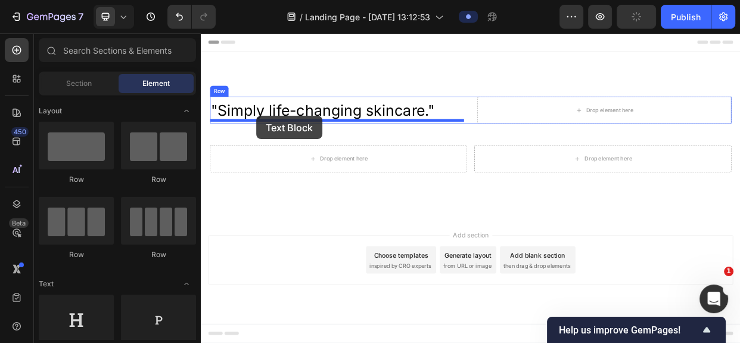
drag, startPoint x: 343, startPoint y: 337, endPoint x: 274, endPoint y: 142, distance: 206.1
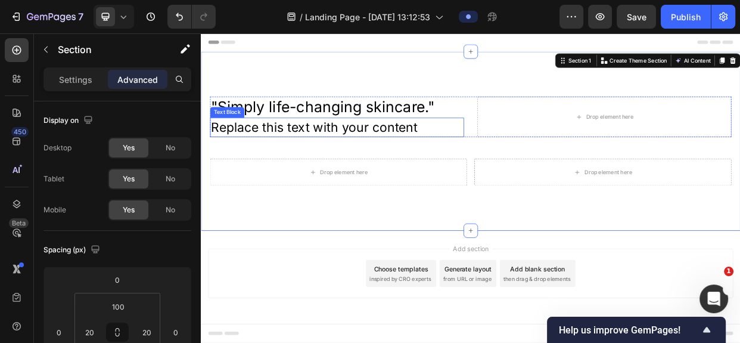
click at [358, 148] on div "Replace this text with your content" at bounding box center [381, 158] width 337 height 26
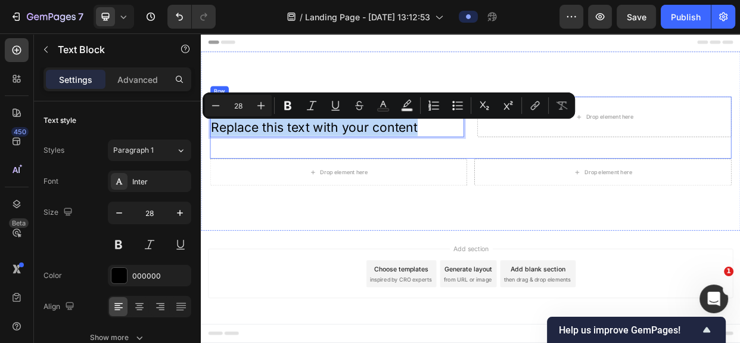
click at [359, 185] on div ""Simply life-changing skincare." Heading Replace this text with your content Te…" at bounding box center [558, 158] width 691 height 82
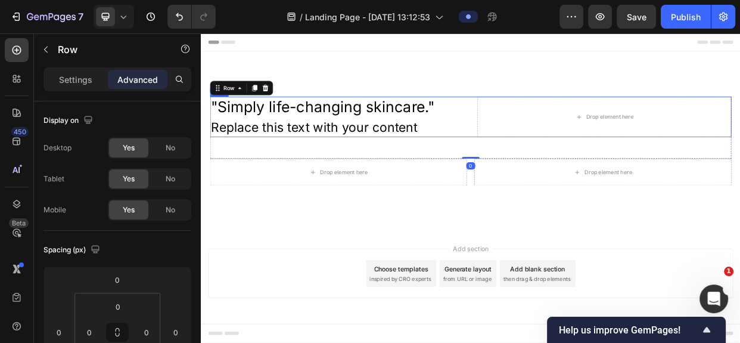
click at [551, 145] on div ""Simply life-changing skincare." Heading Replace this text with your content Te…" at bounding box center [558, 144] width 691 height 54
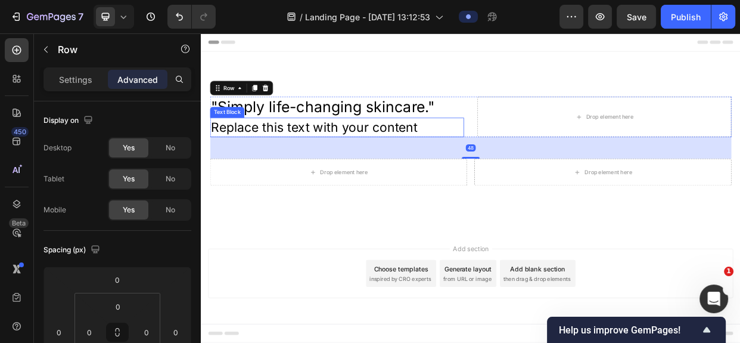
click at [411, 158] on p "Replace this text with your content" at bounding box center [381, 158] width 334 height 23
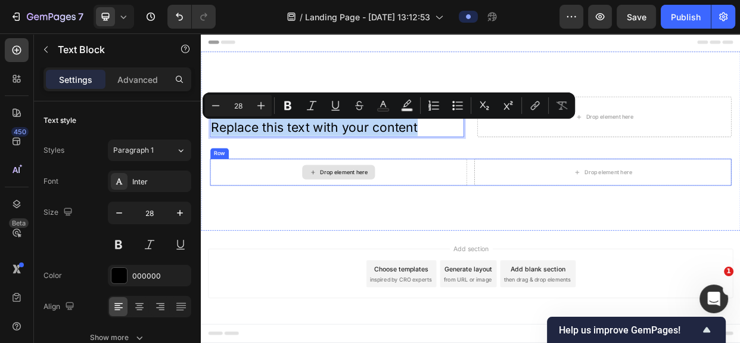
click at [508, 223] on div "Drop element here" at bounding box center [383, 218] width 341 height 36
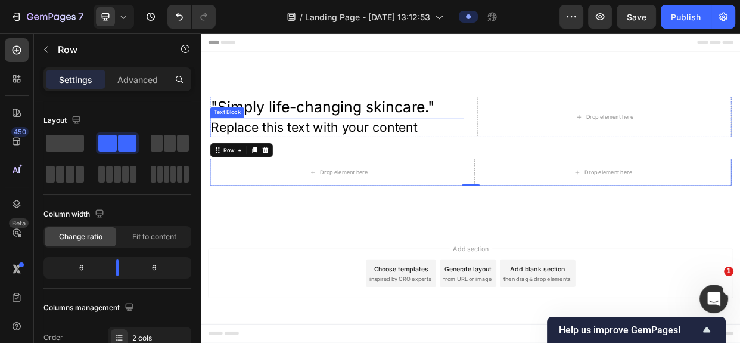
click at [234, 138] on div "Text Block" at bounding box center [235, 138] width 41 height 11
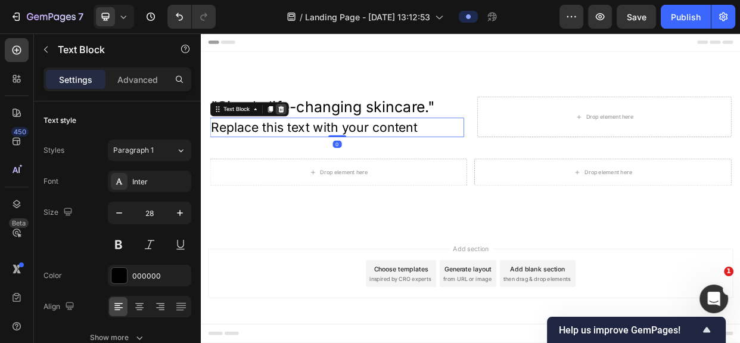
click at [305, 133] on icon at bounding box center [307, 134] width 10 height 10
click at [305, 133] on p ""Simply life-changing skincare."" at bounding box center [377, 132] width 327 height 26
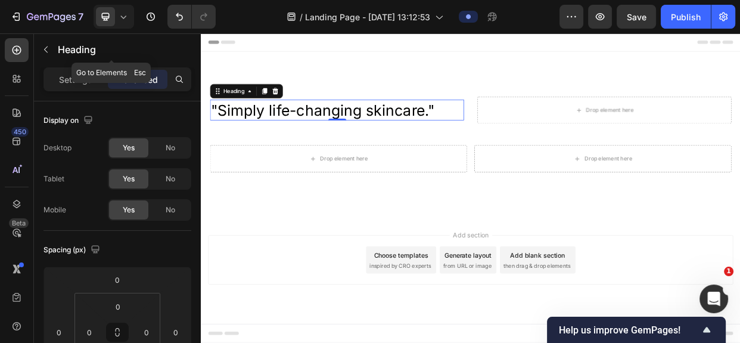
click at [42, 48] on icon "button" at bounding box center [46, 50] width 10 height 10
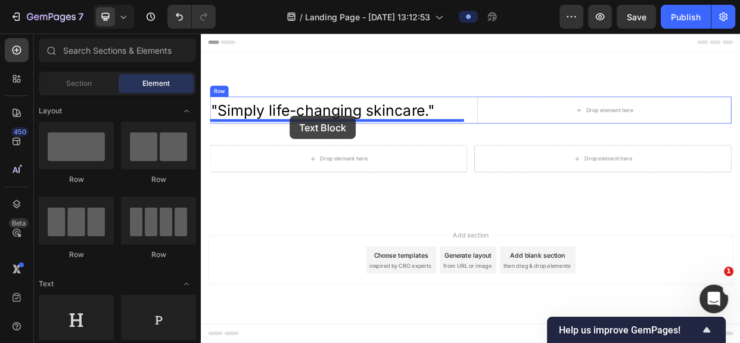
drag, startPoint x: 358, startPoint y: 356, endPoint x: 319, endPoint y: 142, distance: 216.9
click at [319, 142] on p ""Simply life-changing skincare."" at bounding box center [377, 136] width 327 height 26
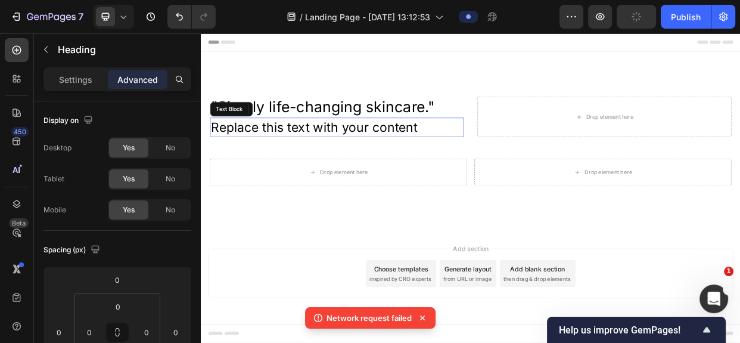
click at [421, 314] on icon at bounding box center [422, 318] width 12 height 12
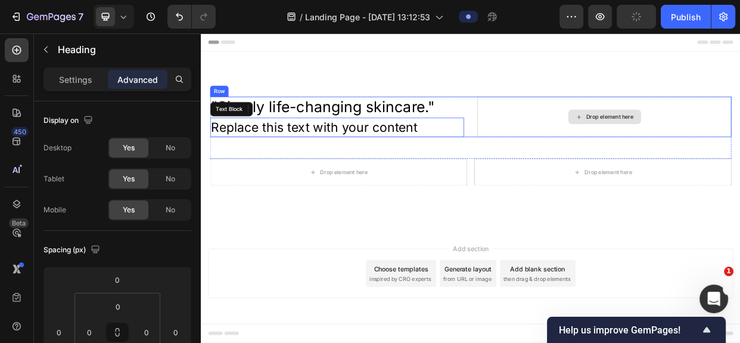
click at [624, 117] on div "Drop element here" at bounding box center [735, 144] width 337 height 54
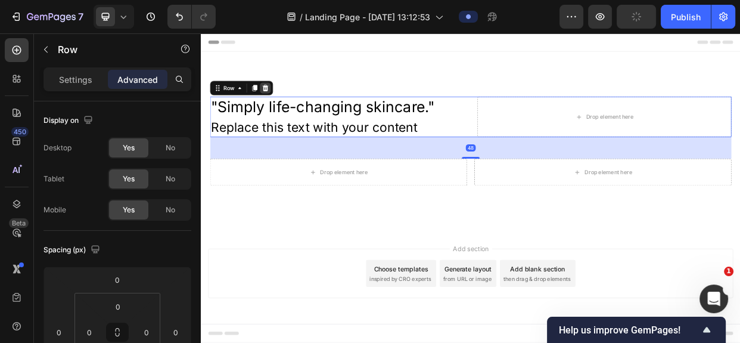
click at [285, 100] on div at bounding box center [286, 106] width 14 height 14
click at [285, 100] on div ""Simply life-changing skincare." Heading Replace this text with your content Te…" at bounding box center [558, 176] width 715 height 237
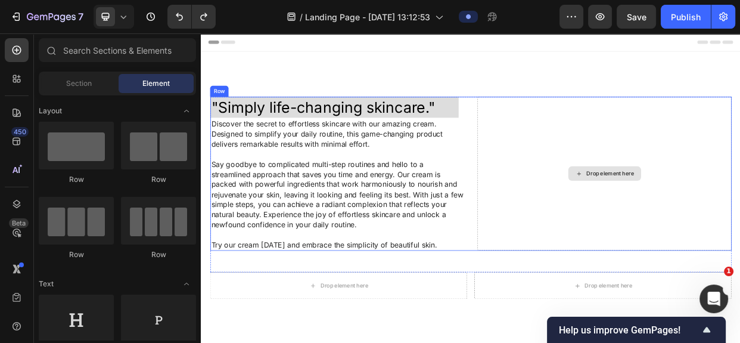
click at [597, 194] on div "Drop element here" at bounding box center [735, 219] width 337 height 204
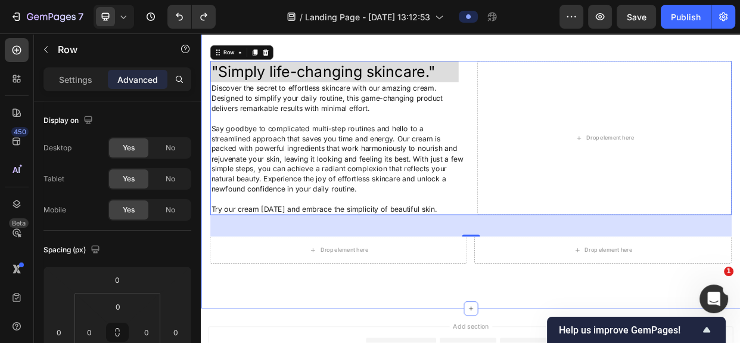
scroll to position [10, 0]
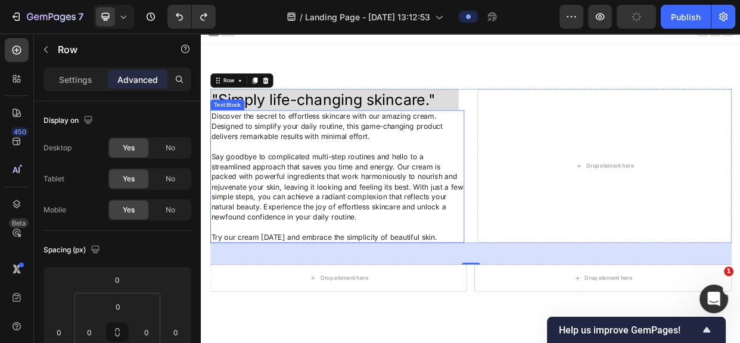
click at [237, 183] on p at bounding box center [381, 182] width 334 height 13
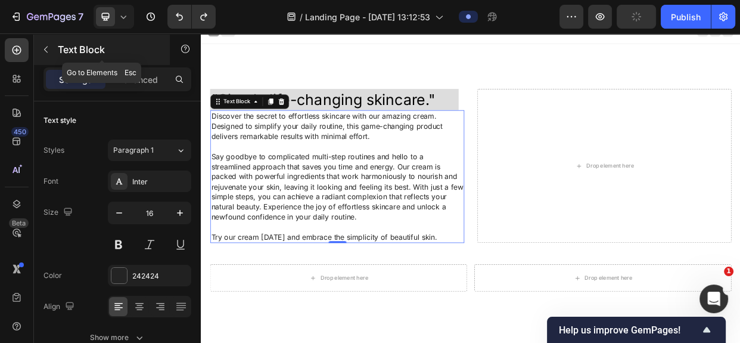
click at [44, 49] on icon "button" at bounding box center [46, 49] width 4 height 7
click at [0, 0] on div at bounding box center [0, 0] width 0 height 0
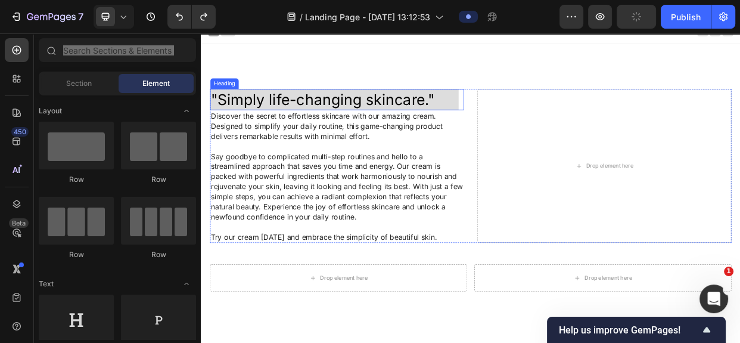
click at [294, 122] on h2 ""Simply life-changing skincare."" at bounding box center [377, 121] width 329 height 28
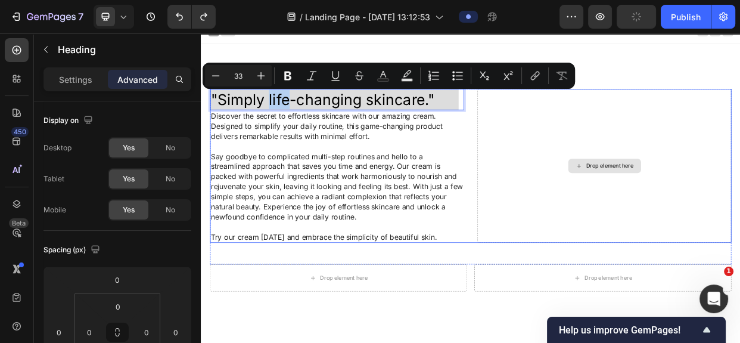
click at [568, 194] on div "Drop element here" at bounding box center [735, 209] width 337 height 204
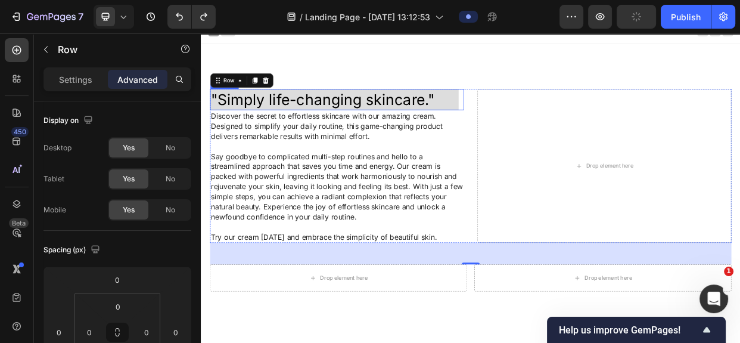
click at [273, 115] on p ""Simply life-changing skincare."" at bounding box center [377, 121] width 327 height 26
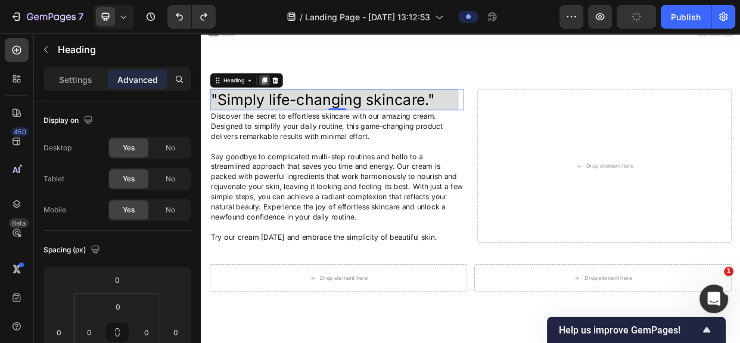
click at [285, 94] on icon at bounding box center [285, 96] width 7 height 8
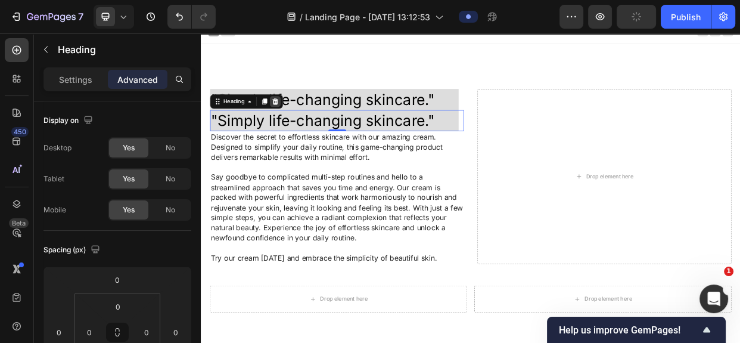
click at [293, 123] on div at bounding box center [299, 124] width 14 height 14
click at [293, 123] on p ""Simply life-changing skincare."" at bounding box center [377, 121] width 327 height 26
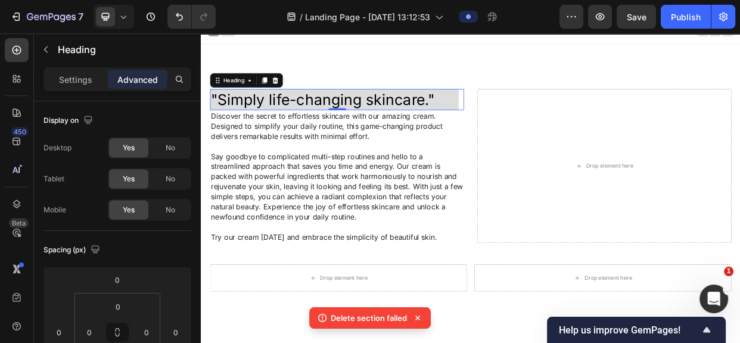
click at [415, 316] on icon at bounding box center [418, 318] width 12 height 12
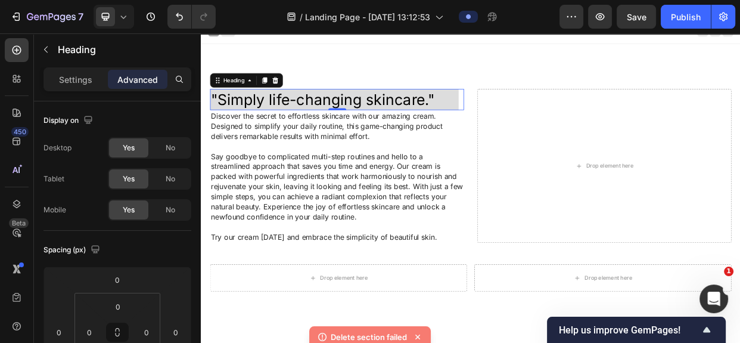
click at [415, 331] on icon at bounding box center [418, 337] width 12 height 12
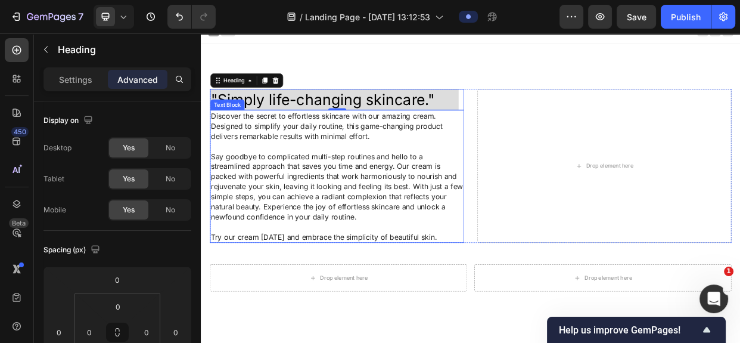
click at [495, 170] on p "Discover the secret to effortless skincare with our amazing cream. Designed to …" at bounding box center [381, 156] width 334 height 40
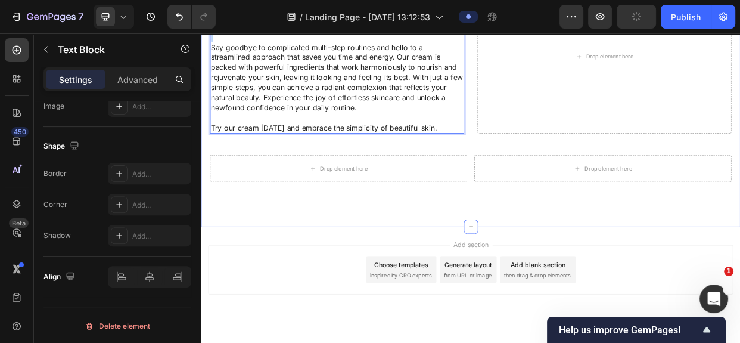
scroll to position [119, 0]
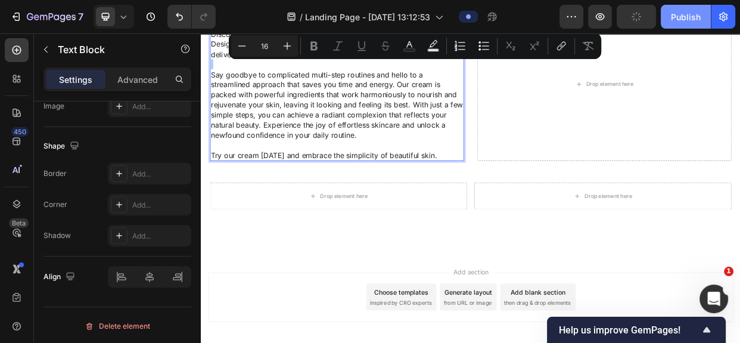
click at [696, 11] on div "Publish" at bounding box center [686, 17] width 30 height 13
click at [696, 11] on button "Publish" at bounding box center [686, 17] width 50 height 24
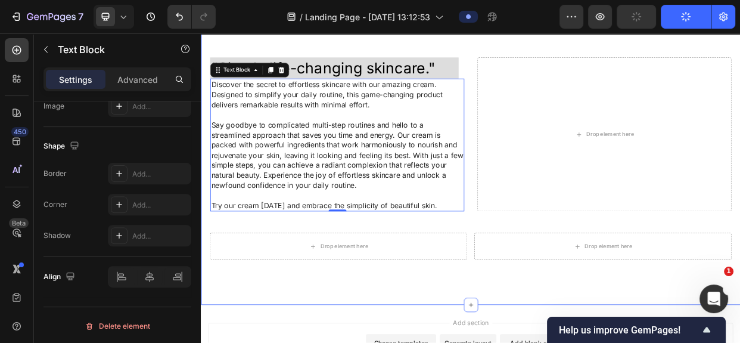
scroll to position [0, 0]
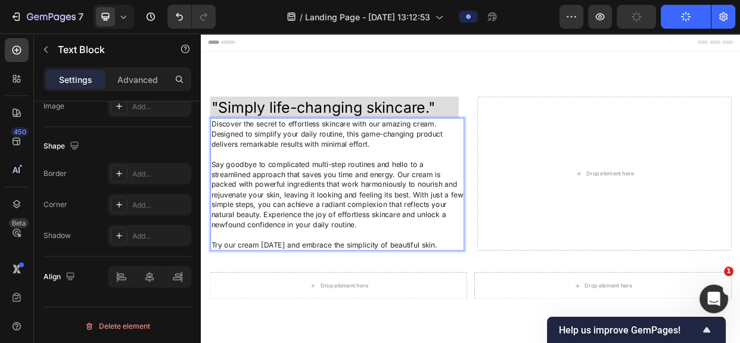
click at [372, 175] on p "Discover the secret to effortless skincare with our amazing cream. Designed to …" at bounding box center [381, 167] width 334 height 40
click at [592, 157] on div "Drop element here" at bounding box center [735, 219] width 337 height 204
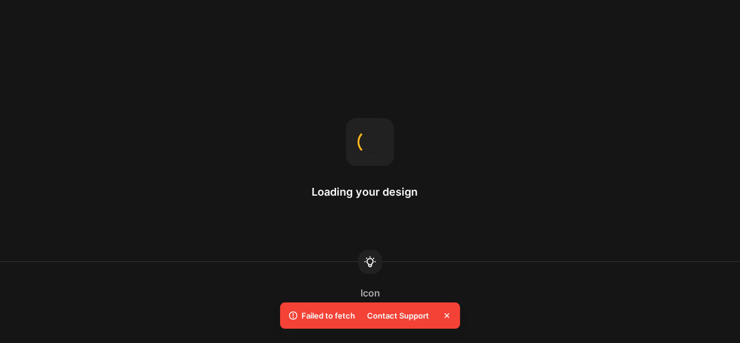
click at [426, 315] on div "Contact Support" at bounding box center [398, 315] width 76 height 17
click at [419, 315] on div "Contact Support" at bounding box center [398, 315] width 76 height 17
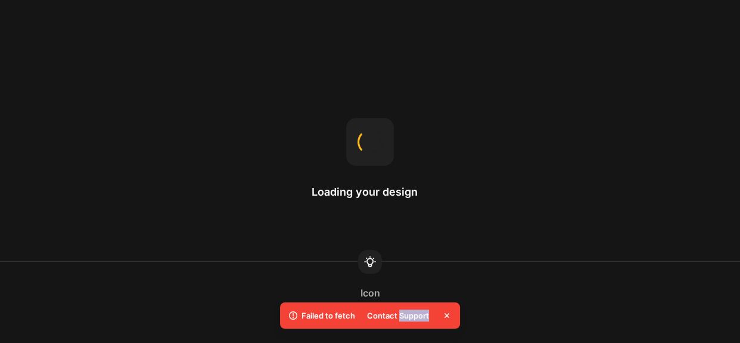
click at [437, 315] on div "Contact Support" at bounding box center [406, 315] width 93 height 17
click at [453, 311] on div "Failed to fetch Contact Support" at bounding box center [370, 315] width 180 height 26
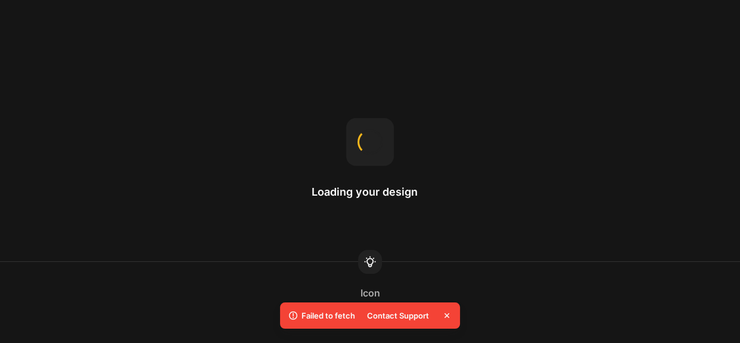
click at [449, 311] on icon at bounding box center [447, 315] width 12 height 12
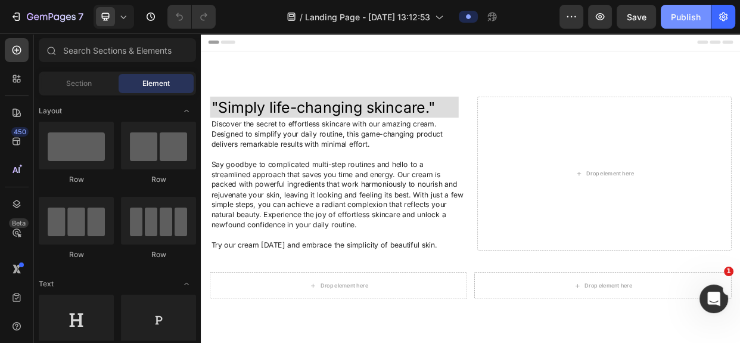
click at [687, 18] on div "Publish" at bounding box center [686, 17] width 30 height 13
click at [687, 18] on icon "button" at bounding box center [685, 16] width 11 height 11
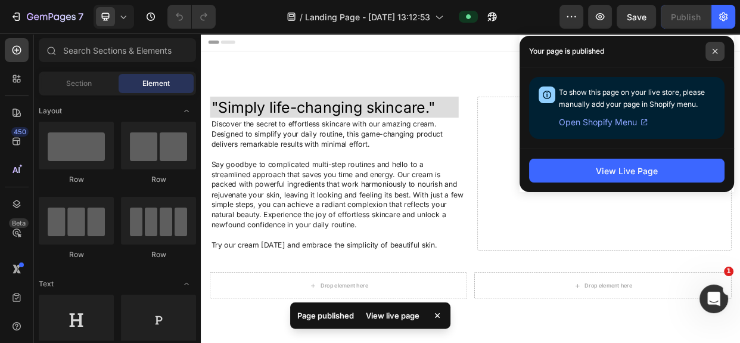
click at [720, 51] on span at bounding box center [714, 51] width 19 height 19
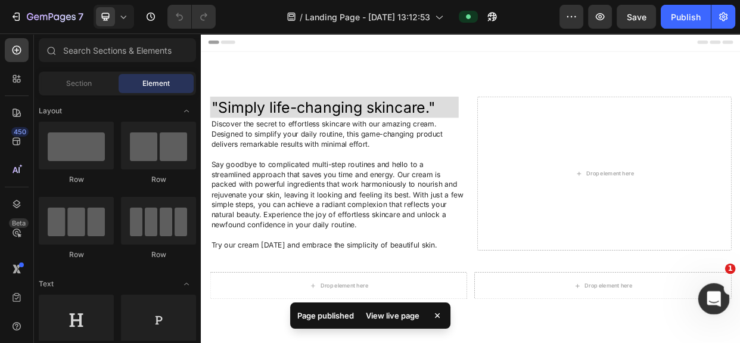
click at [714, 300] on icon "Open Intercom Messenger" at bounding box center [712, 297] width 20 height 20
click at [714, 299] on icon "Open Intercom Messenger" at bounding box center [712, 297] width 20 height 20
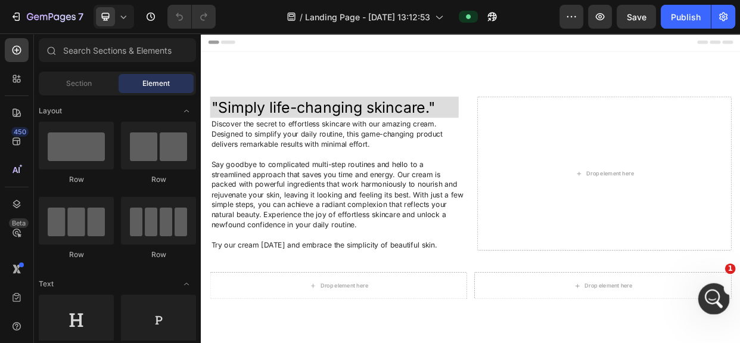
click at [715, 295] on icon "Open Intercom Messenger" at bounding box center [712, 297] width 20 height 20
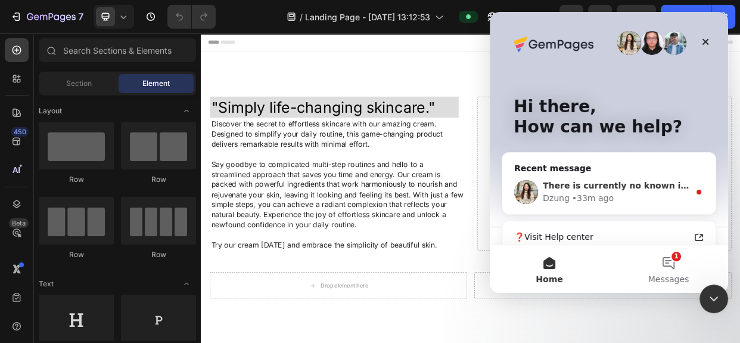
click at [611, 200] on div "[PERSON_NAME] • 33m ago" at bounding box center [616, 198] width 147 height 13
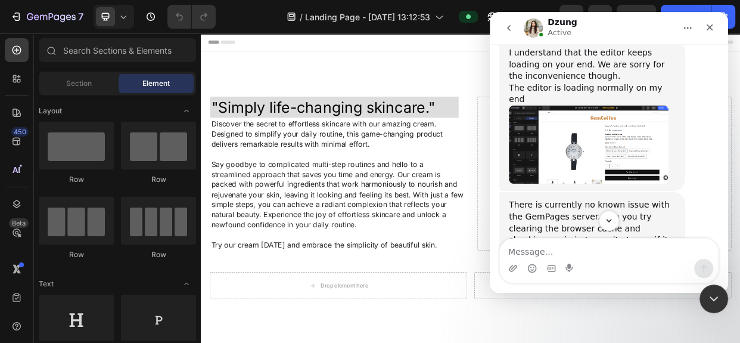
scroll to position [487, 0]
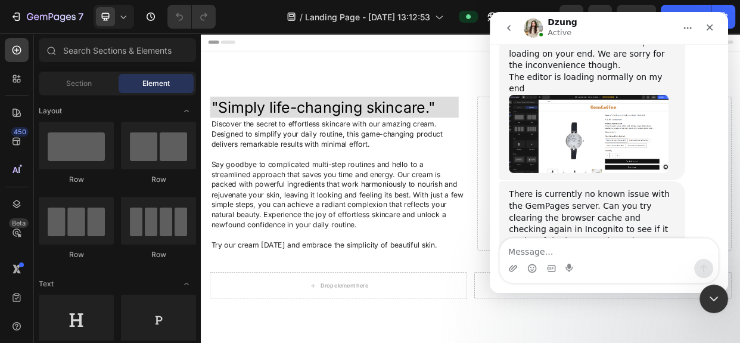
click at [577, 95] on img "Dzung says…" at bounding box center [589, 134] width 160 height 78
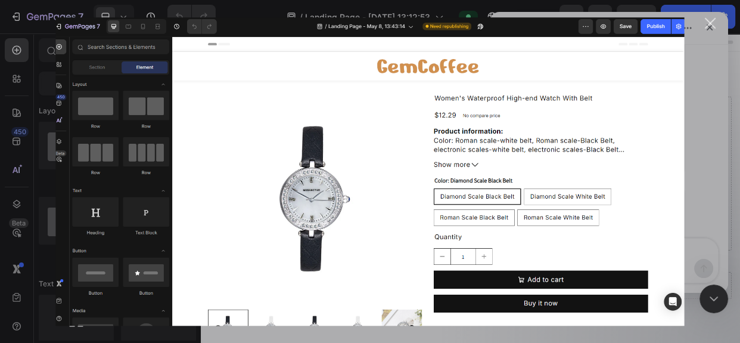
scroll to position [0, 0]
click at [709, 28] on div "Close" at bounding box center [710, 23] width 11 height 11
click at [709, 28] on icon "Close" at bounding box center [710, 27] width 7 height 7
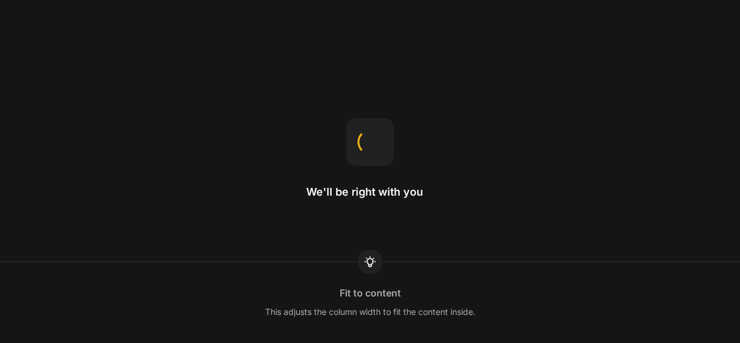
click at [372, 137] on div at bounding box center [370, 141] width 28 height 28
click at [372, 137] on div at bounding box center [370, 142] width 26 height 26
click at [372, 137] on div at bounding box center [370, 141] width 28 height 28
click at [369, 137] on div at bounding box center [370, 142] width 30 height 30
click at [369, 137] on div at bounding box center [370, 141] width 27 height 27
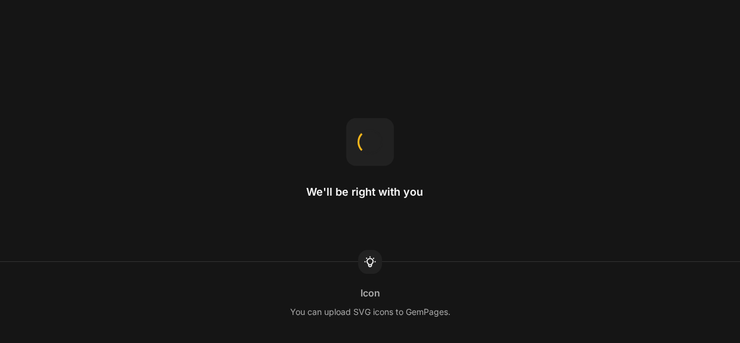
click at [369, 137] on div at bounding box center [370, 141] width 27 height 27
click at [369, 137] on div at bounding box center [370, 141] width 28 height 28
click at [369, 137] on div at bounding box center [370, 142] width 30 height 30
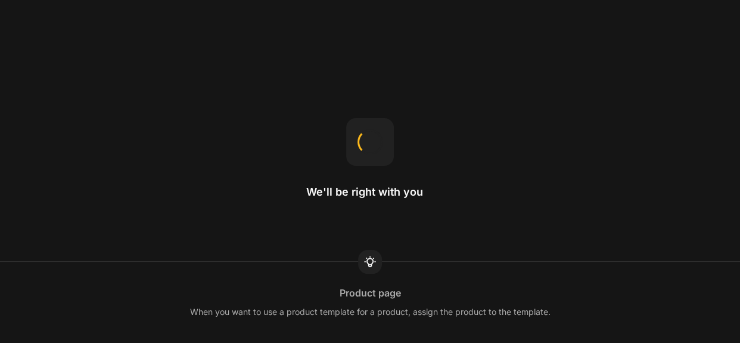
click at [369, 137] on div at bounding box center [370, 142] width 30 height 30
click at [369, 137] on div at bounding box center [370, 142] width 34 height 34
click at [369, 137] on div at bounding box center [370, 141] width 27 height 27
click at [369, 137] on div at bounding box center [370, 141] width 28 height 28
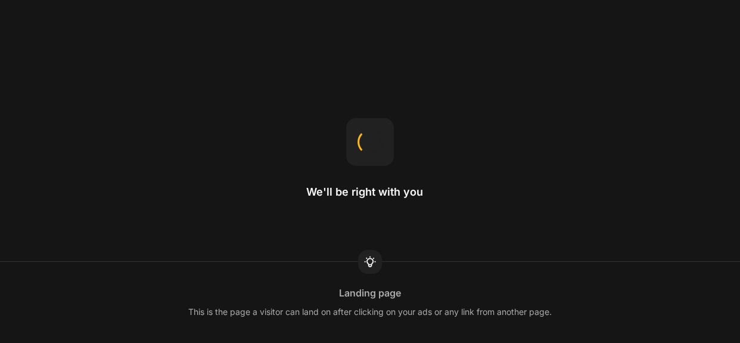
click at [369, 137] on div at bounding box center [370, 141] width 27 height 27
click at [369, 137] on div at bounding box center [369, 141] width 31 height 31
click at [369, 137] on div at bounding box center [370, 141] width 28 height 28
click at [369, 137] on div at bounding box center [369, 141] width 31 height 31
click at [369, 137] on div at bounding box center [370, 141] width 28 height 28
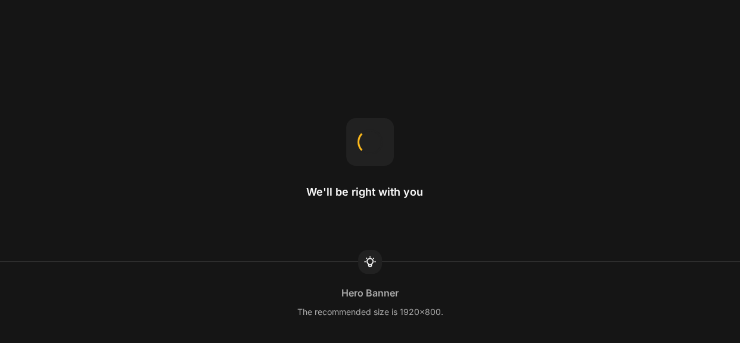
click at [369, 137] on div at bounding box center [370, 141] width 27 height 27
click at [369, 137] on div at bounding box center [369, 141] width 31 height 31
click at [369, 137] on div at bounding box center [370, 141] width 27 height 27
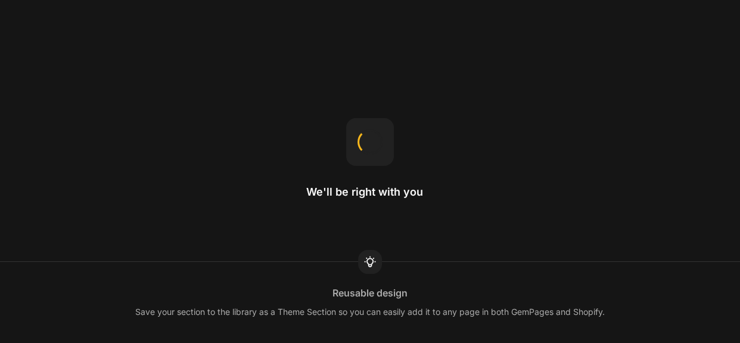
click at [369, 137] on div at bounding box center [370, 141] width 27 height 27
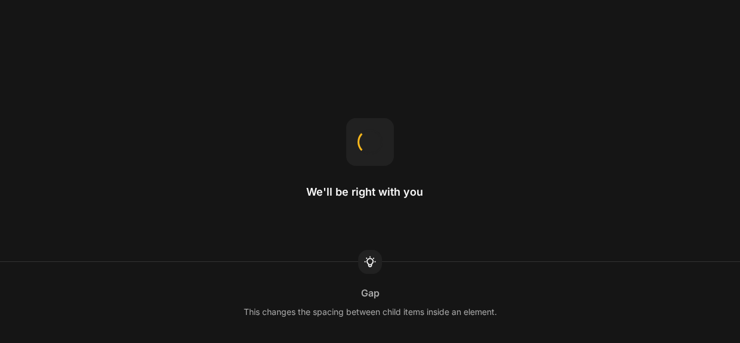
click at [369, 137] on div at bounding box center [370, 142] width 30 height 30
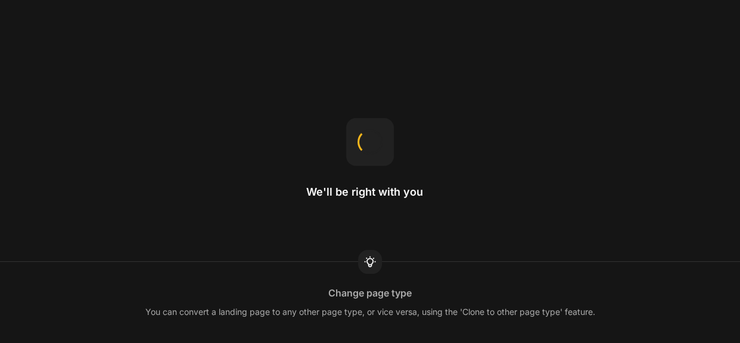
click at [369, 137] on div at bounding box center [370, 141] width 27 height 27
click at [369, 137] on div at bounding box center [370, 141] width 28 height 28
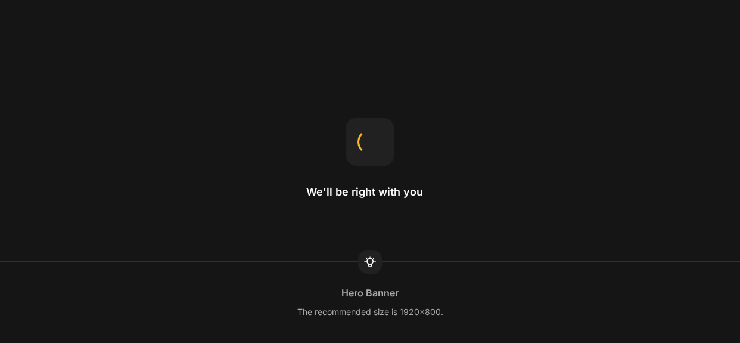
click at [369, 137] on div at bounding box center [370, 141] width 27 height 27
click at [369, 137] on div at bounding box center [370, 141] width 28 height 28
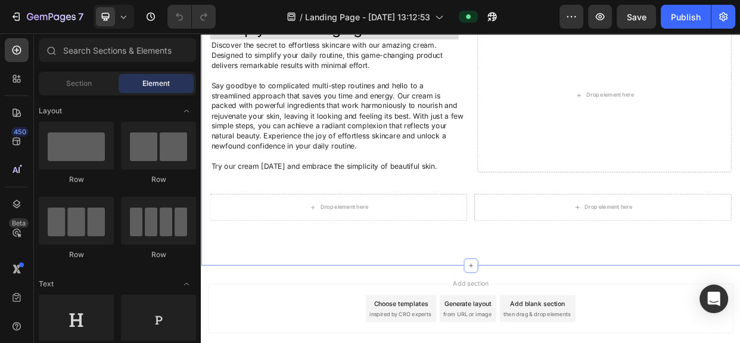
scroll to position [108, 0]
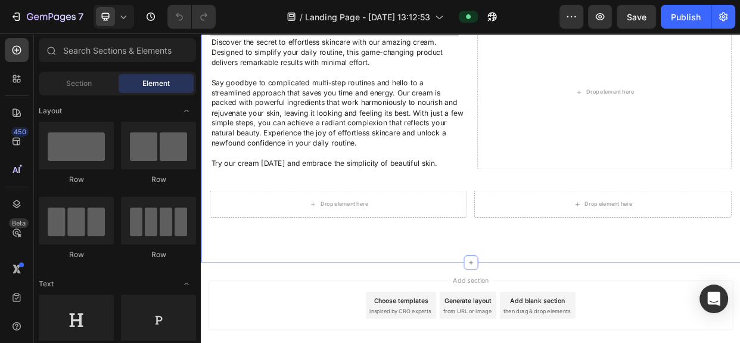
click at [520, 310] on div ""Simply life-changing skincare." Heading Discover the secret to effortless skin…" at bounding box center [558, 143] width 715 height 387
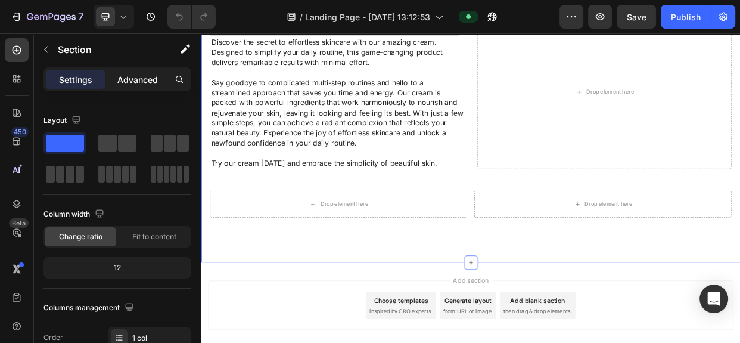
click at [128, 77] on p "Advanced" at bounding box center [137, 79] width 41 height 13
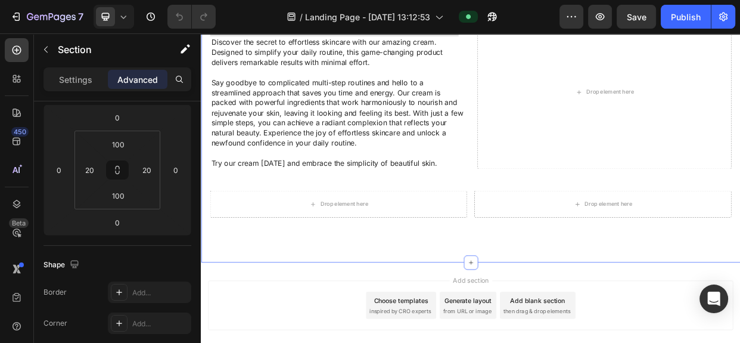
scroll to position [0, 0]
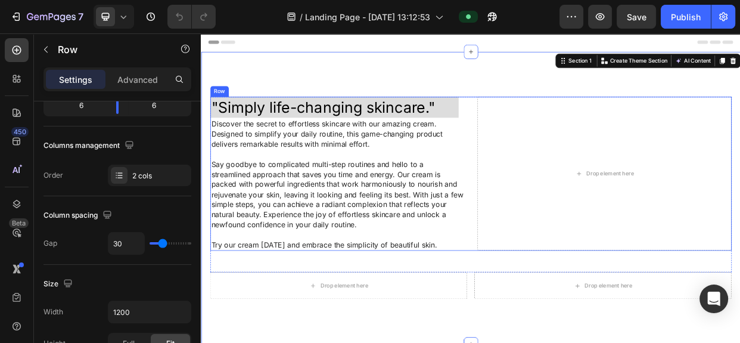
click at [546, 141] on div ""Simply life-changing skincare." Heading Discover the secret to effortless skin…" at bounding box center [558, 219] width 691 height 204
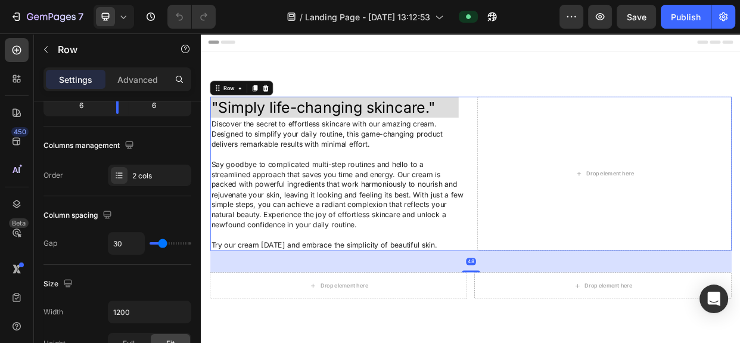
click at [546, 141] on div ""Simply life-changing skincare." Heading Discover the secret to effortless skin…" at bounding box center [558, 219] width 691 height 204
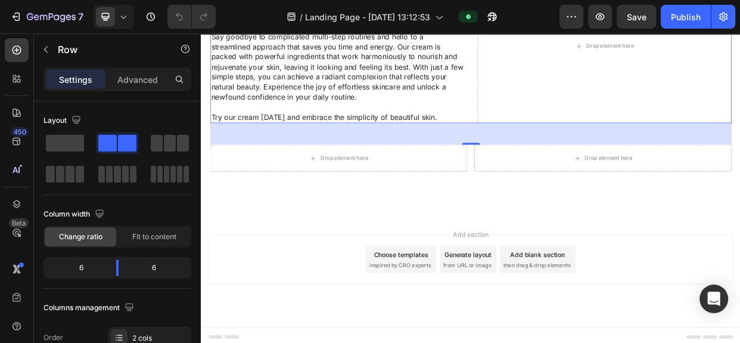
scroll to position [173, 0]
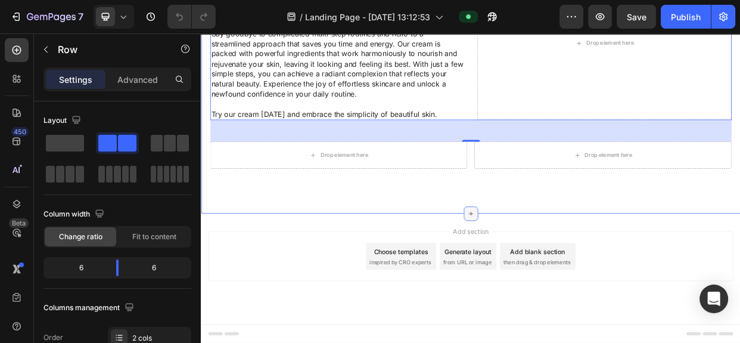
click at [555, 268] on icon at bounding box center [558, 272] width 10 height 10
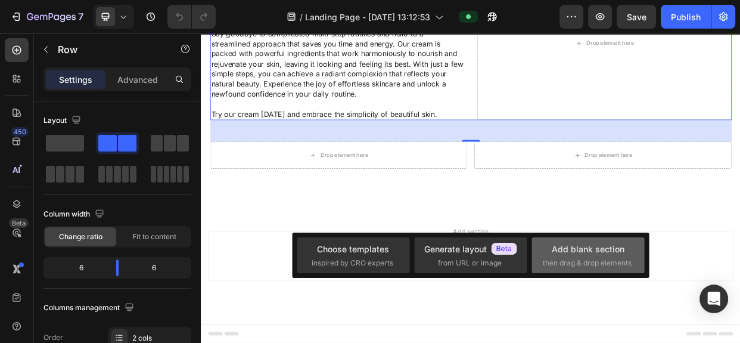
click at [574, 245] on div "Add blank section" at bounding box center [588, 248] width 73 height 13
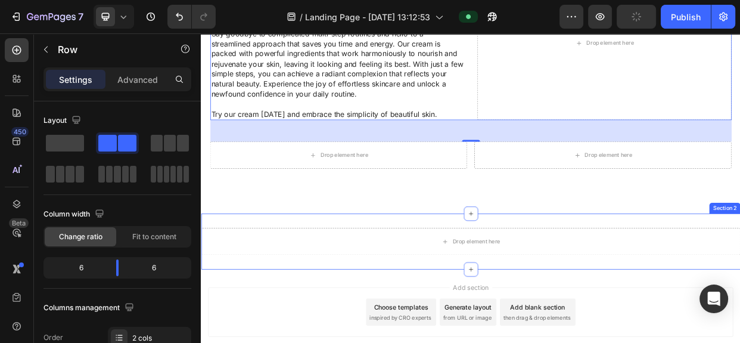
click at [606, 285] on div "Drop element here Section 2" at bounding box center [558, 309] width 715 height 74
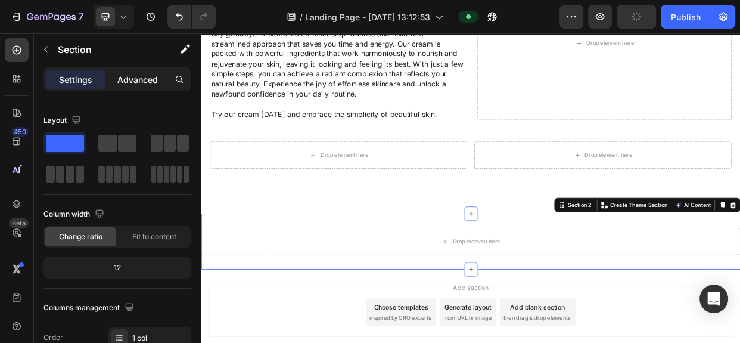
click at [144, 77] on p "Advanced" at bounding box center [137, 79] width 41 height 13
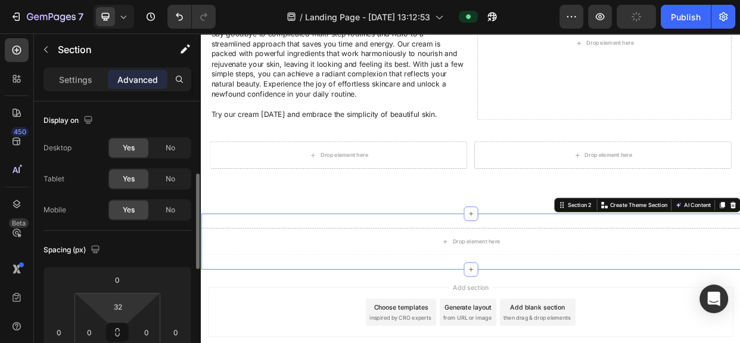
scroll to position [162, 0]
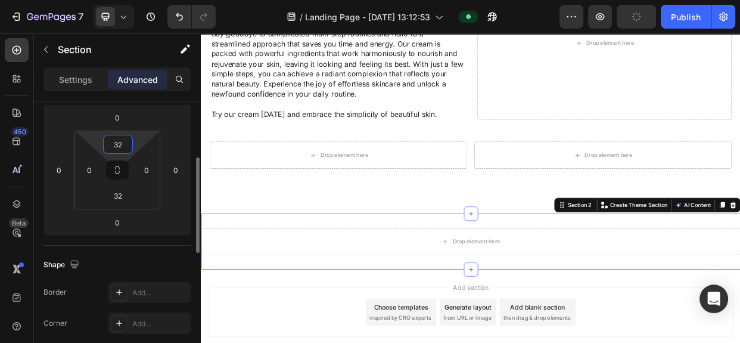
click at [117, 143] on input "32" at bounding box center [118, 144] width 24 height 18
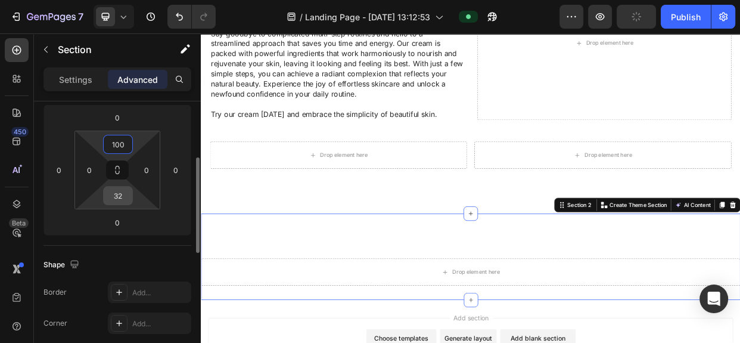
type input "100"
click at [114, 195] on input "32" at bounding box center [118, 195] width 24 height 18
click at [118, 197] on input "32" at bounding box center [118, 195] width 24 height 18
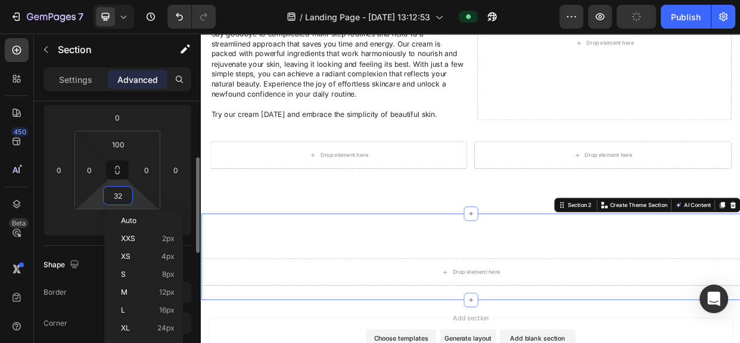
click at [118, 197] on input "32" at bounding box center [118, 195] width 24 height 18
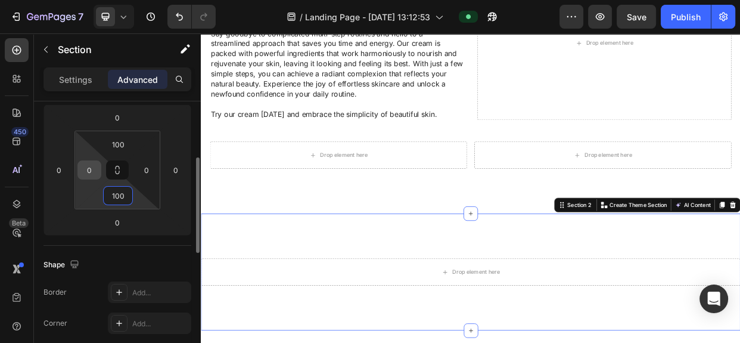
type input "100"
click at [89, 169] on input "0" at bounding box center [89, 170] width 18 height 18
type input "20"
click at [148, 170] on input "0" at bounding box center [147, 170] width 18 height 18
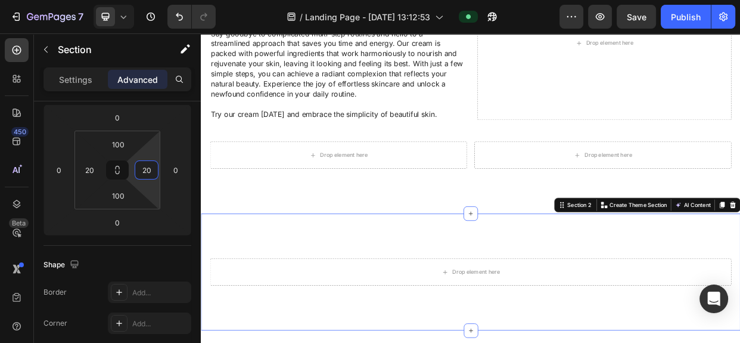
type input "20"
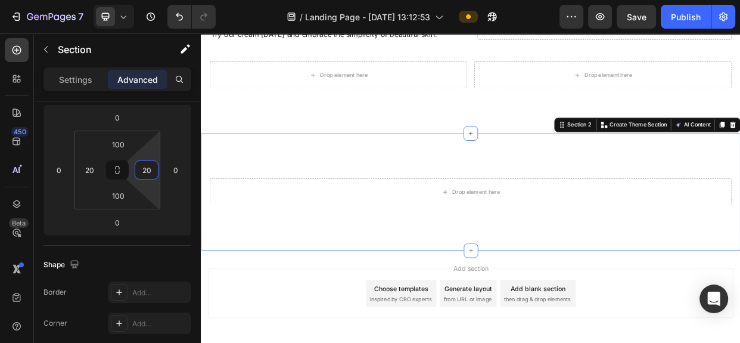
scroll to position [328, 0]
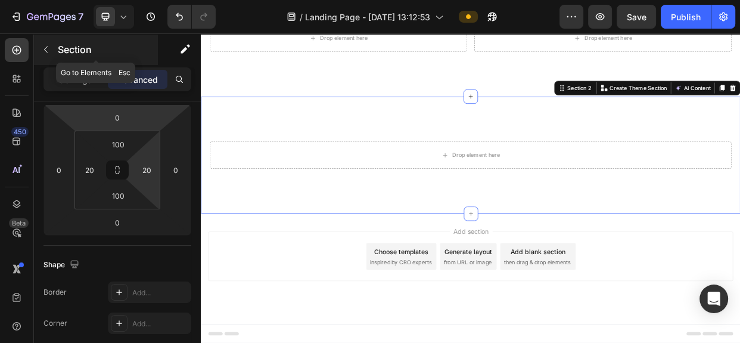
click at [48, 49] on icon "button" at bounding box center [46, 50] width 10 height 10
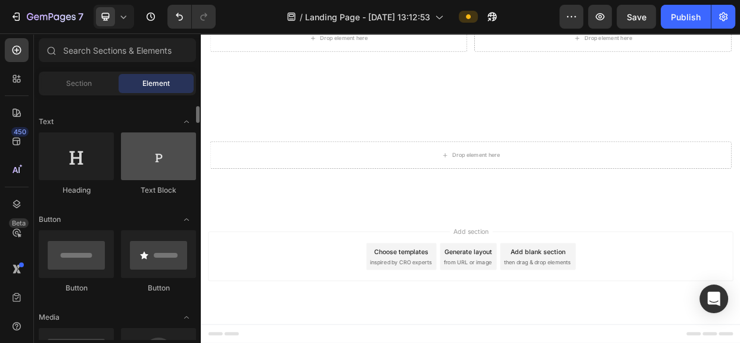
scroll to position [0, 0]
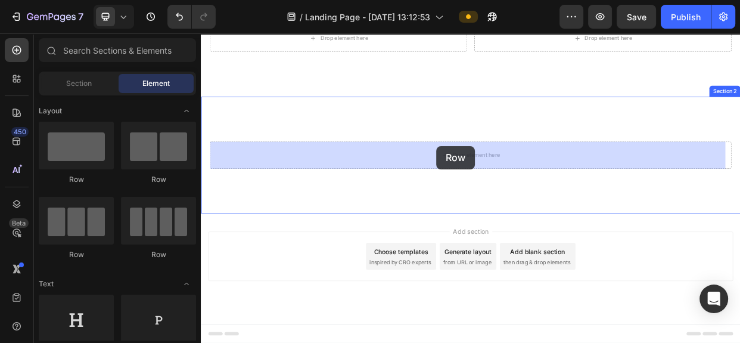
drag, startPoint x: 362, startPoint y: 188, endPoint x: 513, endPoint y: 182, distance: 151.4
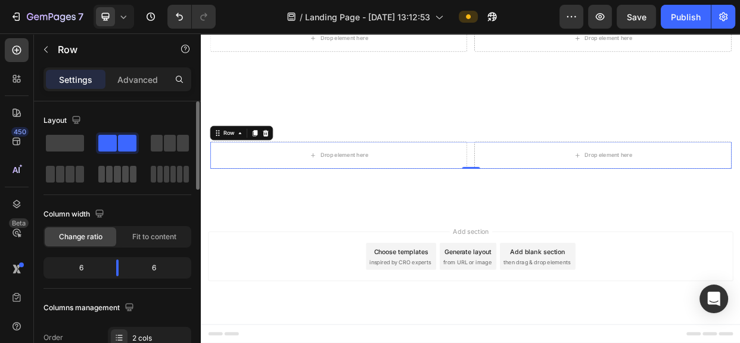
scroll to position [108, 0]
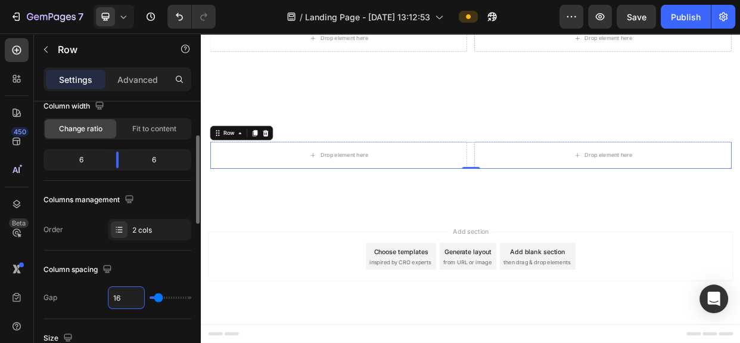
click at [119, 299] on input "16" at bounding box center [126, 297] width 36 height 21
type input "3"
type input "30"
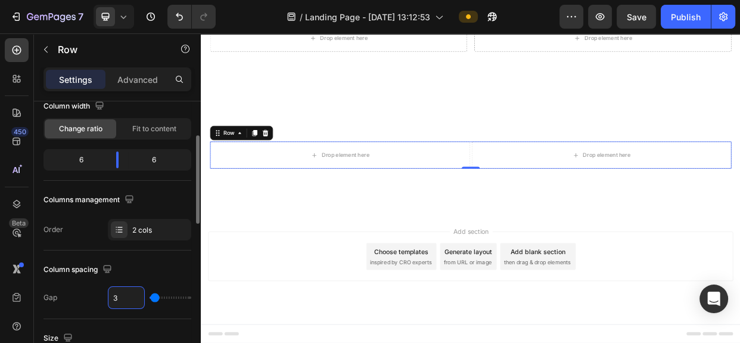
type input "30"
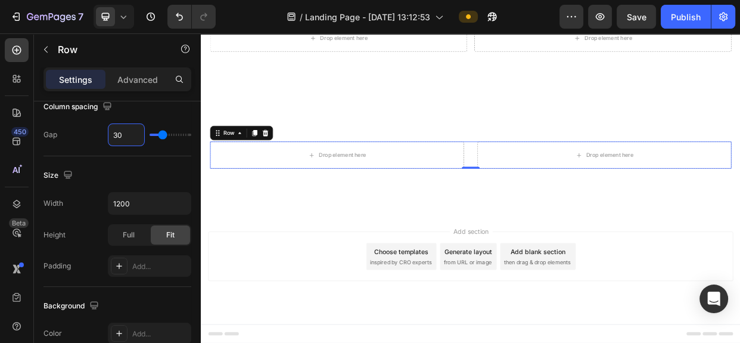
type input "30"
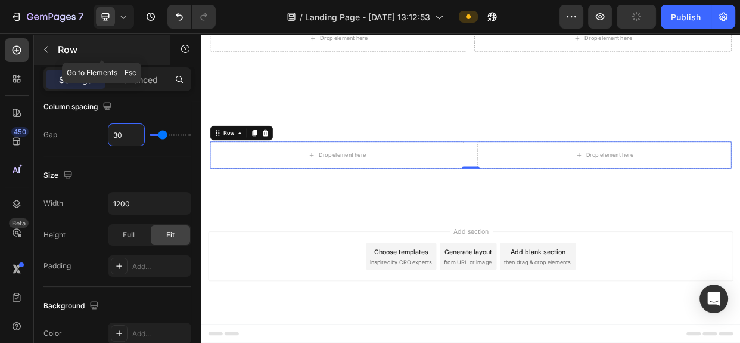
click at [43, 48] on icon "button" at bounding box center [46, 50] width 10 height 10
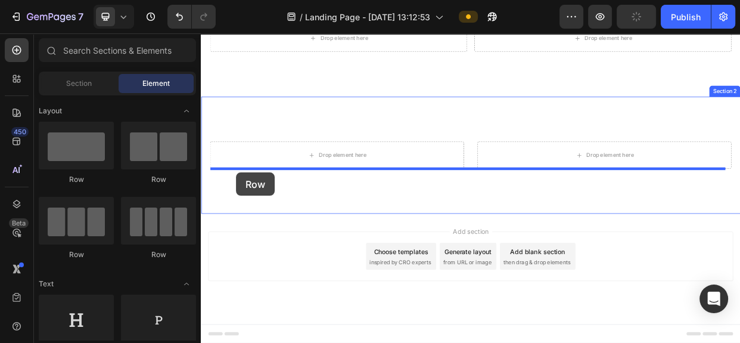
drag, startPoint x: 275, startPoint y: 183, endPoint x: 288, endPoint y: 209, distance: 28.8
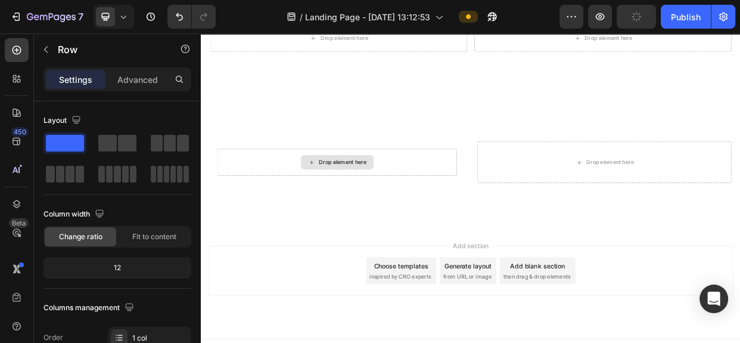
click at [366, 204] on div "Drop element here" at bounding box center [388, 205] width 63 height 10
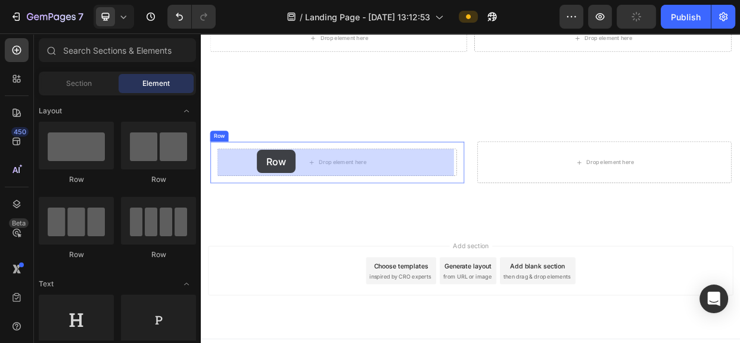
drag, startPoint x: 270, startPoint y: 182, endPoint x: 275, endPoint y: 188, distance: 7.6
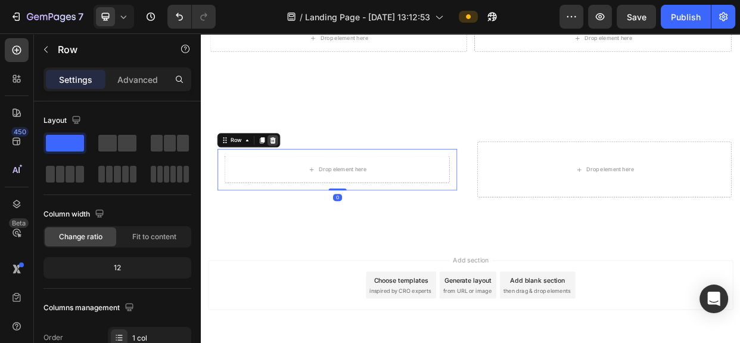
click at [289, 175] on div at bounding box center [295, 175] width 14 height 14
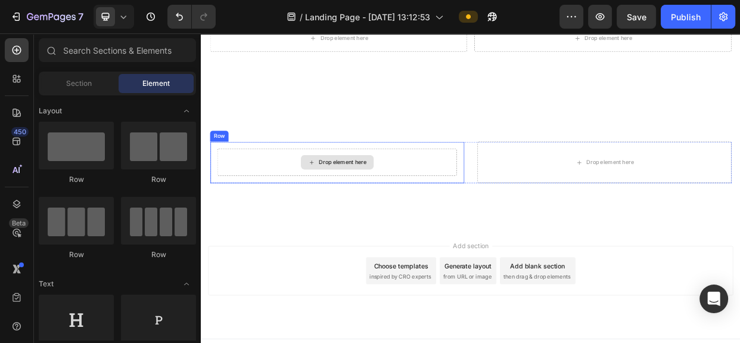
click at [406, 204] on div "Drop element here" at bounding box center [388, 205] width 63 height 10
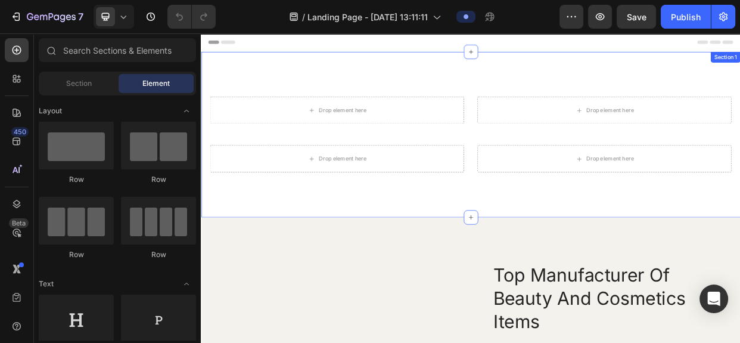
click at [627, 254] on div "Drop element here Drop element here Row Drop element here Drop element here Row…" at bounding box center [558, 167] width 715 height 219
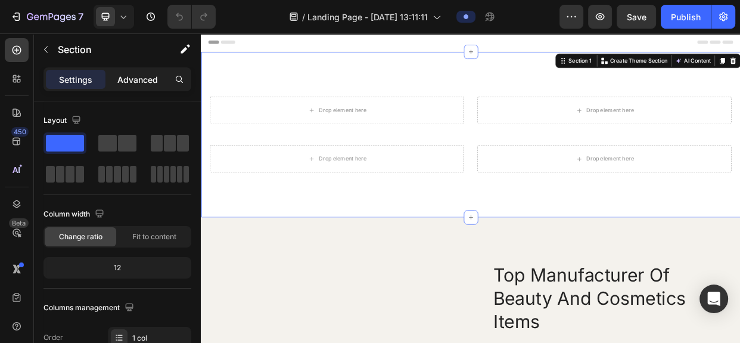
click at [125, 73] on p "Advanced" at bounding box center [137, 79] width 41 height 13
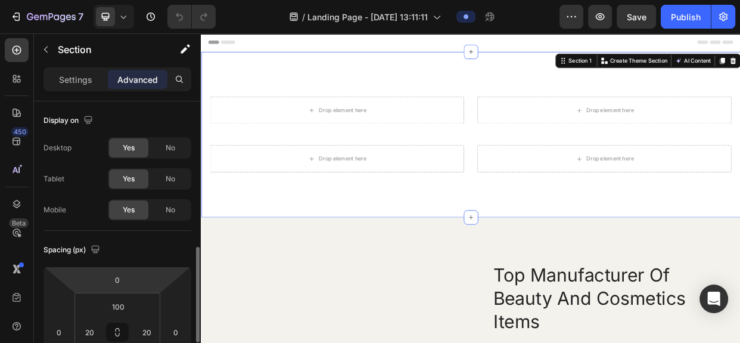
scroll to position [108, 0]
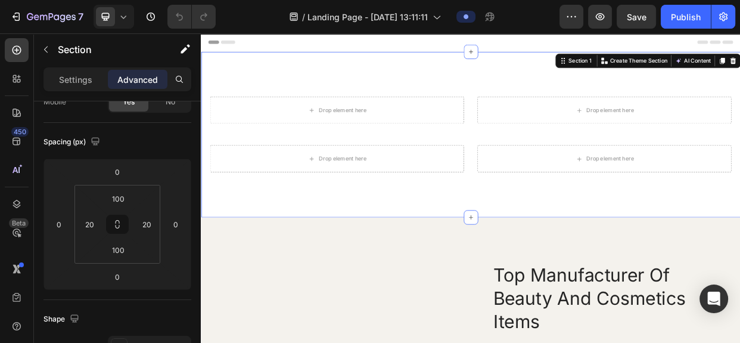
click at [547, 155] on div "Drop element here Drop element here Row Drop element here Drop element here Row" at bounding box center [558, 167] width 691 height 100
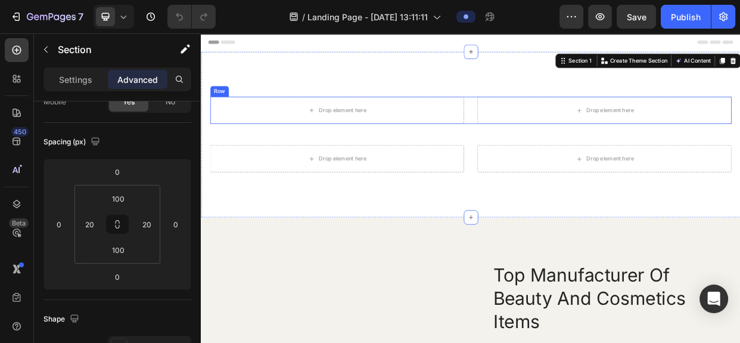
click at [555, 125] on div "Drop element here Drop element here Row" at bounding box center [558, 135] width 691 height 36
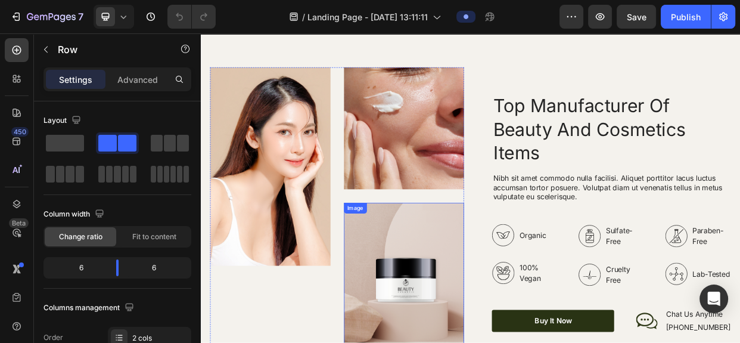
scroll to position [216, 0]
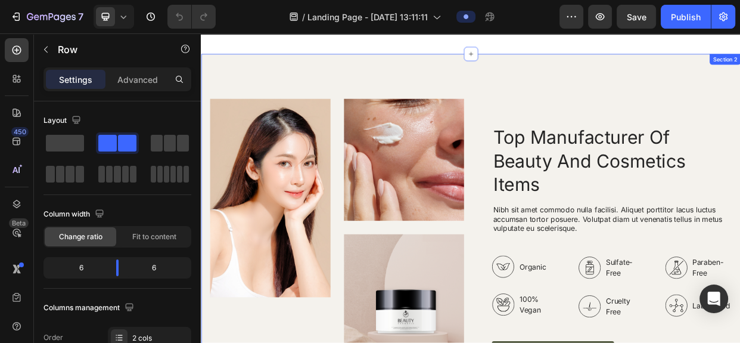
click at [483, 92] on div "Image Image Image Row Top Manufacturer Of Beauty And Cosmetics Items Heading Ni…" at bounding box center [558, 313] width 715 height 505
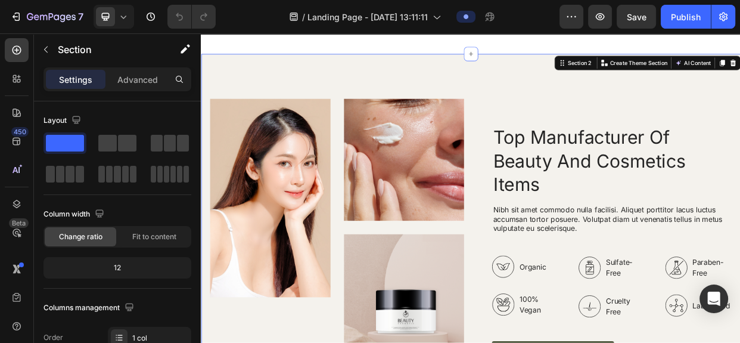
click at [616, 89] on div "Image Image Image Row Top Manufacturer Of Beauty And Cosmetics Items Heading Ni…" at bounding box center [558, 313] width 715 height 505
click at [127, 79] on p "Advanced" at bounding box center [137, 79] width 41 height 13
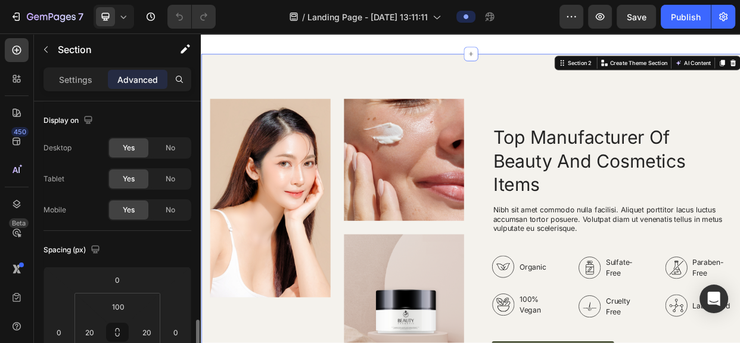
scroll to position [162, 0]
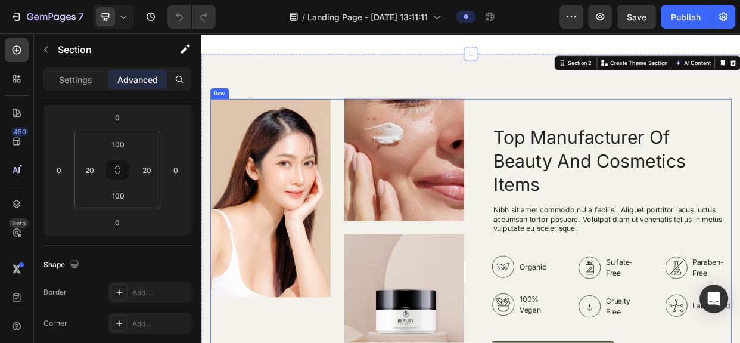
click at [596, 138] on div "Top Manufacturer Of Beauty And Cosmetics Items Heading Nibh sit amet commodo nu…" at bounding box center [735, 313] width 337 height 386
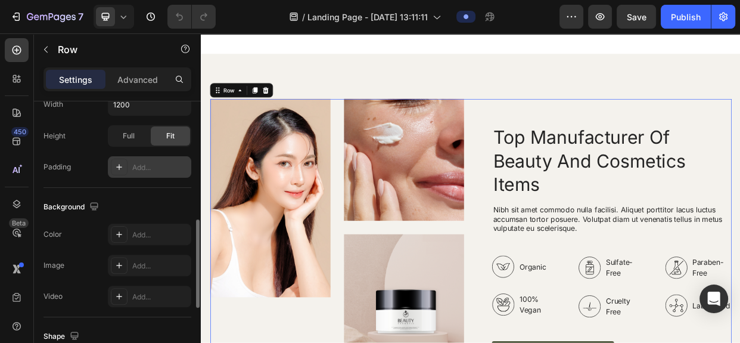
scroll to position [315, 0]
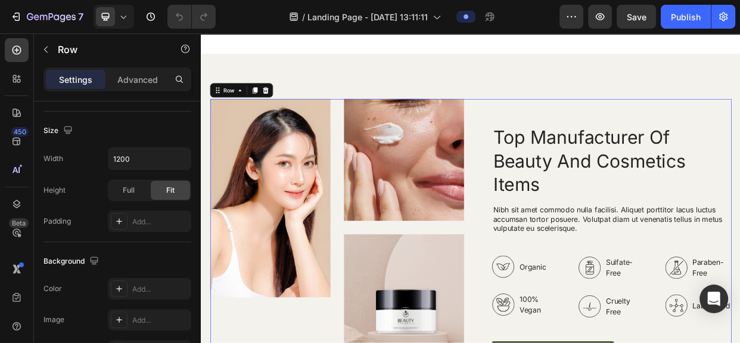
click at [553, 186] on div "Image Image Image Row Top Manufacturer Of Beauty And Cosmetics Items Heading Ni…" at bounding box center [558, 313] width 691 height 386
click at [378, 189] on div "Image Image Image Row 0" at bounding box center [381, 313] width 337 height 386
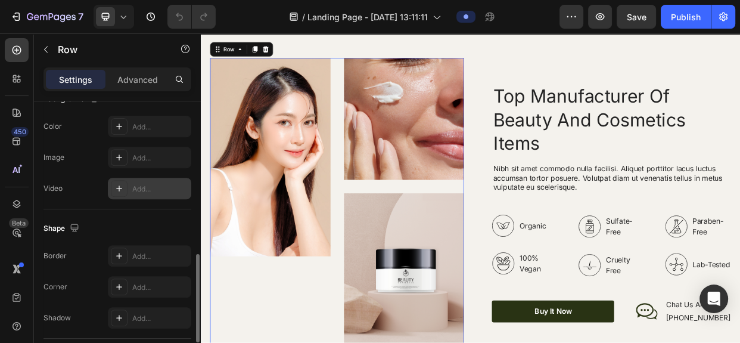
scroll to position [586, 0]
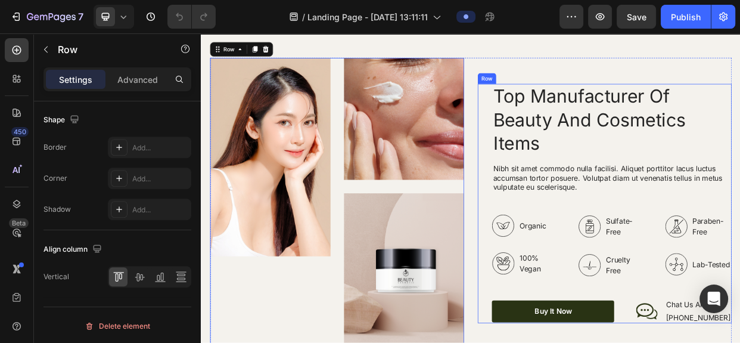
click at [579, 181] on div "Top Manufacturer Of Beauty And Cosmetics Items Heading Nibh sit amet commodo nu…" at bounding box center [735, 259] width 337 height 317
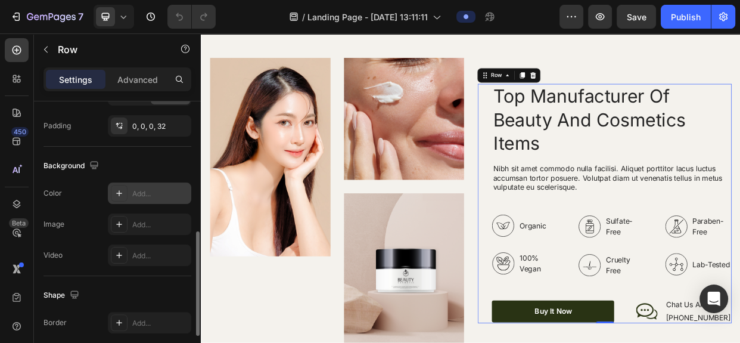
scroll to position [450, 0]
